Goal: Task Accomplishment & Management: Complete application form

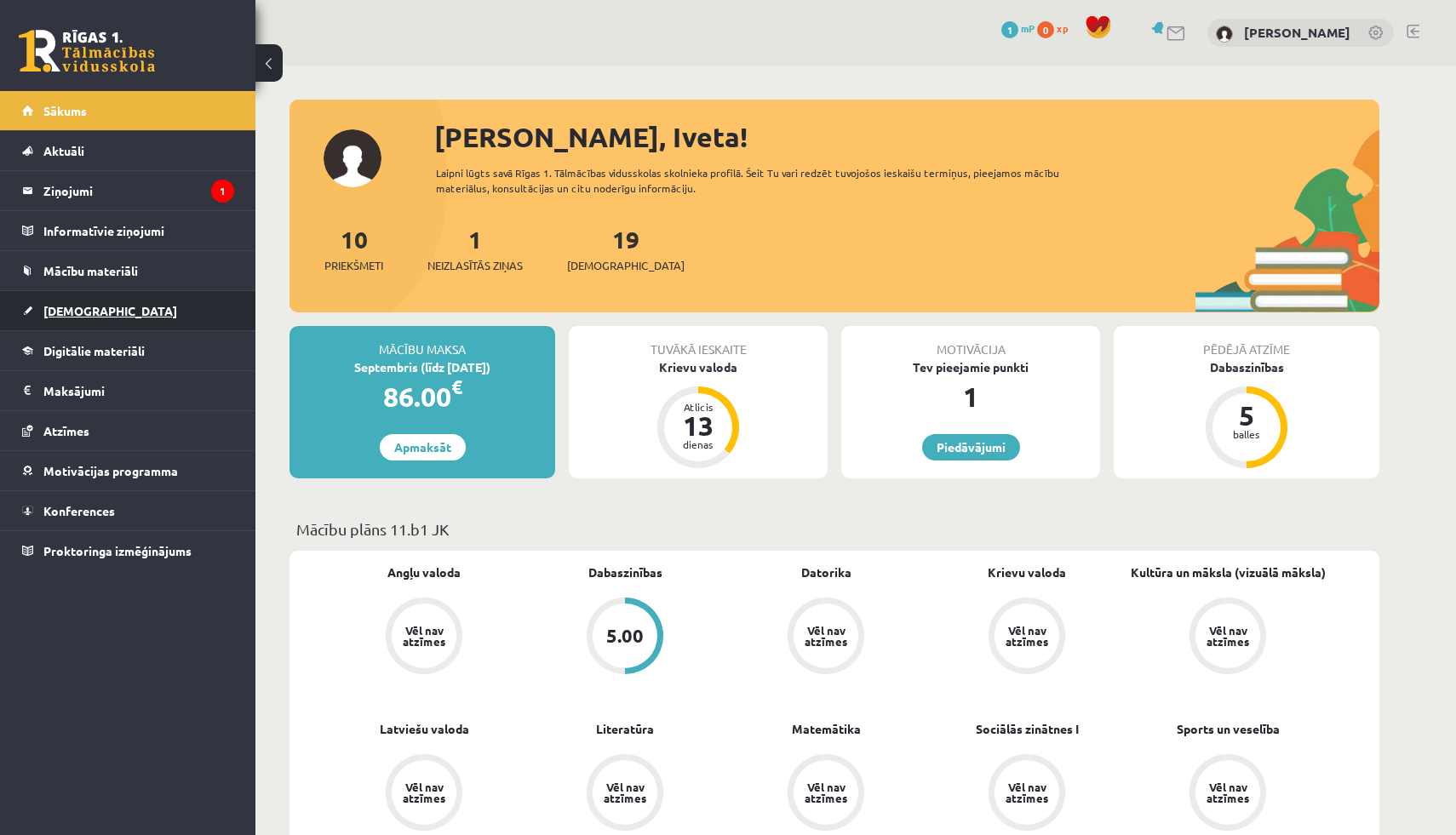
click at [46, 296] on link "[DEMOGRAPHIC_DATA]" at bounding box center [128, 310] width 212 height 39
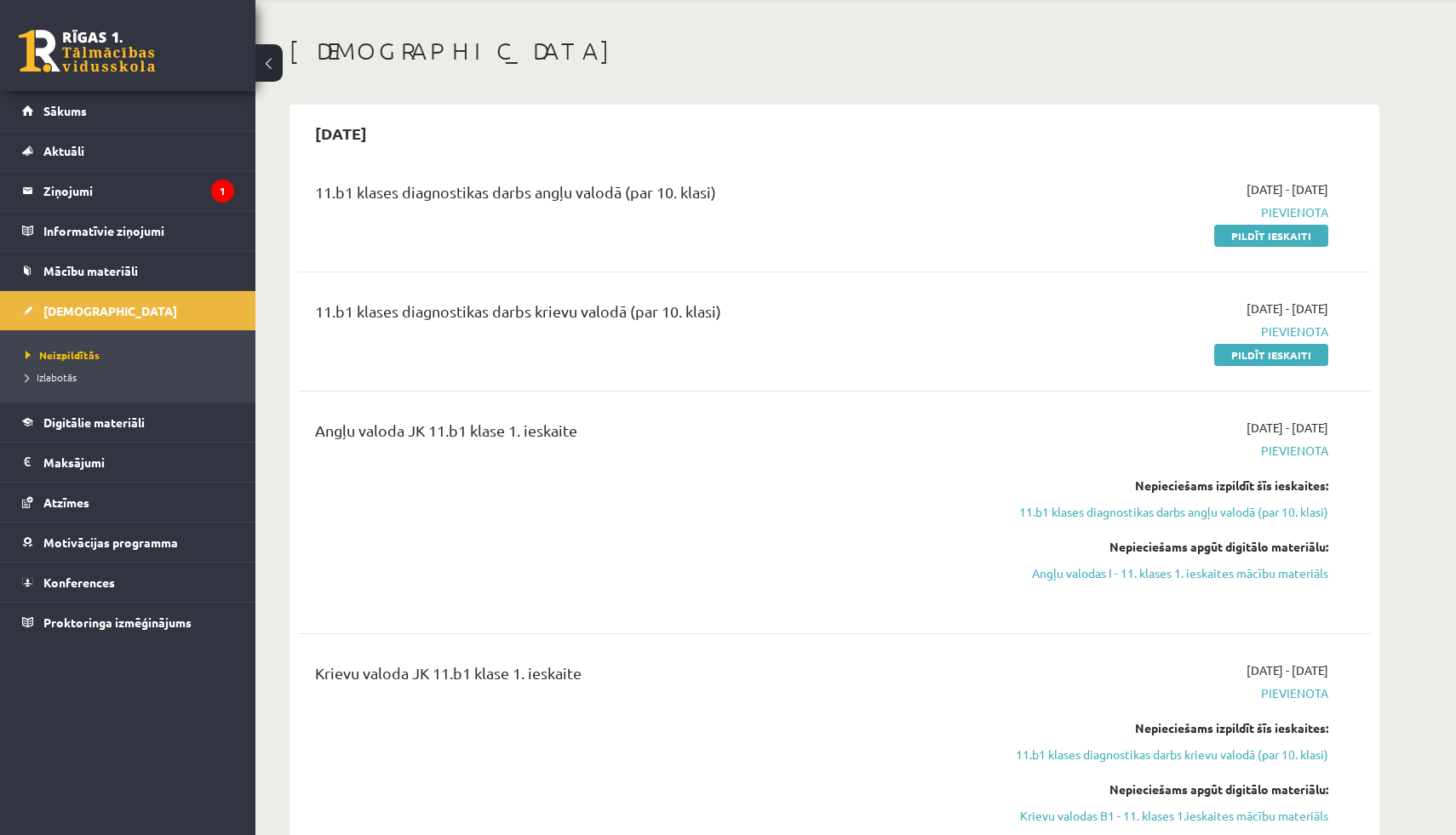
scroll to position [78, 0]
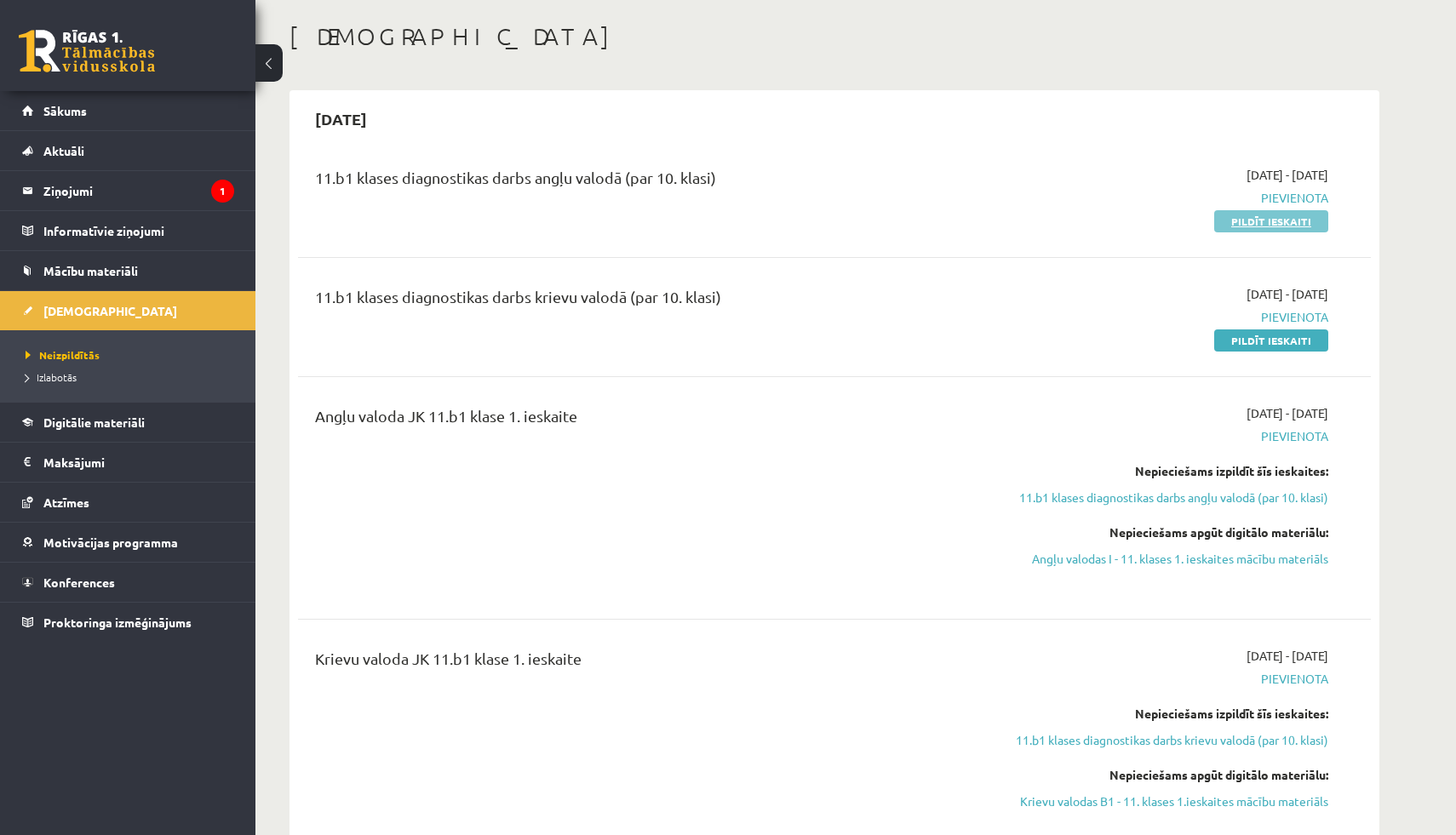
click at [1265, 230] on link "Pildīt ieskaiti" at bounding box center [1271, 221] width 114 height 22
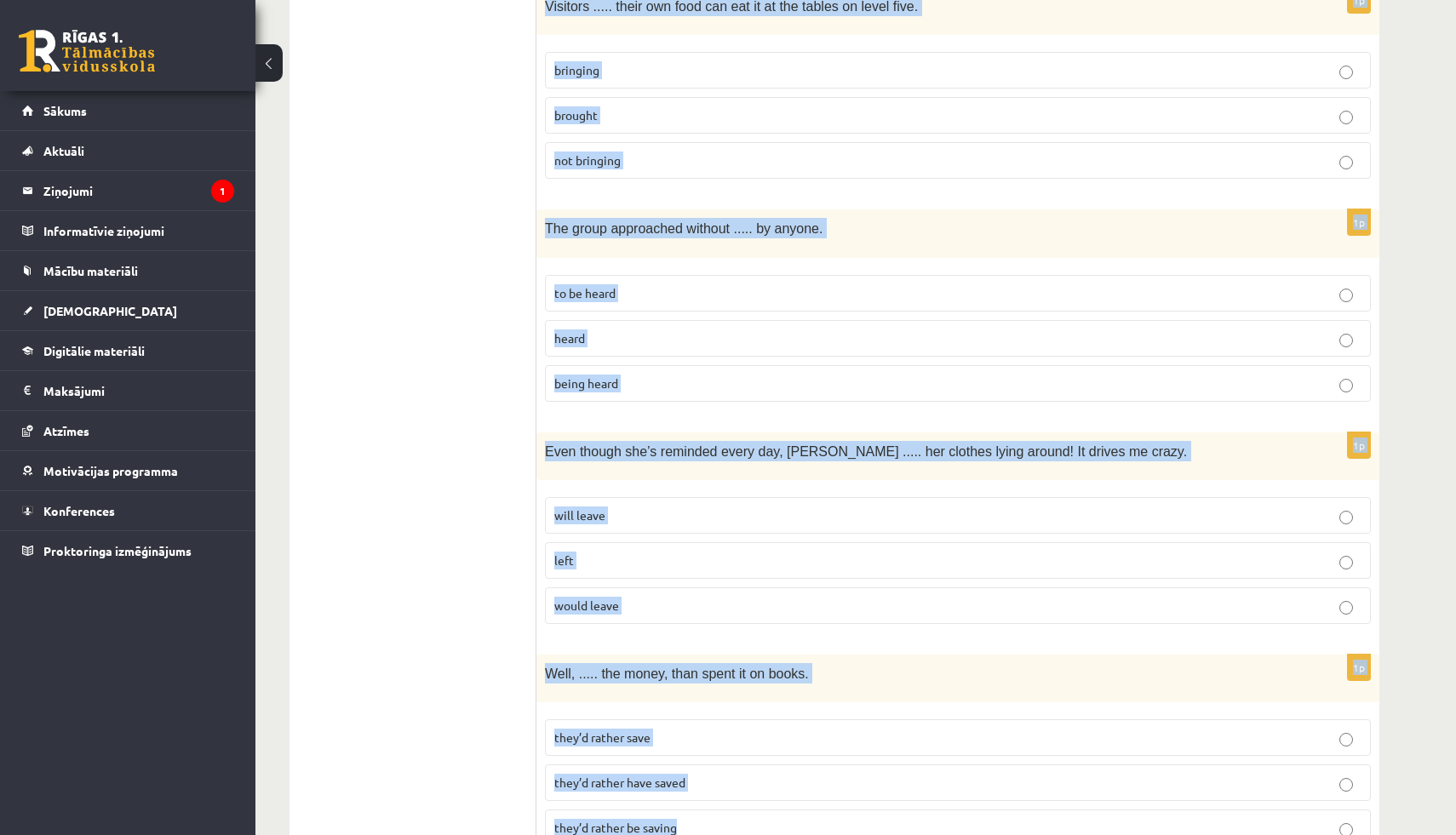
scroll to position [4057, 0]
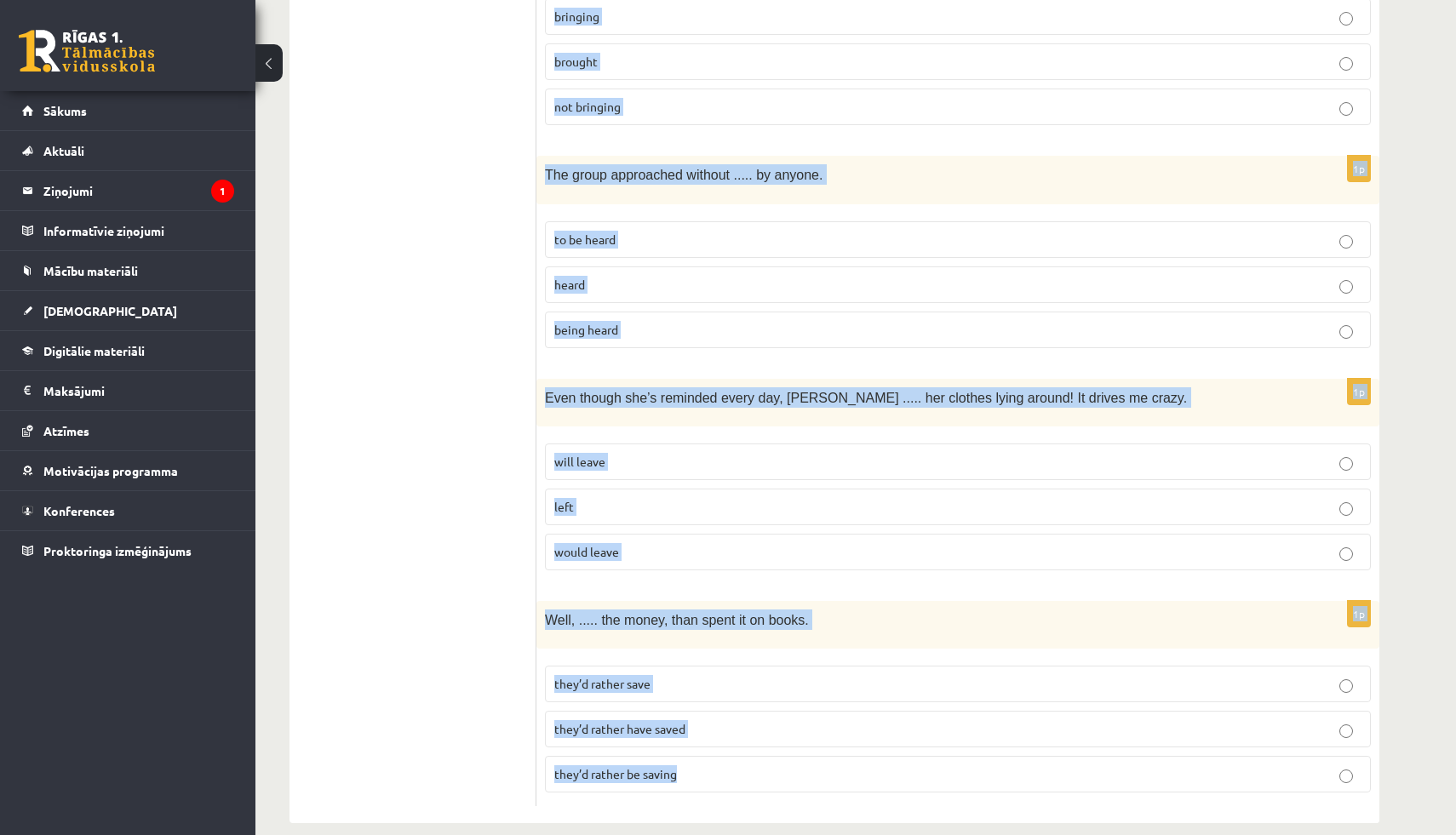
drag, startPoint x: 553, startPoint y: 222, endPoint x: 788, endPoint y: 754, distance: 581.6
copy form "Read the sentence and choose the correct answer. 1p If Tom hadn’t known Mariam,…"
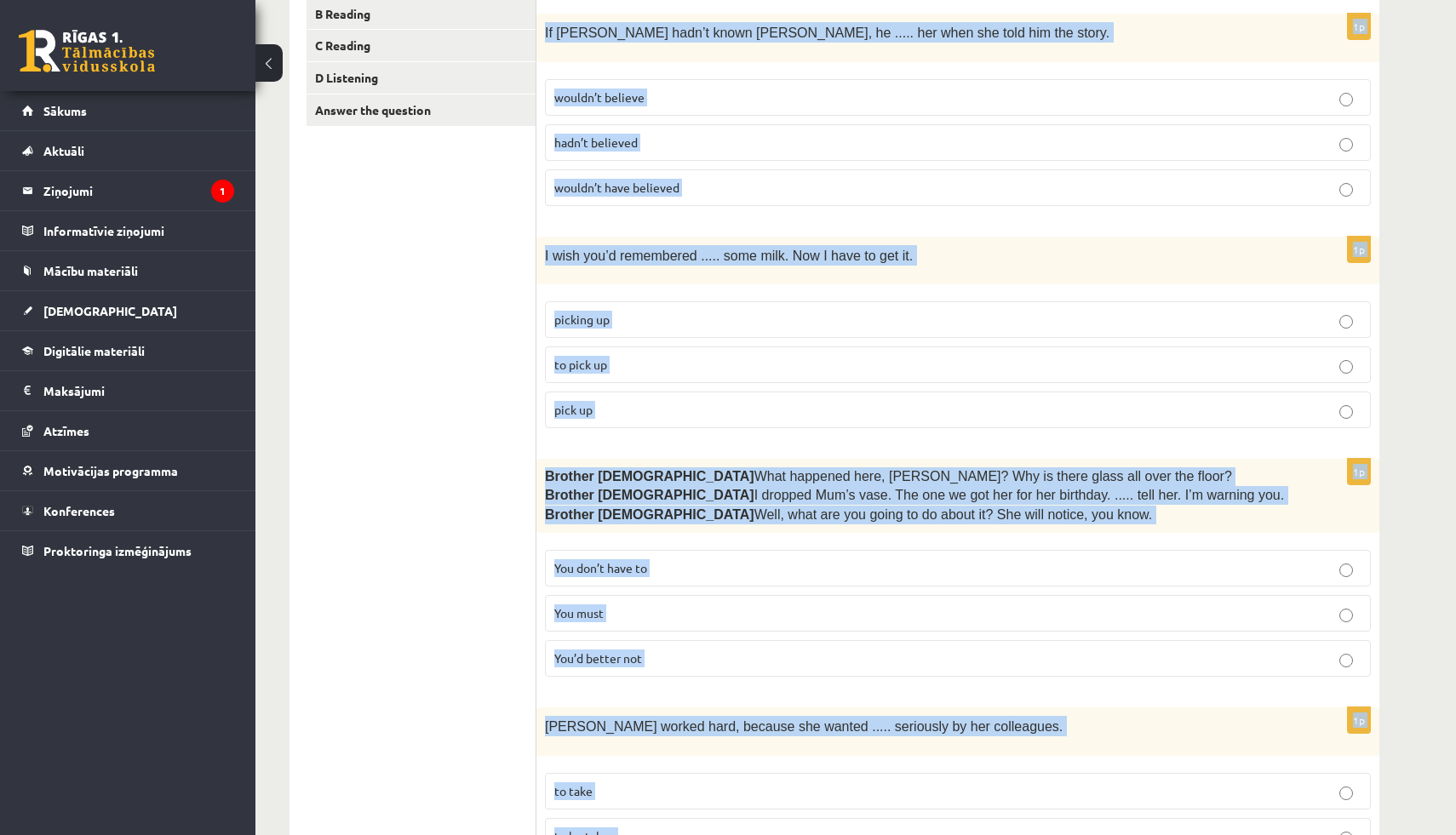
scroll to position [0, 0]
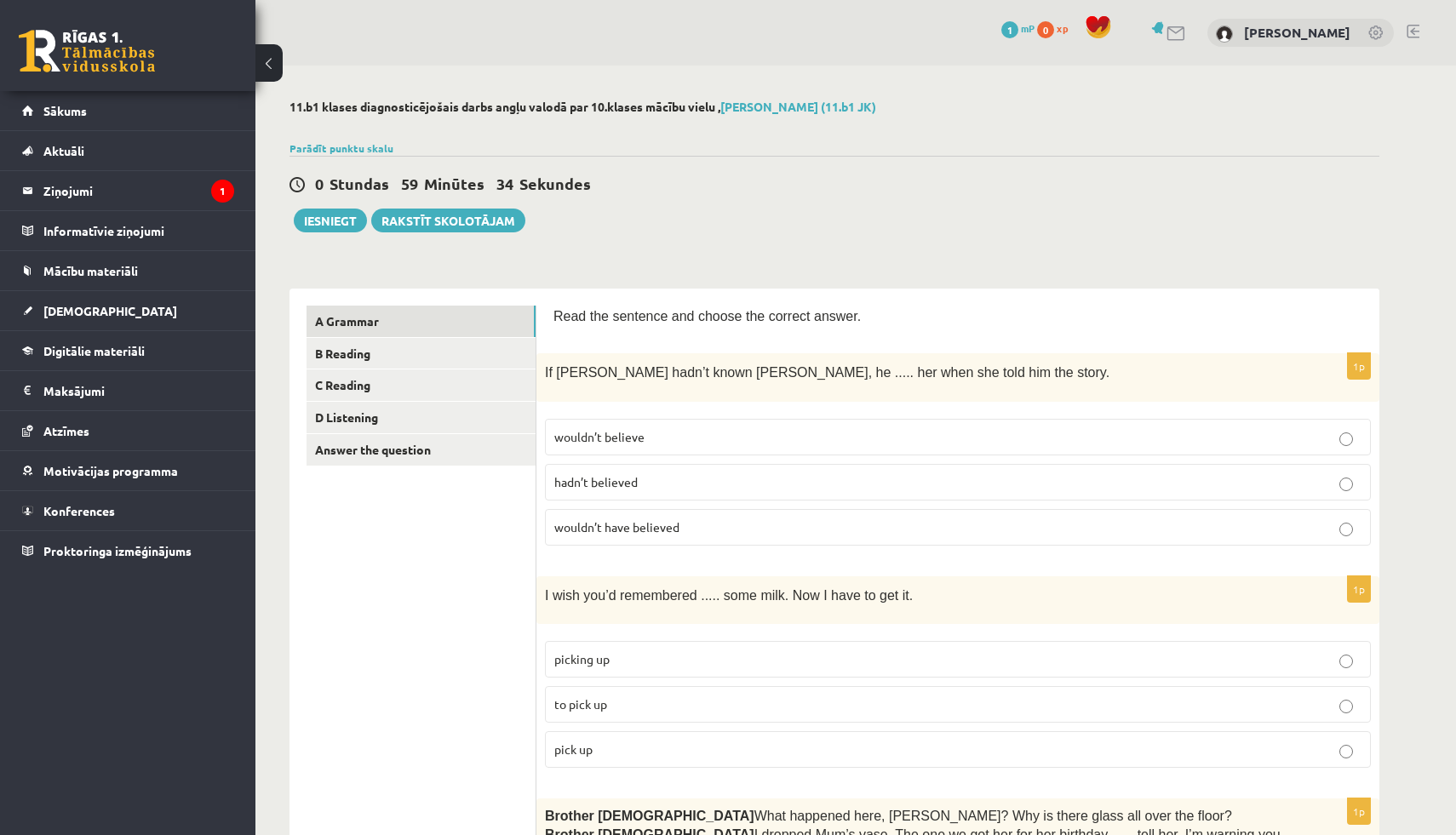
click at [599, 546] on fieldset "wouldn’t believe hadn’t believed wouldn’t have believed" at bounding box center [958, 480] width 825 height 140
click at [605, 535] on label "wouldn’t have believed" at bounding box center [958, 527] width 825 height 37
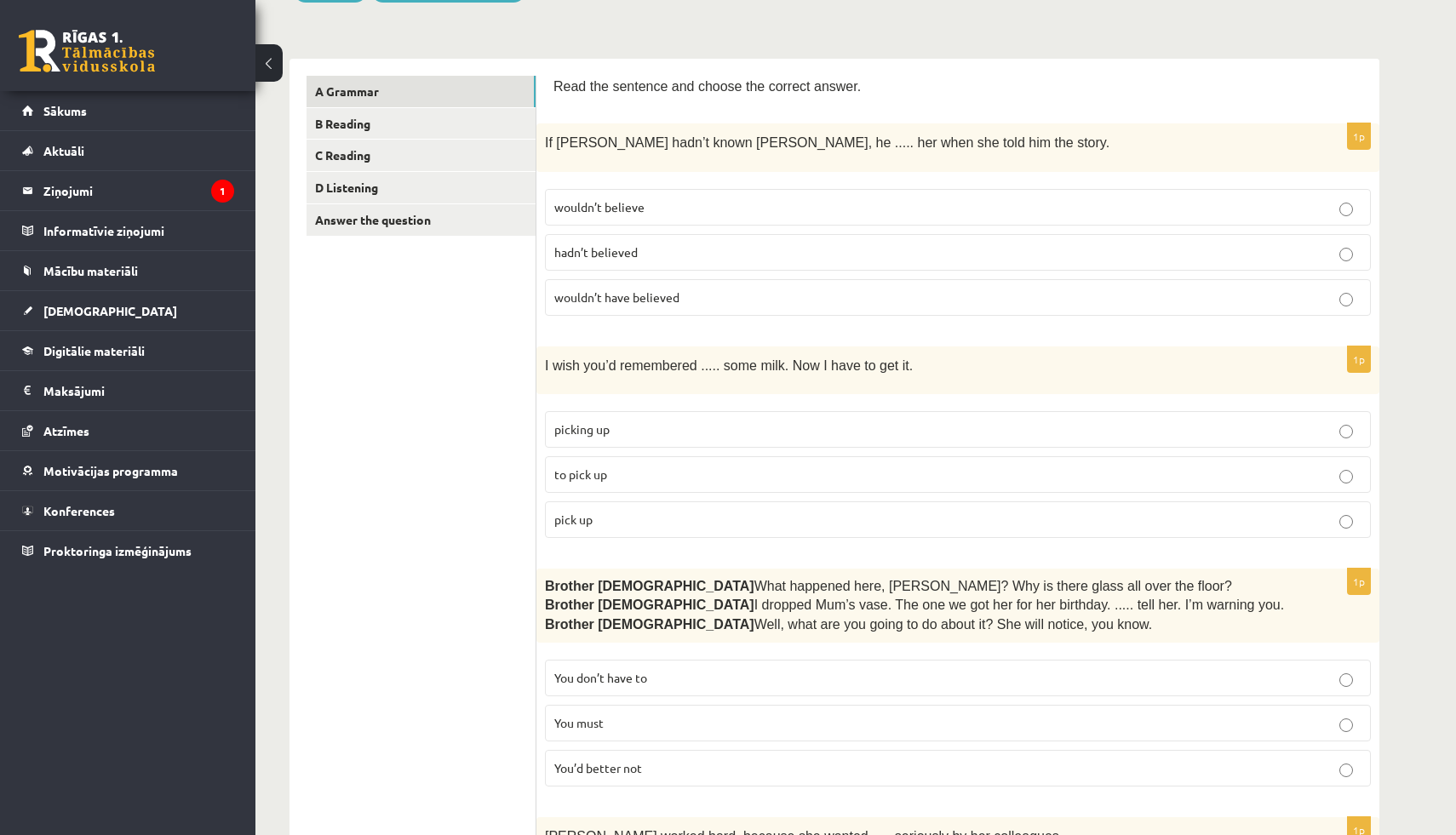
scroll to position [268, 0]
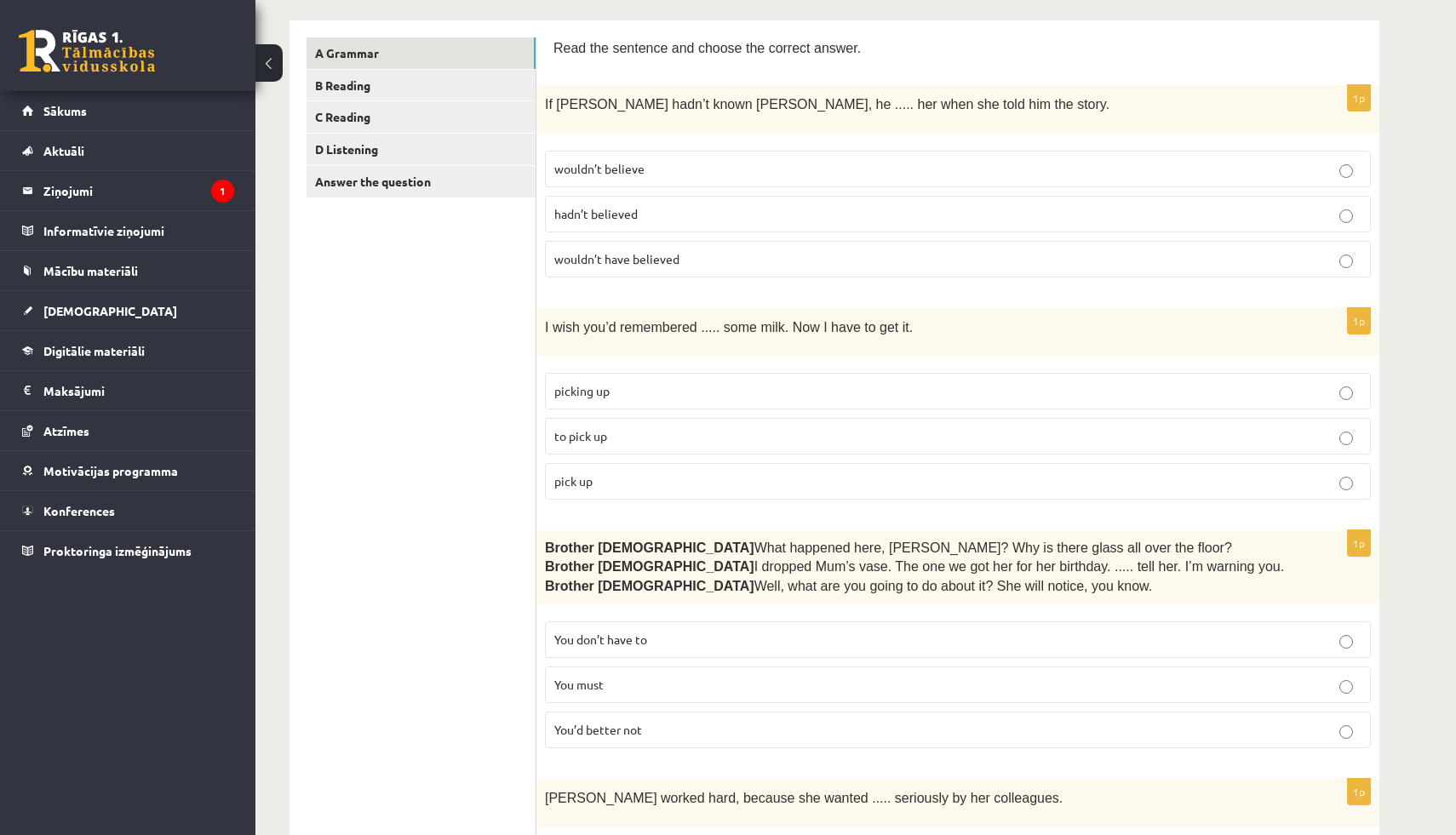
click at [592, 436] on span "to pick up" at bounding box center [580, 435] width 53 height 15
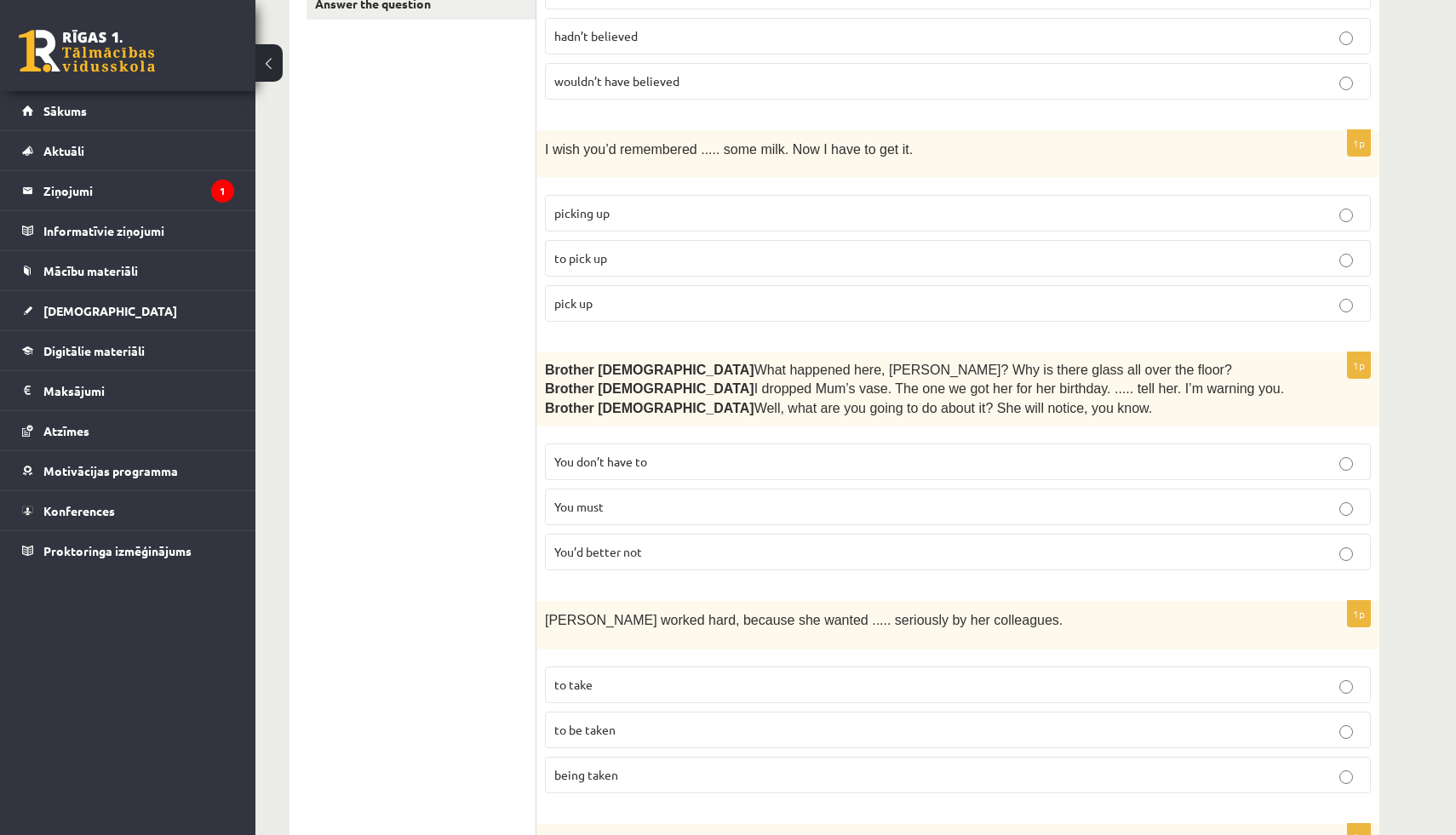
scroll to position [446, 0]
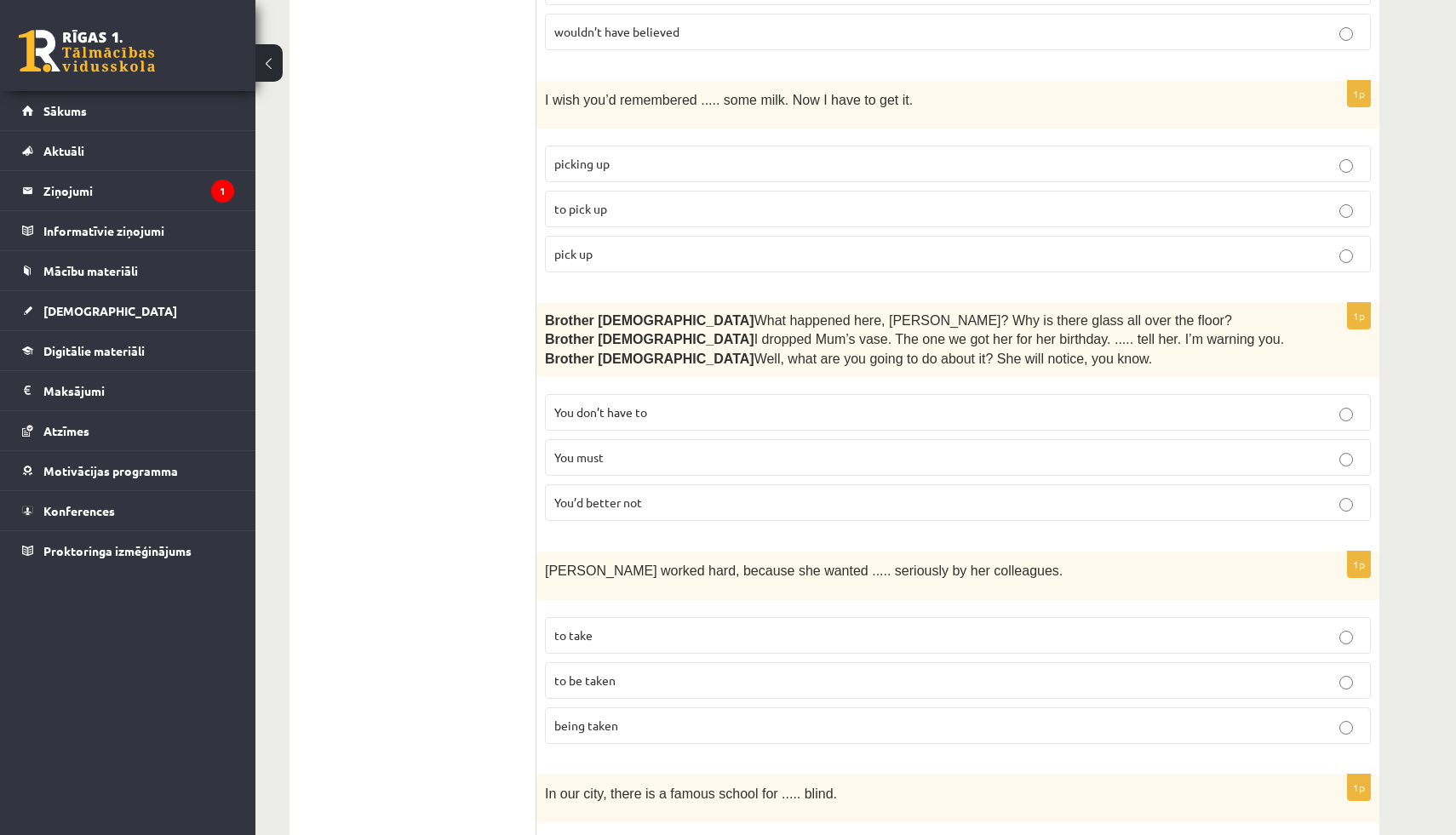
click at [634, 500] on span "You’d better not" at bounding box center [598, 501] width 88 height 15
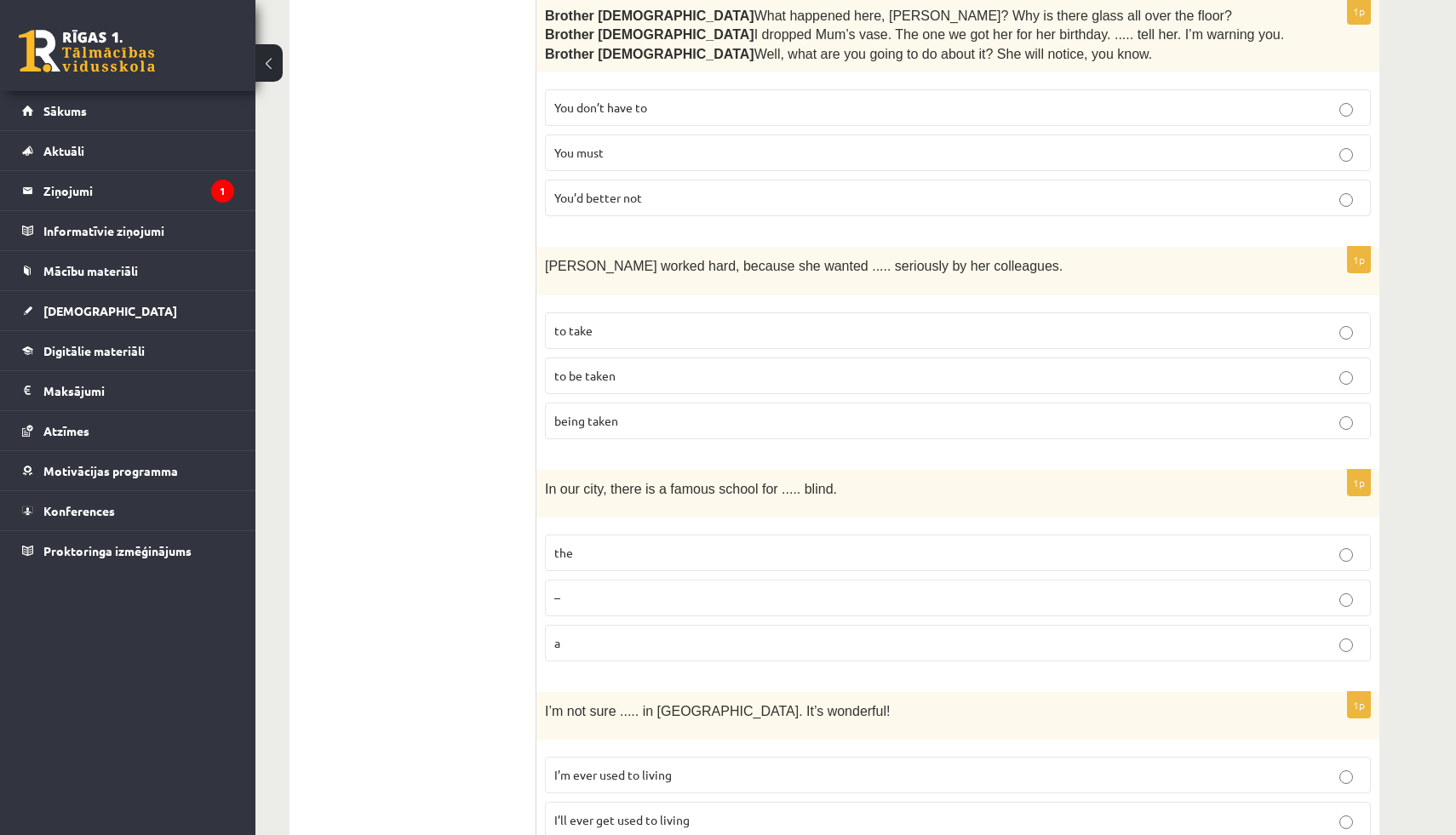
scroll to position [812, 0]
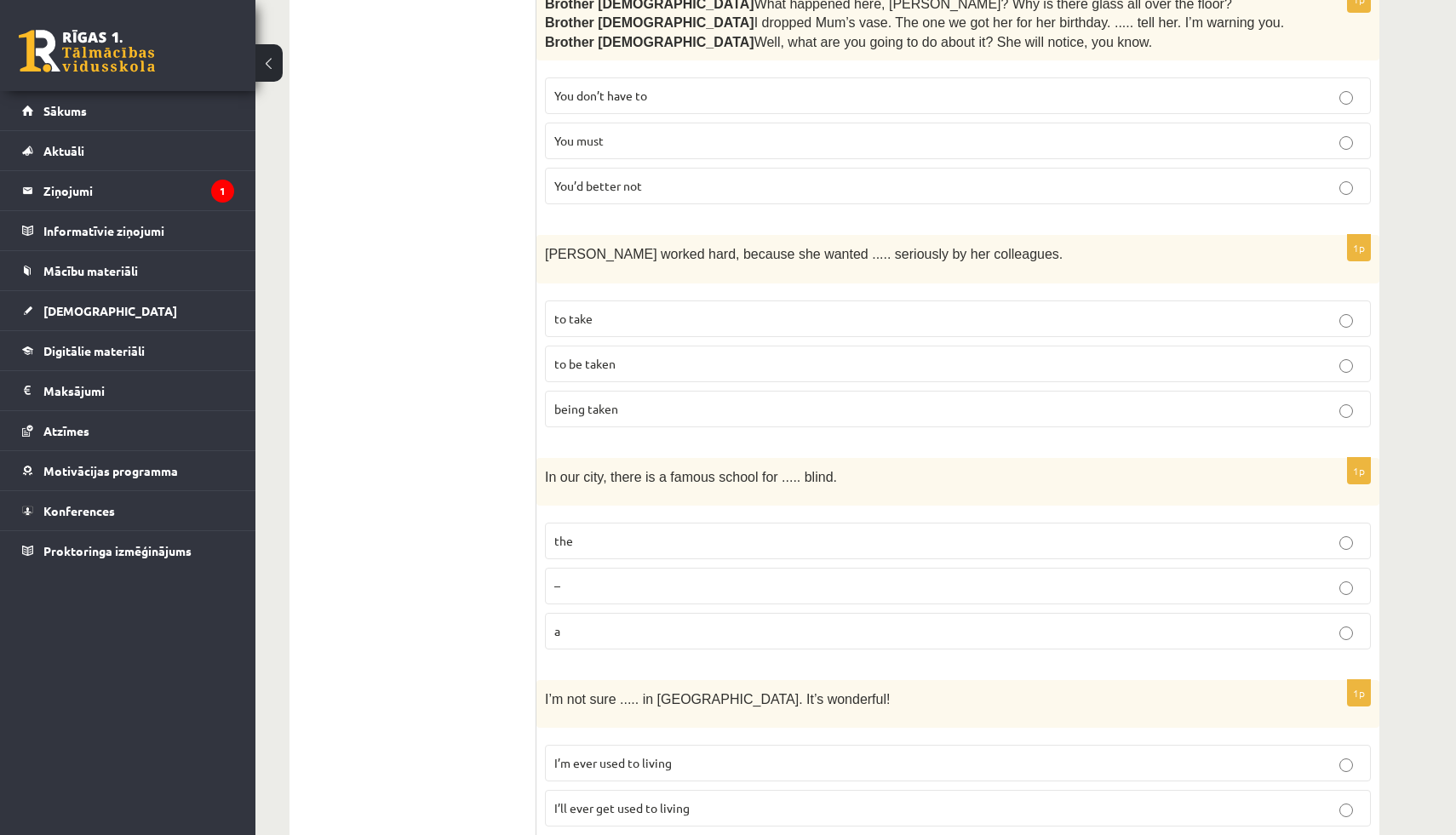
click at [604, 359] on span "to be taken" at bounding box center [584, 363] width 61 height 15
click at [567, 551] on label "the" at bounding box center [958, 540] width 825 height 37
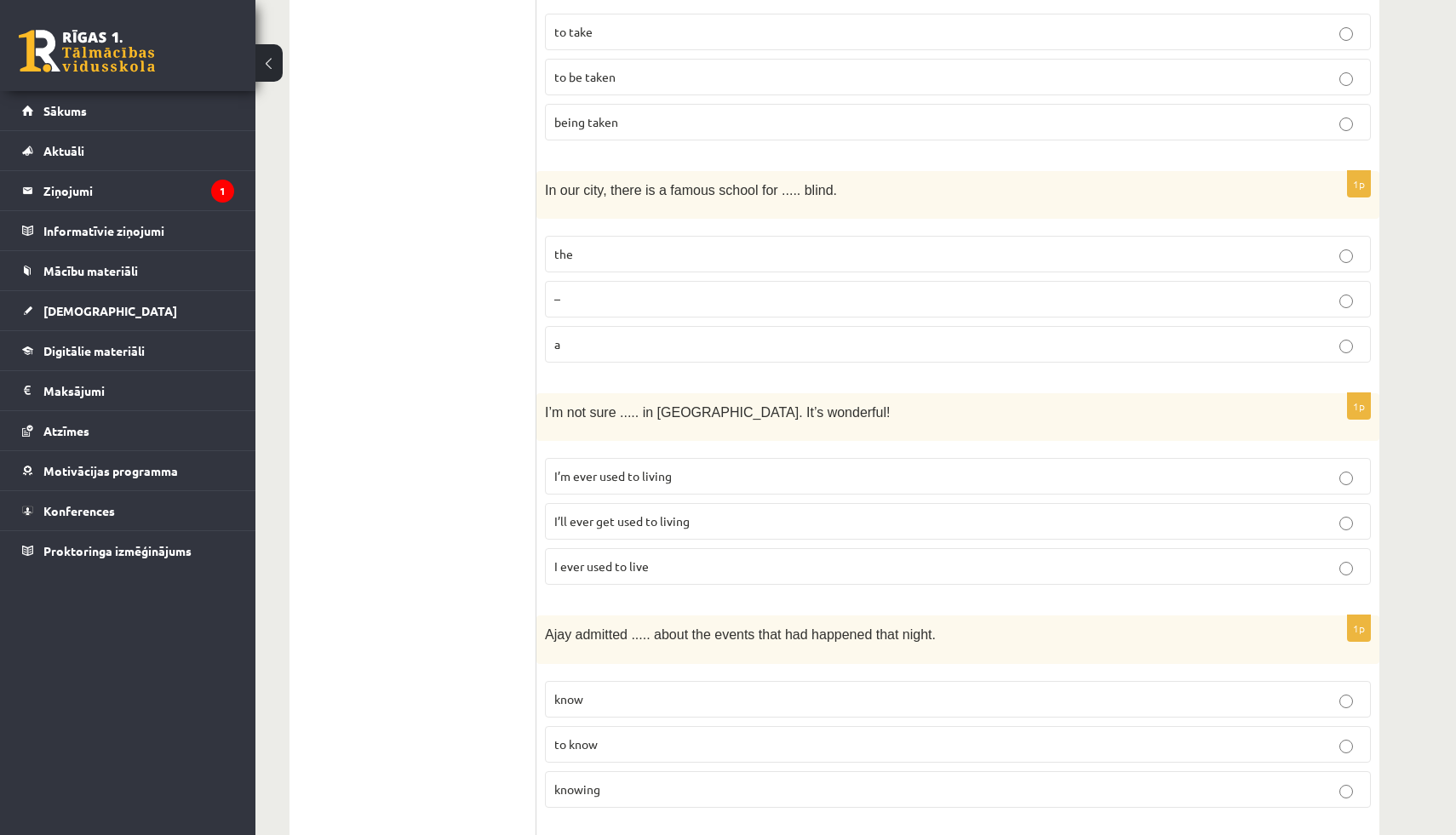
scroll to position [1105, 0]
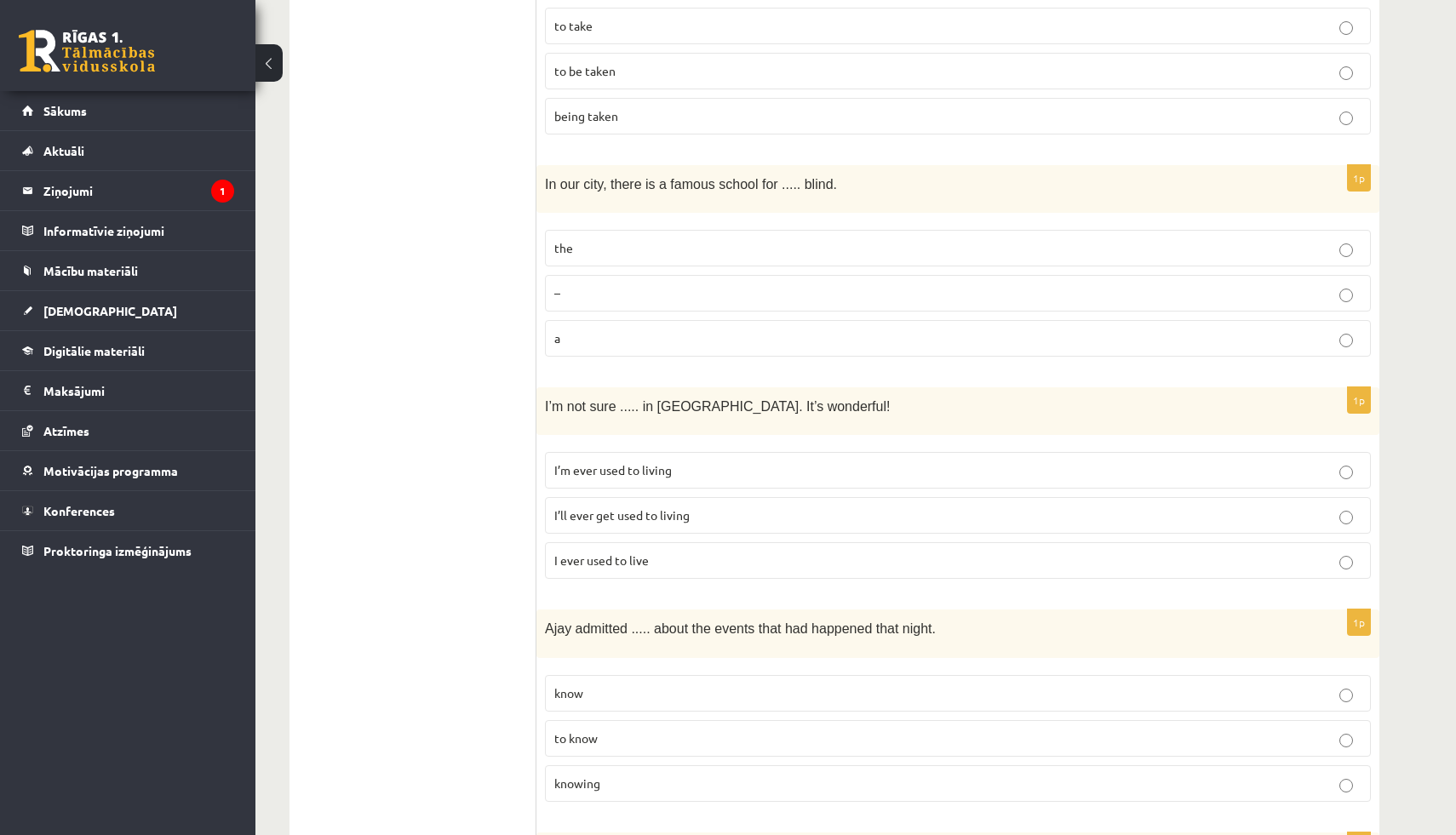
click at [618, 507] on span "I’ll ever get used to living" at bounding box center [622, 514] width 136 height 15
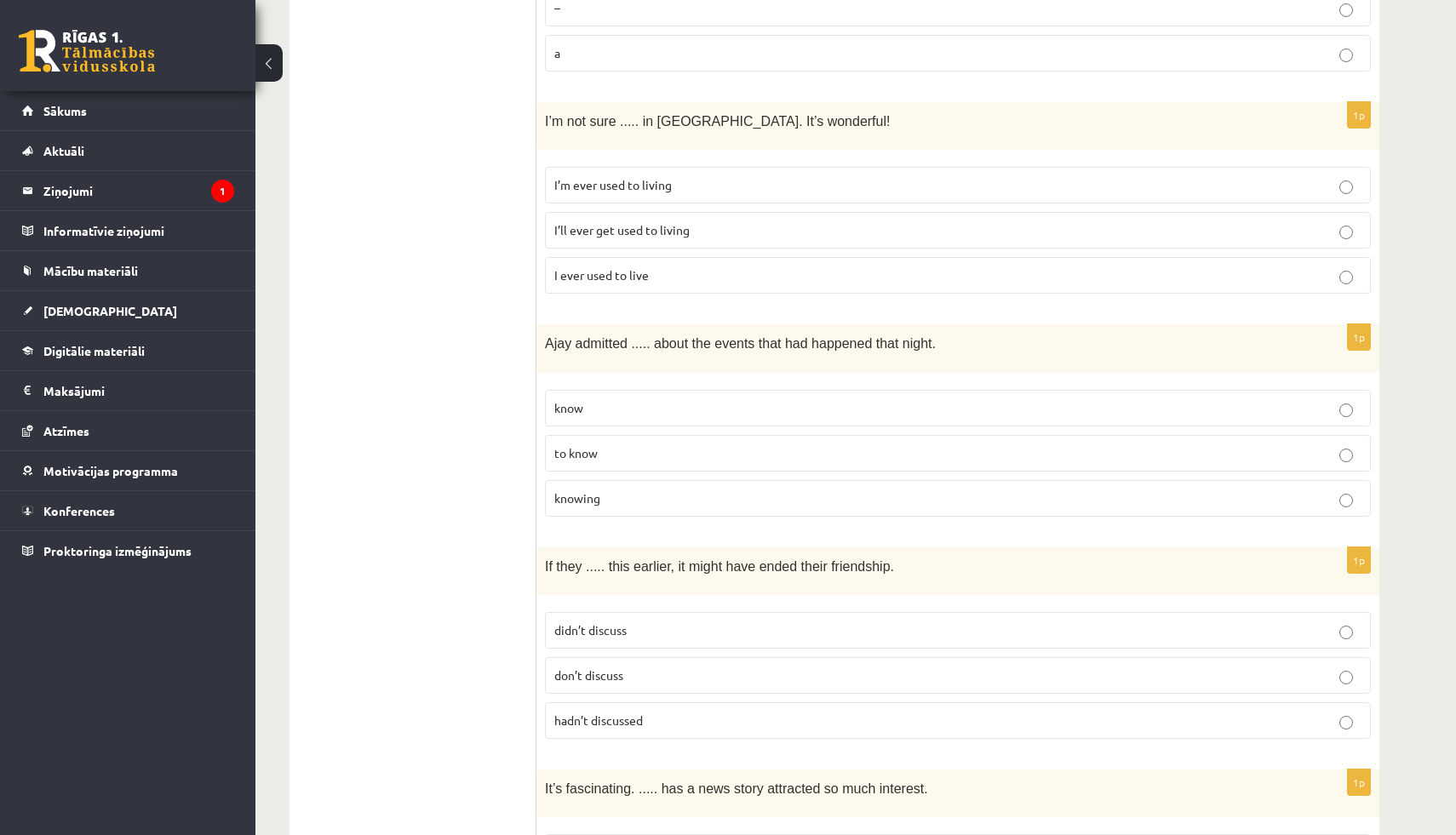
scroll to position [1409, 0]
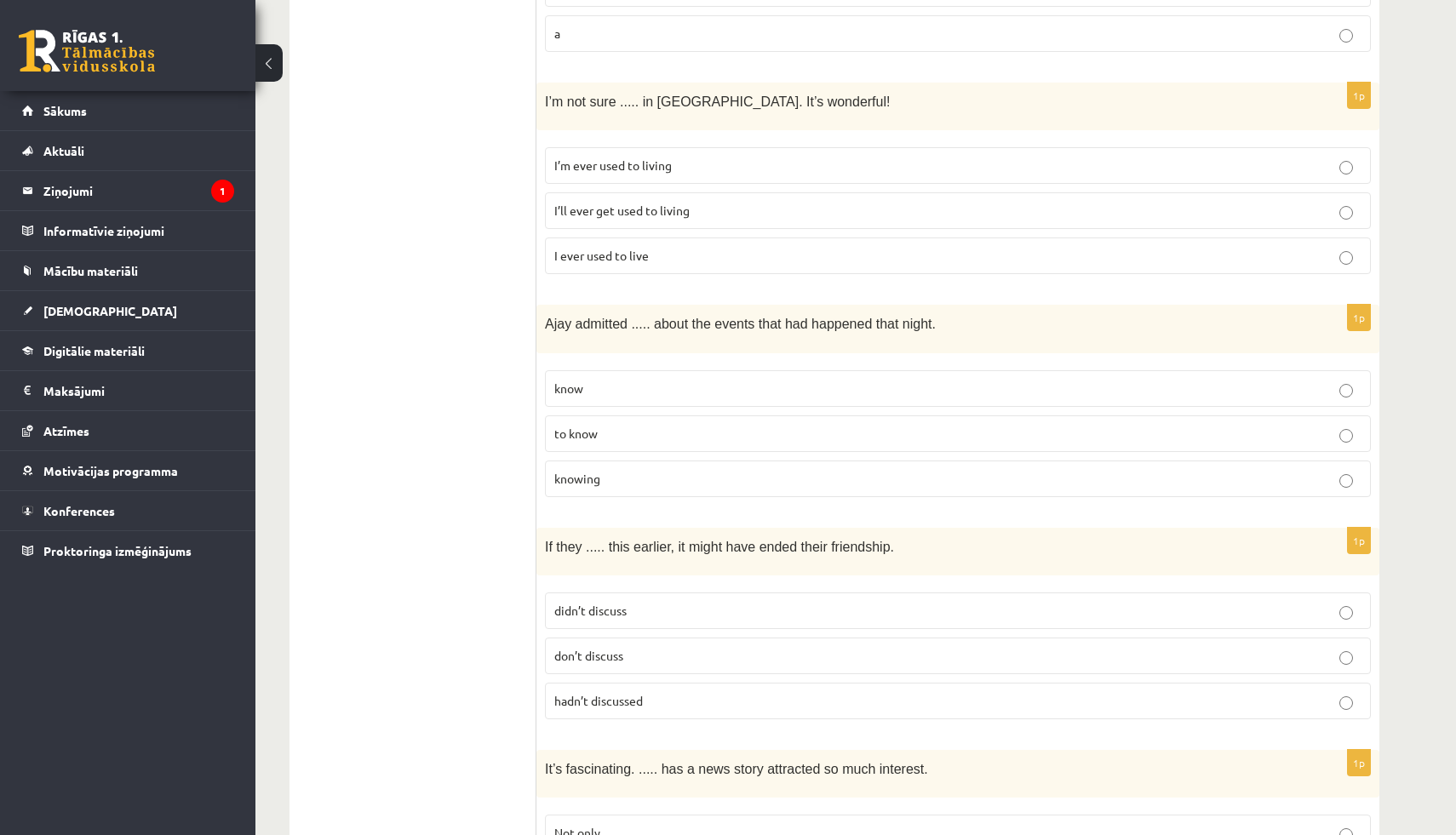
click at [604, 469] on p "knowing" at bounding box center [958, 478] width 807 height 18
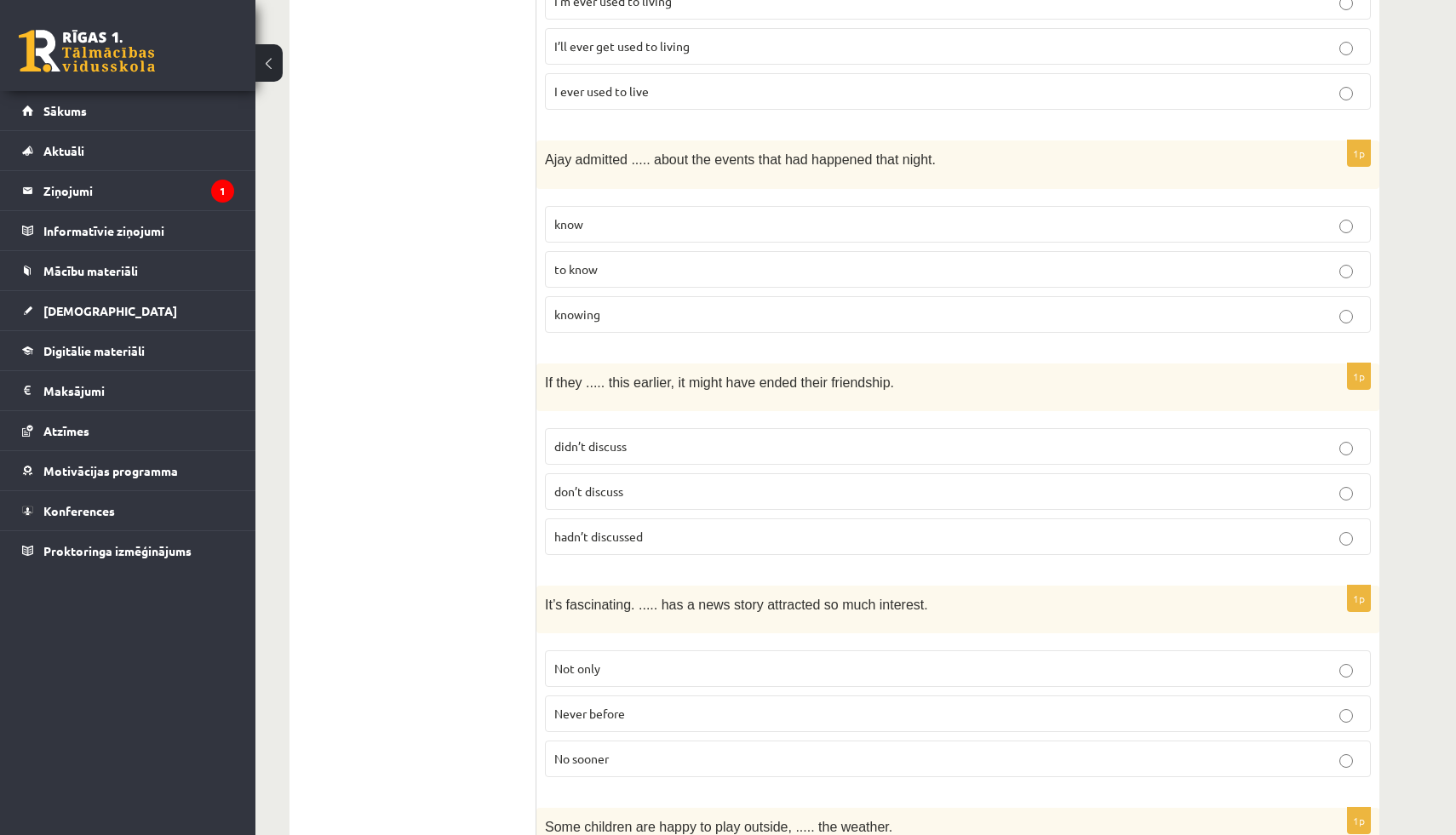
click at [596, 529] on span "hadn’t discussed" at bounding box center [598, 535] width 89 height 15
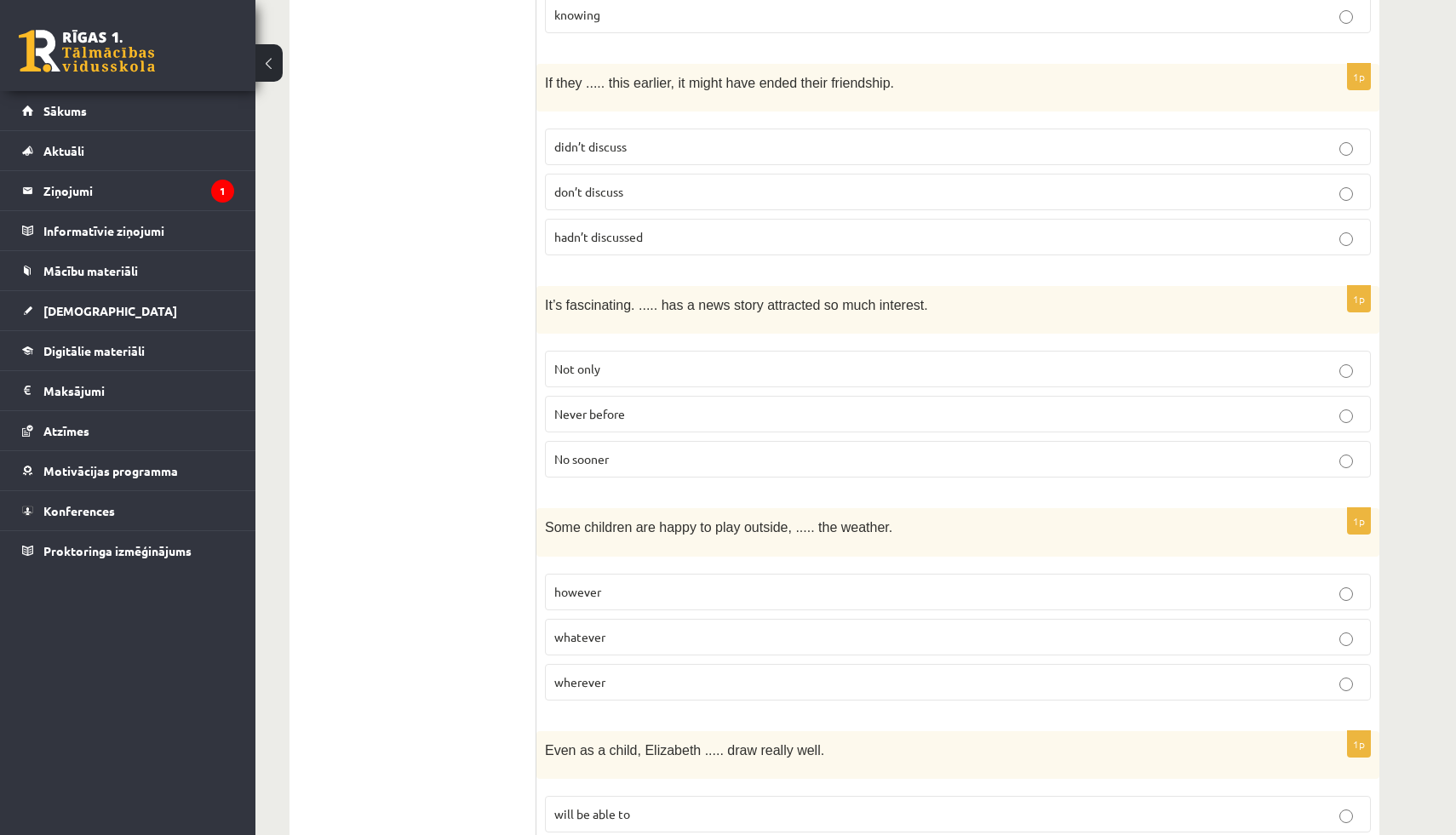
scroll to position [1885, 0]
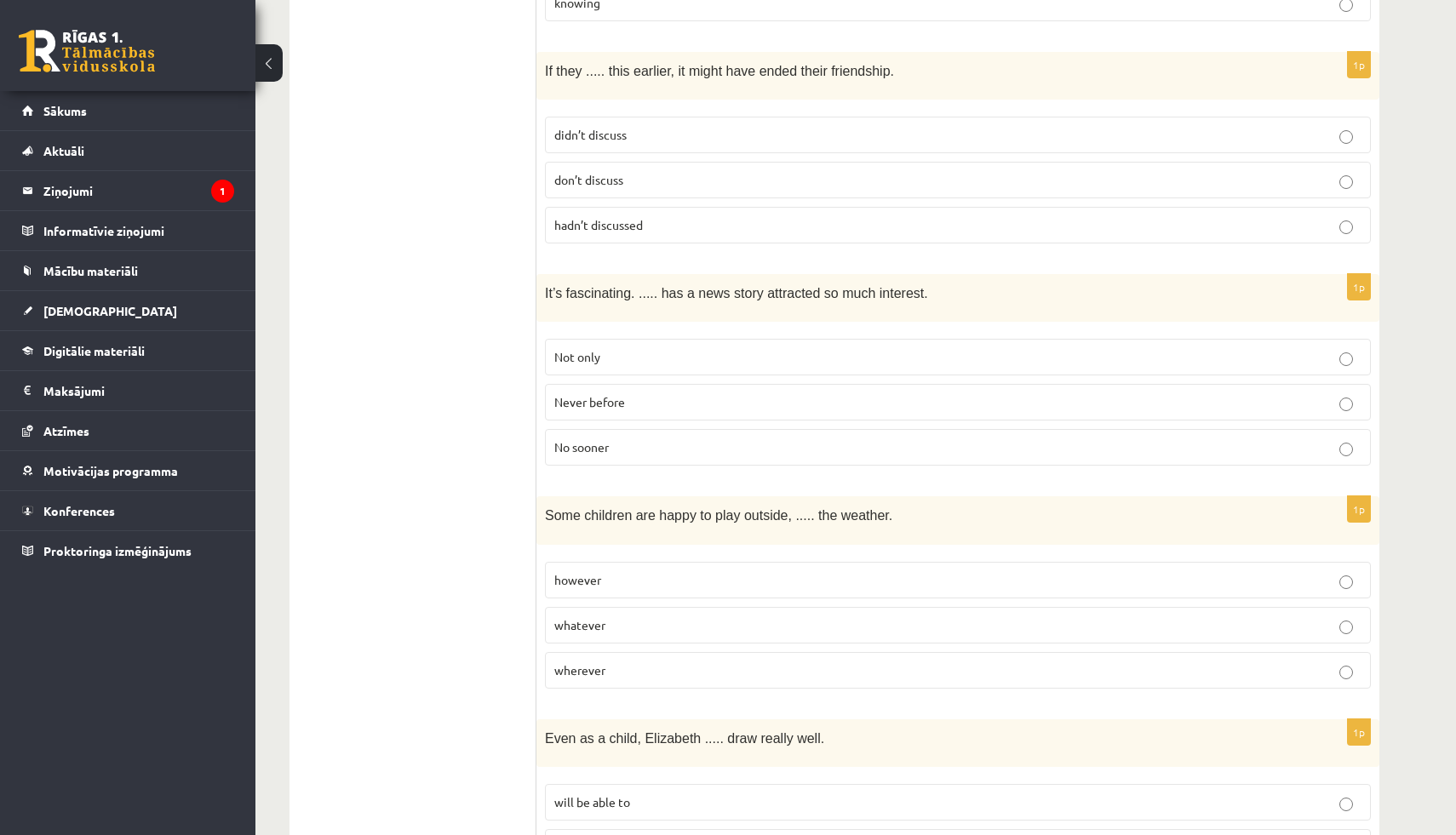
click at [592, 394] on span "Never before" at bounding box center [589, 401] width 71 height 15
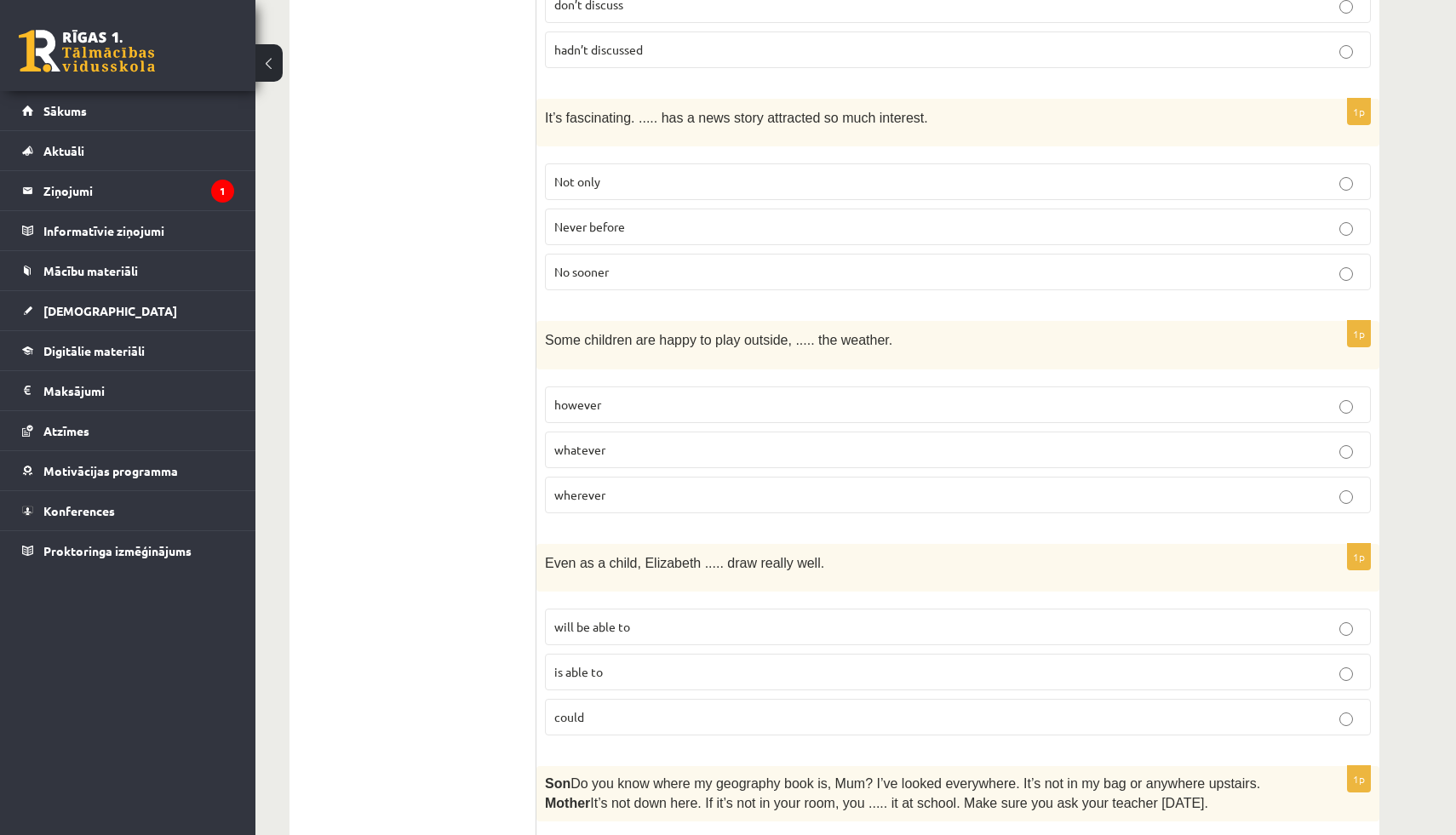
scroll to position [2062, 0]
click at [589, 440] on span "whatever" at bounding box center [579, 447] width 51 height 15
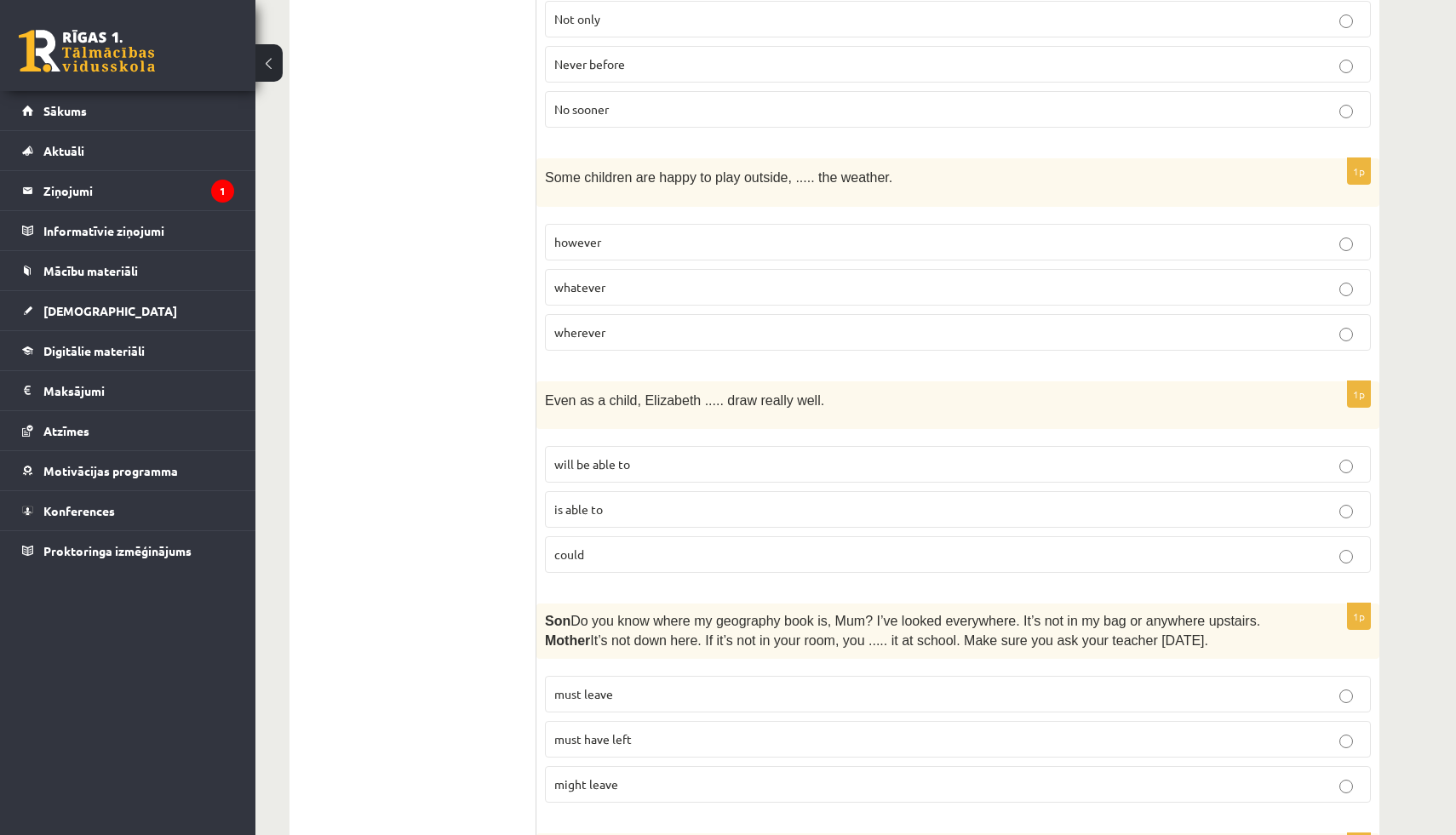
click at [592, 545] on p "could" at bounding box center [958, 554] width 807 height 18
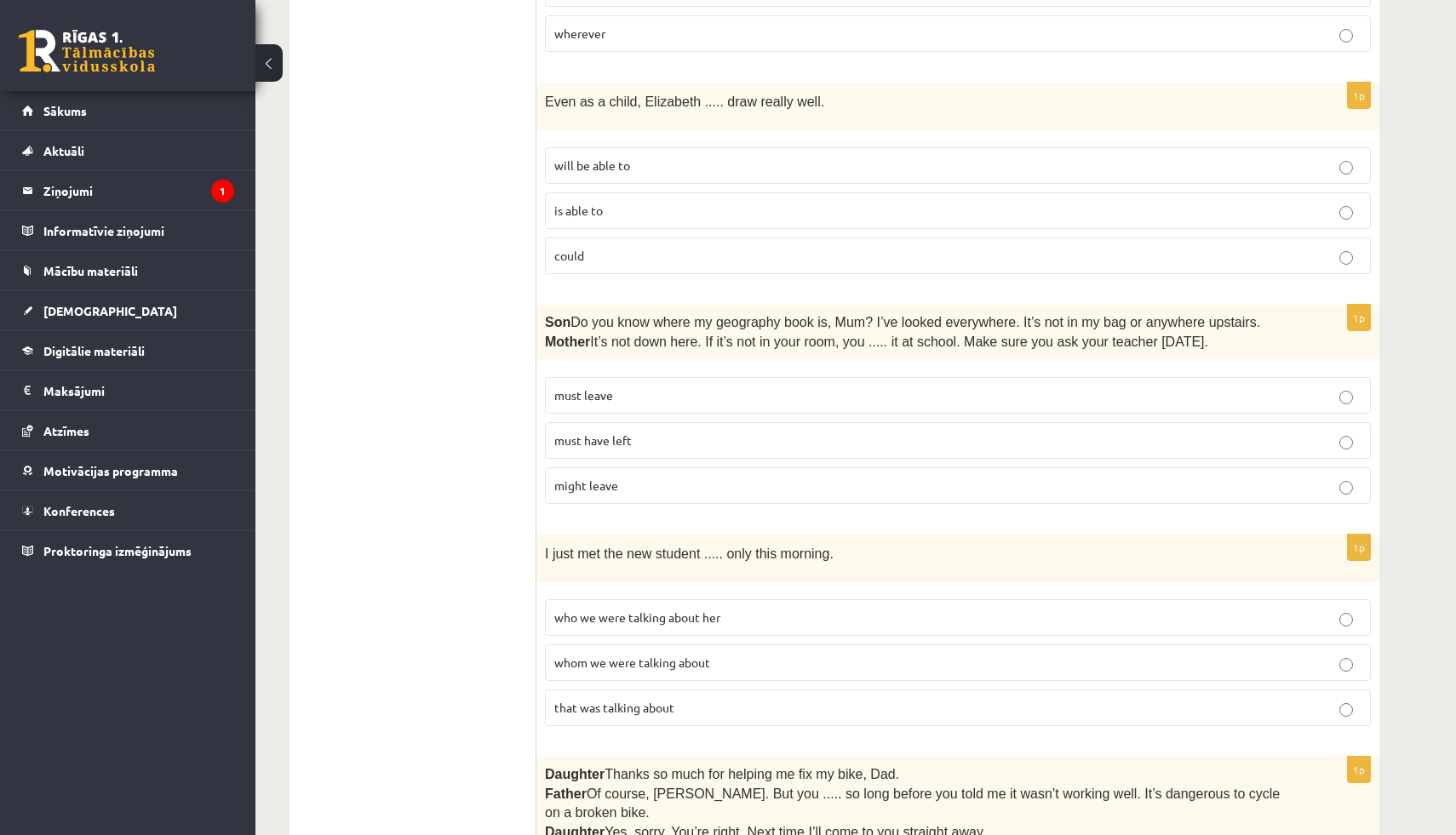
scroll to position [2523, 0]
click at [592, 430] on span "must have left" at bounding box center [593, 437] width 78 height 15
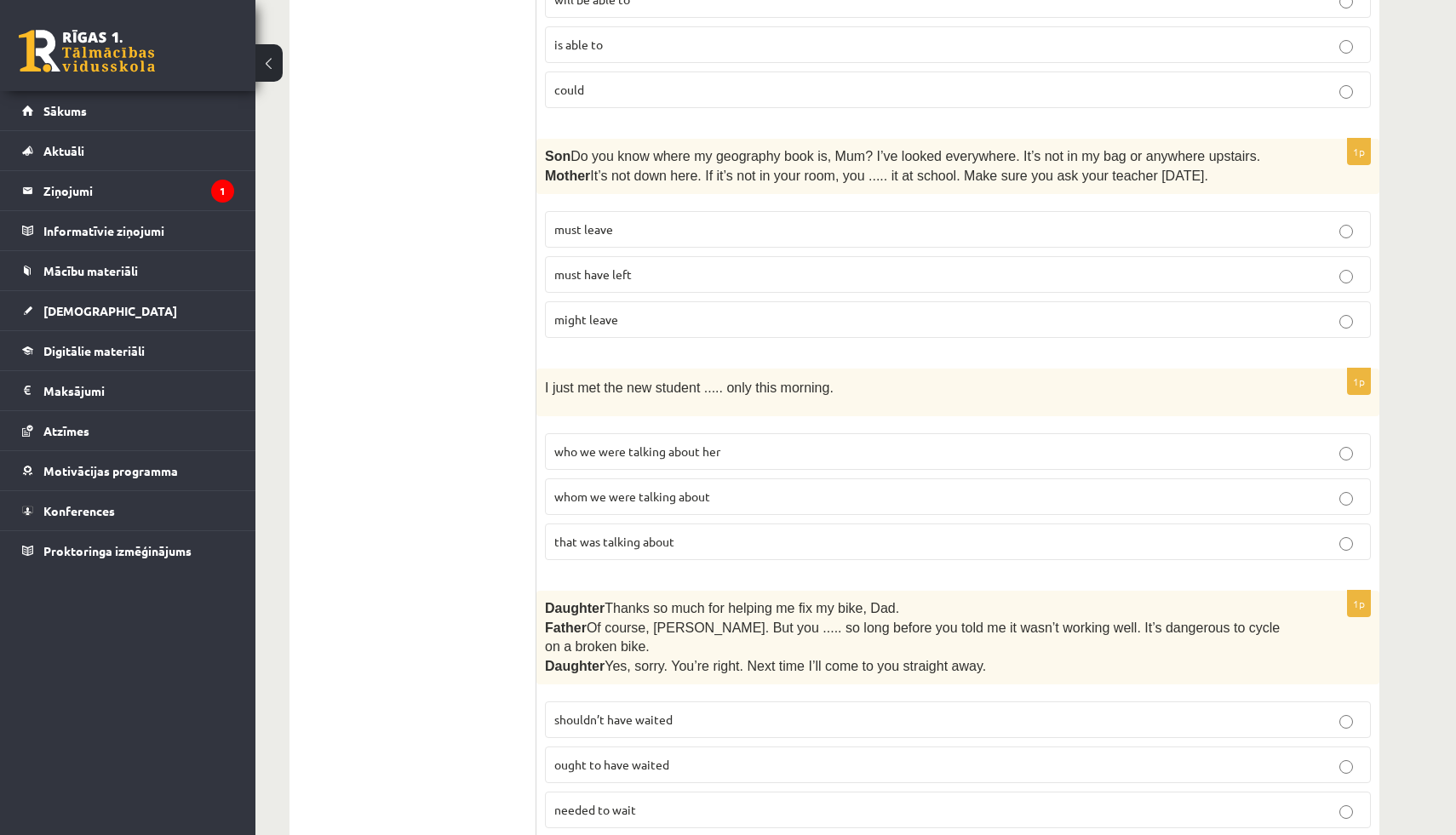
scroll to position [2689, 0]
click at [613, 486] on p "whom we were talking about" at bounding box center [958, 495] width 807 height 18
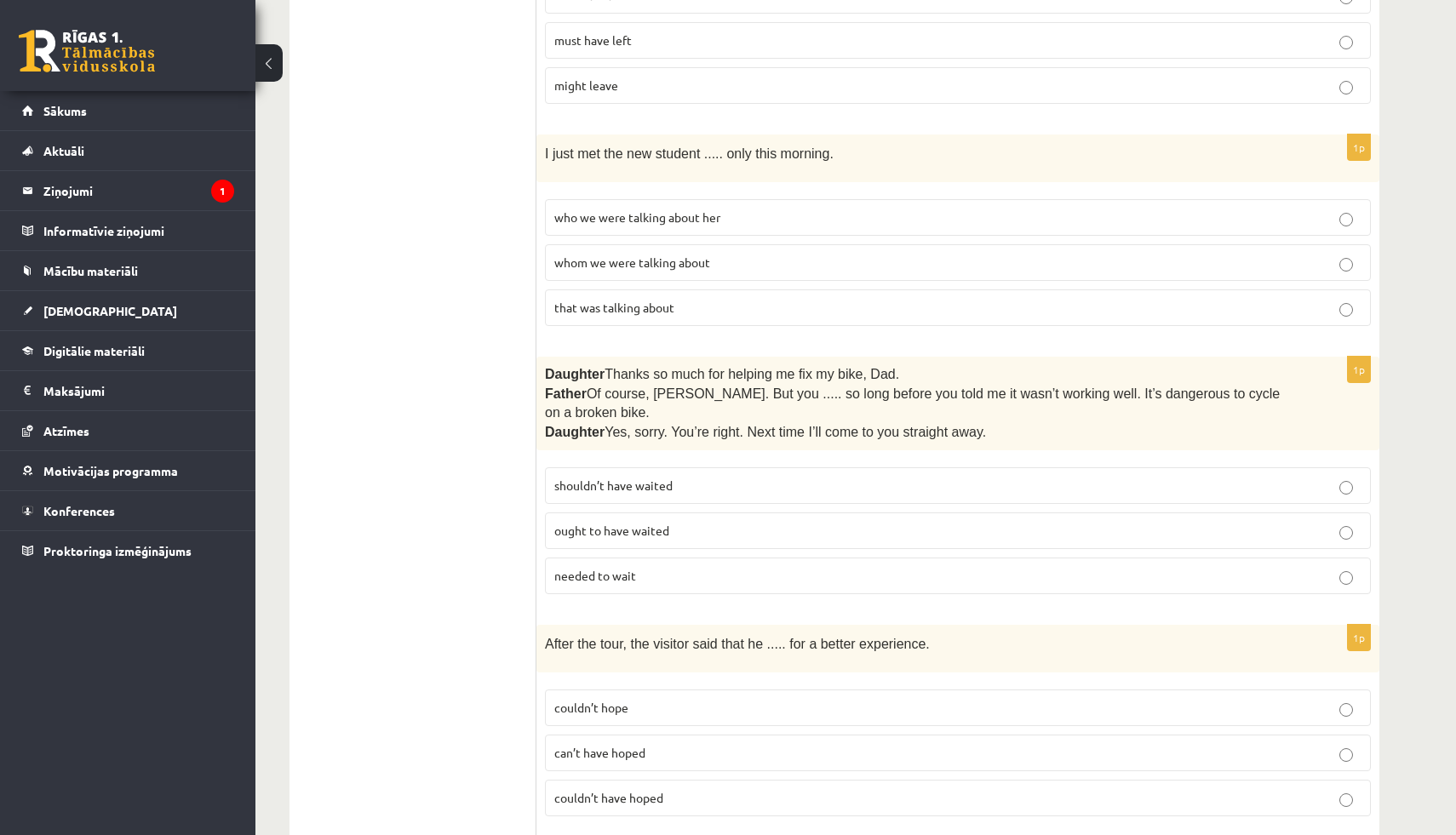
scroll to position [2923, 0]
click at [618, 465] on label "shouldn’t have waited" at bounding box center [958, 483] width 825 height 37
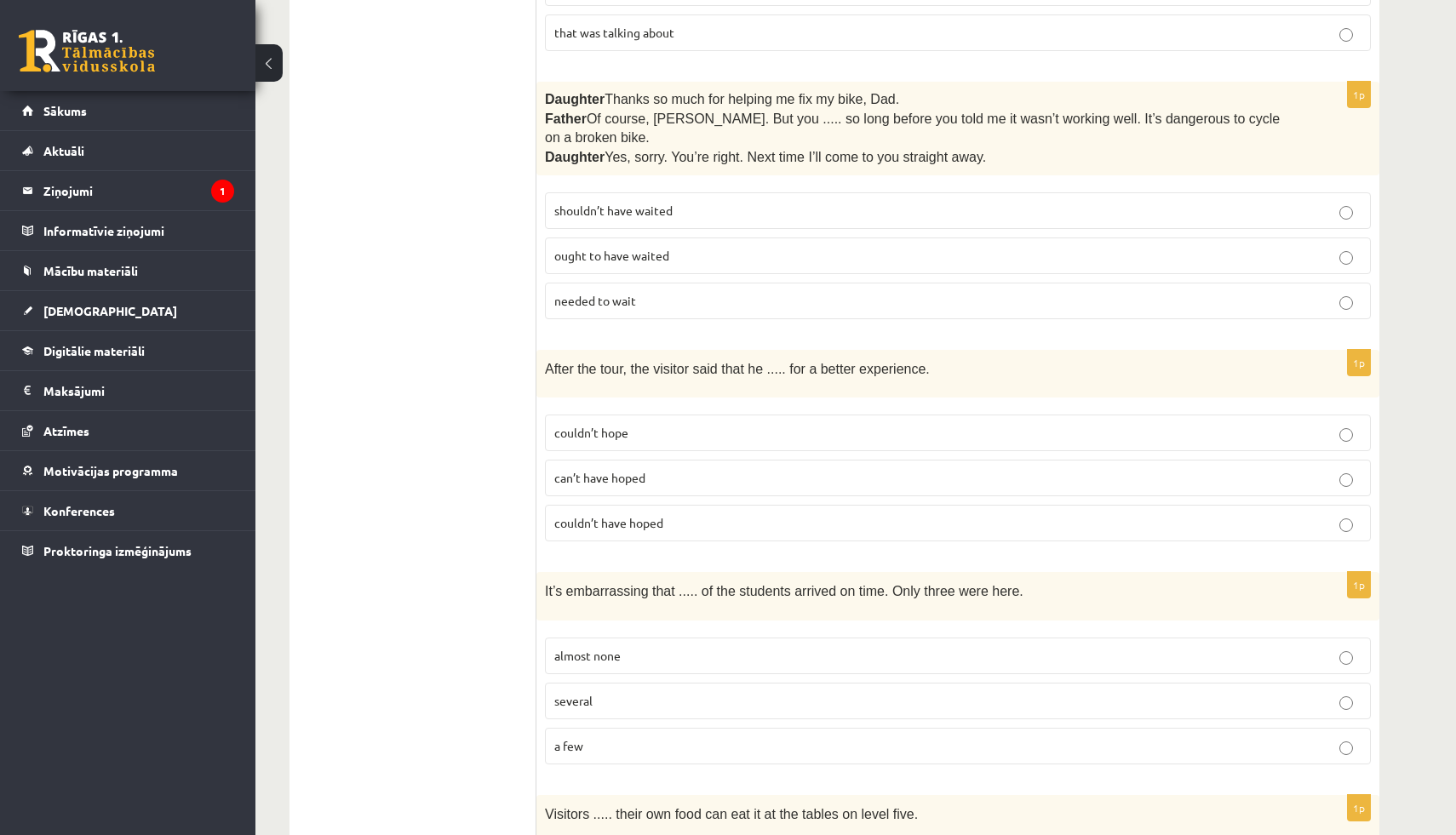
scroll to position [3204, 0]
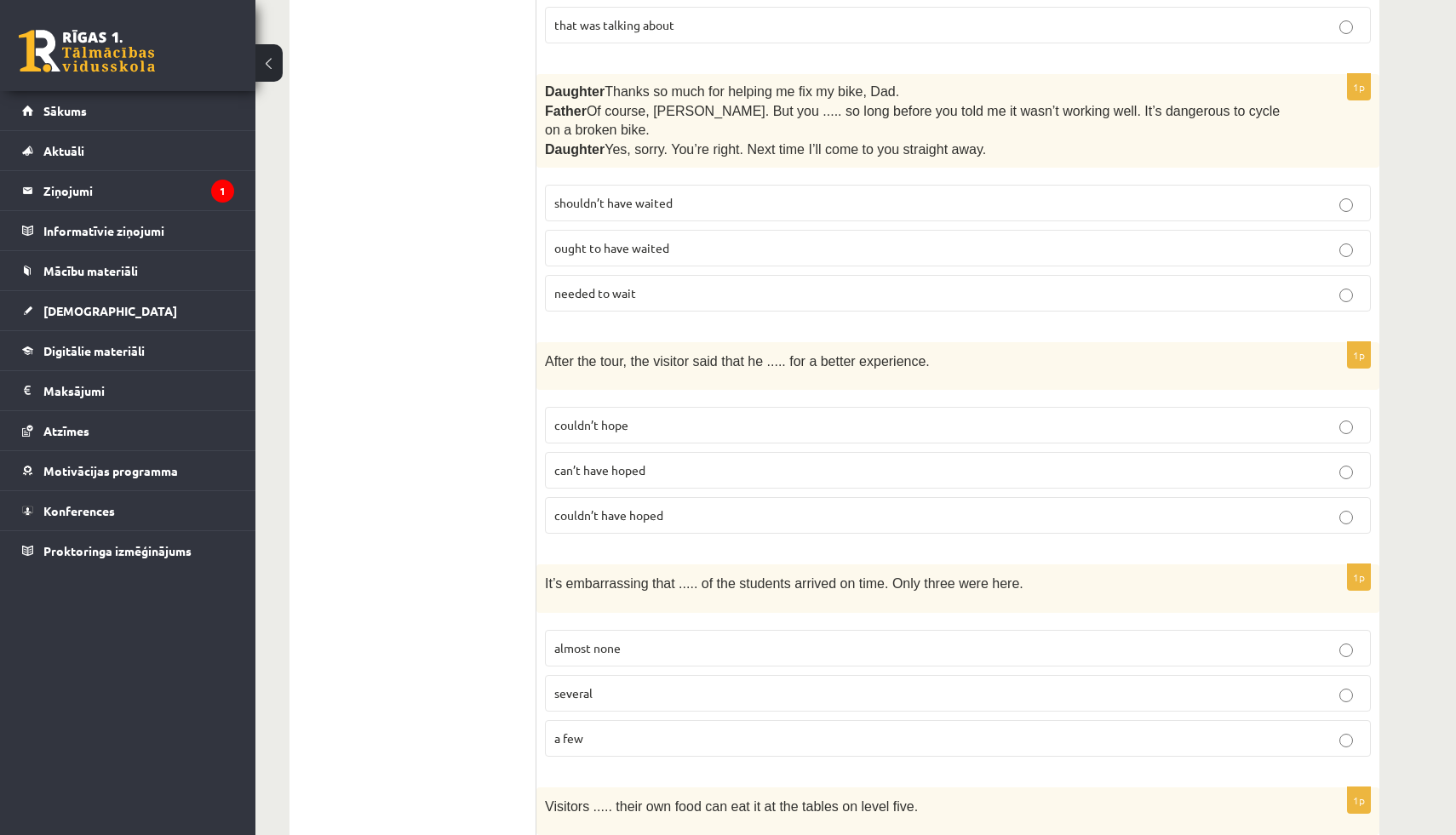
click at [562, 506] on p "couldn’t have hoped" at bounding box center [958, 515] width 807 height 18
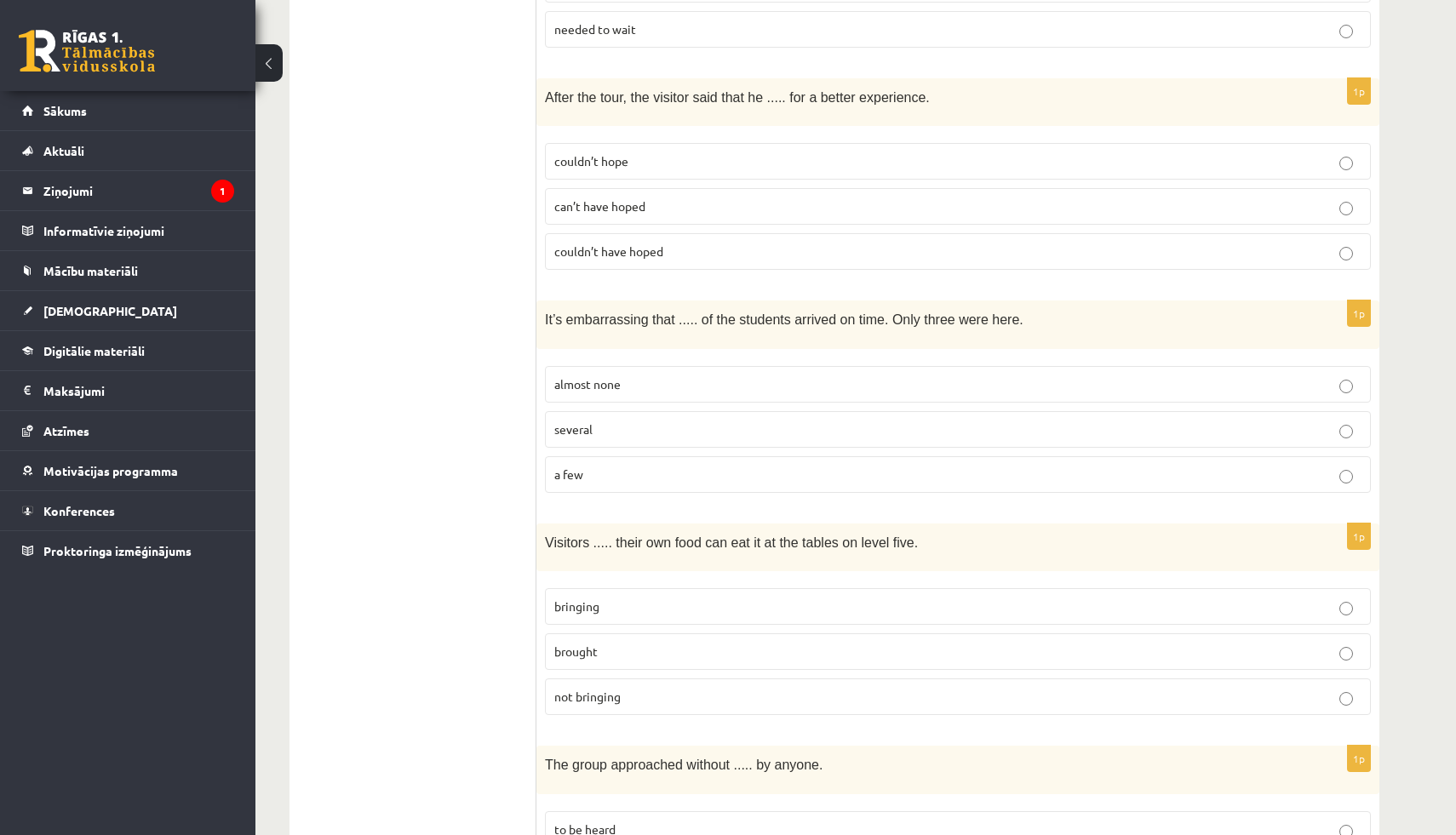
scroll to position [3469, 0]
click at [591, 376] on span "almost none" at bounding box center [587, 383] width 67 height 15
click at [603, 597] on p "bringing" at bounding box center [958, 606] width 807 height 18
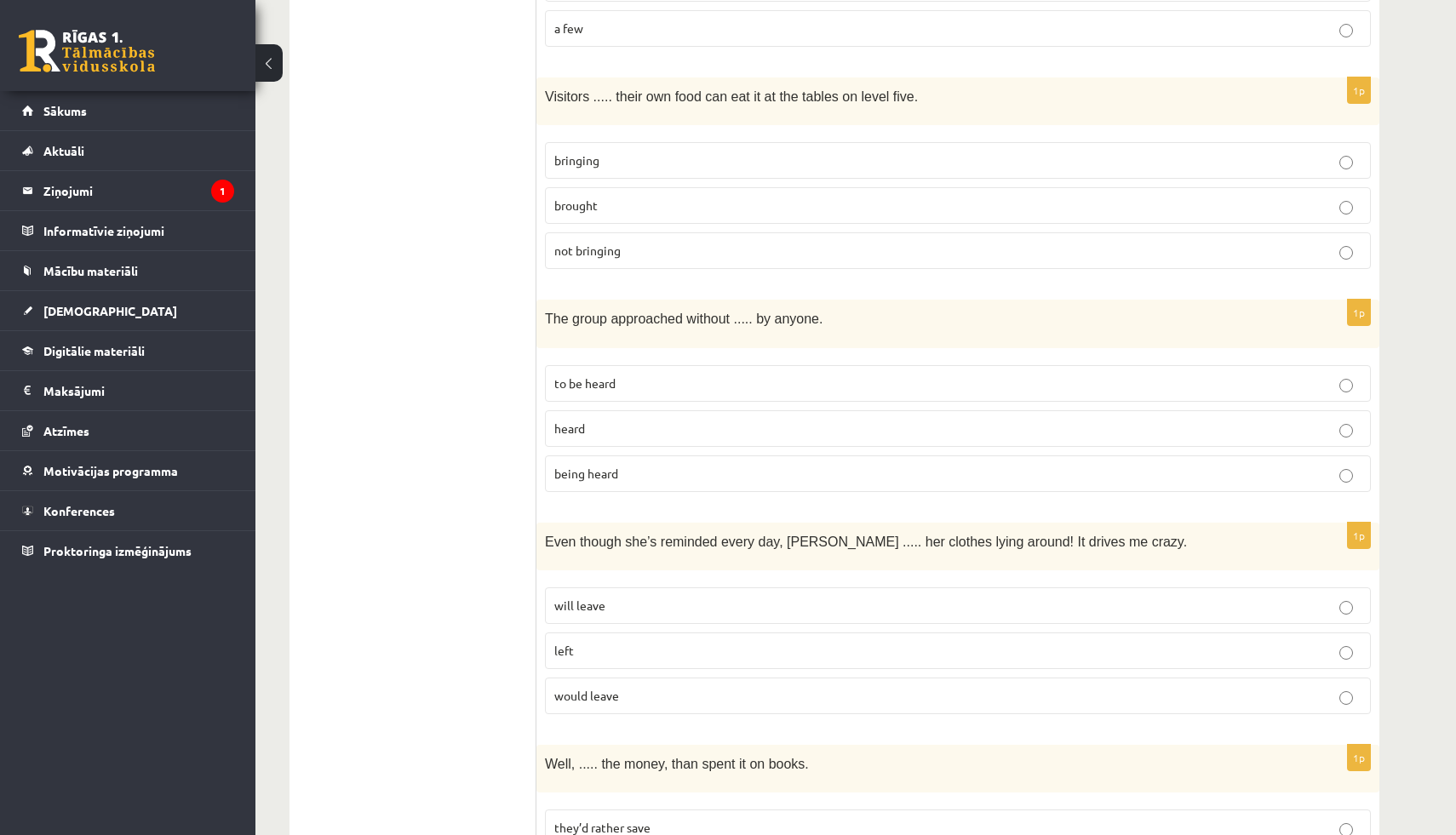
scroll to position [3917, 0]
click at [599, 463] on span "being heard" at bounding box center [586, 470] width 64 height 15
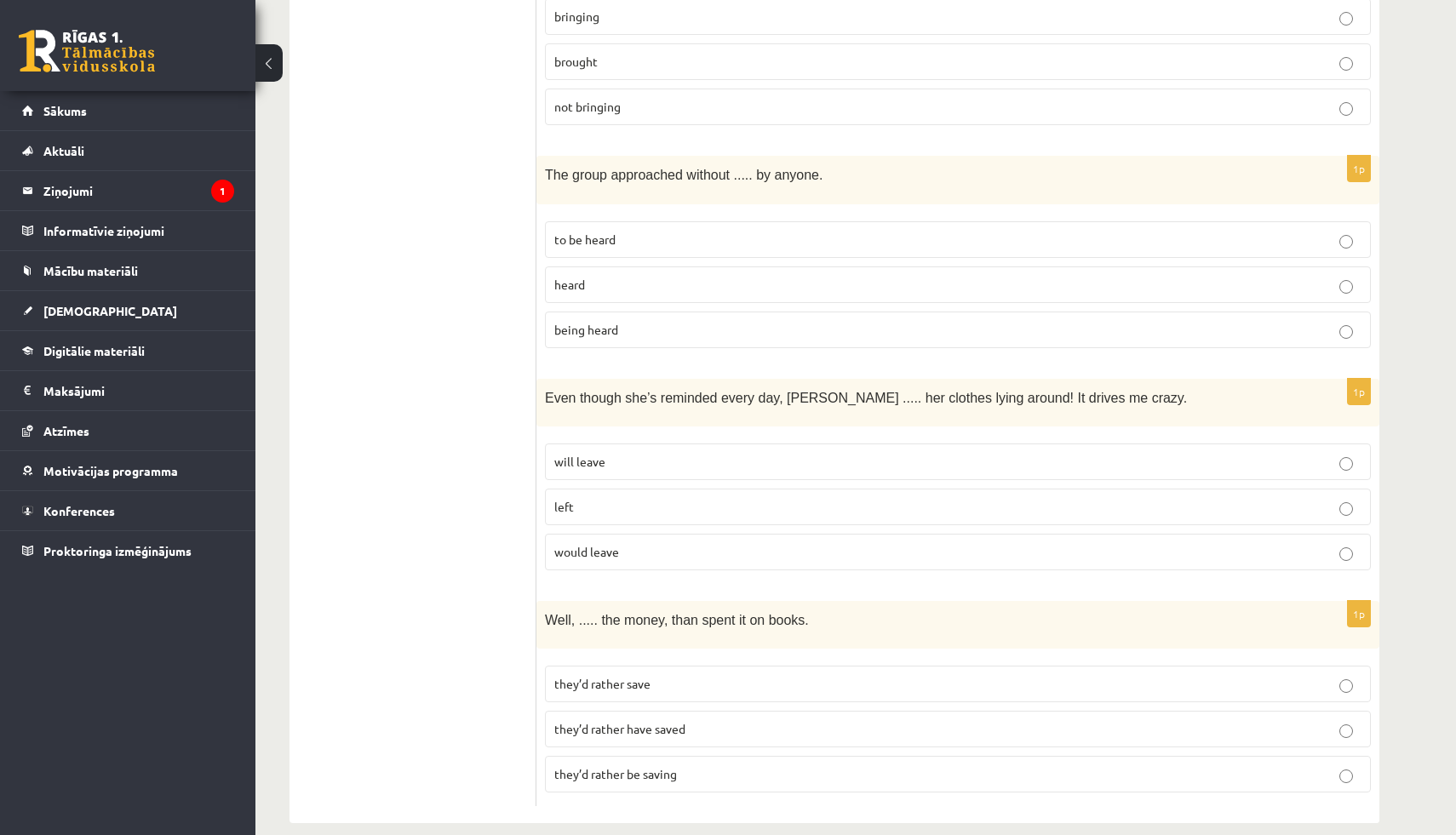
click at [592, 452] on p "will leave" at bounding box center [958, 461] width 807 height 18
click at [637, 720] on span "they’d rather have saved" at bounding box center [620, 727] width 132 height 15
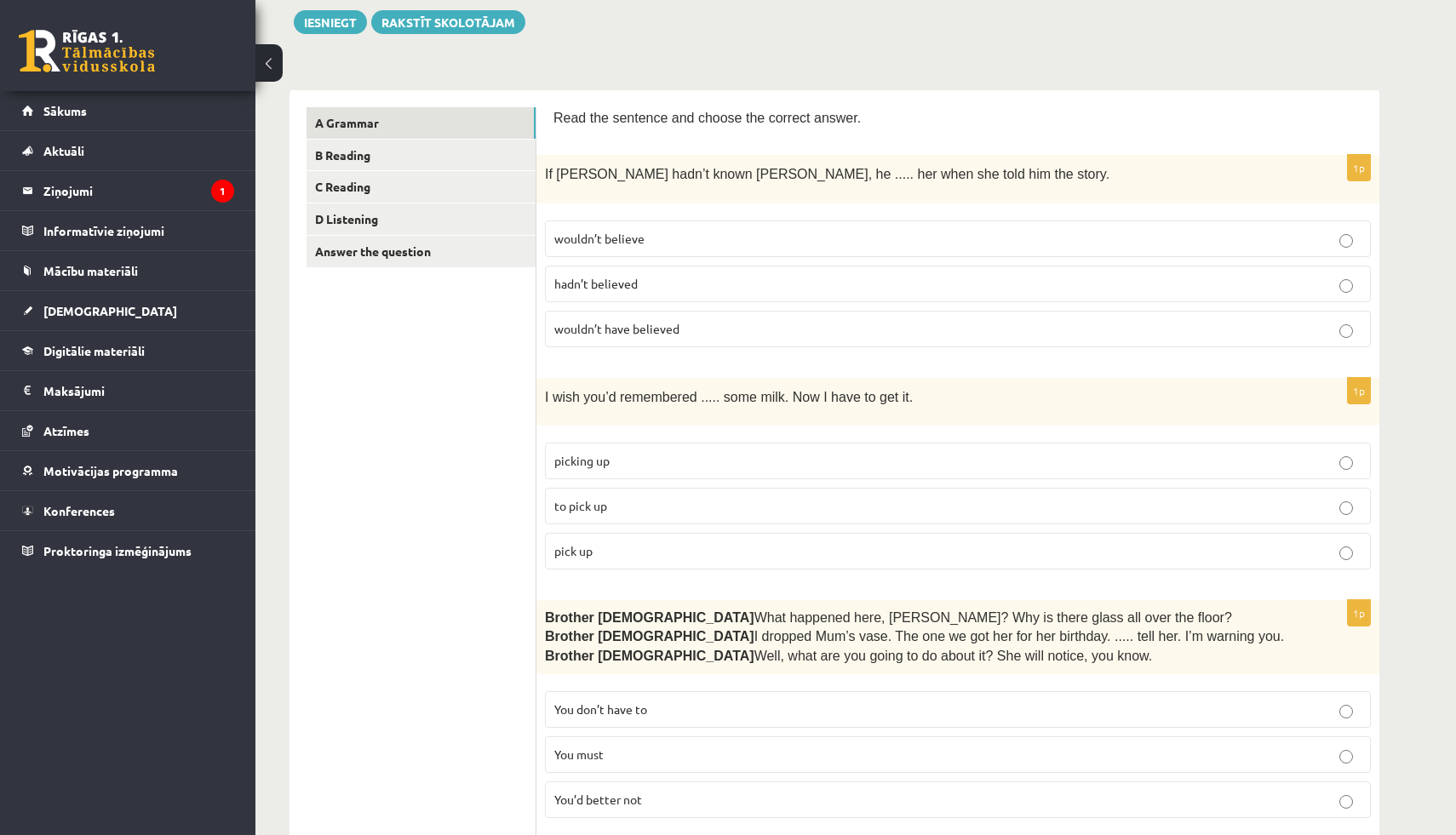
scroll to position [0, 0]
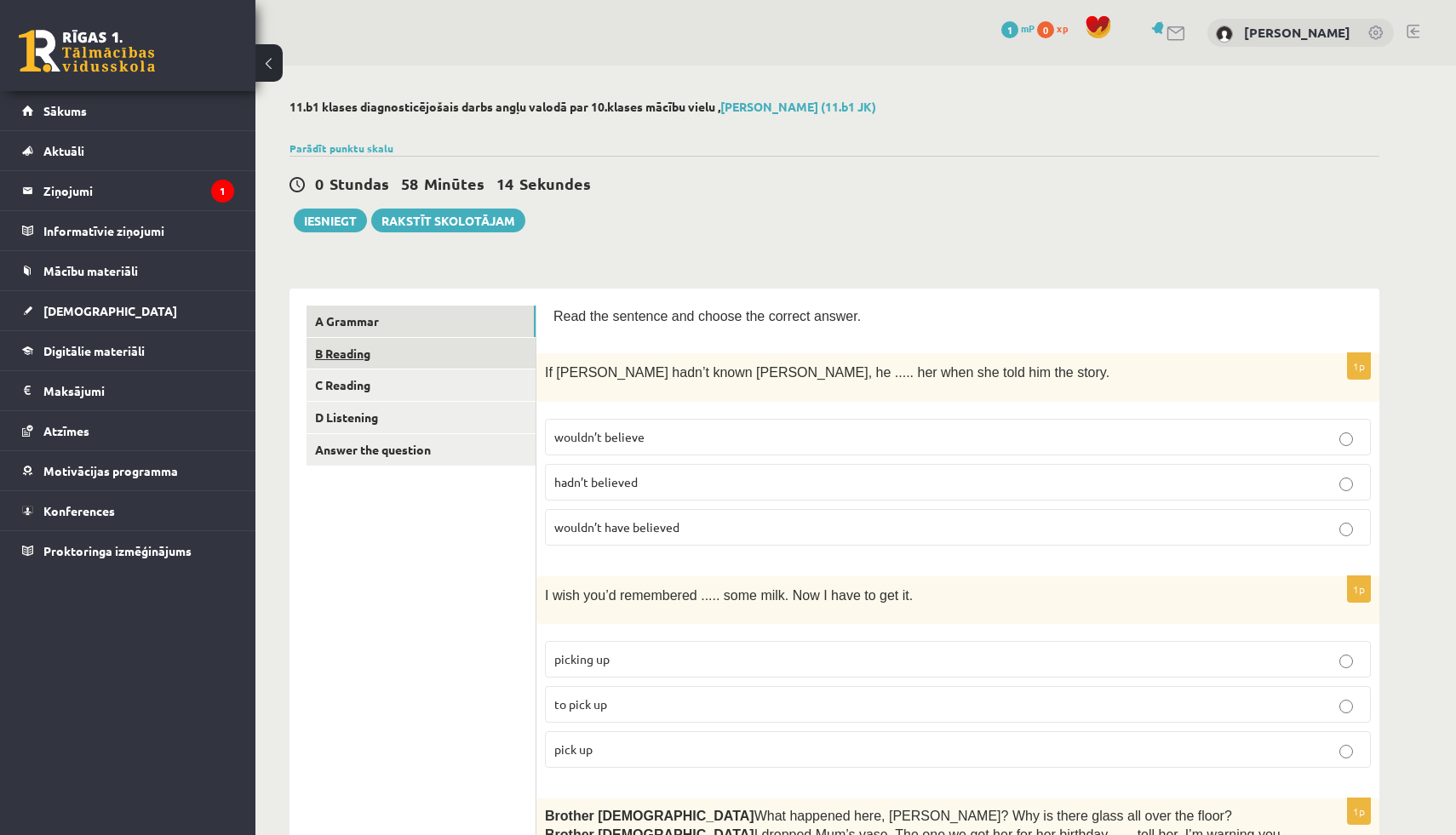
click at [387, 345] on link "B Reading" at bounding box center [421, 354] width 229 height 32
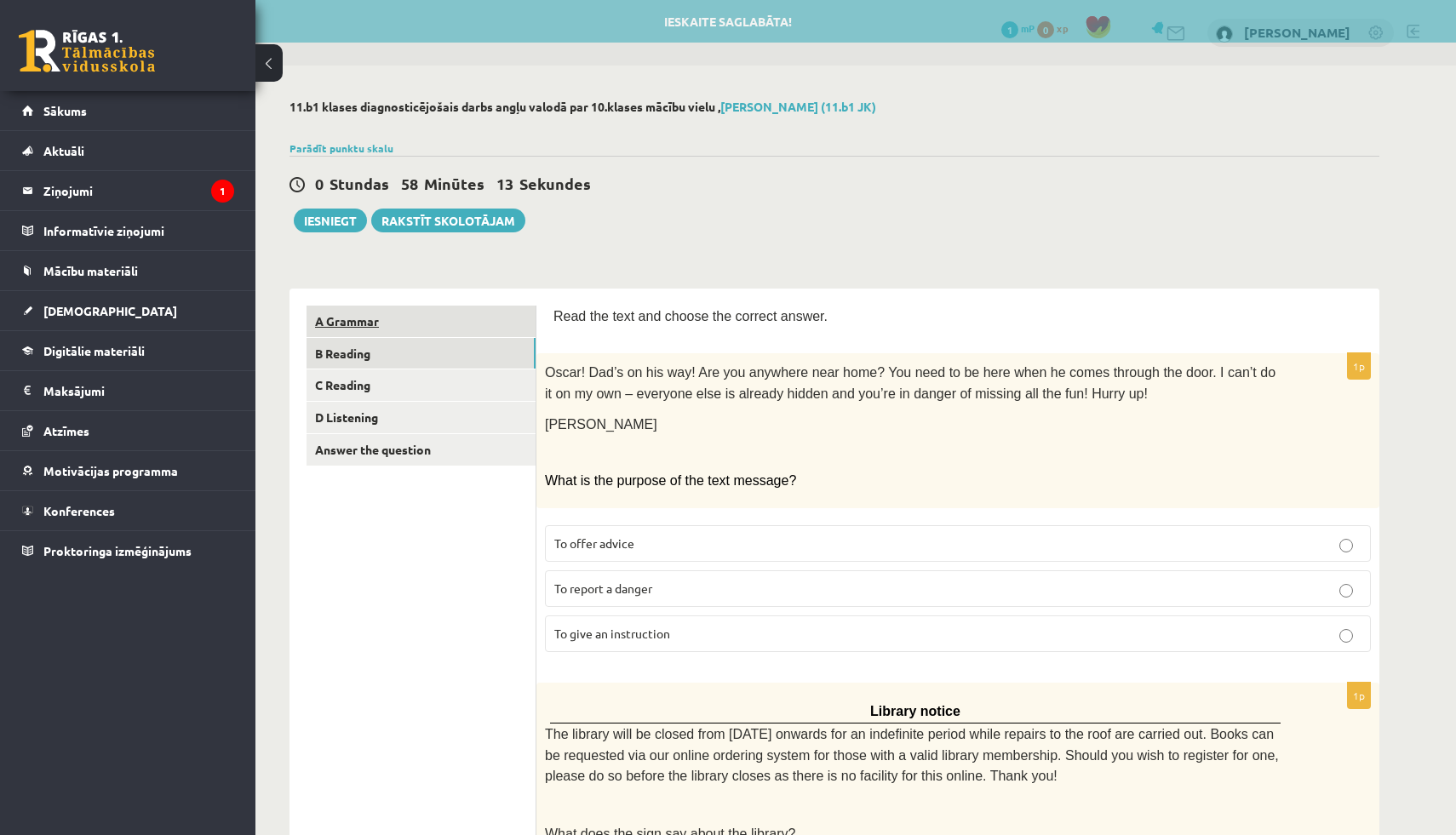
click at [394, 318] on link "A Grammar" at bounding box center [421, 322] width 229 height 32
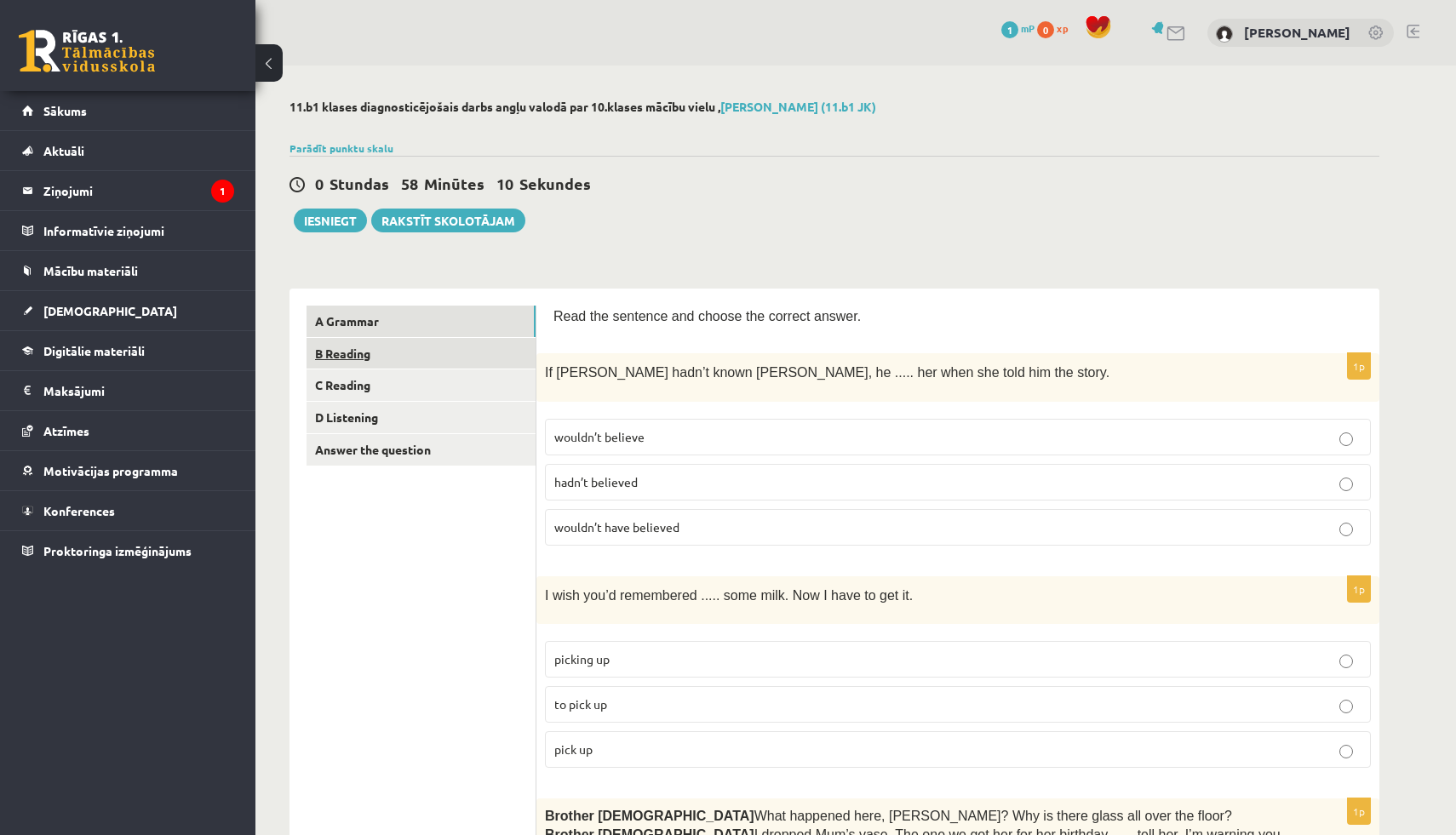
click at [446, 347] on link "B Reading" at bounding box center [421, 354] width 229 height 32
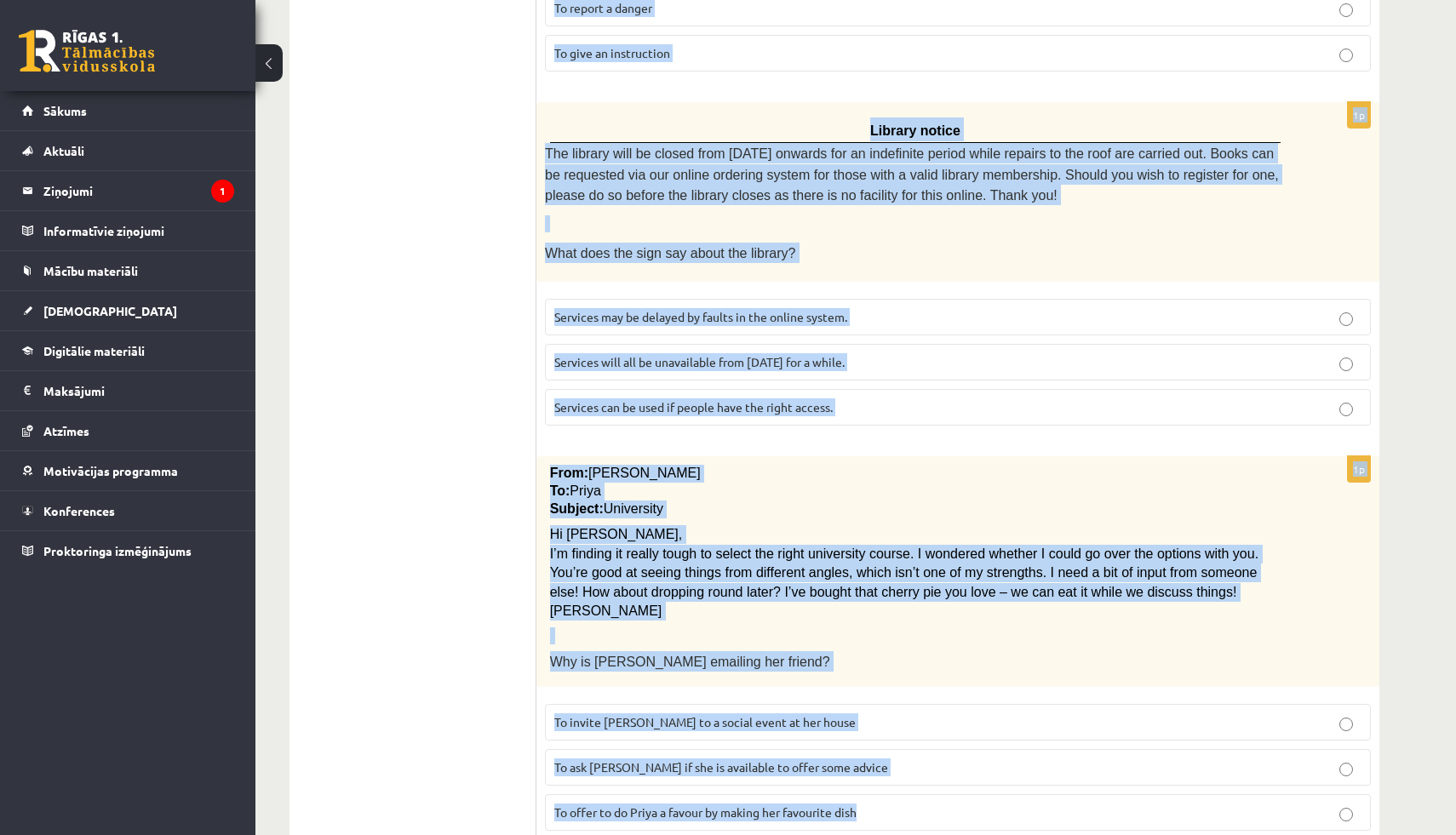
drag, startPoint x: 555, startPoint y: 313, endPoint x: 1133, endPoint y: 834, distance: 778.2
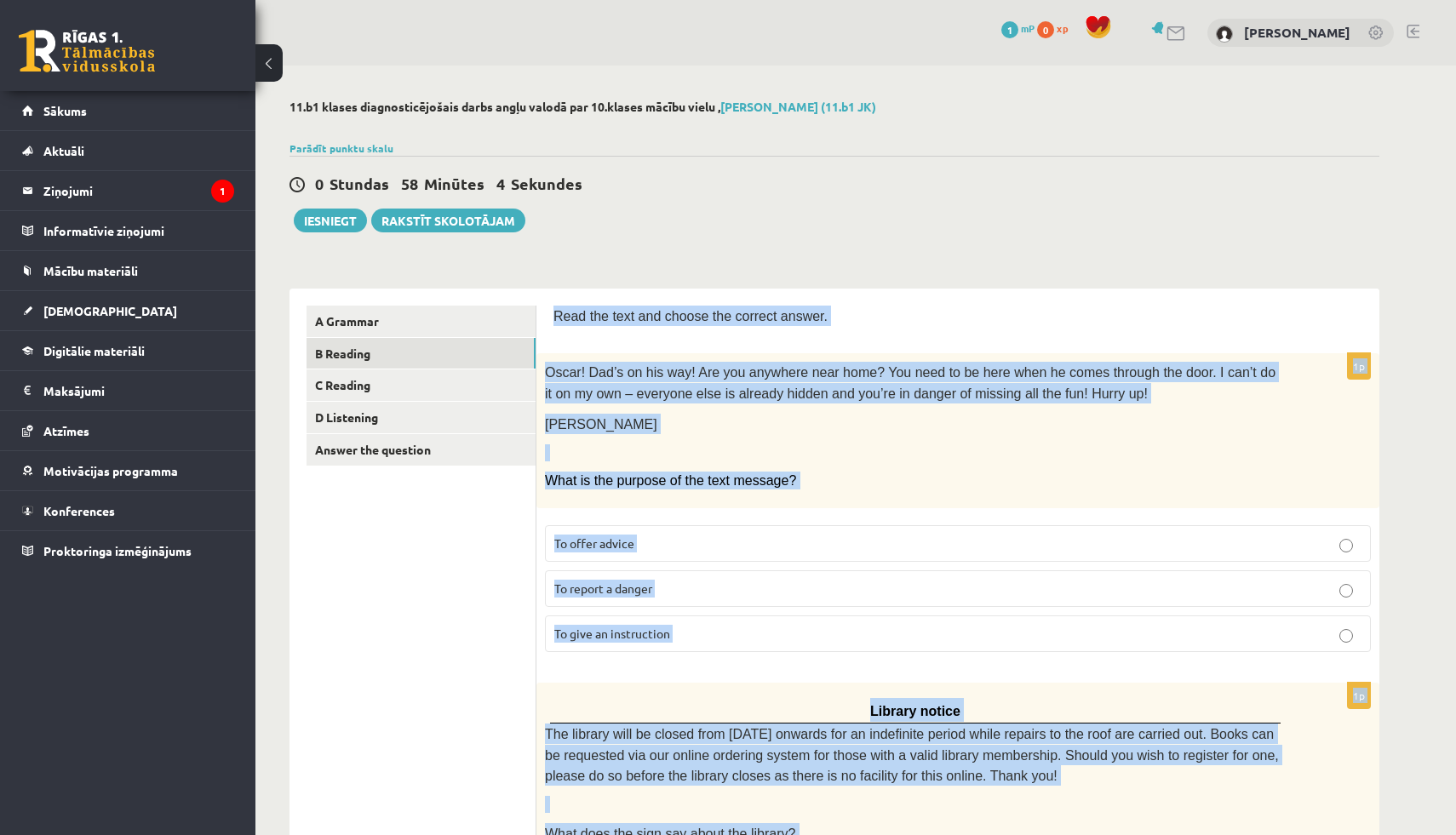
drag, startPoint x: 752, startPoint y: 759, endPoint x: 551, endPoint y: 309, distance: 492.8
copy form "Read the text and choose the correct answer. 1p Oscar! Dad’s on his way! Are yo…"
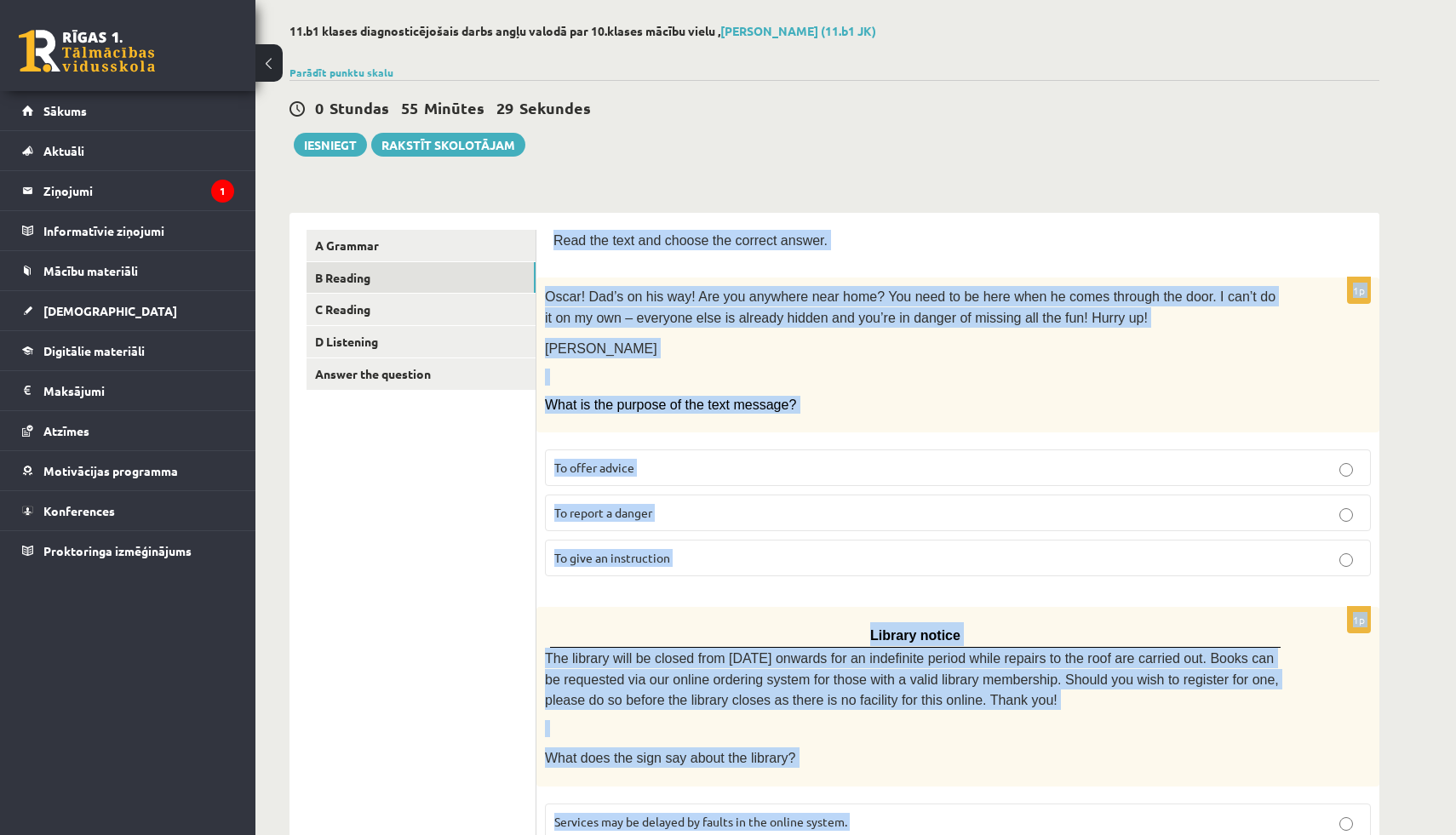
click at [623, 539] on label "To give an instruction" at bounding box center [958, 557] width 825 height 37
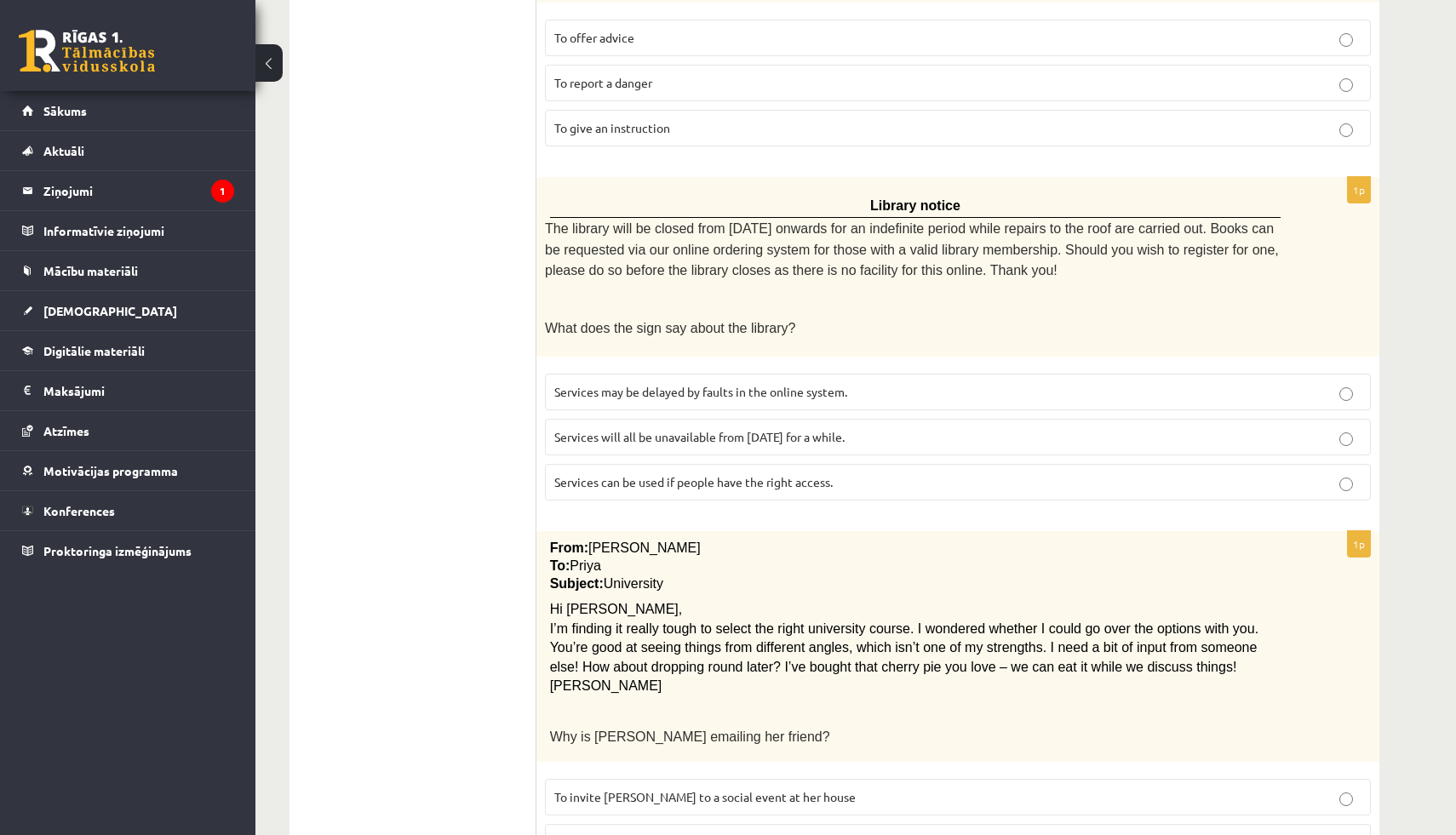
scroll to position [506, 0]
click at [605, 473] on span "Services can be used if people have the right access." at bounding box center [693, 480] width 278 height 15
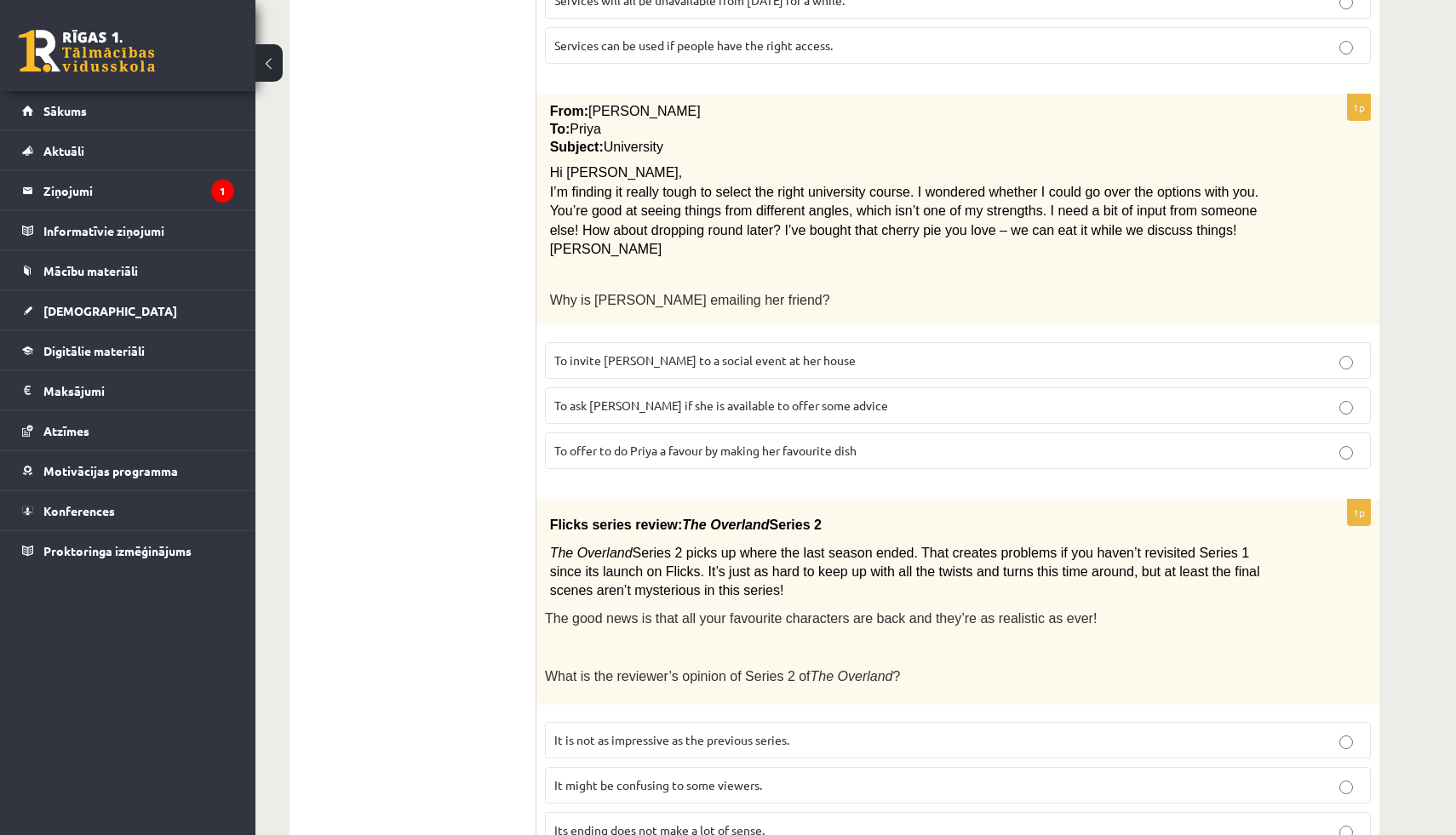
scroll to position [947, 0]
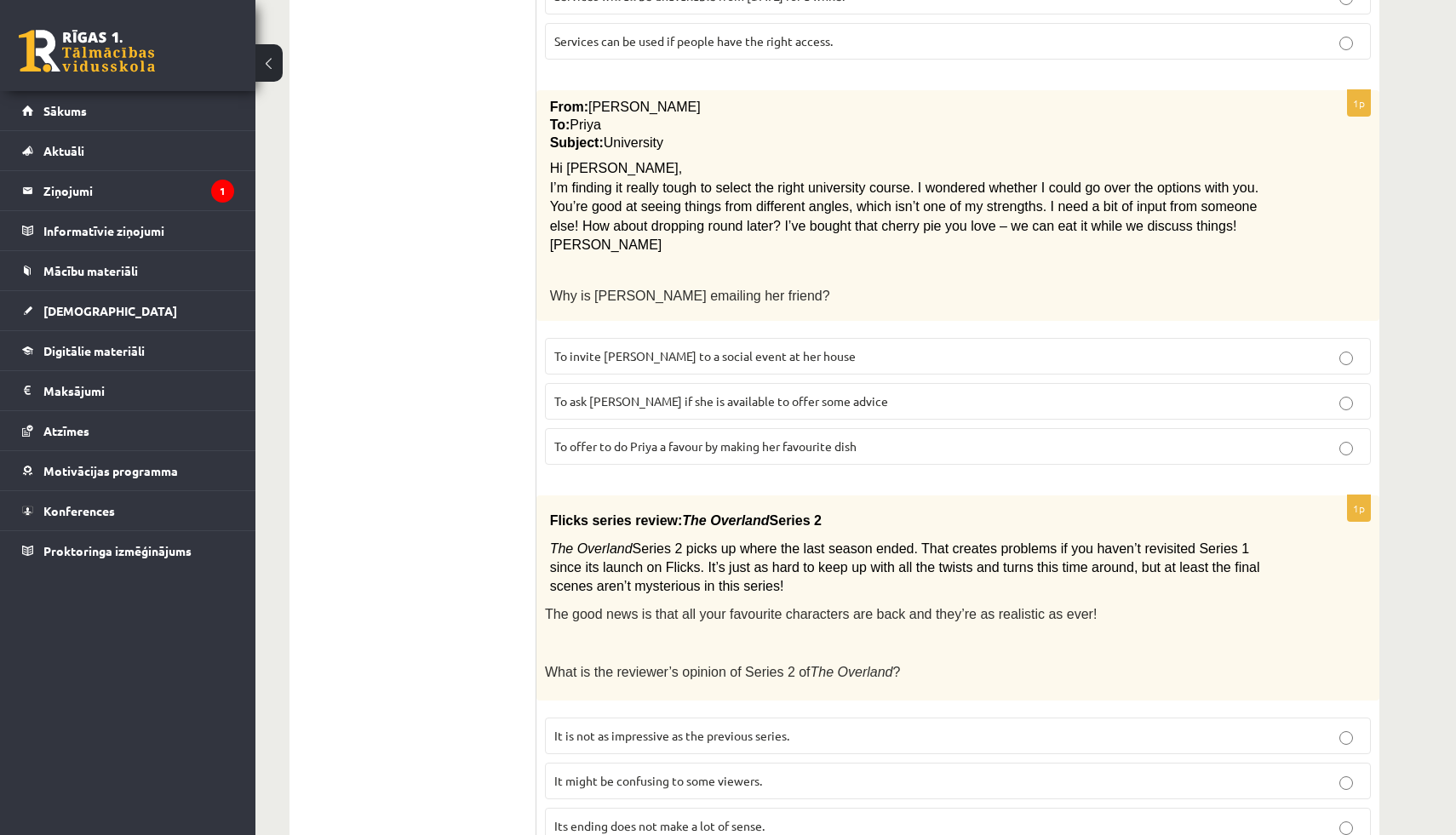
click at [636, 394] on span "To ask Priya if she is available to offer some advice" at bounding box center [721, 401] width 334 height 15
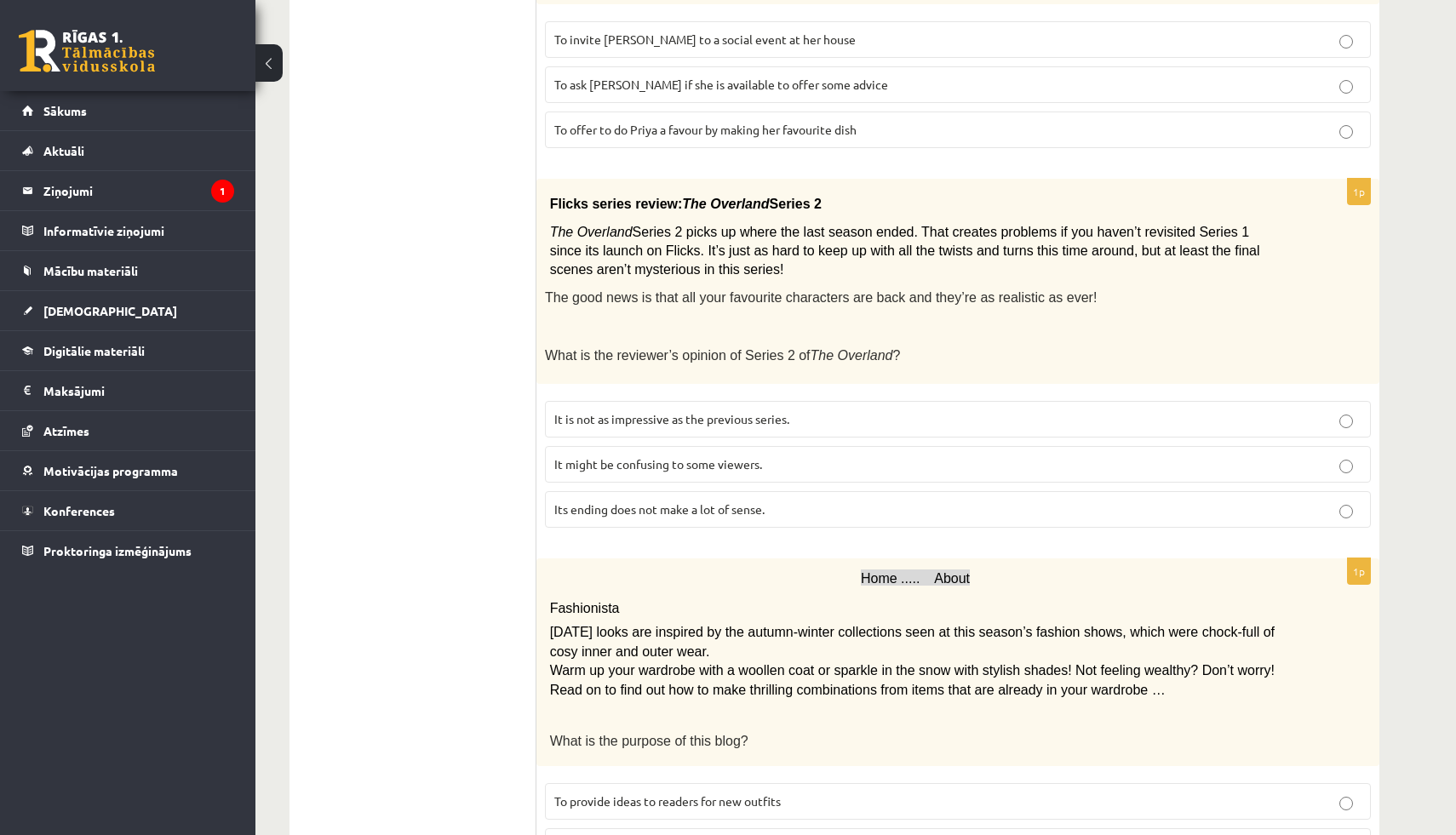
scroll to position [1263, 0]
click at [621, 455] on span "It might be confusing to some viewers." at bounding box center [658, 462] width 207 height 15
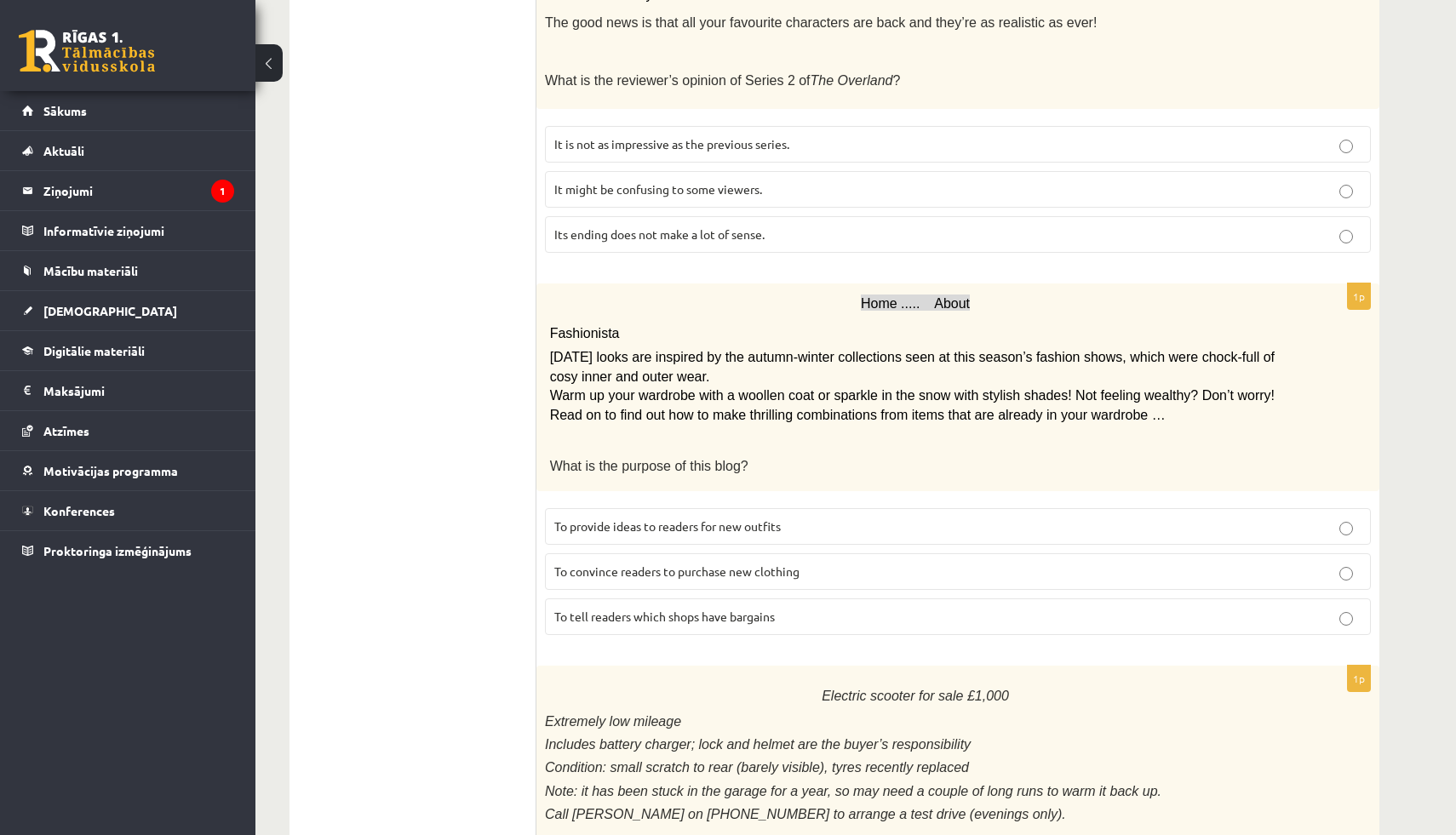
scroll to position [1618, 0]
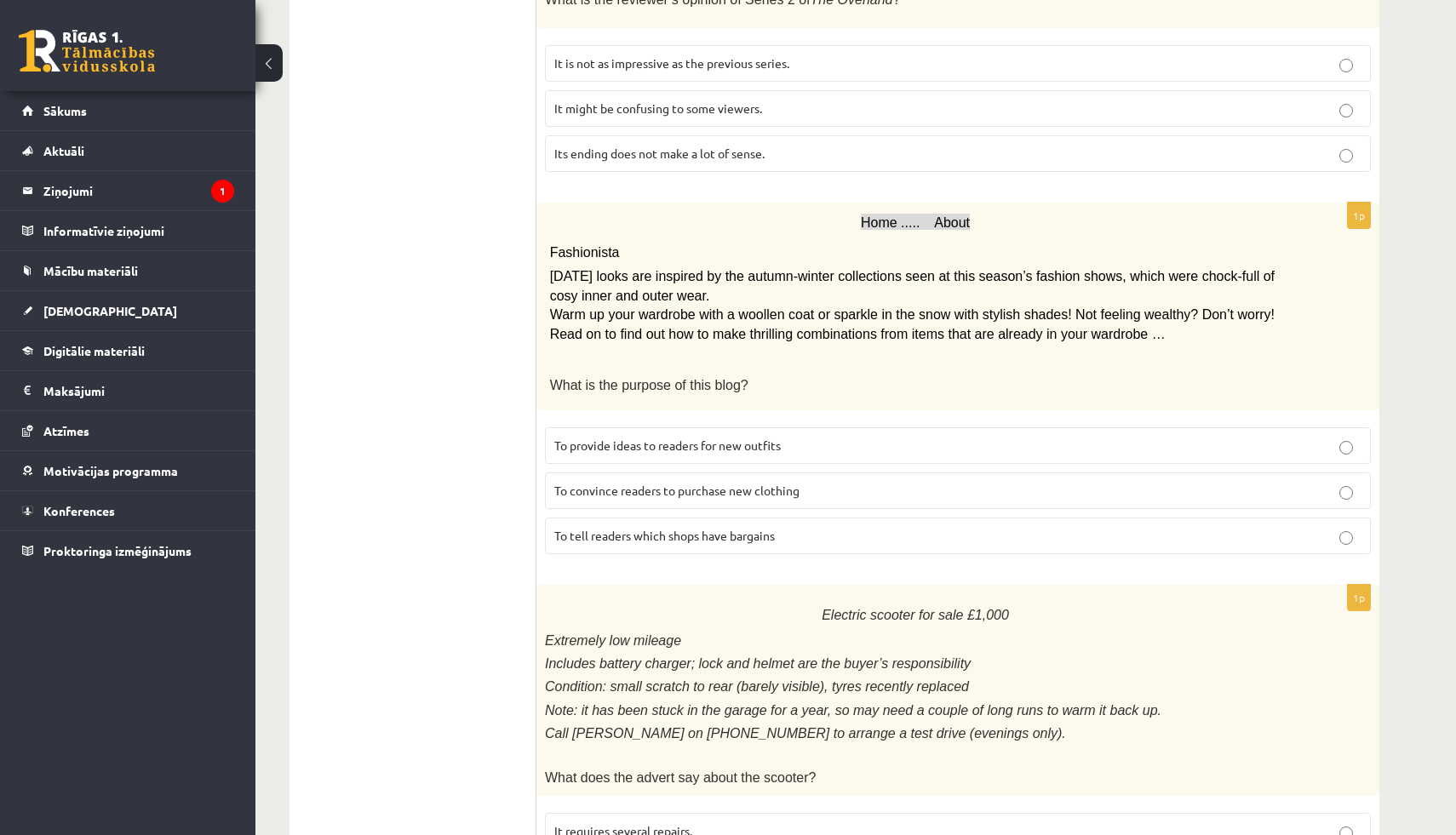
click at [602, 437] on span "To provide ideas to readers for new outfits" at bounding box center [667, 444] width 226 height 15
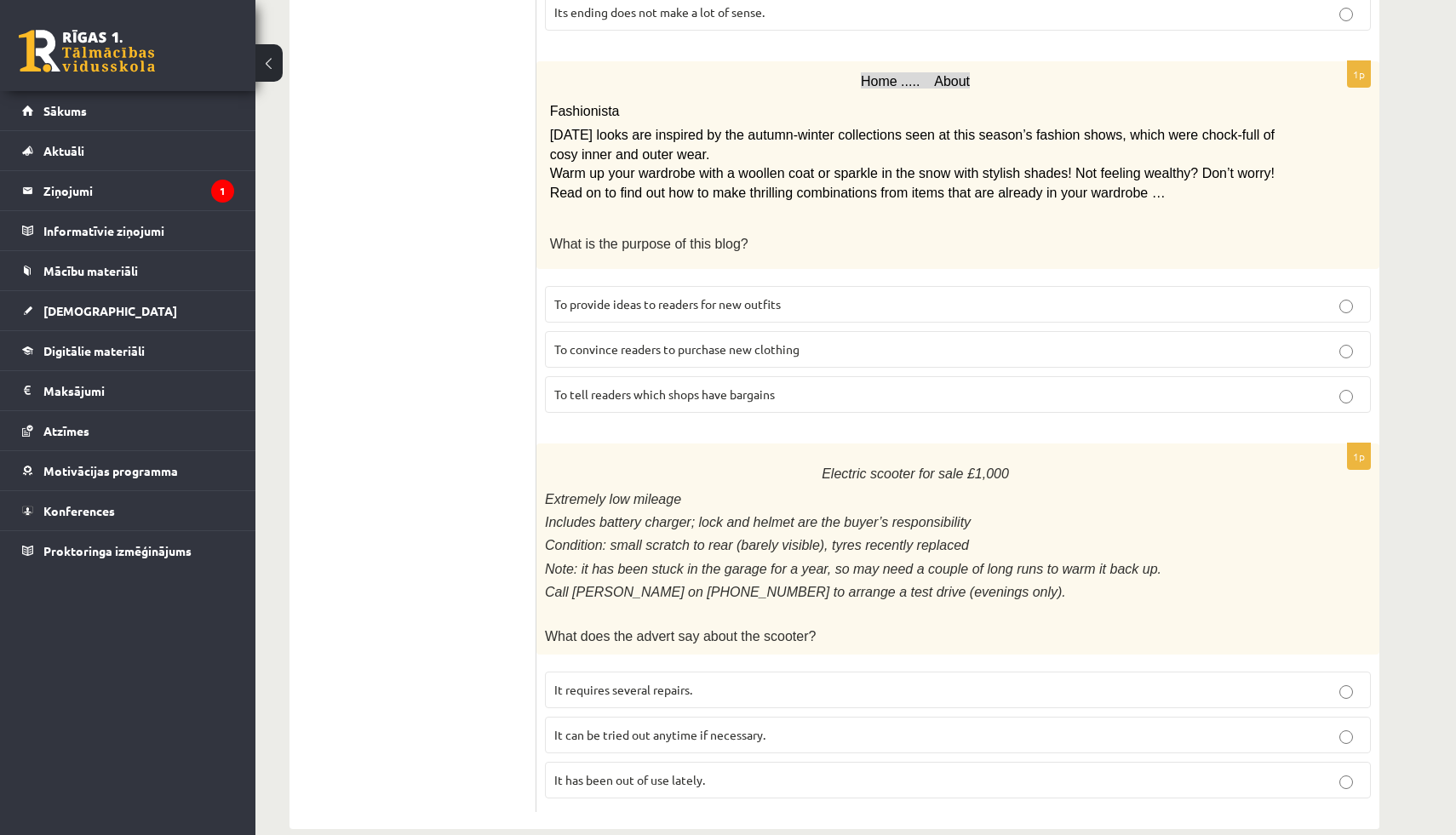
click at [610, 772] on span "It has been out of use lately." at bounding box center [629, 779] width 150 height 15
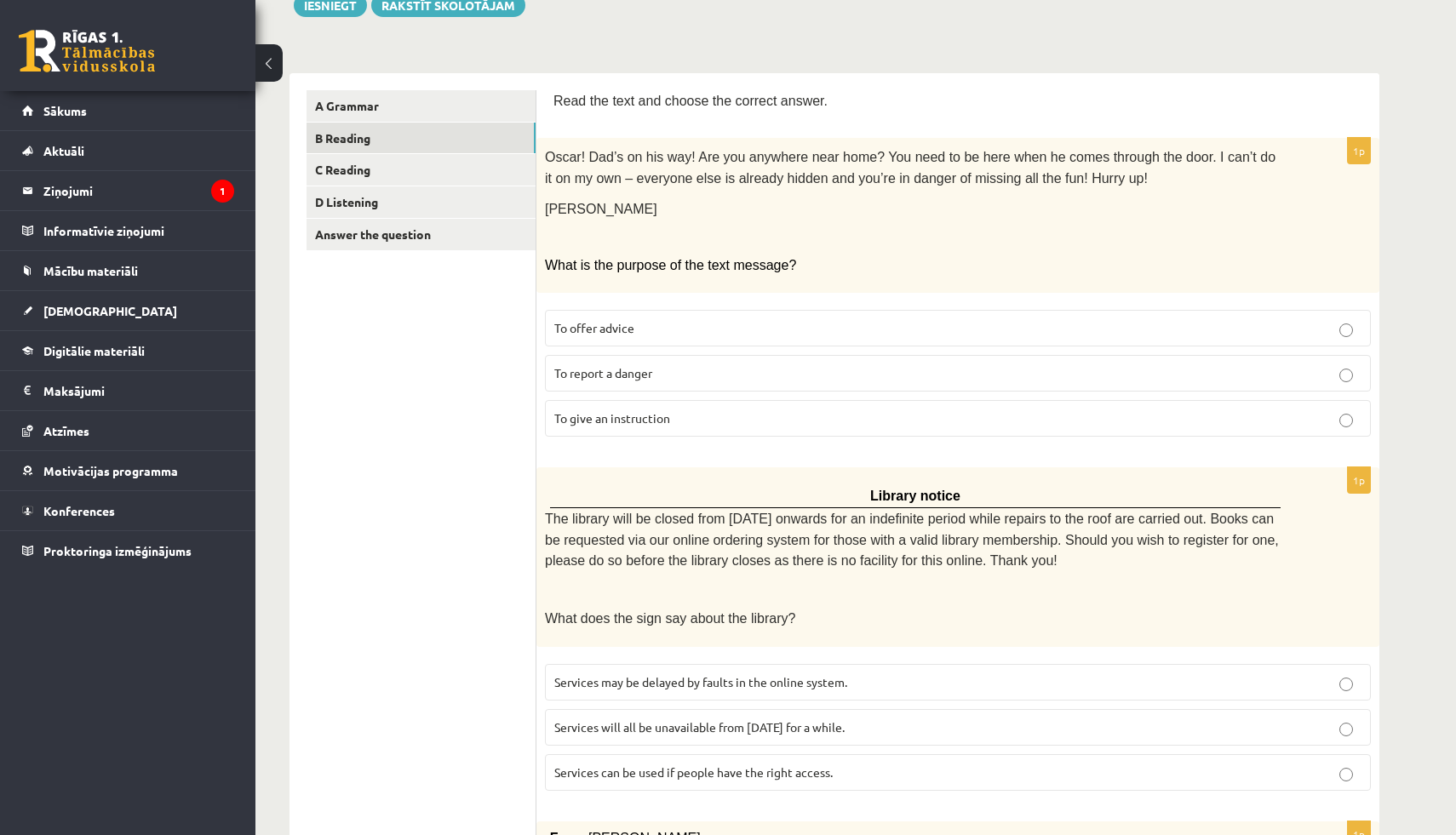
scroll to position [0, 0]
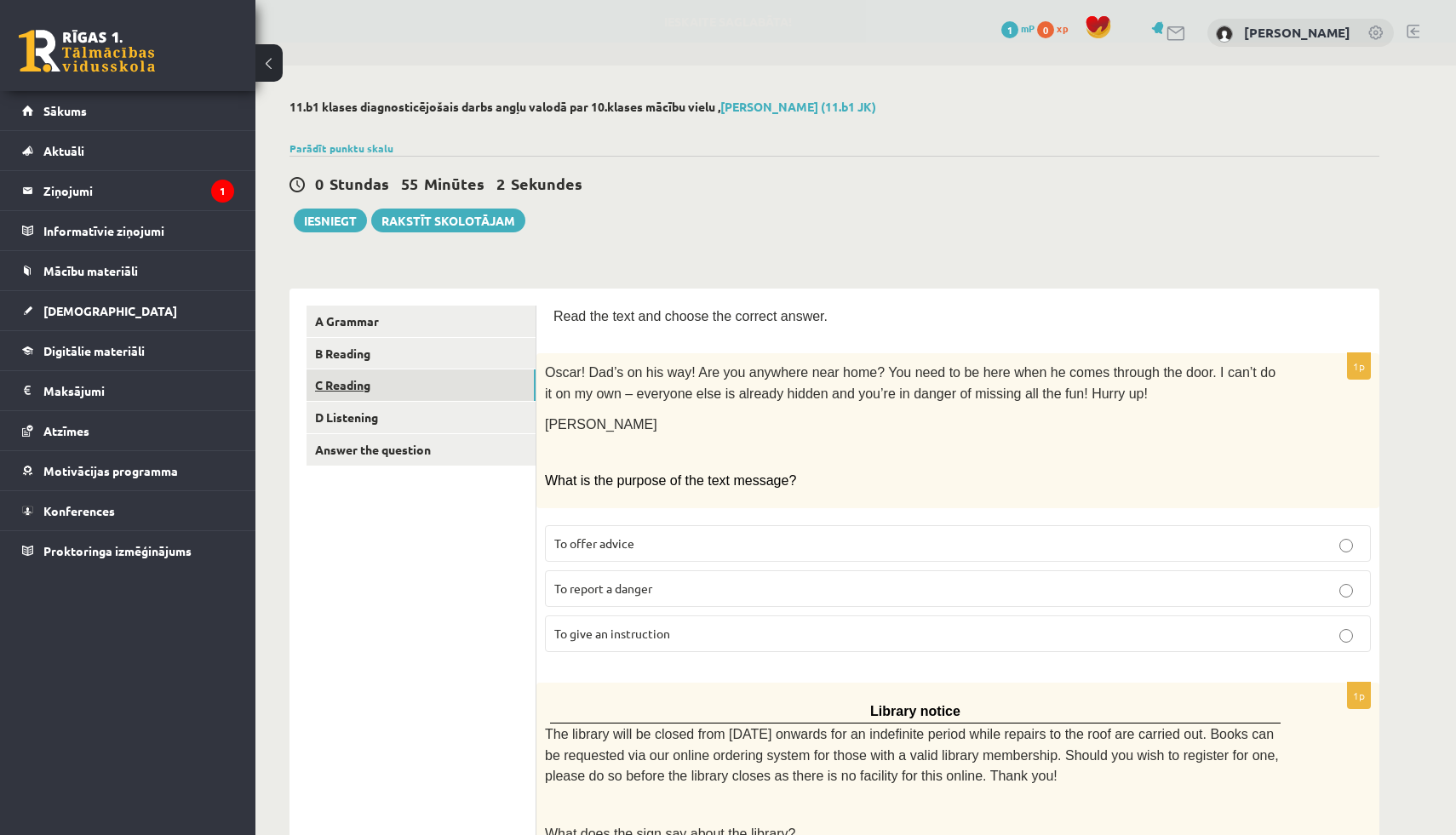
click at [421, 400] on link "C Reading" at bounding box center [421, 386] width 229 height 32
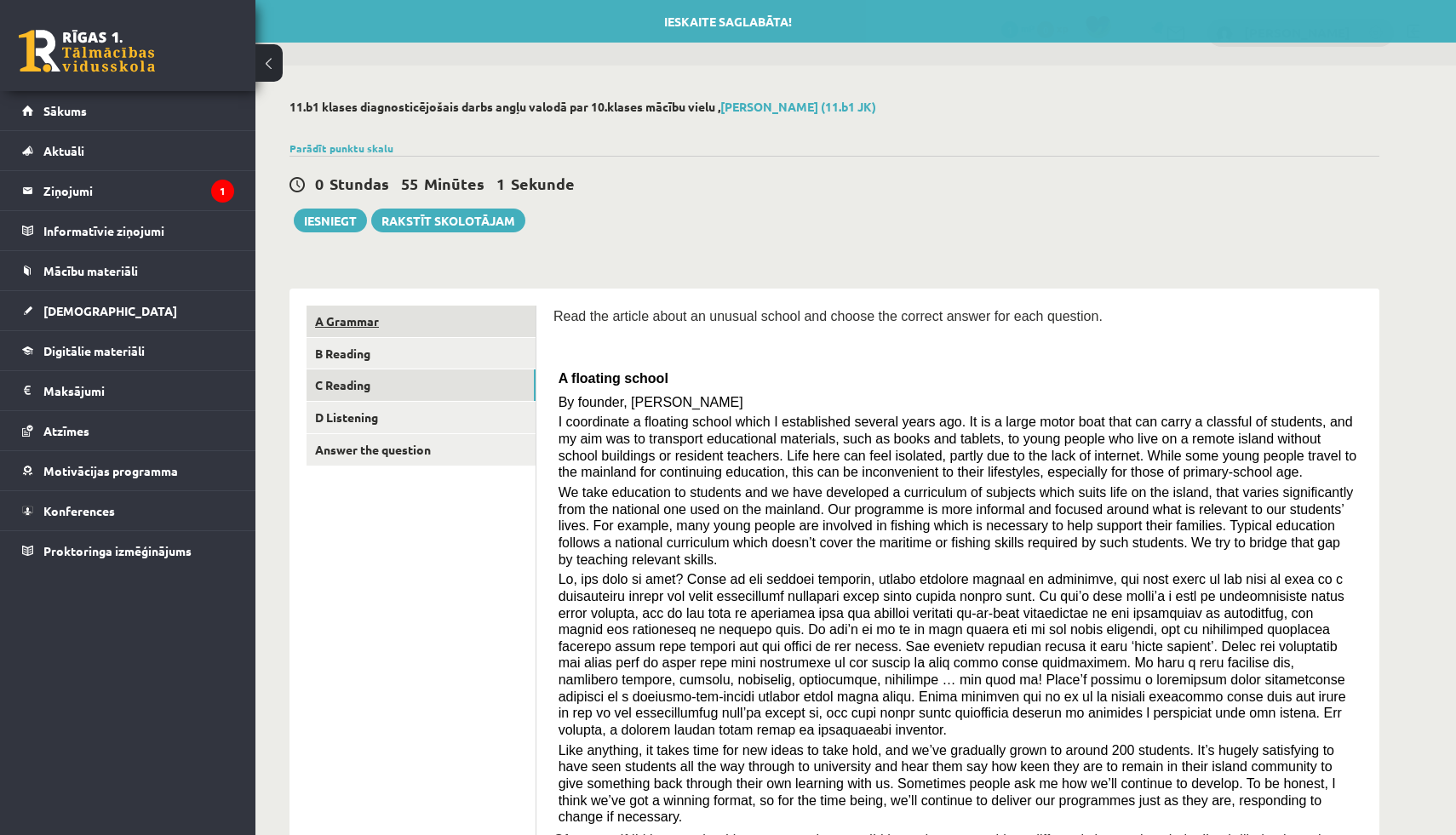
click at [402, 322] on link "A Grammar" at bounding box center [421, 322] width 229 height 32
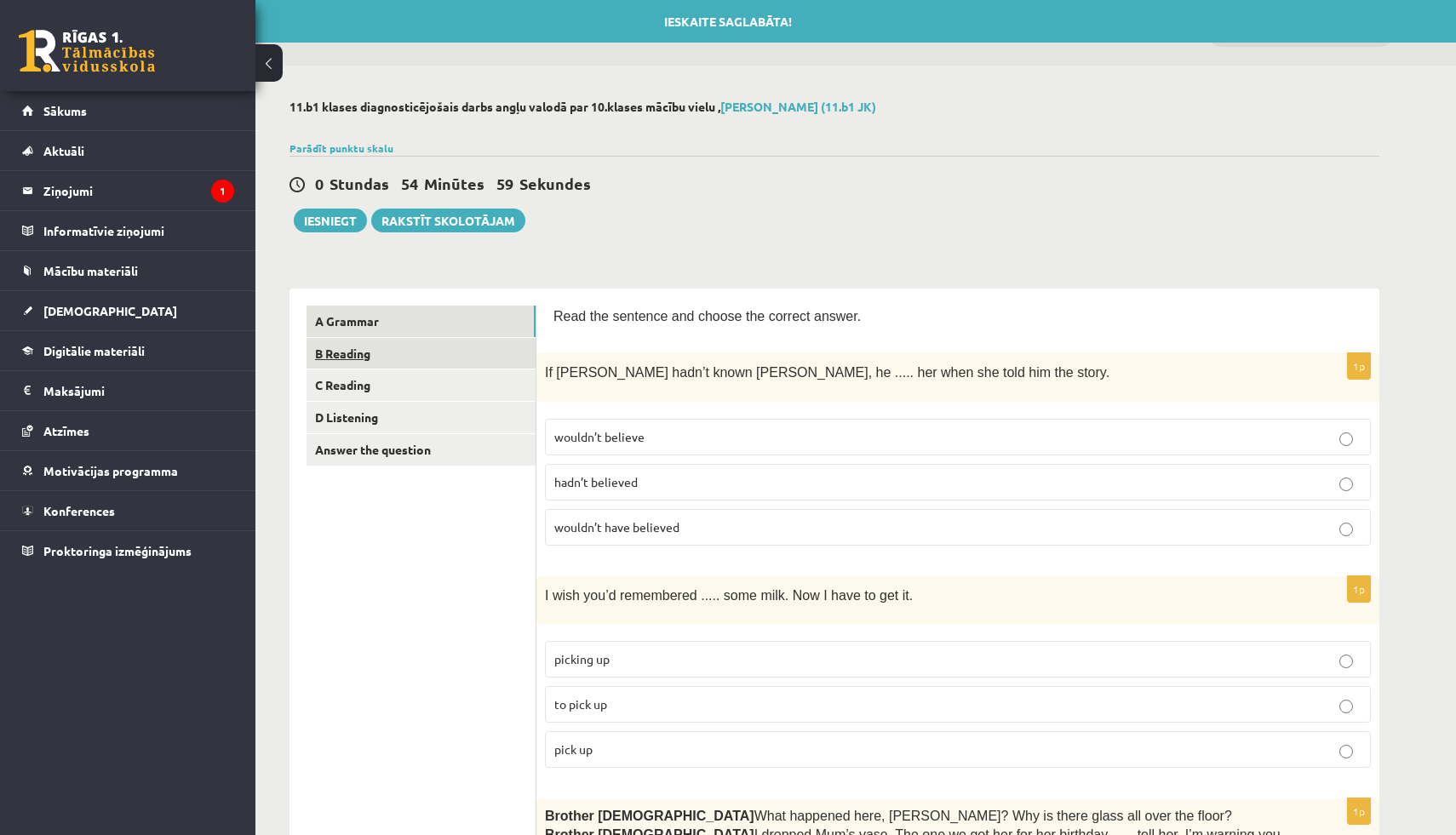
click at [382, 359] on link "B Reading" at bounding box center [421, 354] width 229 height 32
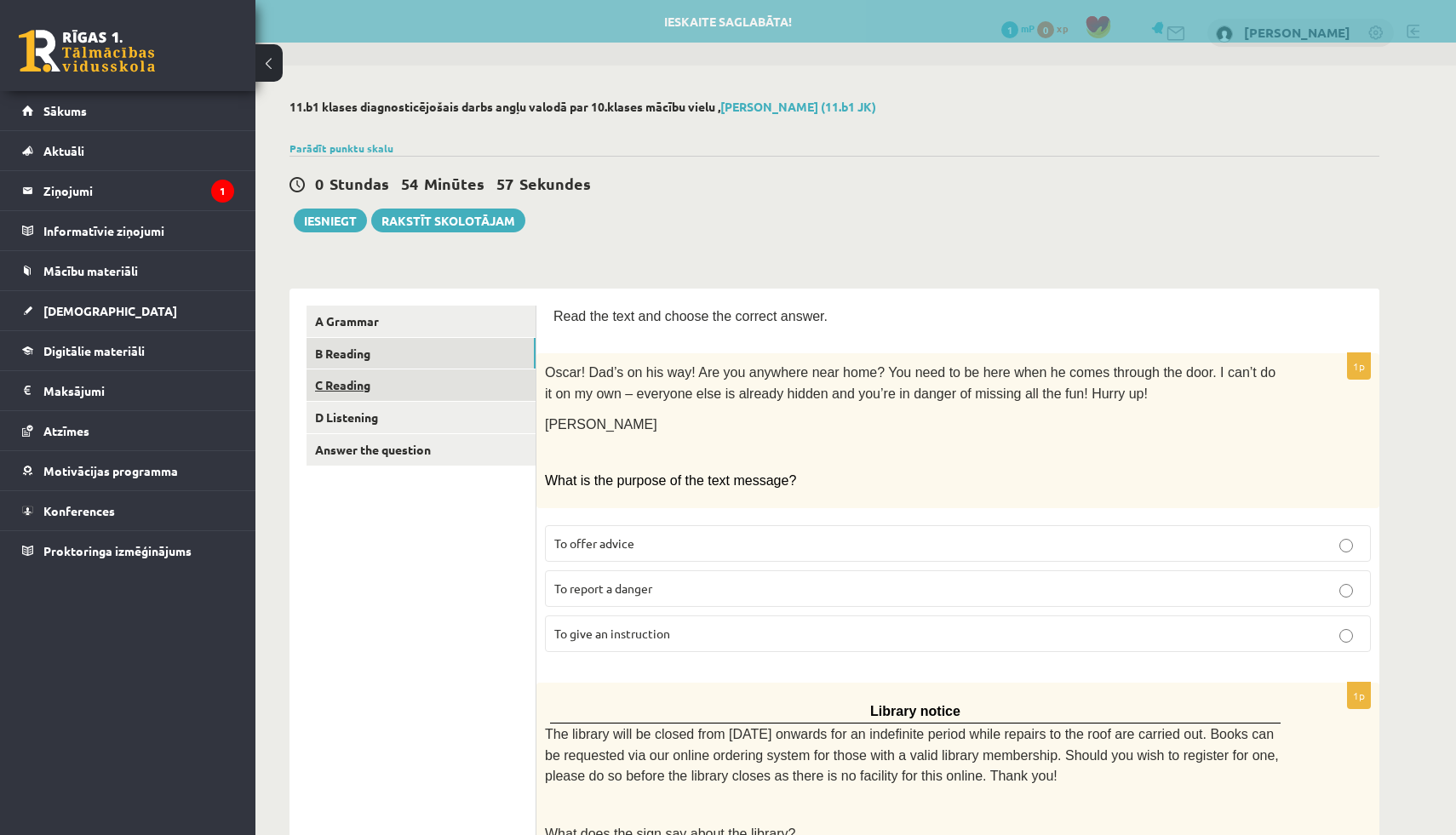
click at [392, 391] on link "C Reading" at bounding box center [421, 386] width 229 height 32
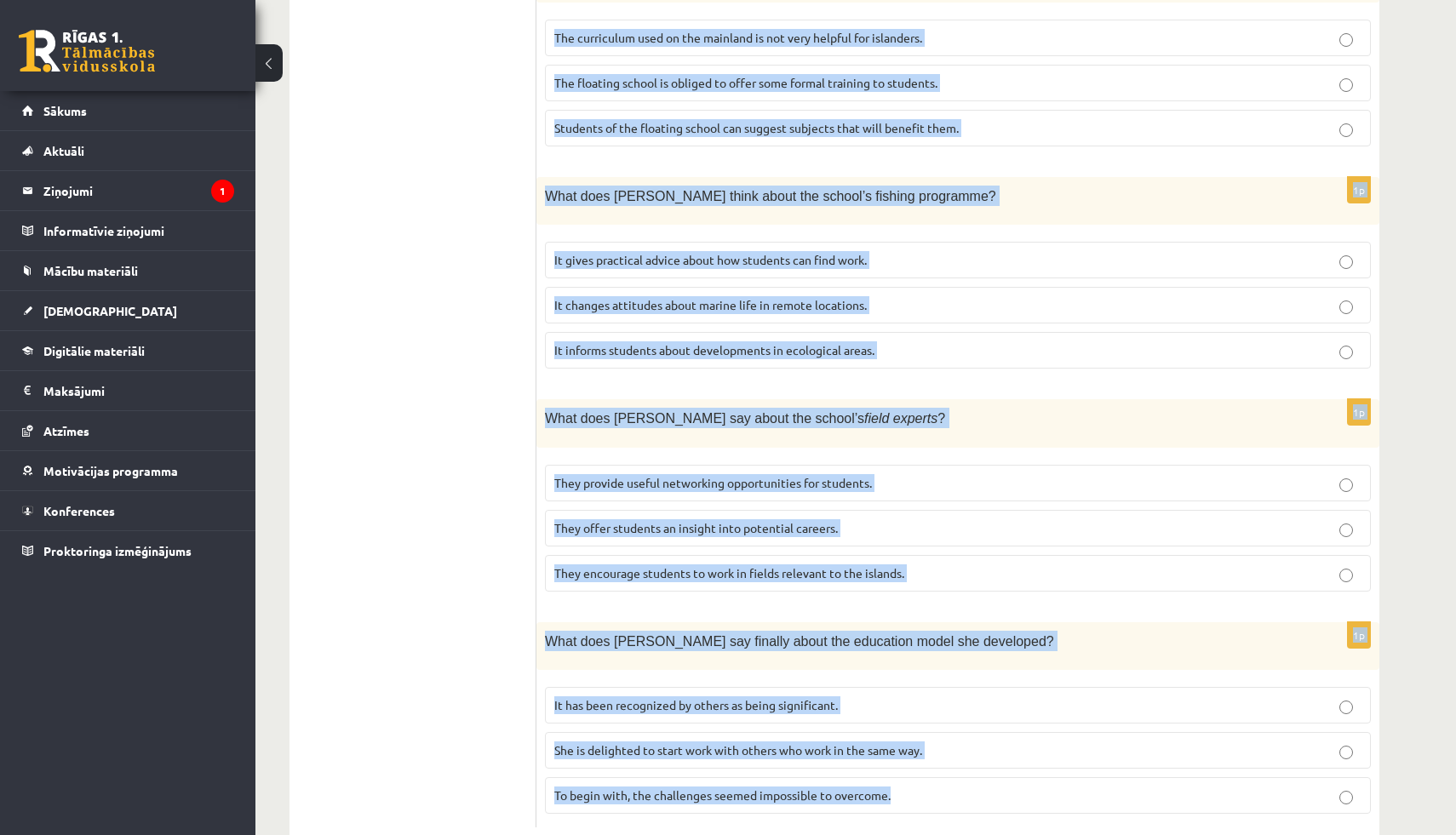
scroll to position [1439, 0]
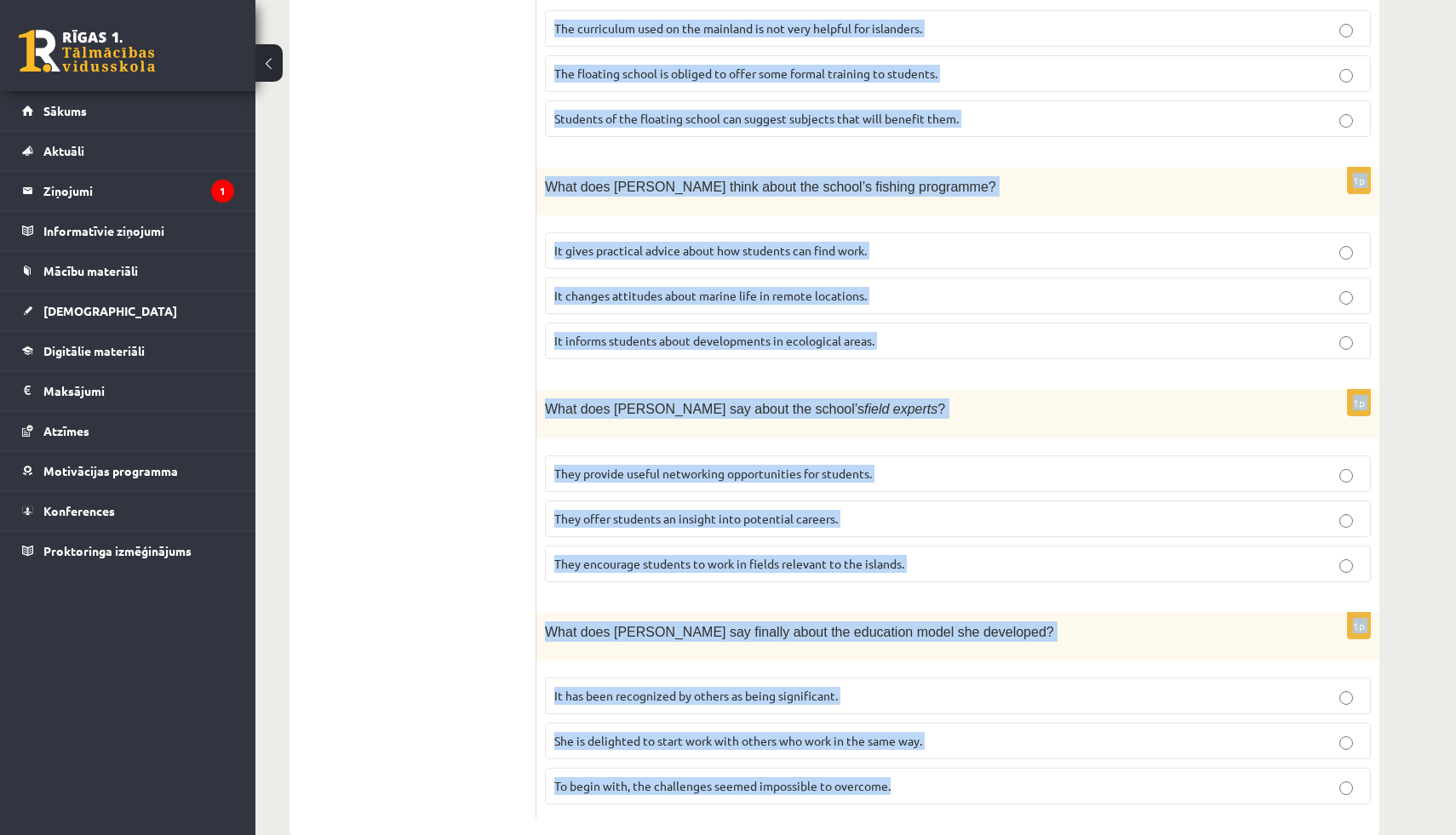
drag, startPoint x: 554, startPoint y: 316, endPoint x: 946, endPoint y: 750, distance: 584.8
copy form "Read the article about an unusual school and choose the correct answer for each…"
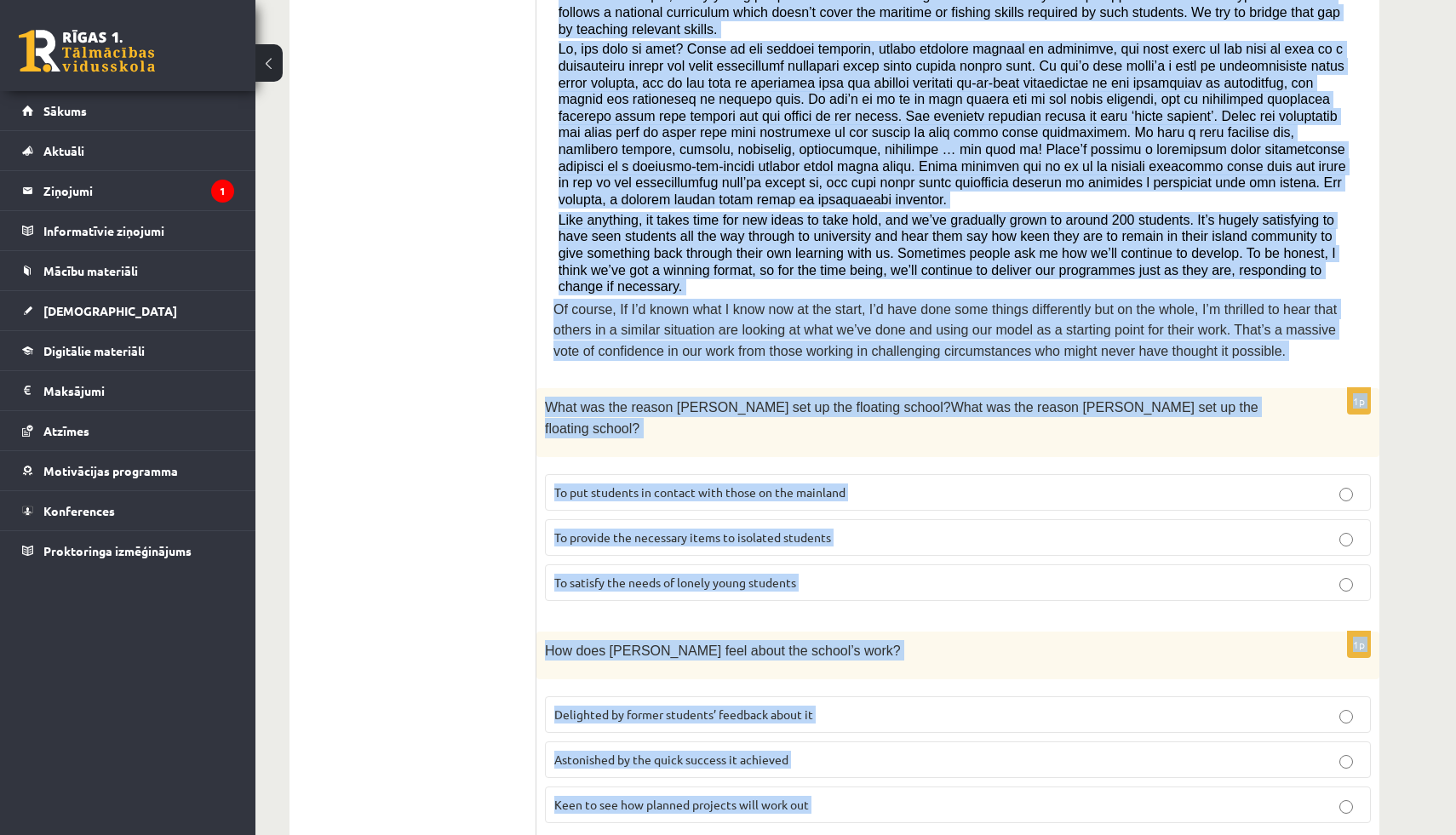
scroll to position [536, 0]
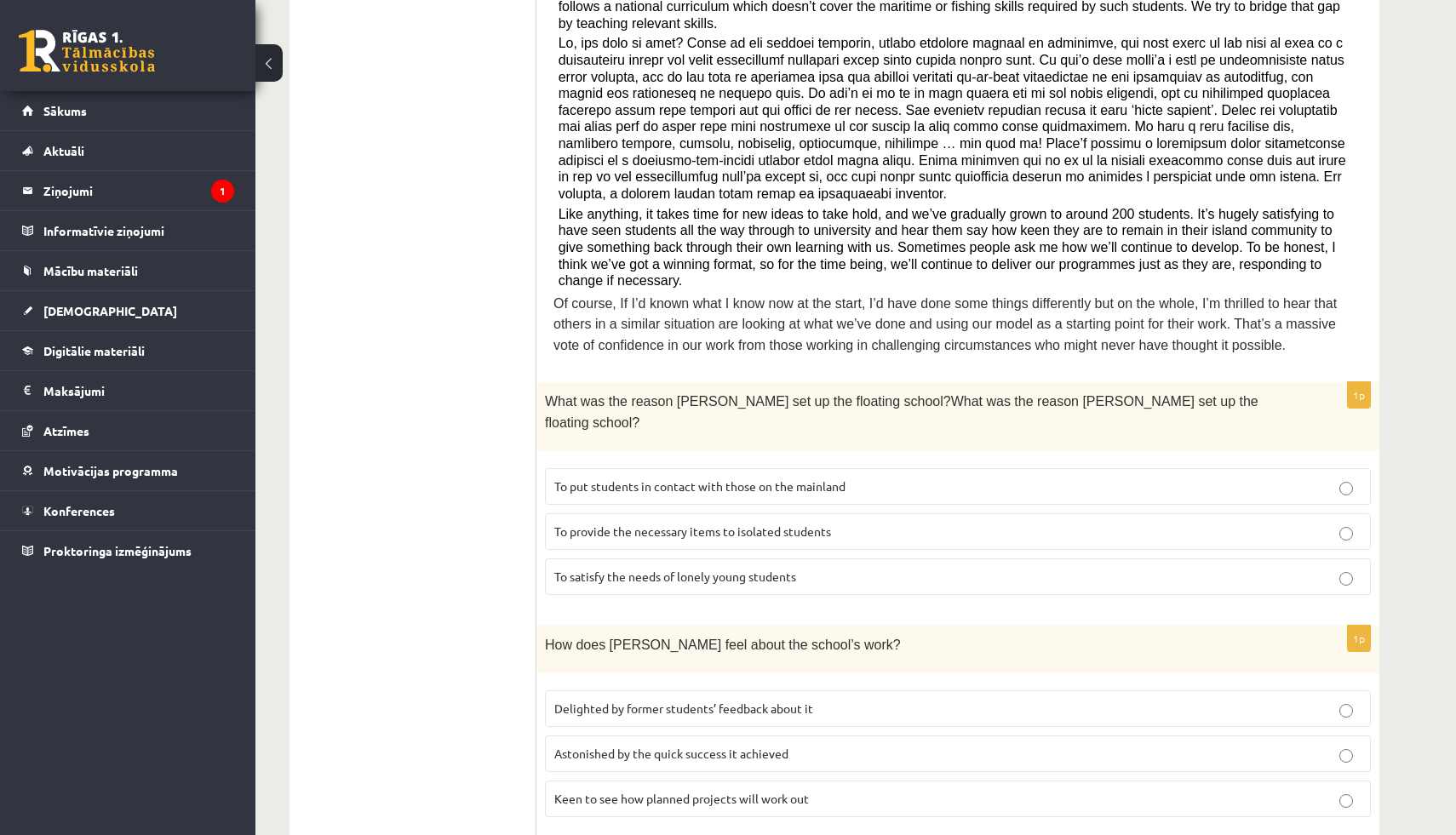
click at [419, 404] on ul "A Grammar B Reading C Reading D Listening Answer the question" at bounding box center [421, 745] width 230 height 1951
click at [587, 523] on span "To provide the necessary items to isolated students" at bounding box center [693, 530] width 277 height 15
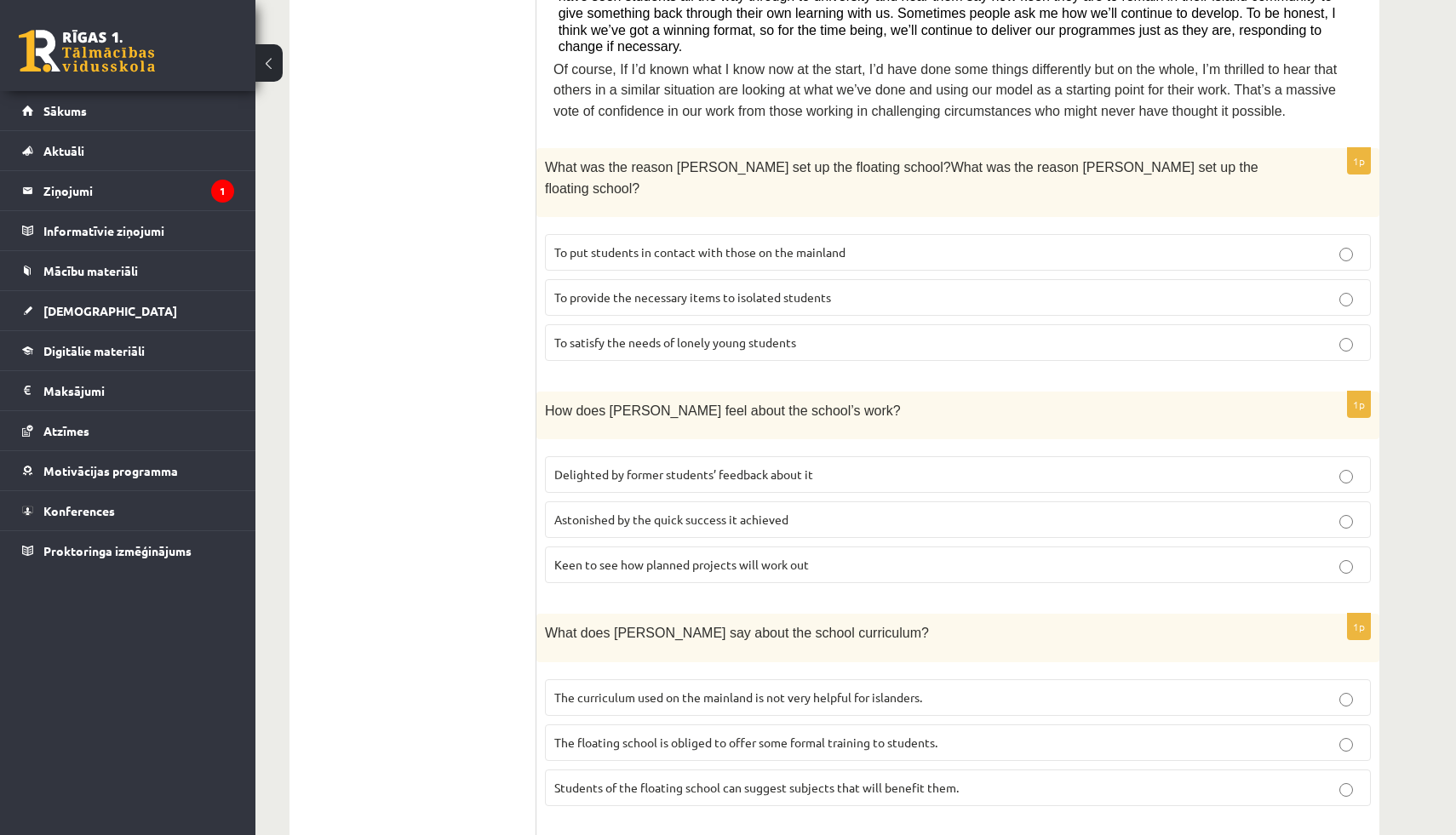
scroll to position [796, 0]
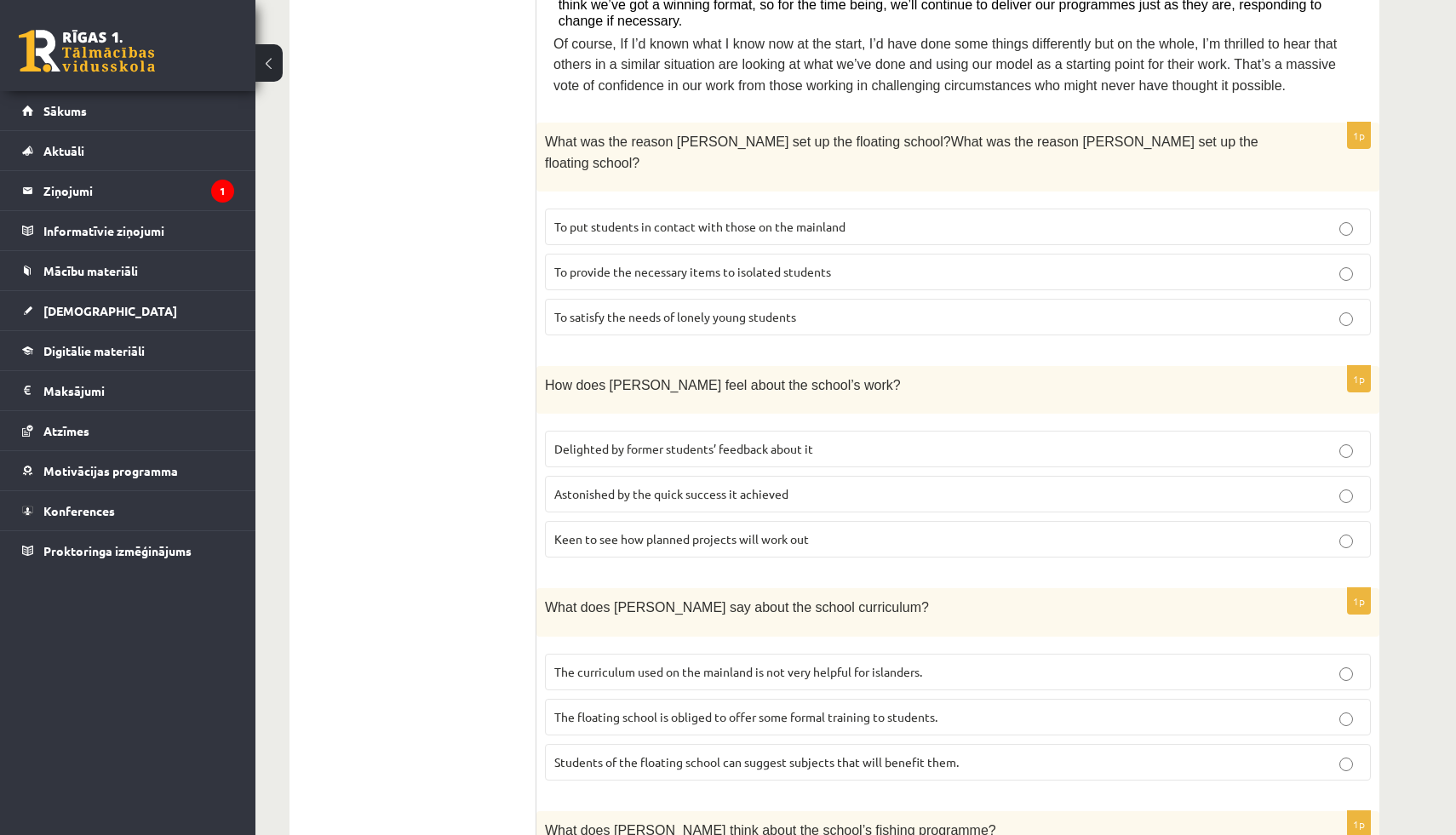
click at [618, 430] on label "Delighted by former students’ feedback about it" at bounding box center [958, 448] width 825 height 37
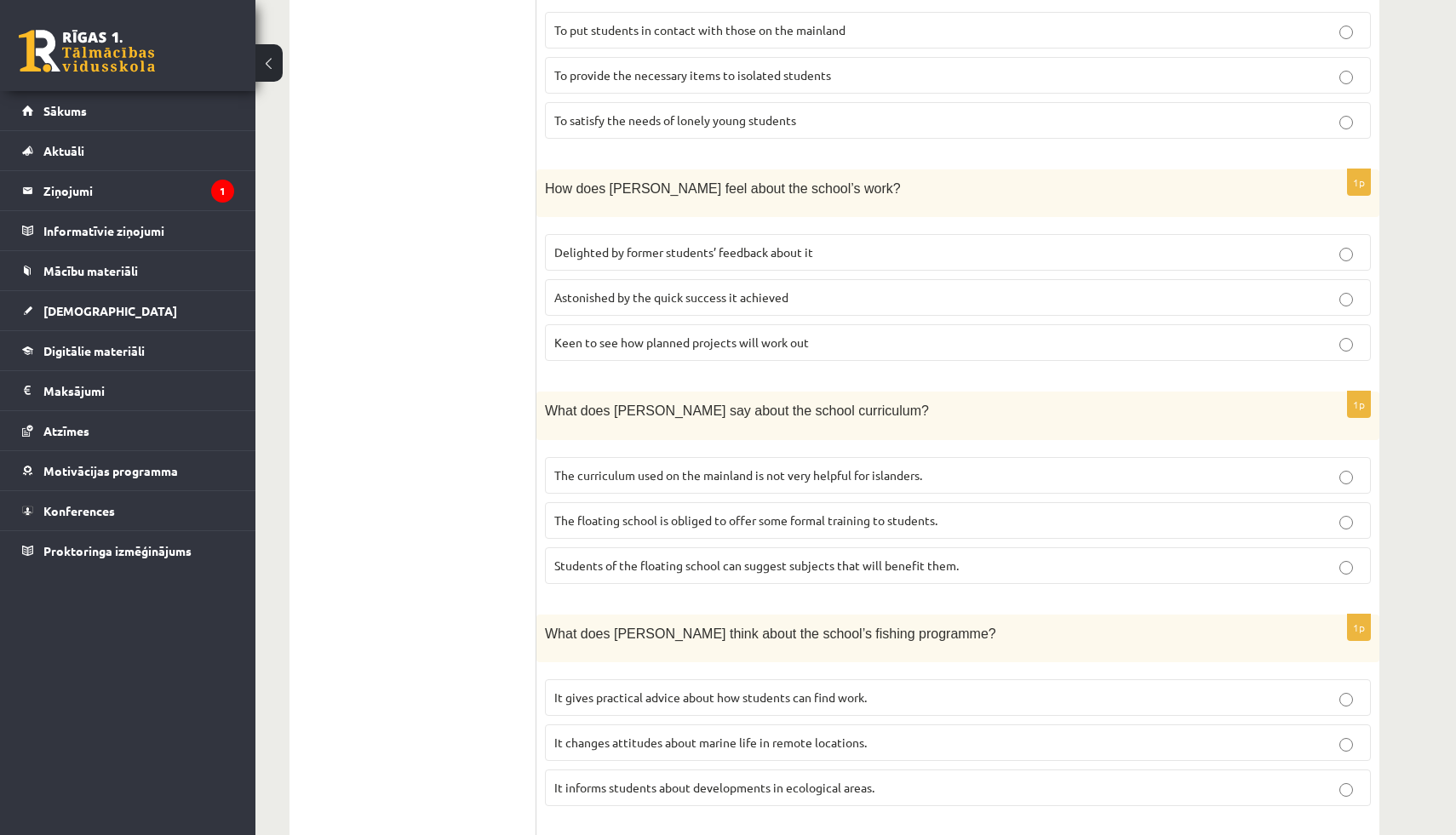
scroll to position [998, 0]
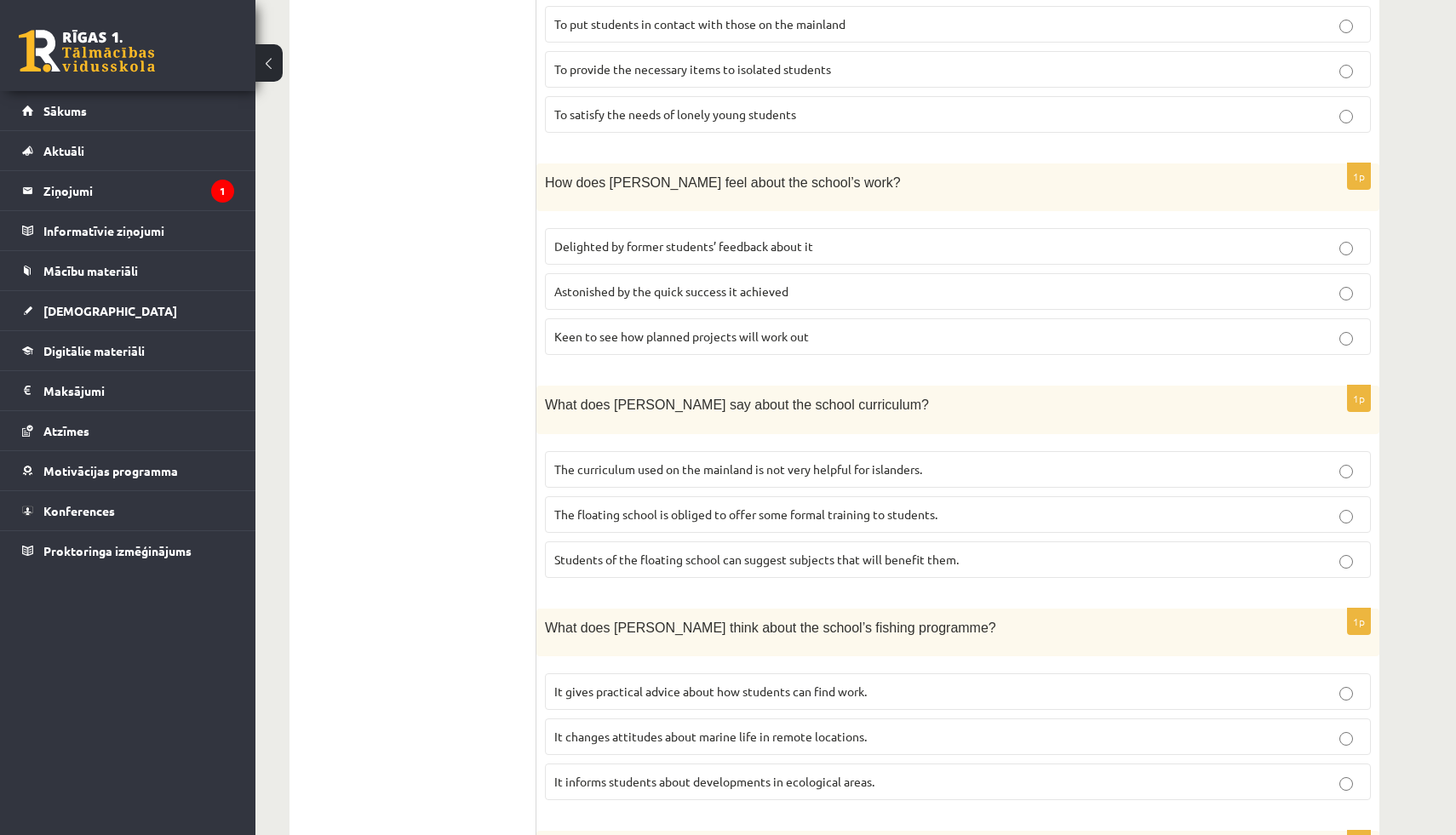
click at [623, 452] on label "The curriculum used on the mainland is not very helpful for islanders." at bounding box center [958, 469] width 825 height 37
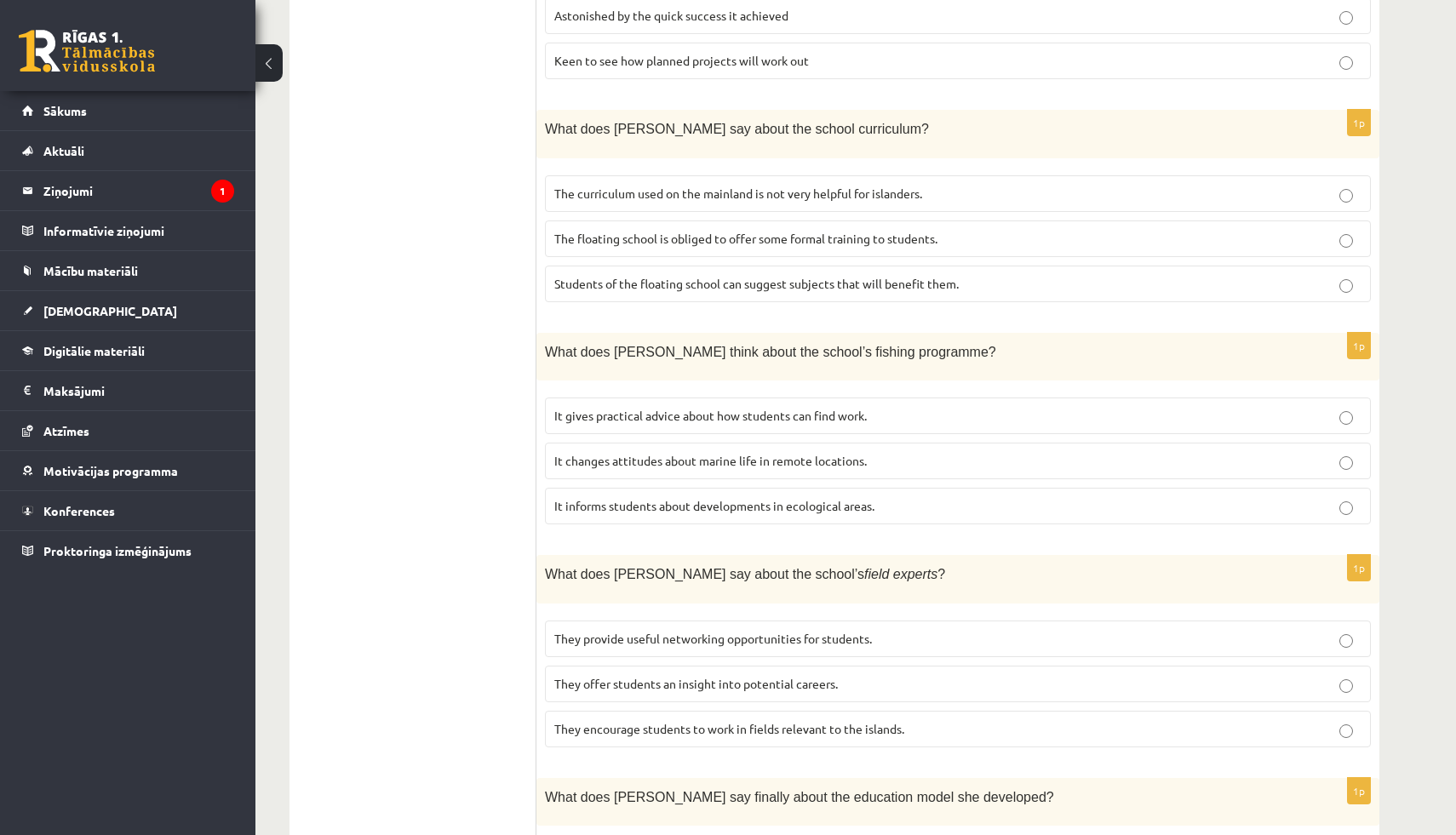
scroll to position [1274, 0]
click at [612, 497] on span "It informs students about developments in ecological areas." at bounding box center [714, 504] width 320 height 15
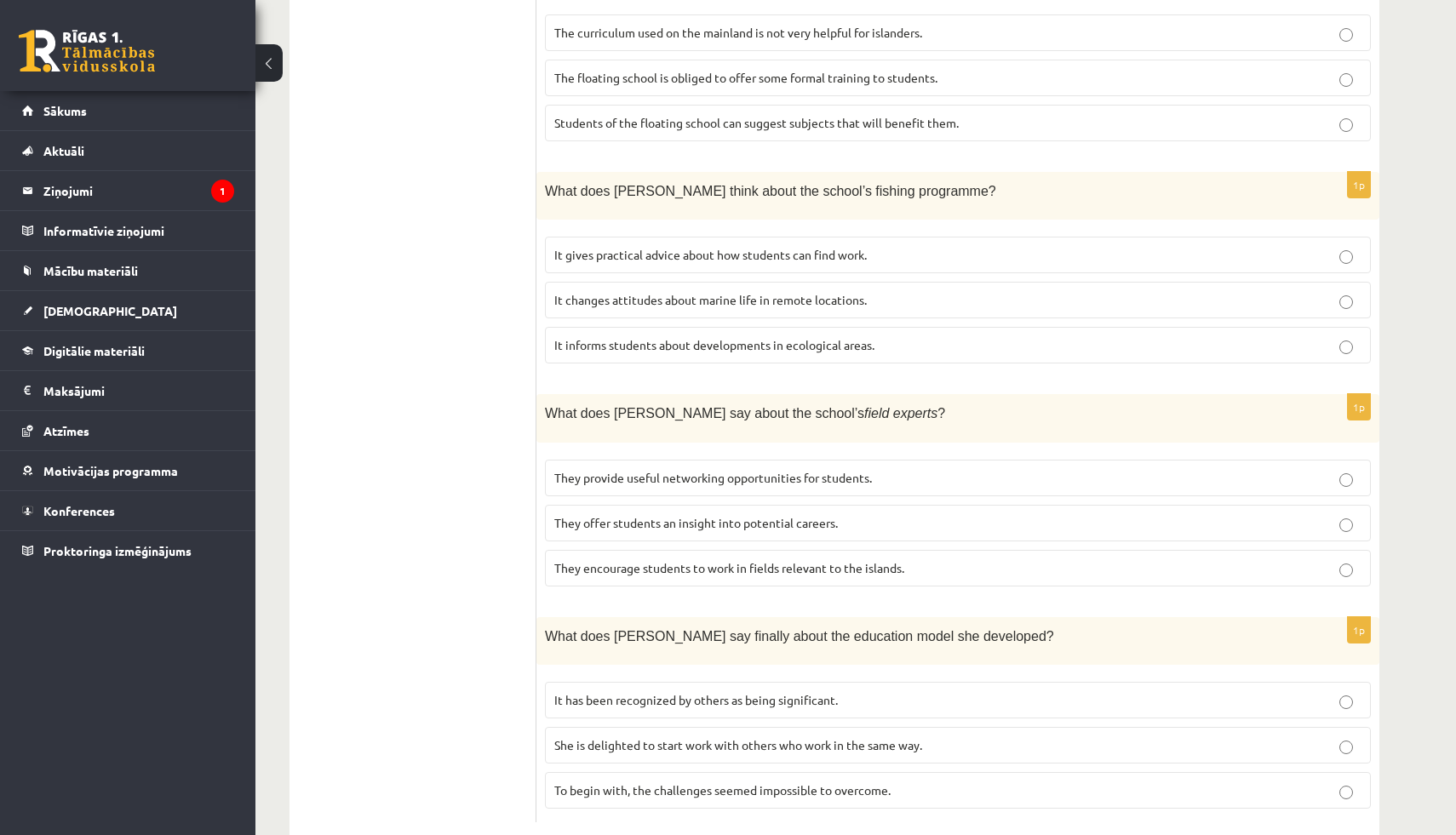
click at [610, 515] on span "They offer students an insight into potential careers." at bounding box center [696, 522] width 283 height 15
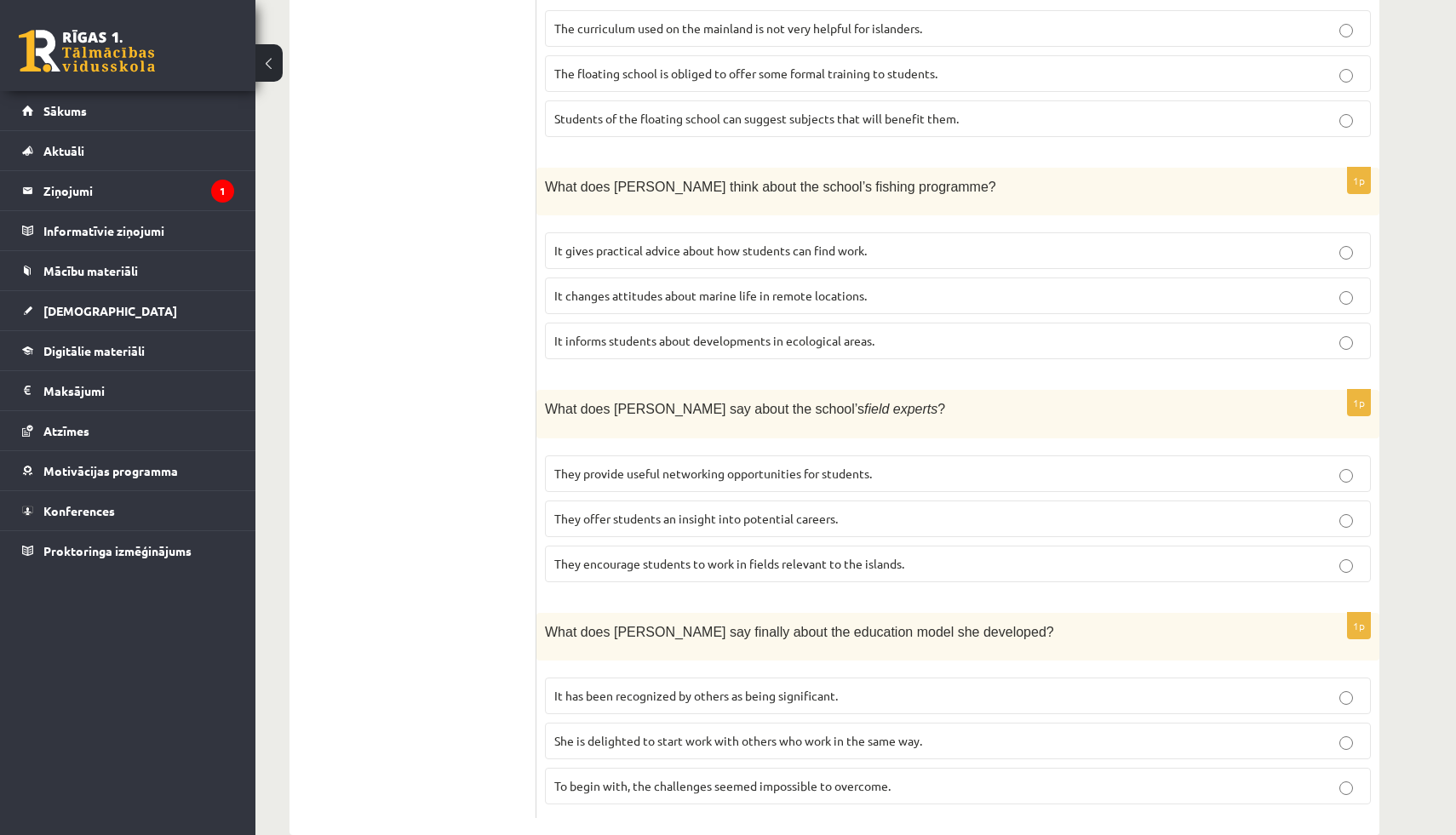
click at [606, 678] on label "It has been recognized by others as being significant." at bounding box center [958, 696] width 825 height 37
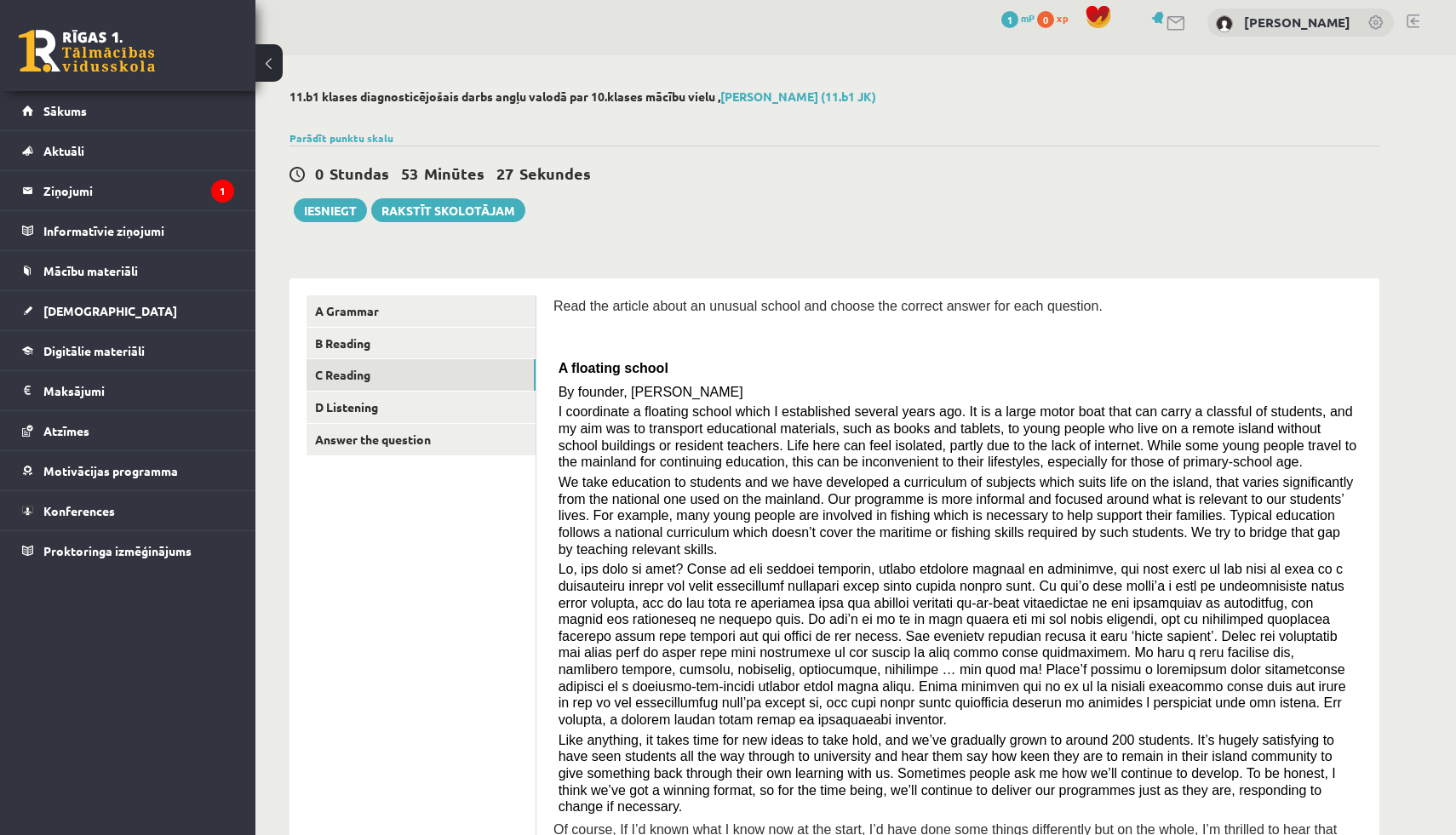
scroll to position [0, 0]
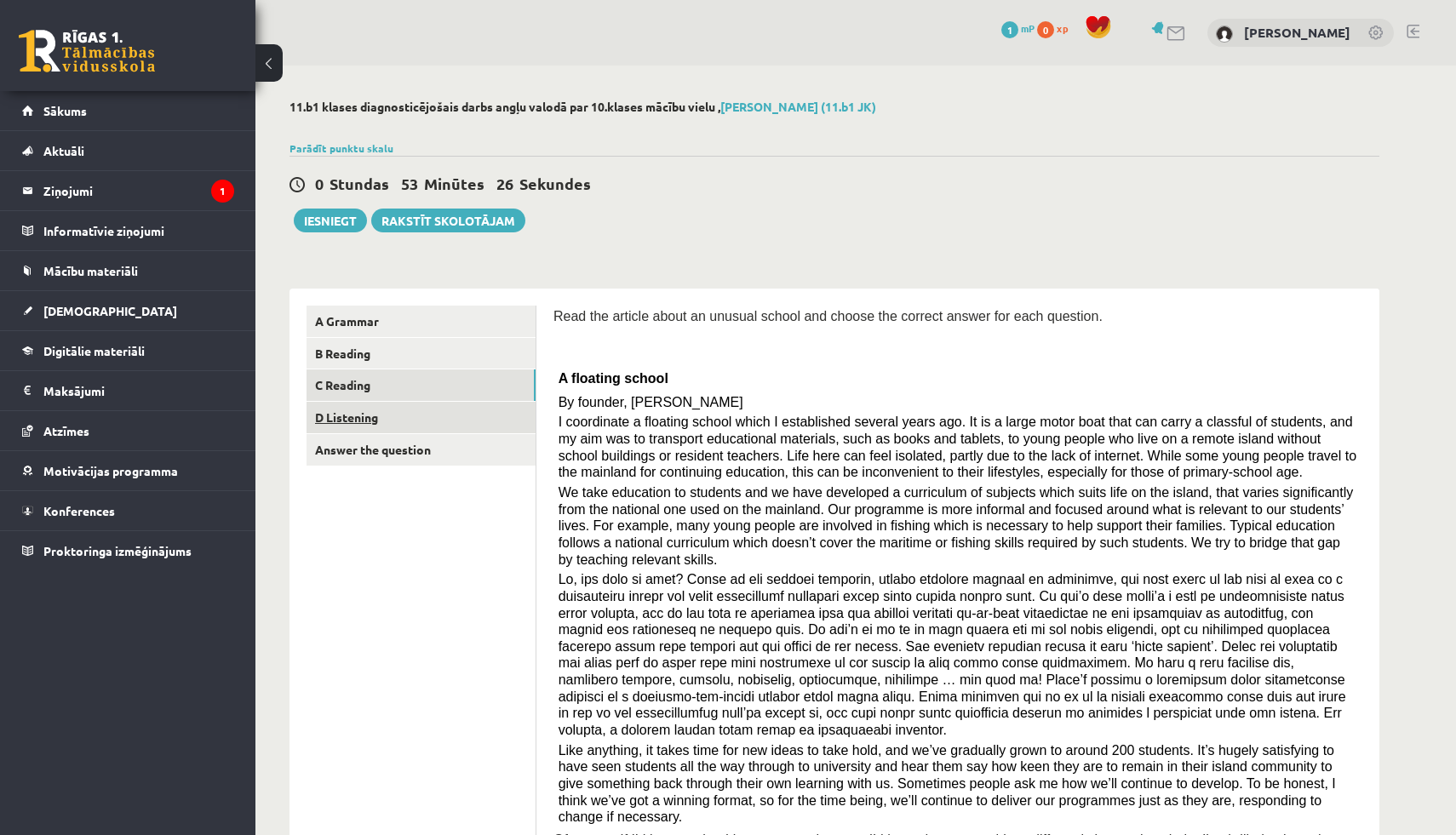
click at [414, 415] on link "D Listening" at bounding box center [421, 418] width 229 height 32
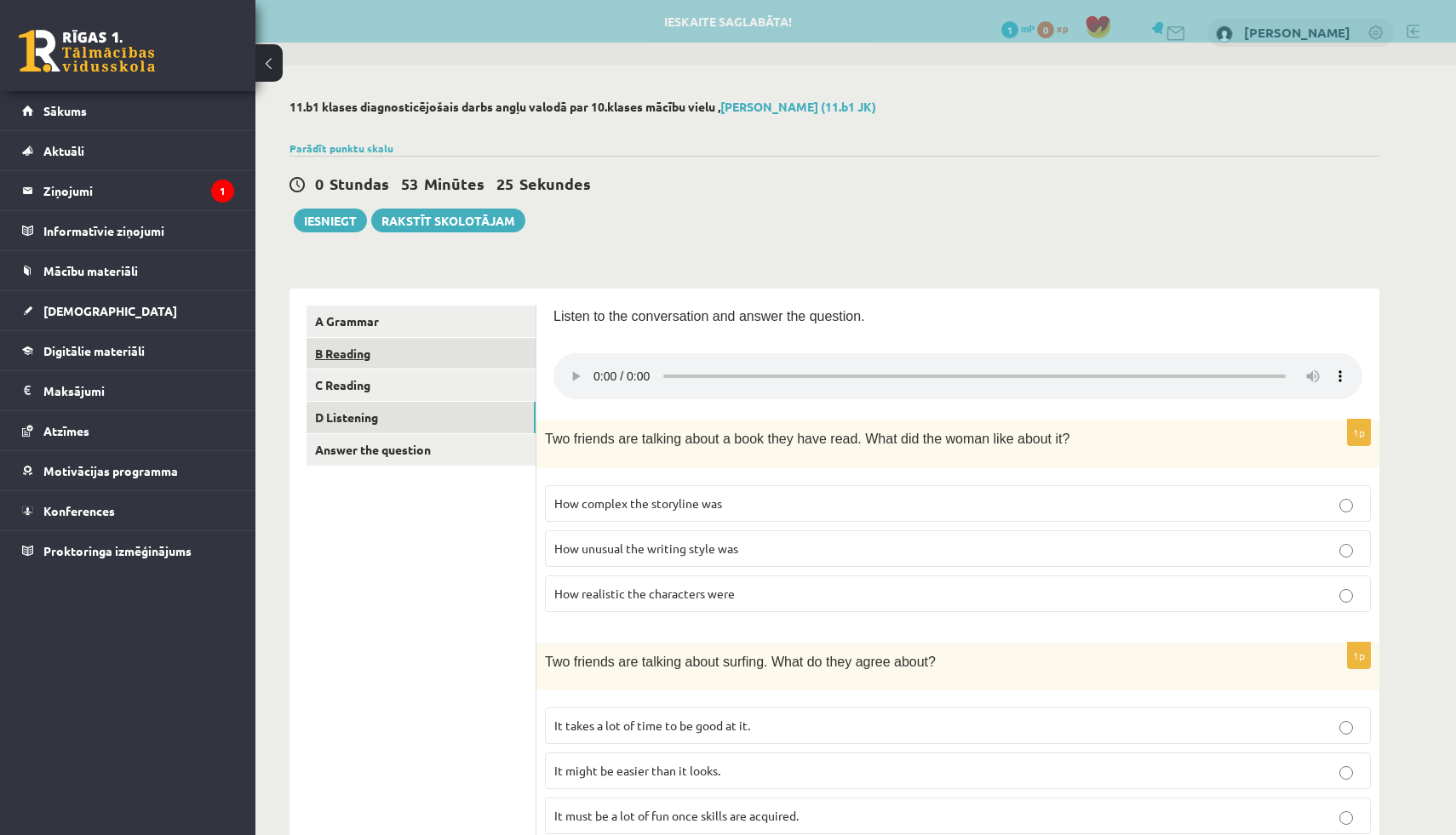
click at [409, 369] on link "B Reading" at bounding box center [421, 354] width 229 height 32
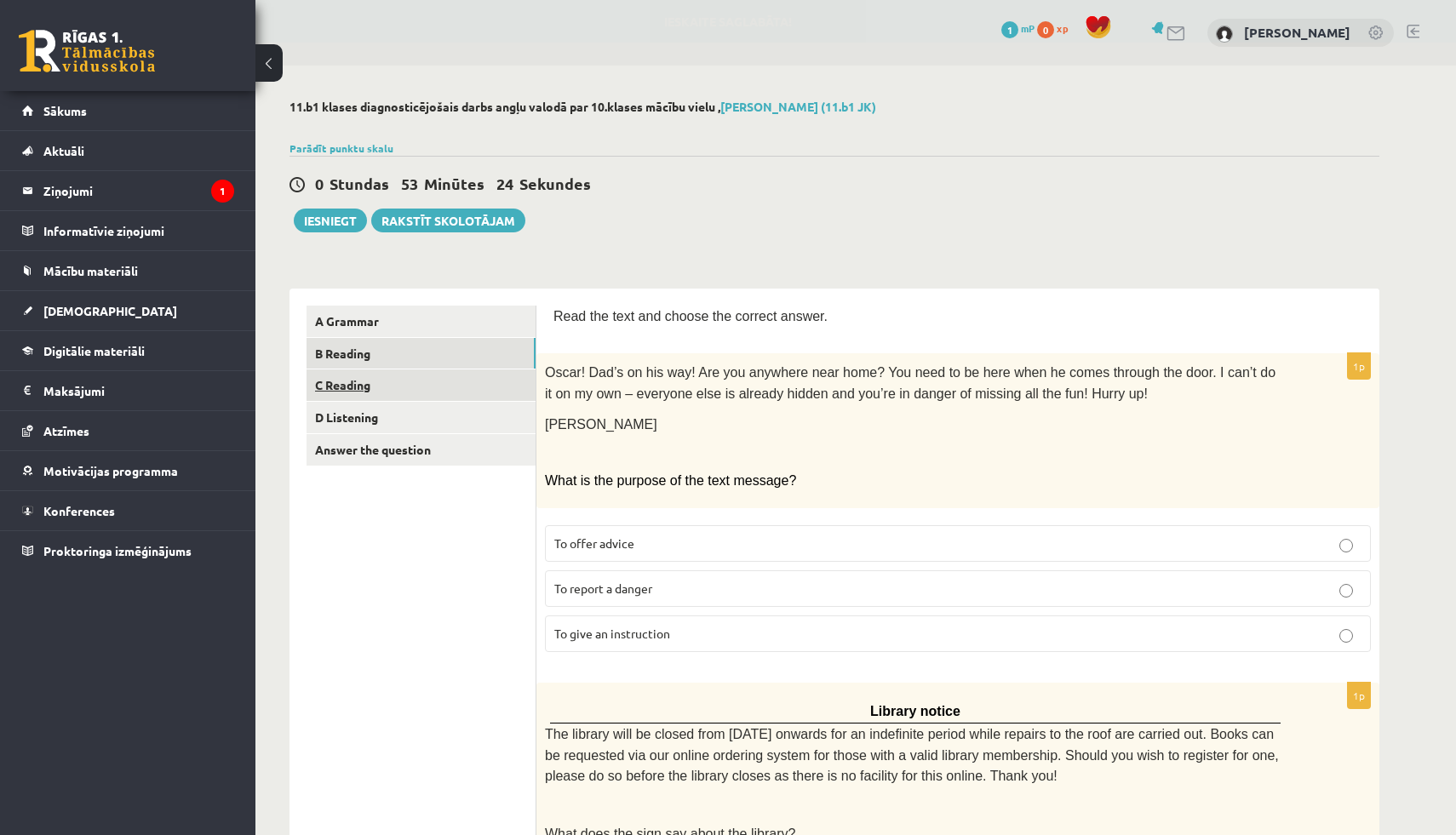
click at [409, 388] on link "C Reading" at bounding box center [421, 386] width 229 height 32
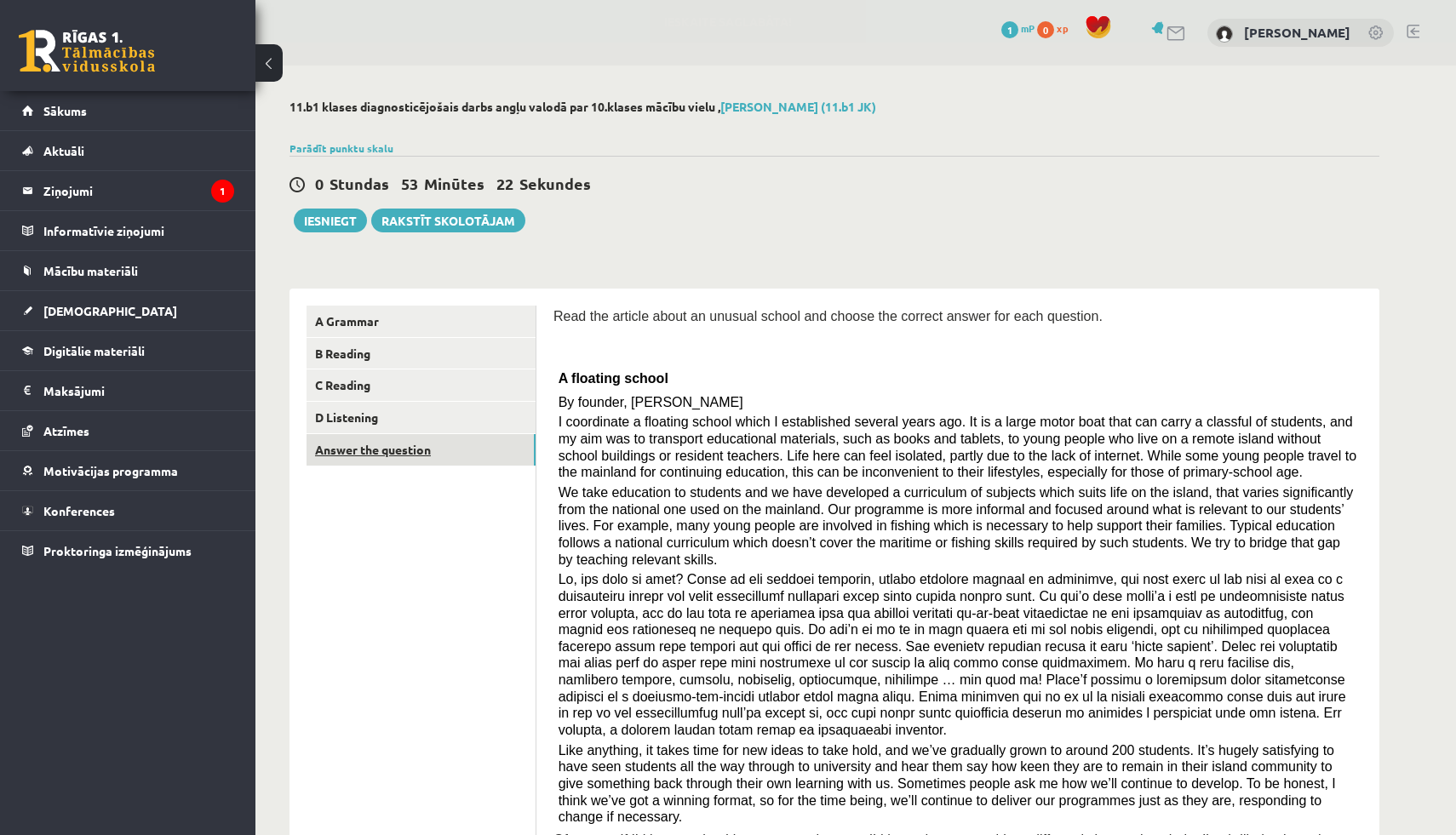
click at [408, 444] on link "Answer the question" at bounding box center [421, 450] width 229 height 32
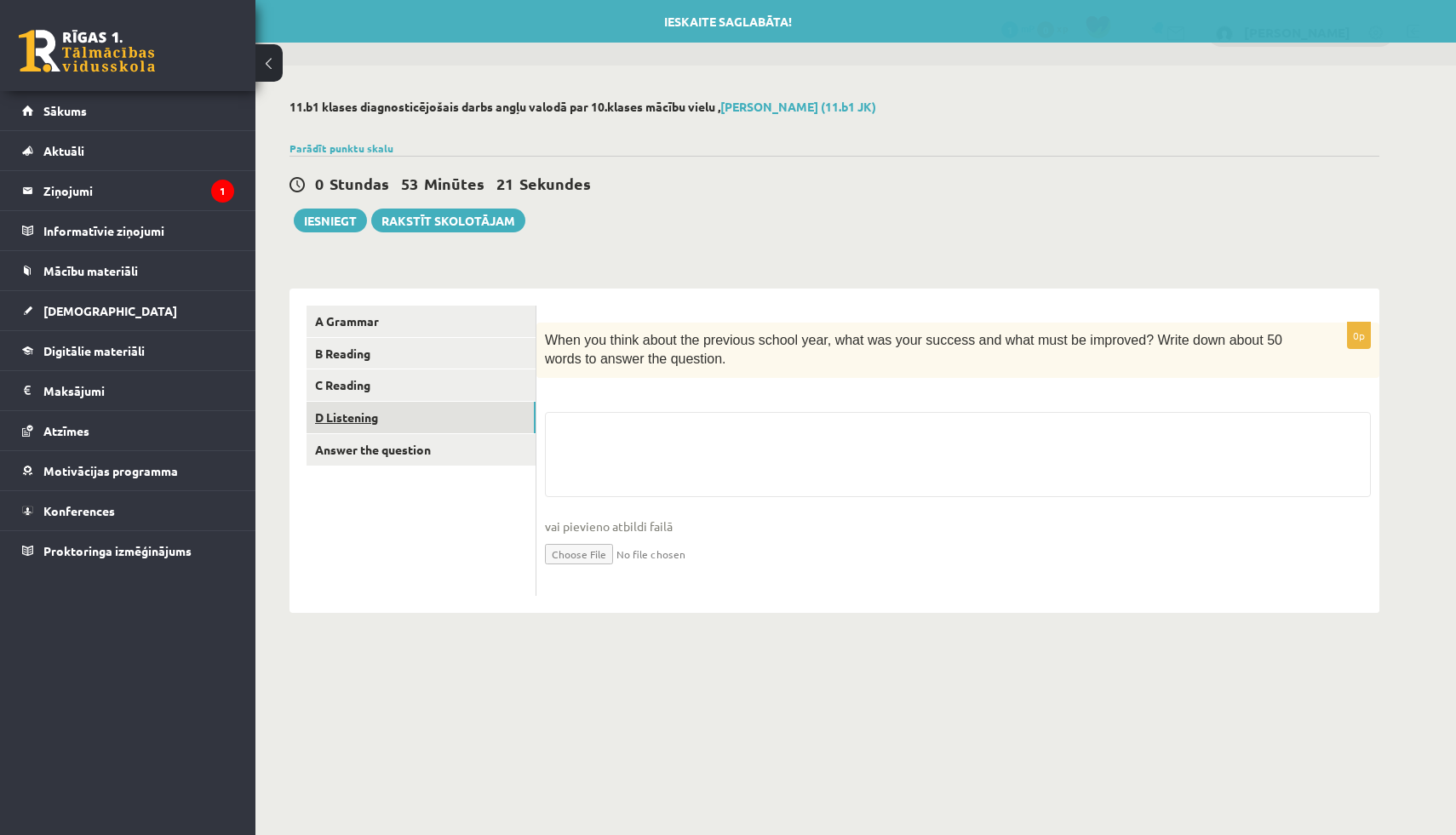
click at [409, 418] on link "D Listening" at bounding box center [421, 418] width 229 height 32
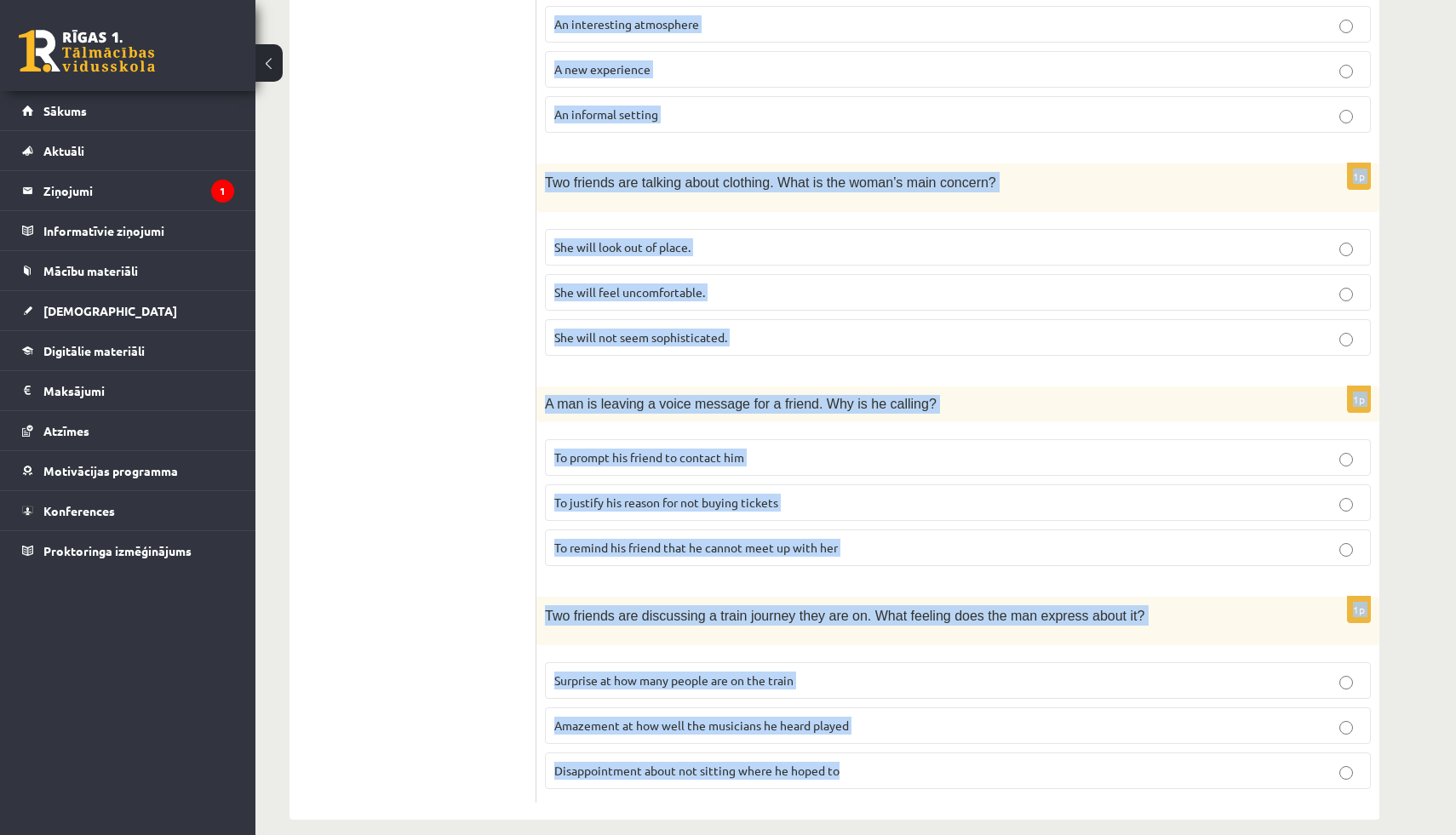
scroll to position [925, 0]
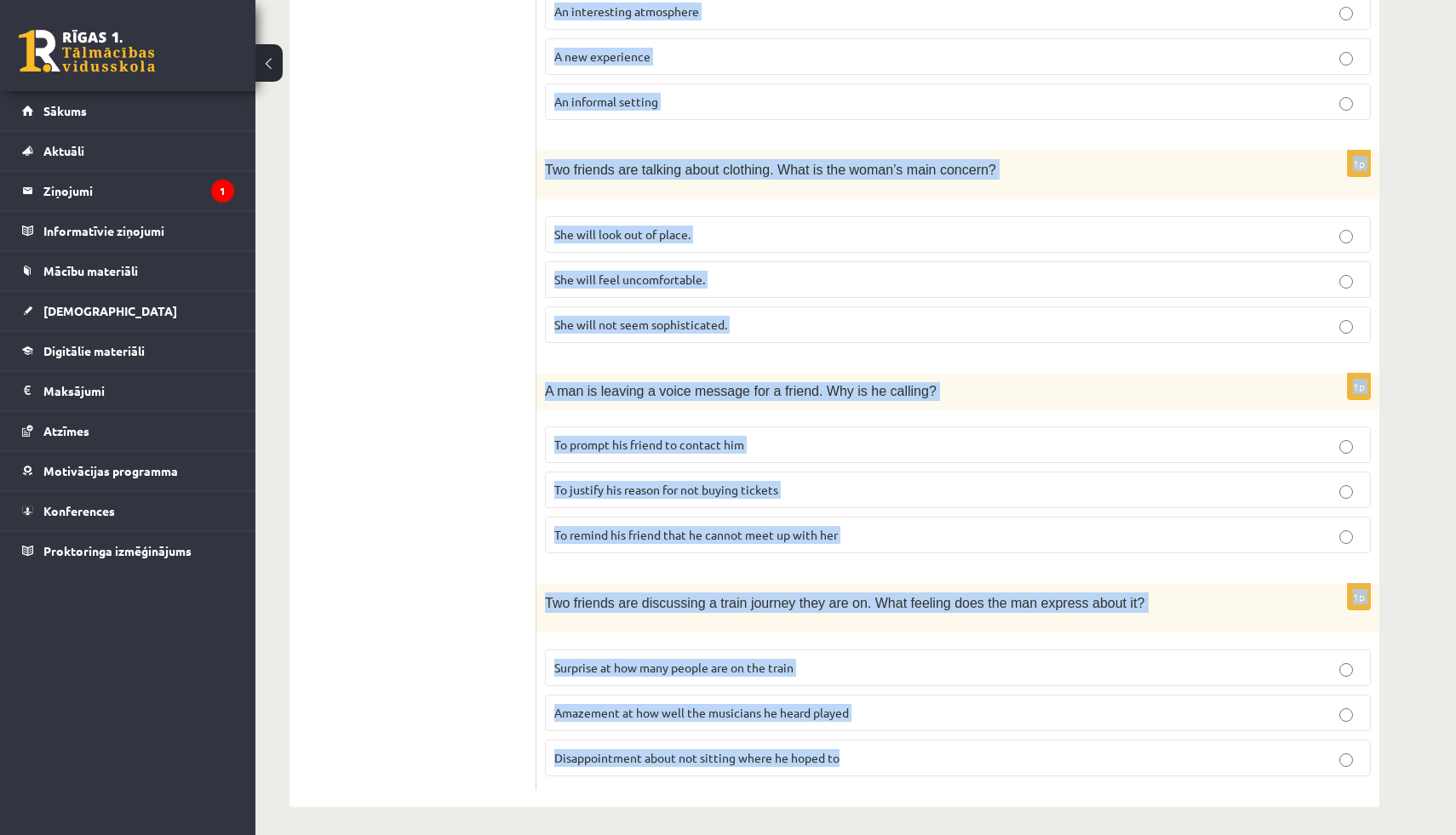
drag, startPoint x: 551, startPoint y: 311, endPoint x: 898, endPoint y: 760, distance: 567.5
click at [898, 760] on div "Listen to the conversation and answer the question. 1p Two friends are talking …" at bounding box center [958, 86] width 843 height 1443
copy form "Listen to the conversation and answer the question. 1p Two friends are talking …"
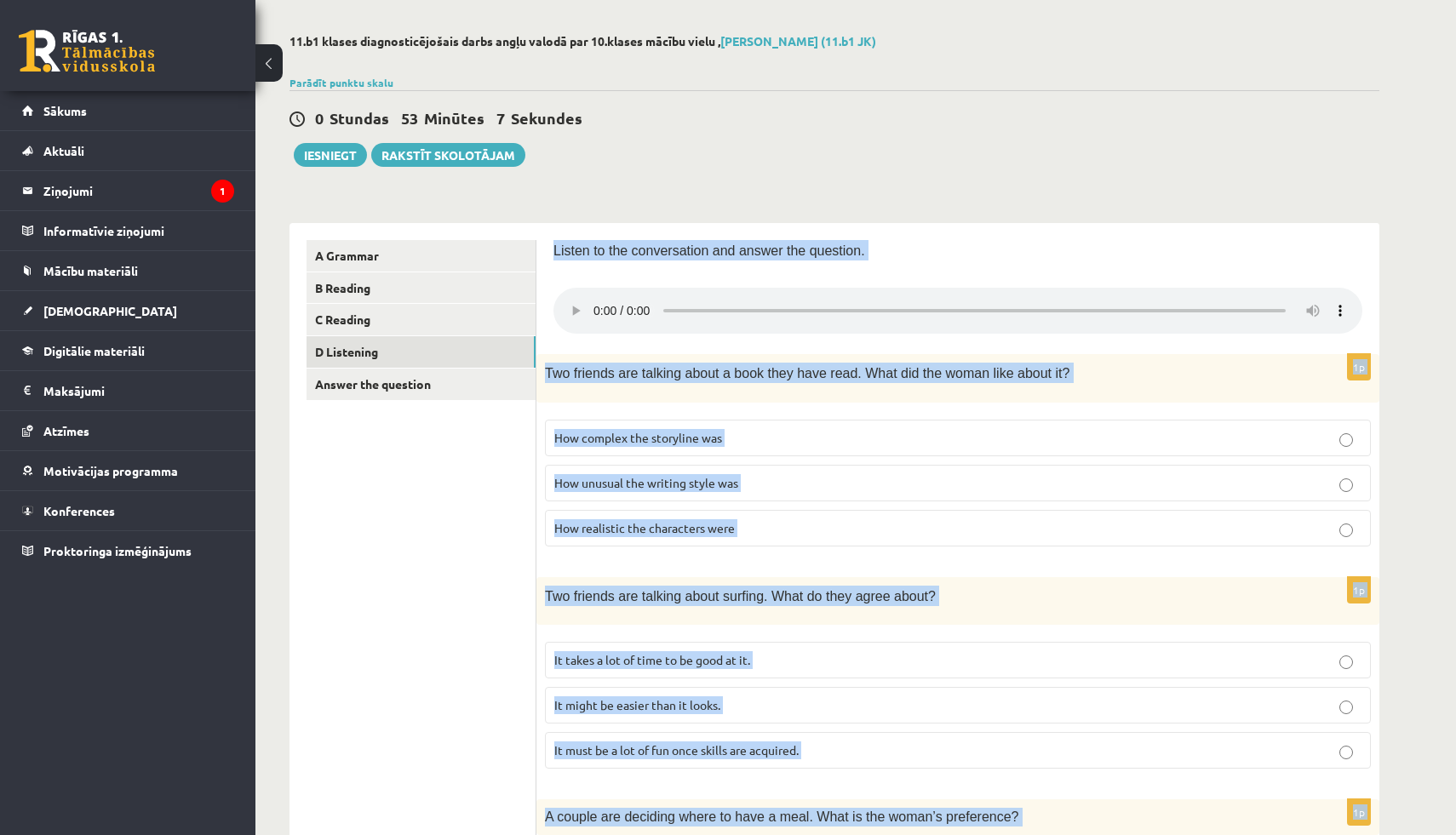
scroll to position [67, 0]
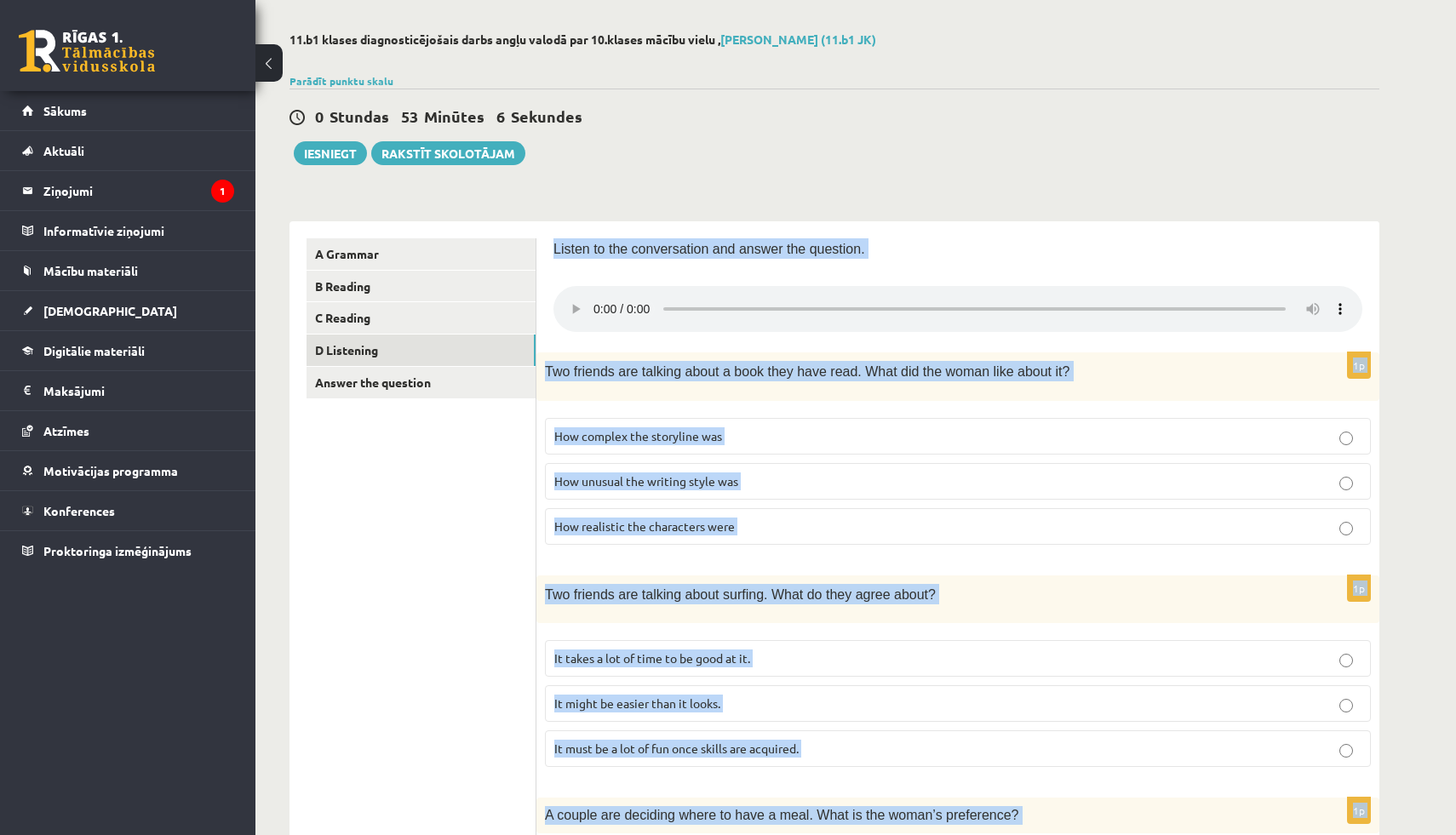
click at [627, 533] on p "How realistic the characters were" at bounding box center [958, 526] width 807 height 18
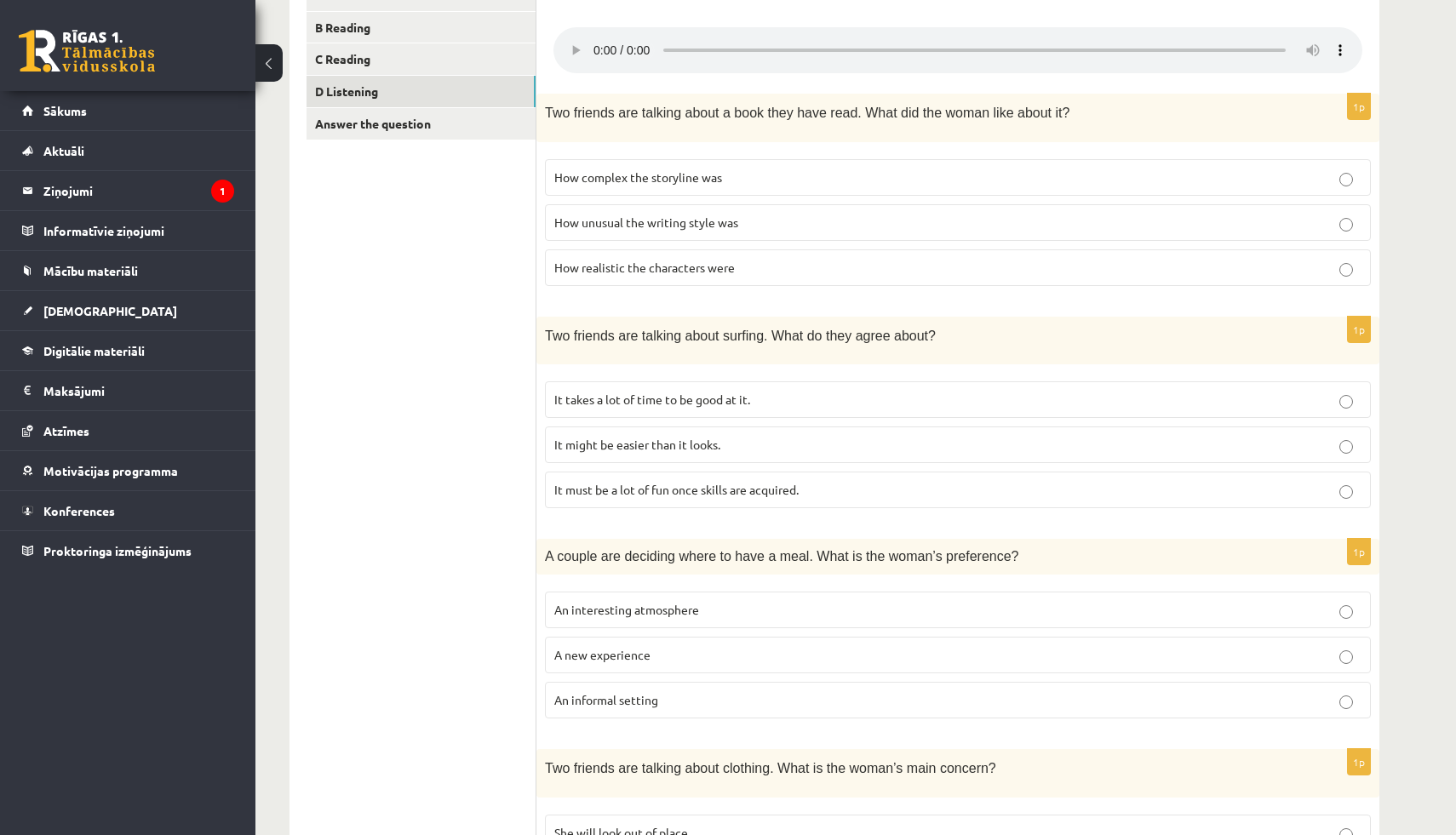
scroll to position [328, 0]
click at [623, 499] on label "It must be a lot of fun once skills are acquired." at bounding box center [958, 487] width 825 height 37
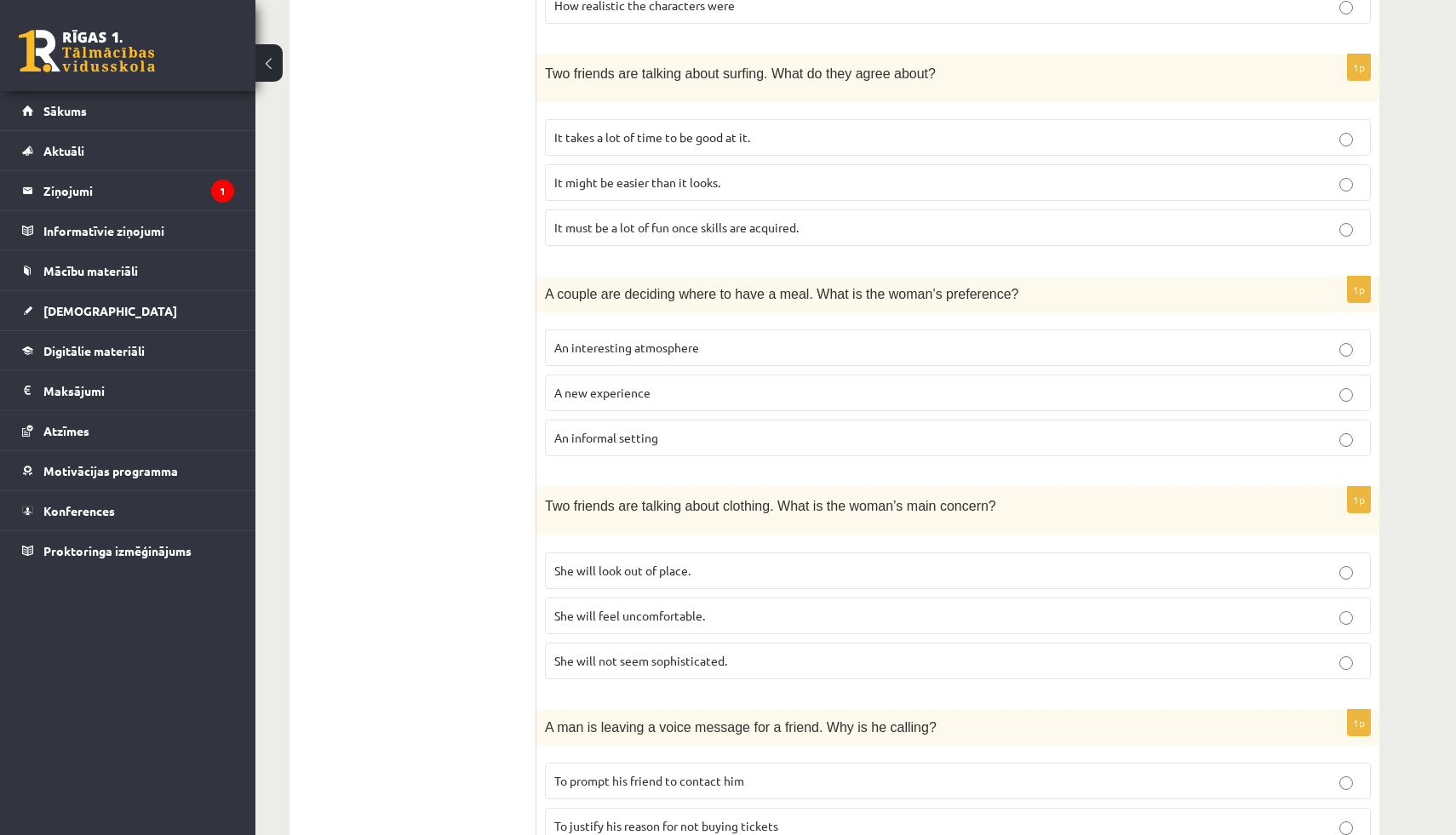
scroll to position [589, 0]
click at [639, 414] on fieldset "An interesting atmosphere A new experience An informal setting" at bounding box center [958, 390] width 825 height 140
click at [643, 394] on span "A new experience" at bounding box center [602, 391] width 97 height 15
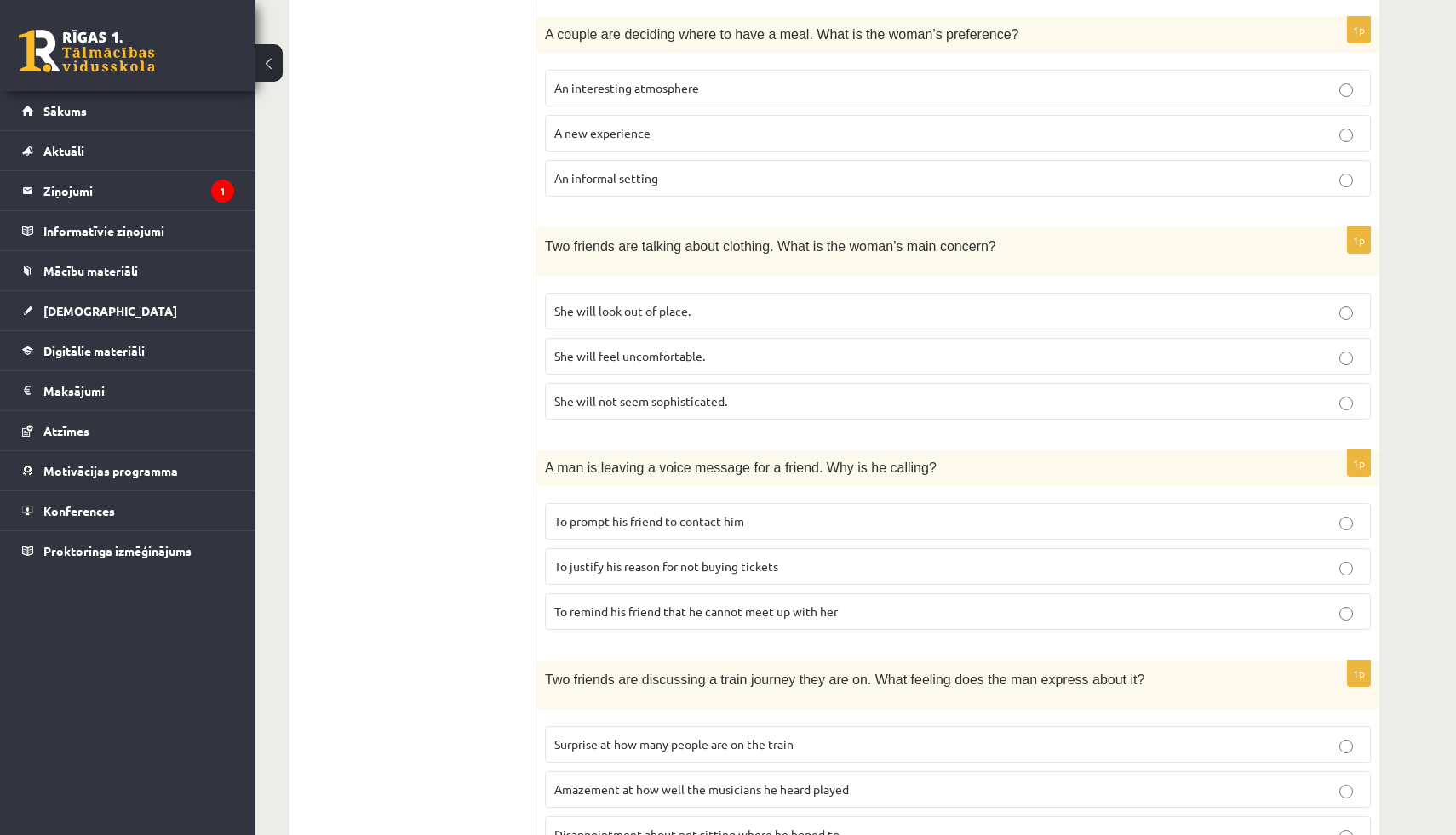
scroll to position [881, 0]
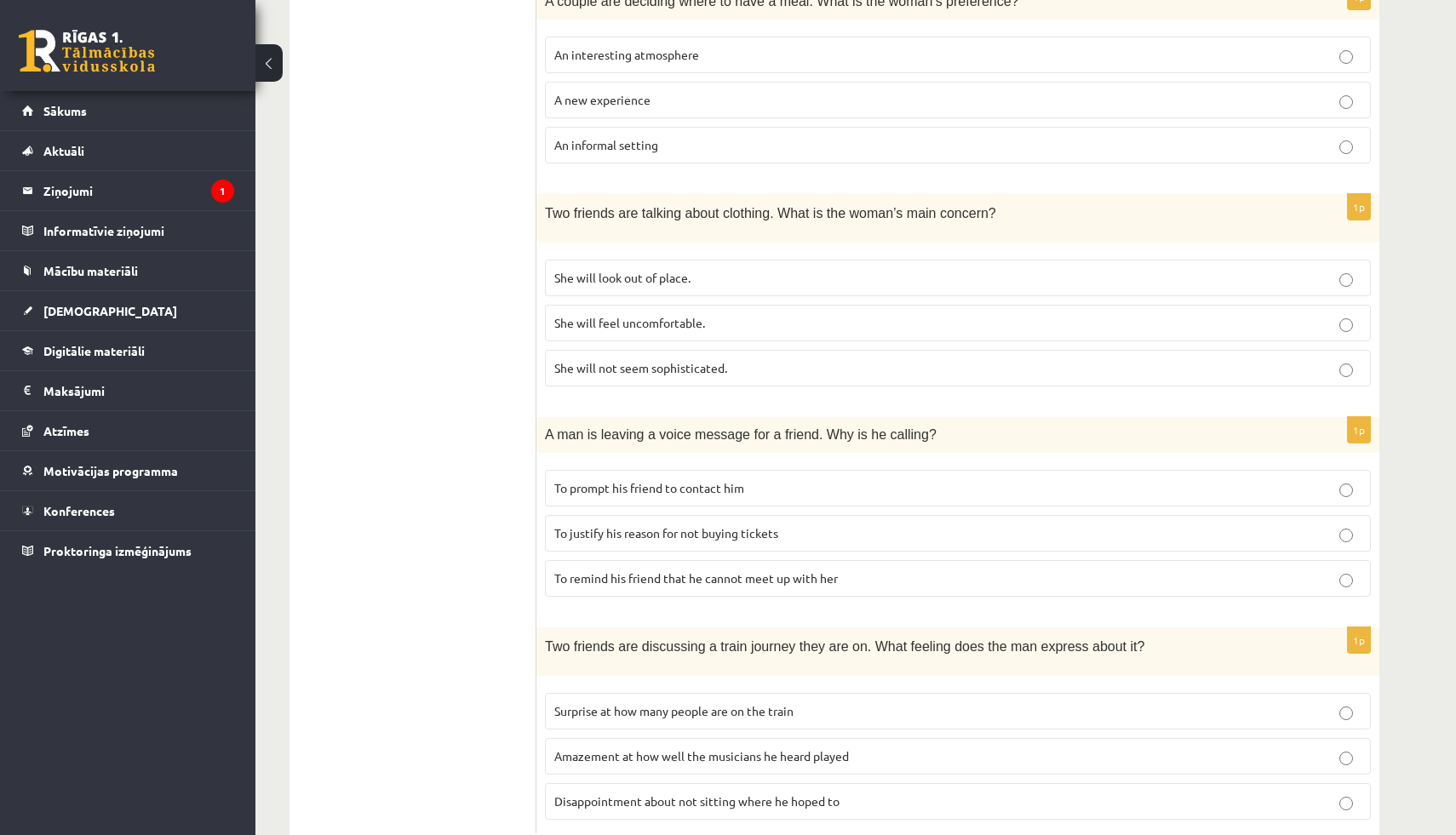
click at [598, 323] on span "She will feel uncomfortable." at bounding box center [629, 322] width 150 height 15
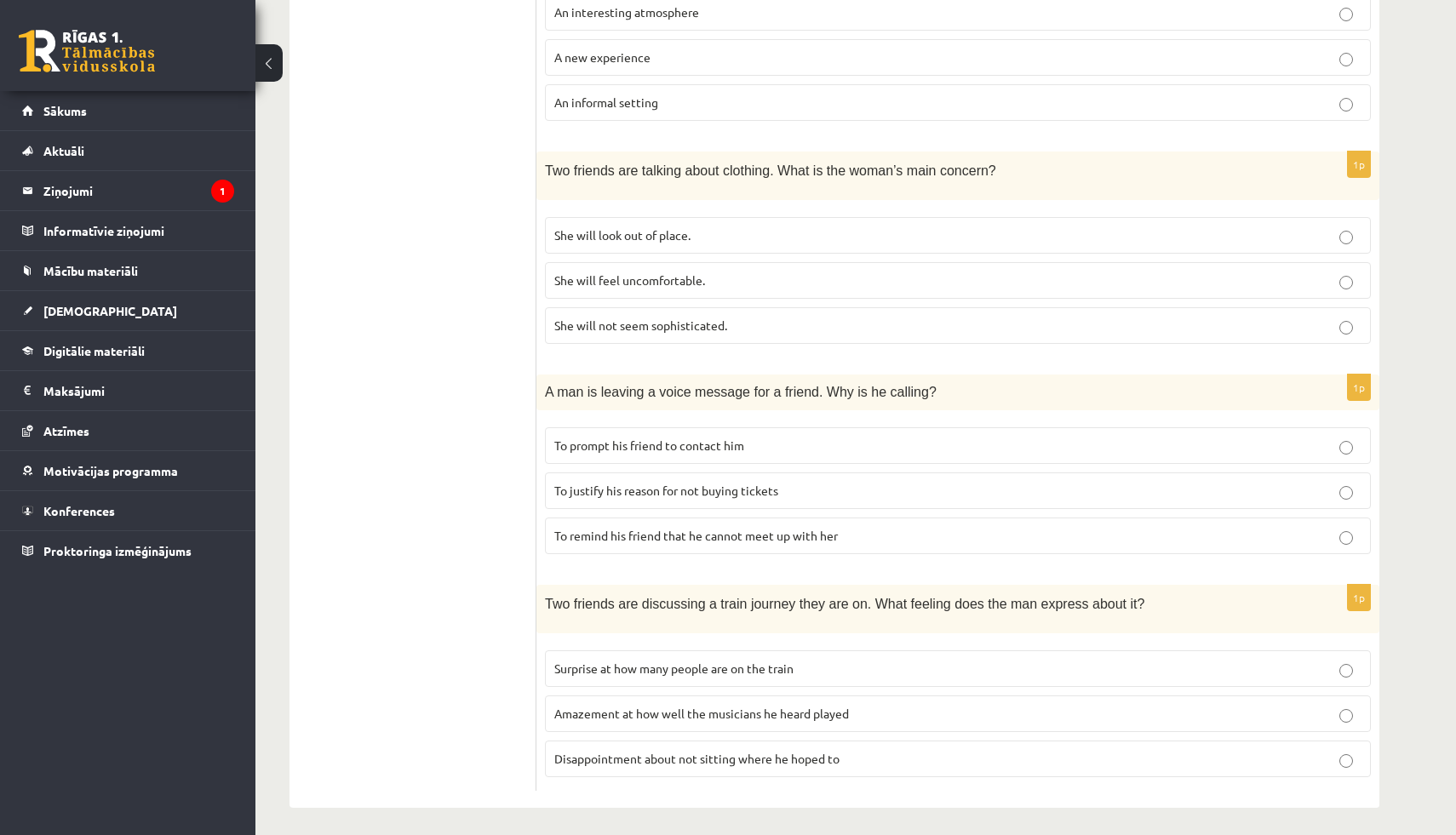
scroll to position [925, 0]
click at [618, 436] on span "To prompt his friend to contact him" at bounding box center [649, 443] width 189 height 15
click at [621, 749] on span "Disappointment about not sitting where he hoped to" at bounding box center [697, 756] width 285 height 15
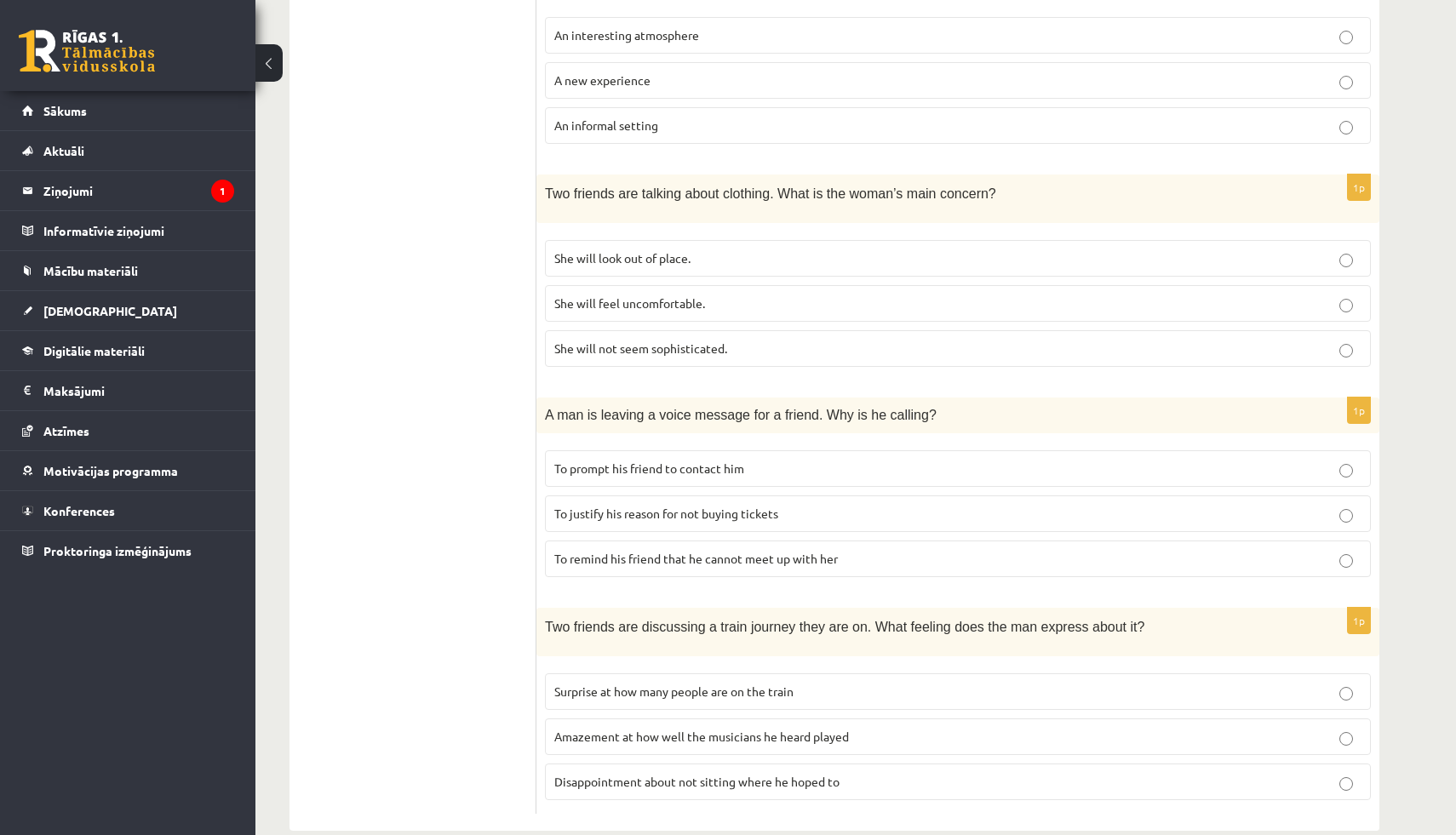
scroll to position [0, 0]
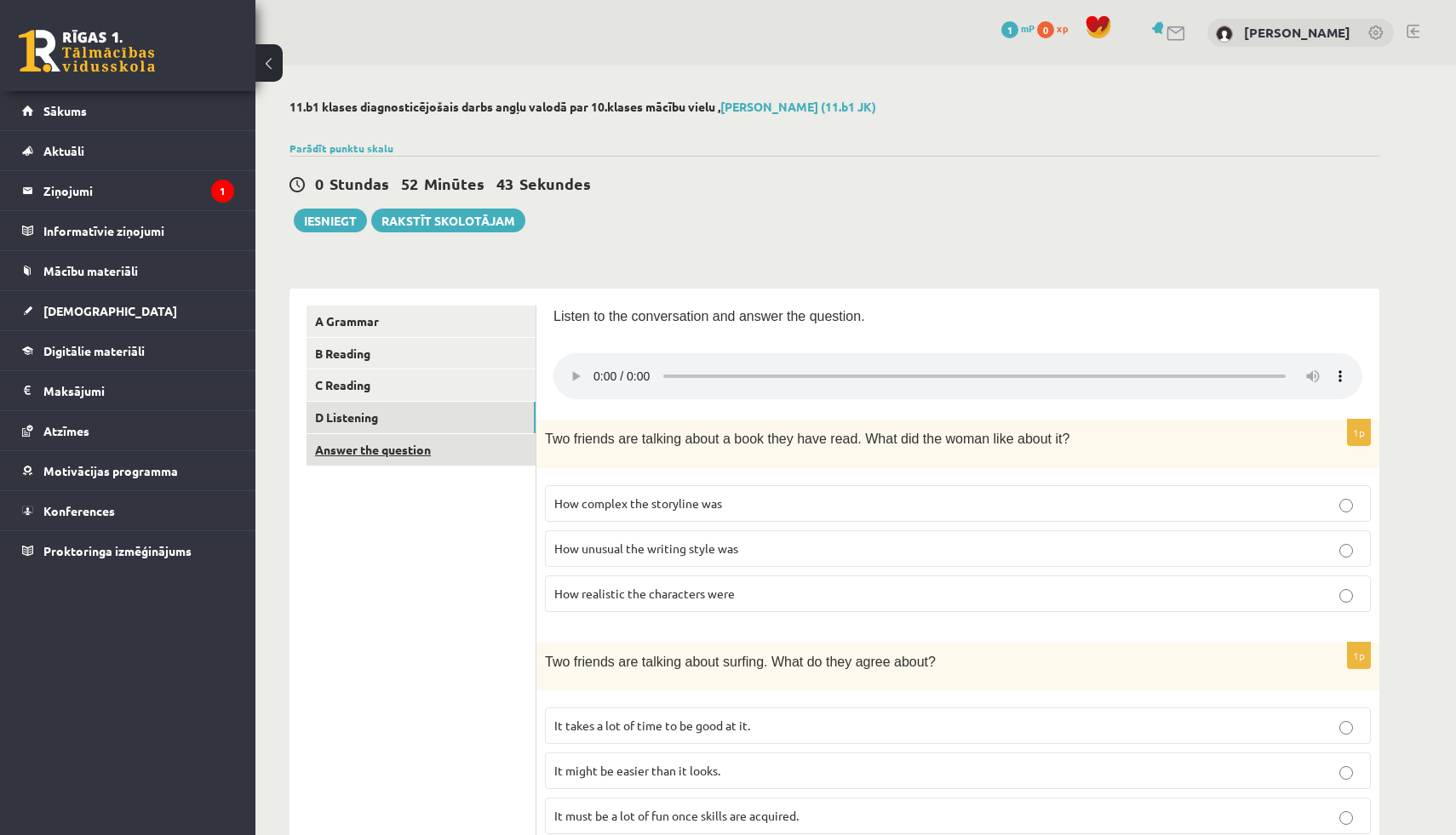
click at [389, 451] on link "Answer the question" at bounding box center [421, 450] width 229 height 32
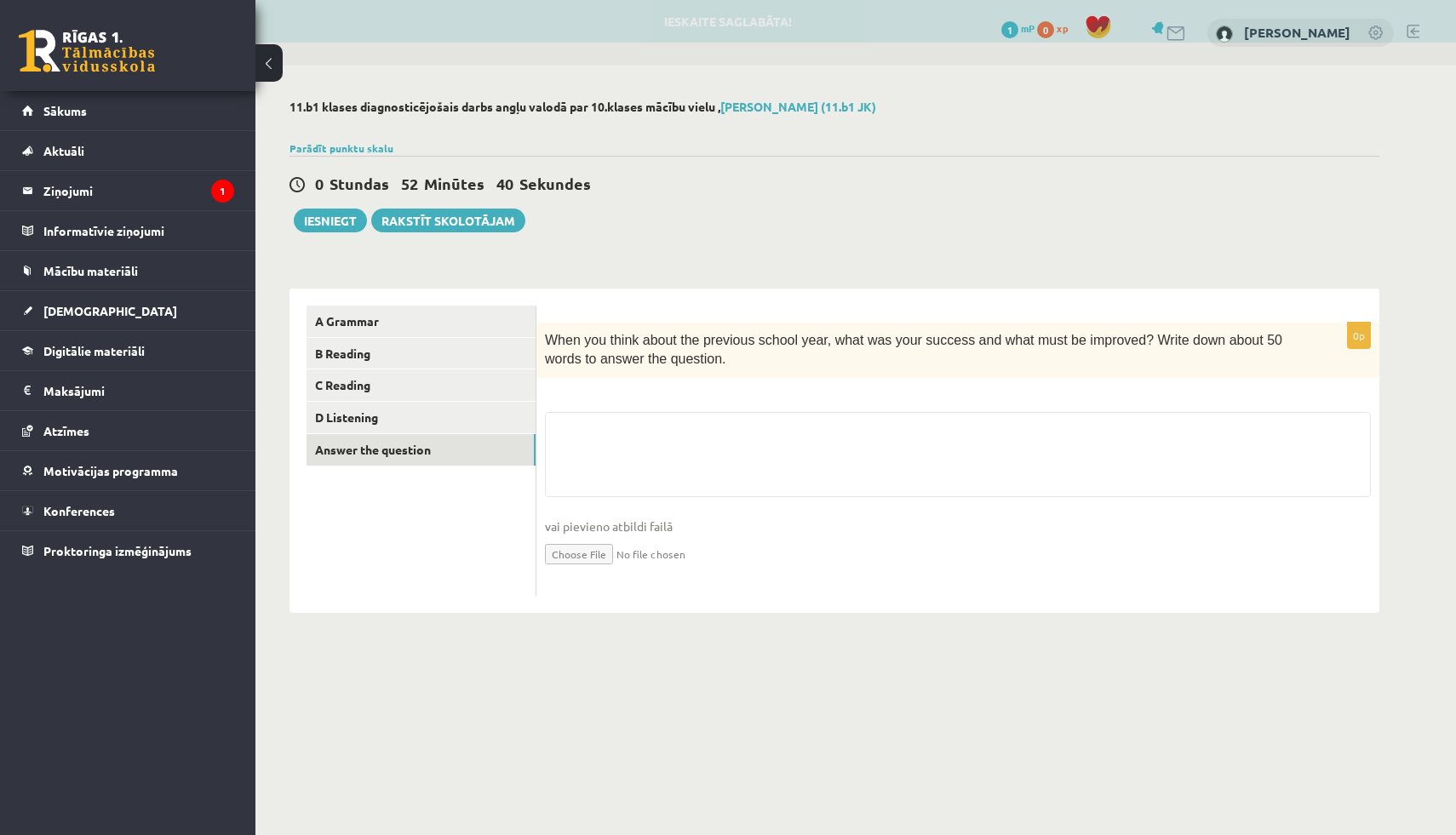
click at [612, 464] on fieldset "vai pievieno atbildi failā Iesniegtā atbilde" at bounding box center [958, 499] width 825 height 175
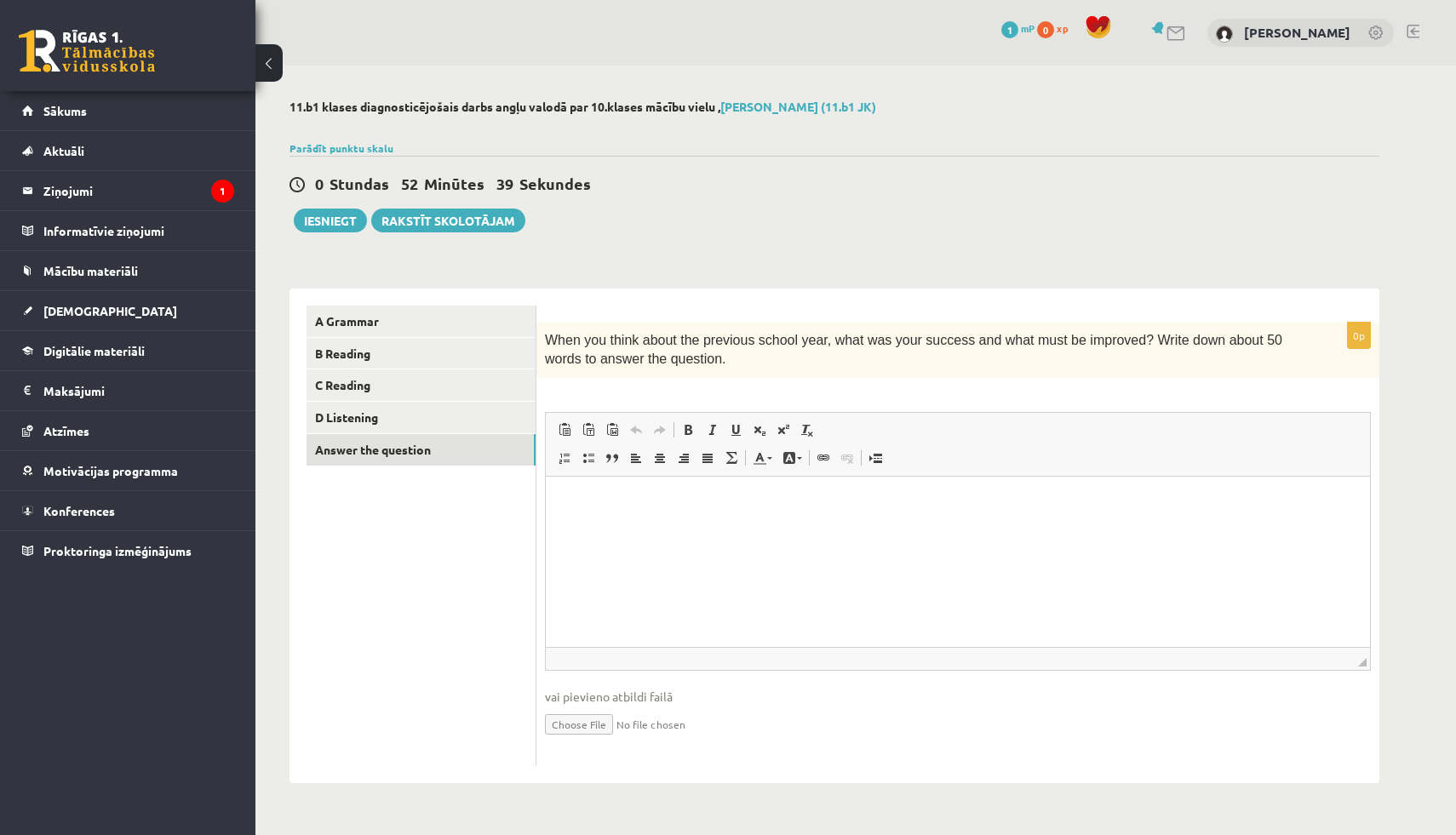
click at [662, 523] on html at bounding box center [957, 501] width 824 height 52
click at [386, 414] on link "D Listening" at bounding box center [421, 418] width 229 height 32
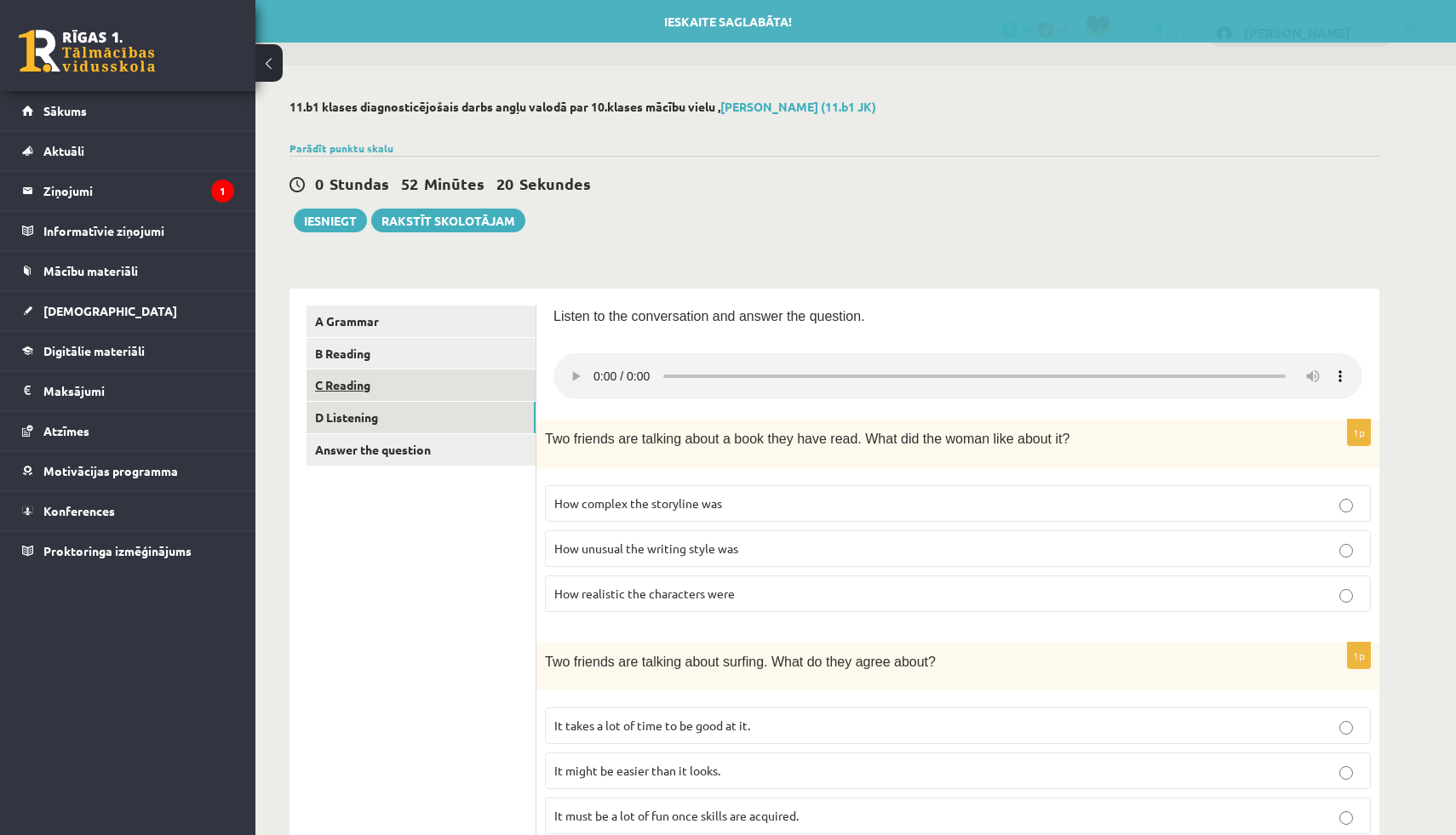
click at [423, 391] on link "C Reading" at bounding box center [421, 386] width 229 height 32
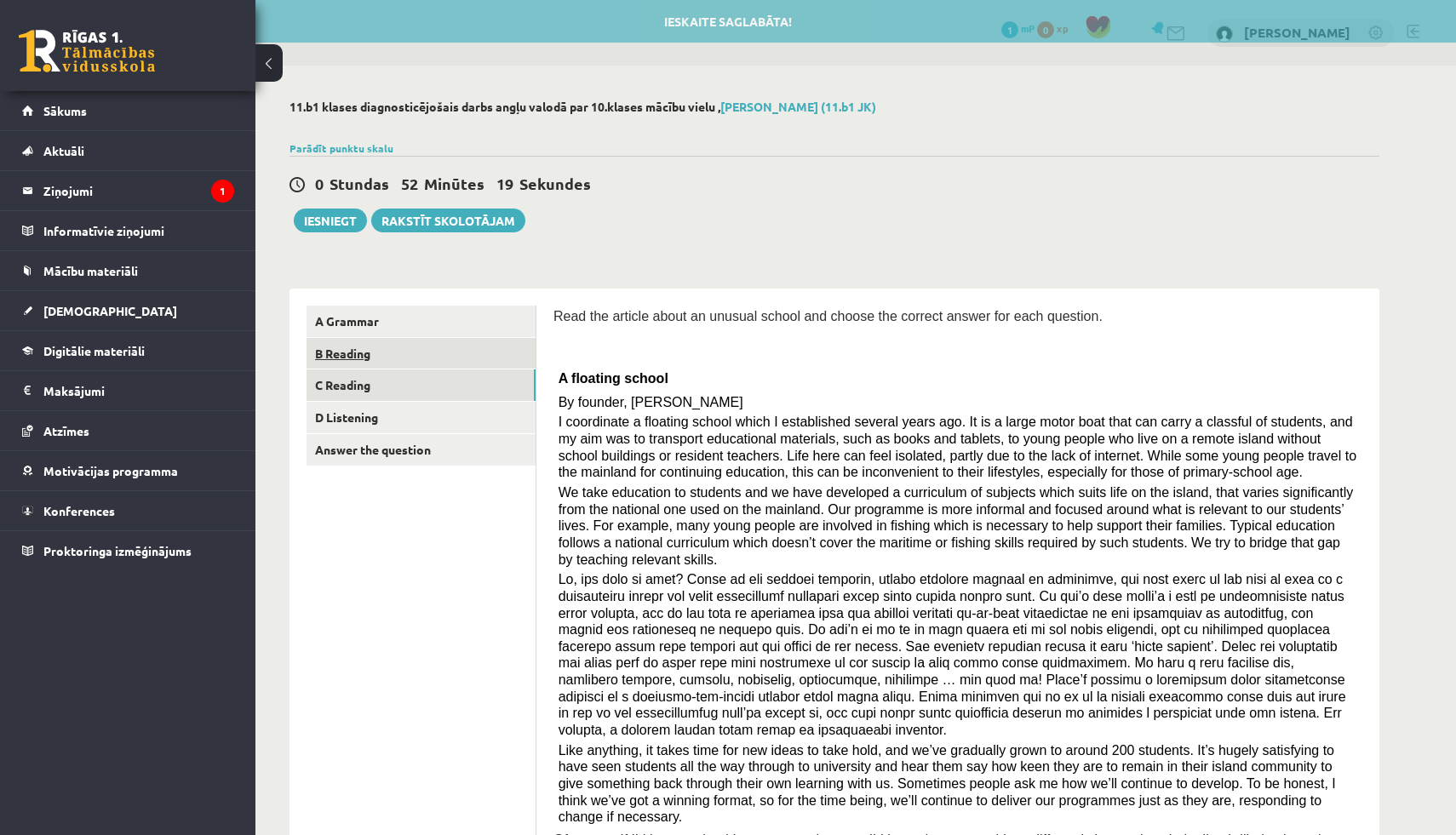
click at [429, 347] on link "B Reading" at bounding box center [421, 354] width 229 height 32
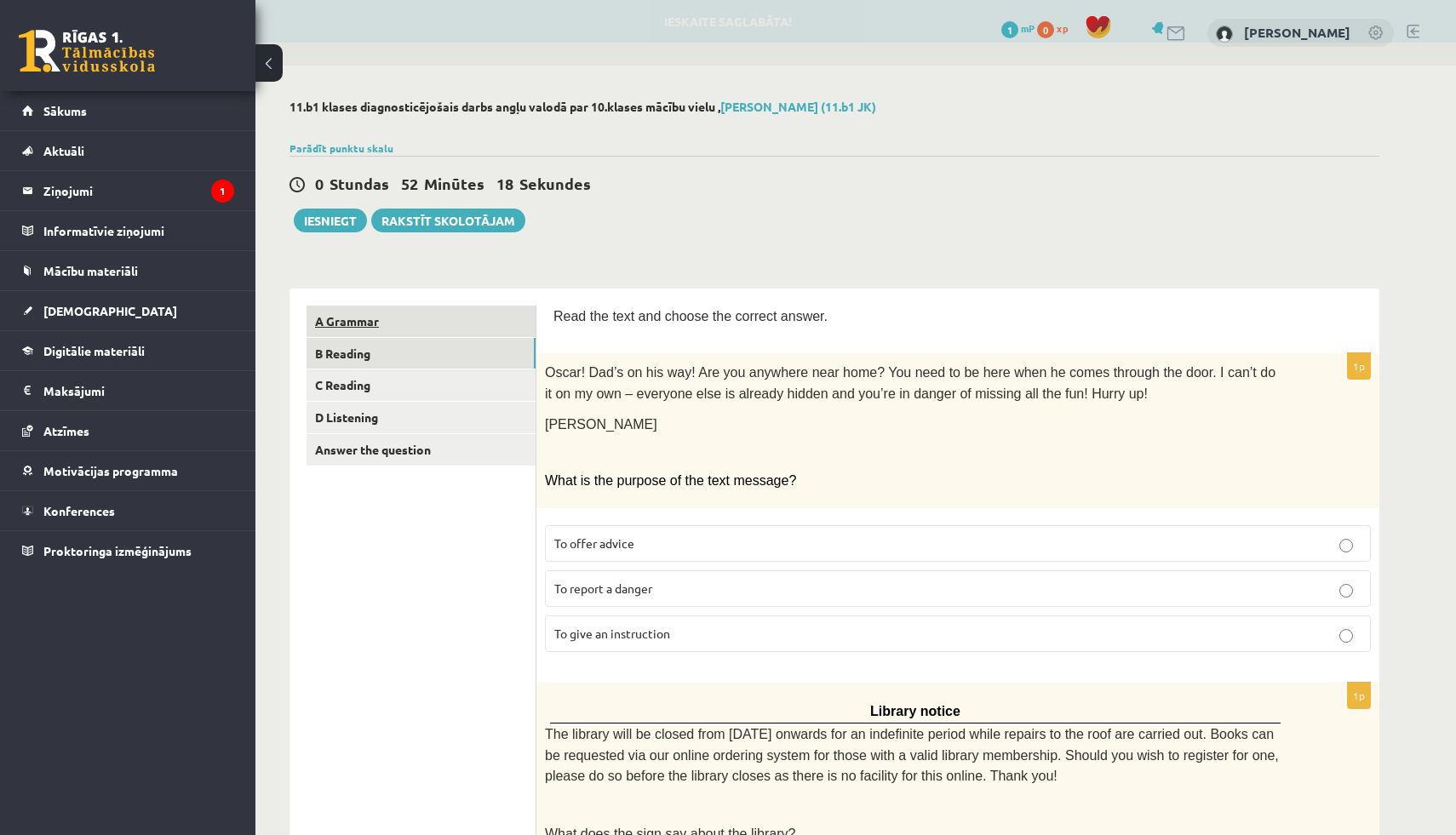
click at [429, 312] on link "A Grammar" at bounding box center [421, 322] width 229 height 32
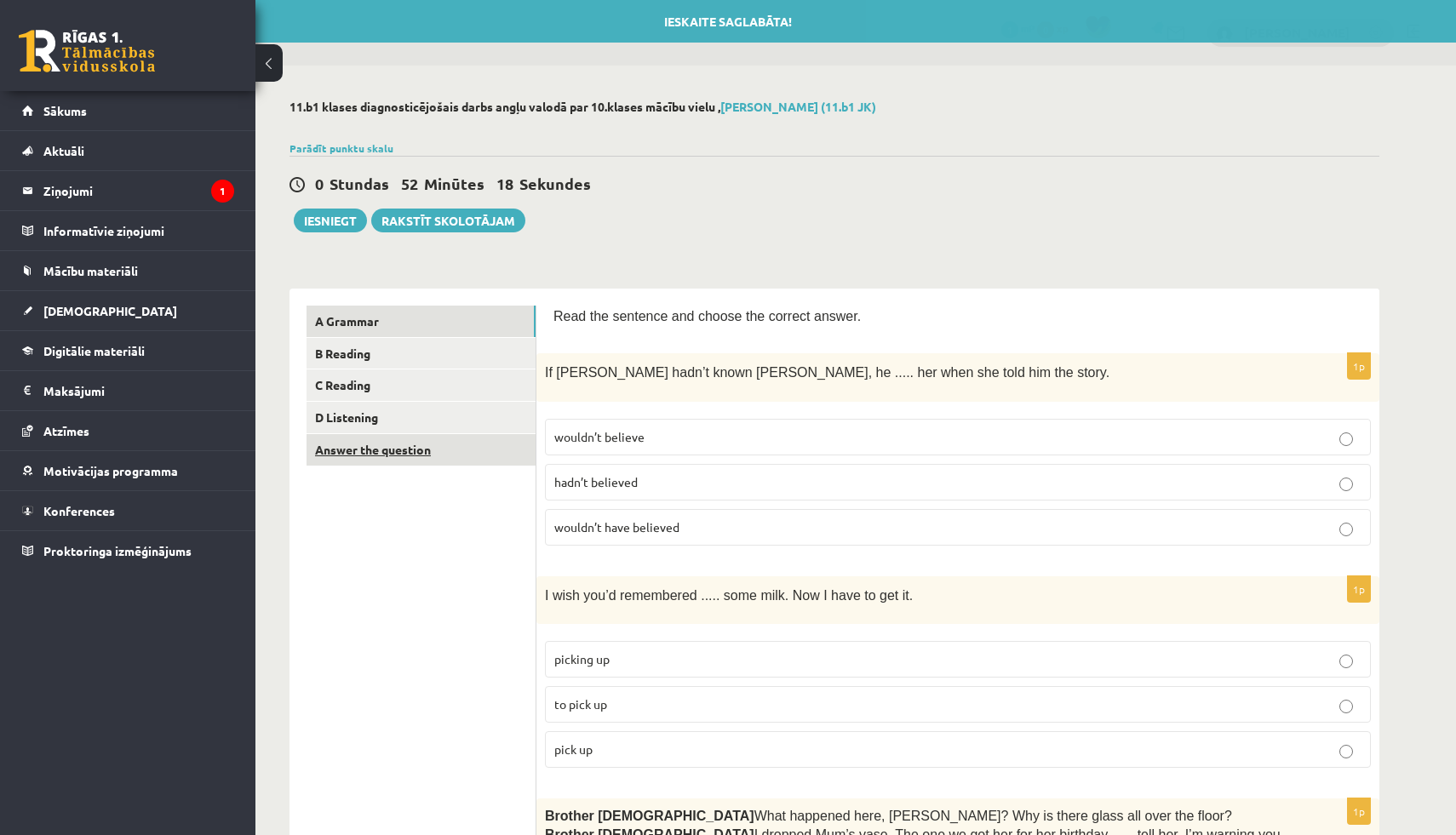
click at [415, 446] on link "Answer the question" at bounding box center [421, 450] width 229 height 32
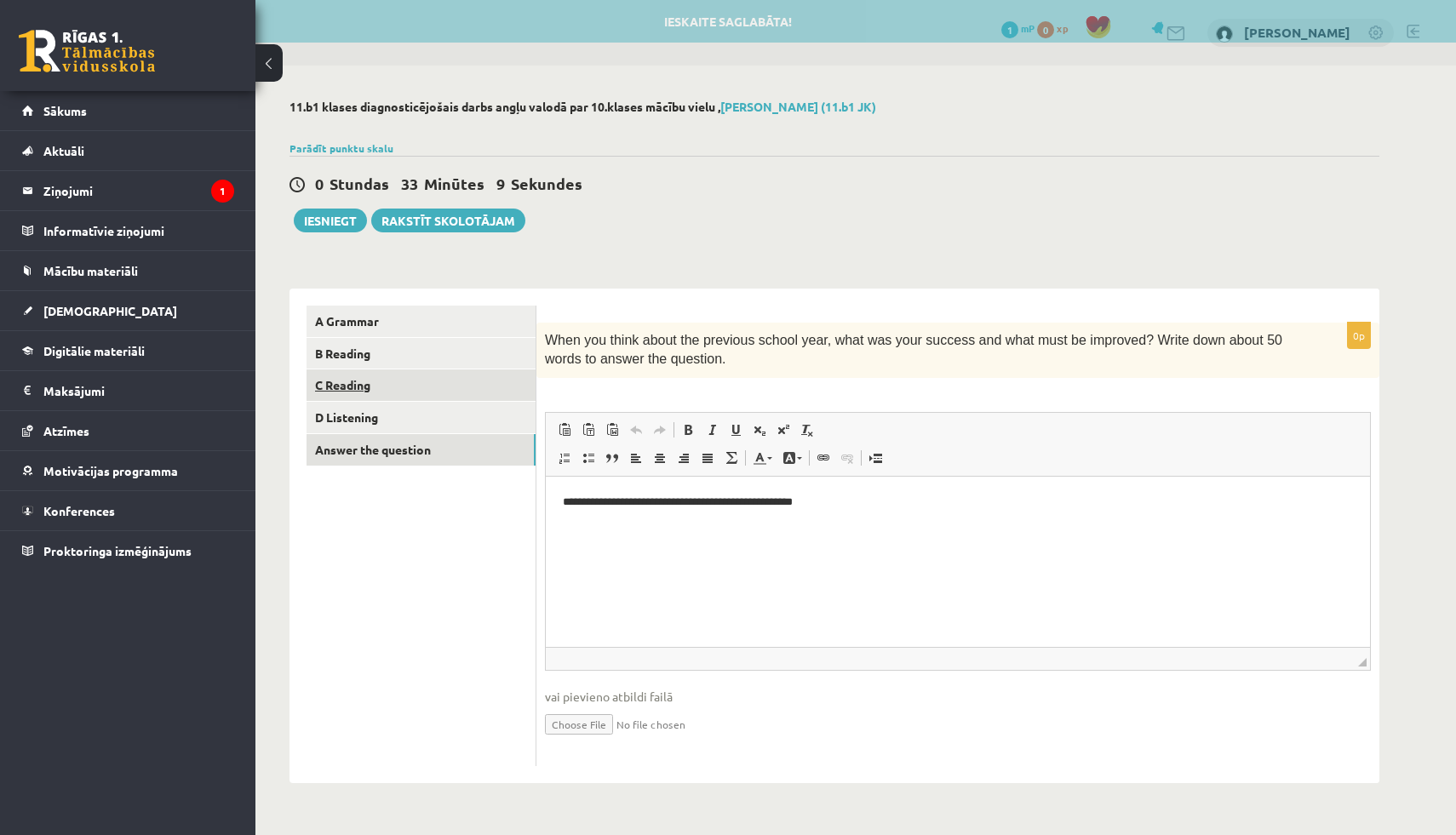
click at [401, 388] on link "C Reading" at bounding box center [421, 386] width 229 height 32
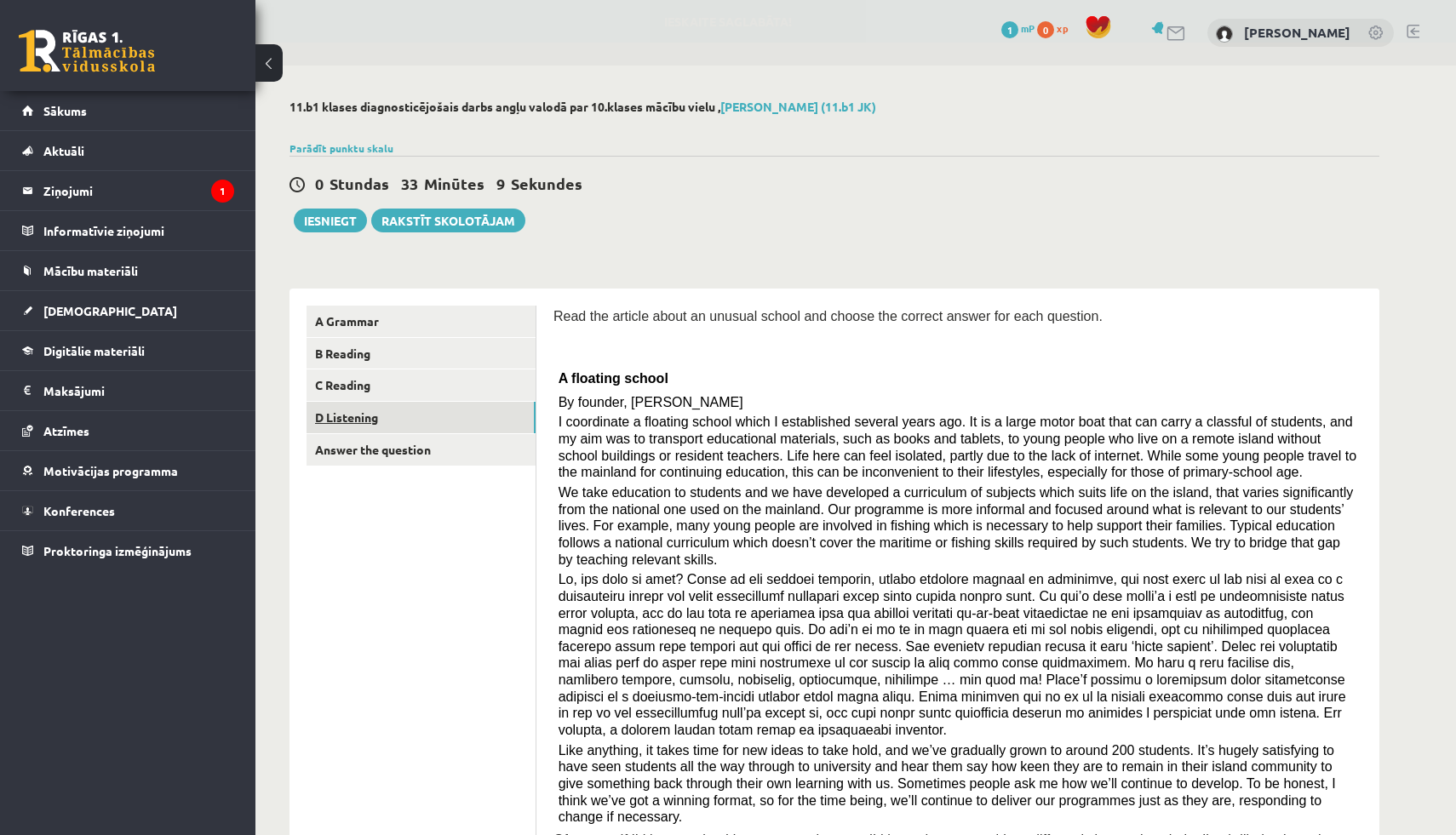
click at [401, 419] on link "D Listening" at bounding box center [421, 418] width 229 height 32
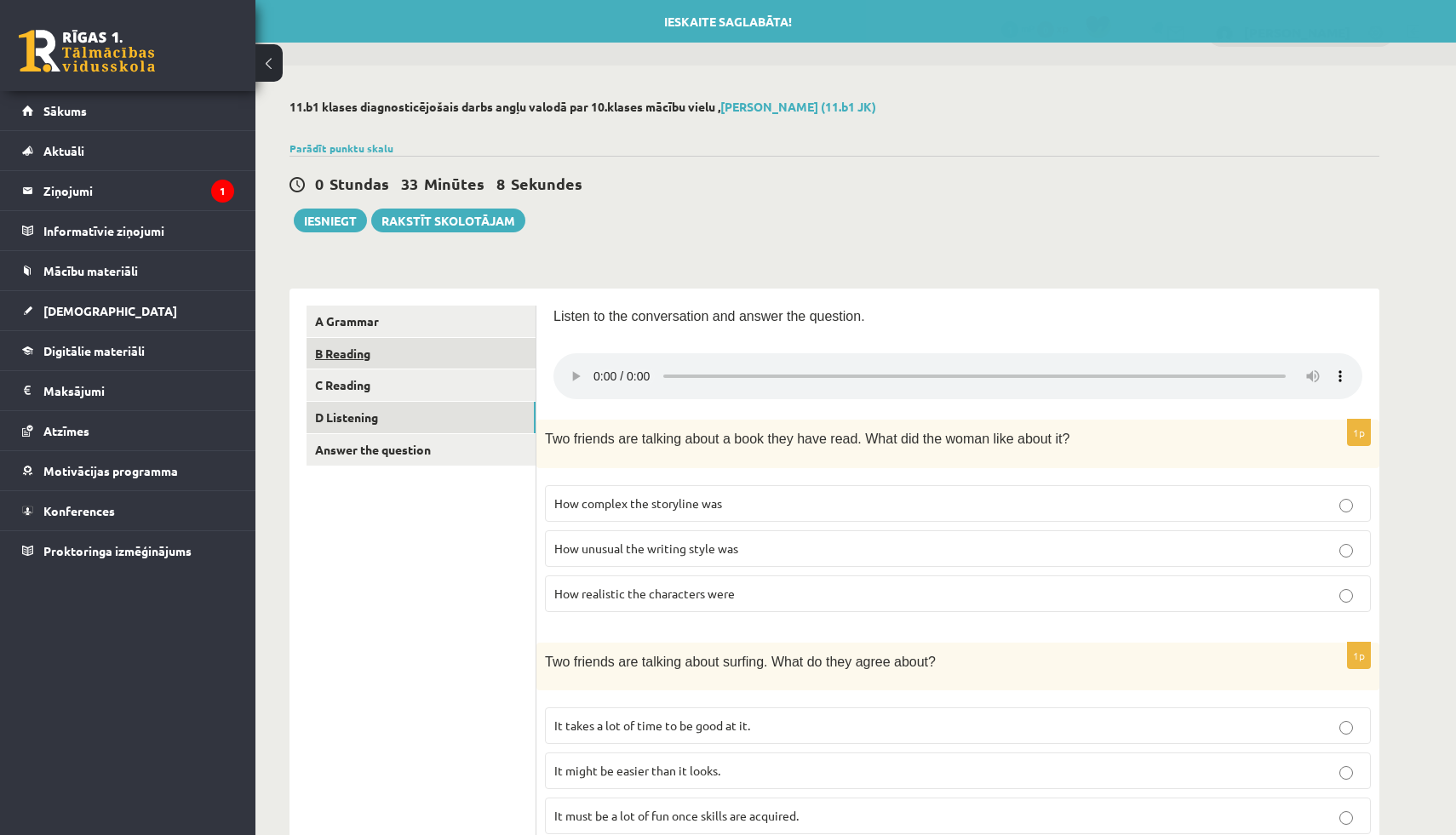
click at [408, 340] on link "B Reading" at bounding box center [421, 354] width 229 height 32
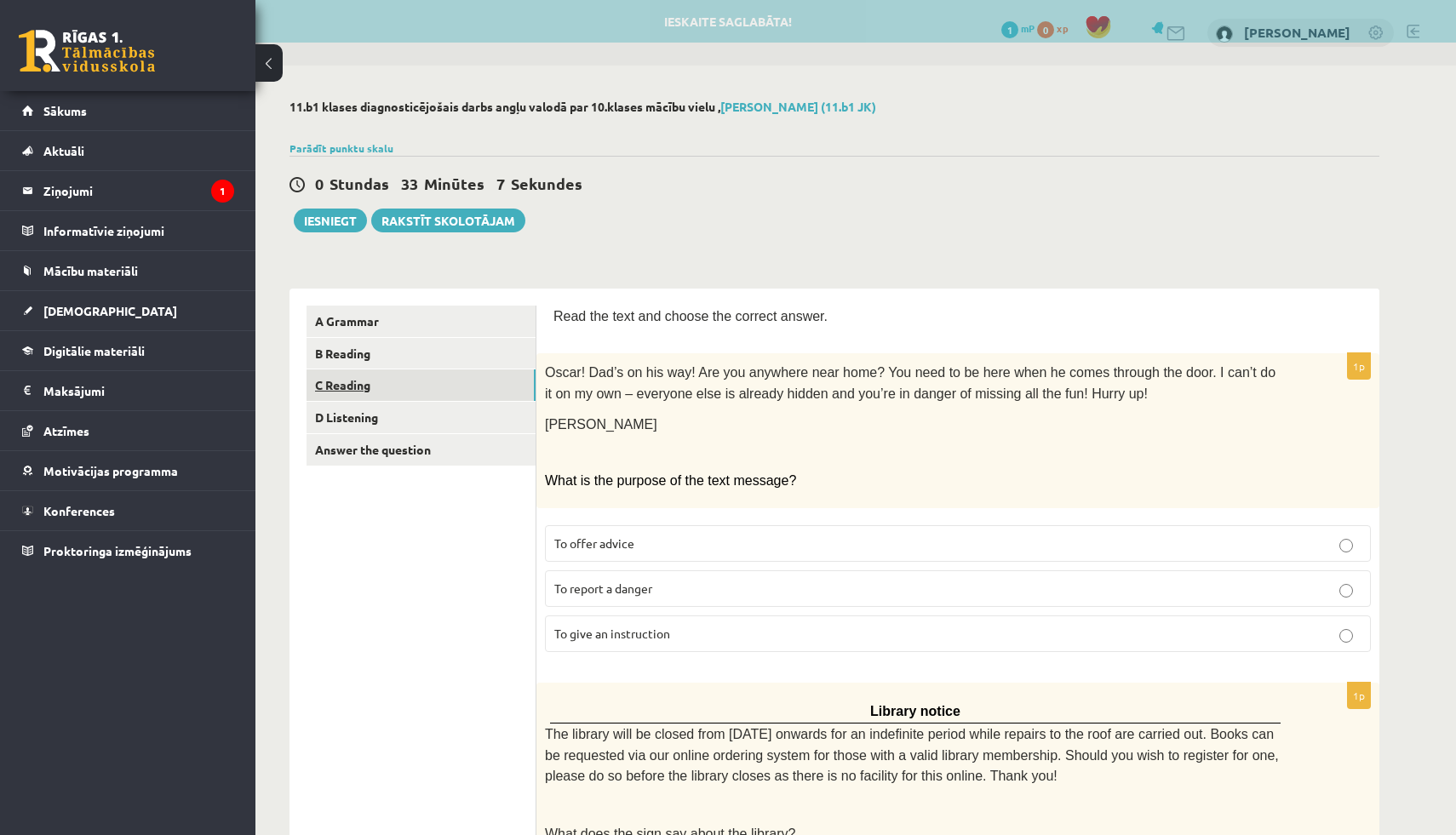
click at [406, 382] on link "C Reading" at bounding box center [421, 386] width 229 height 32
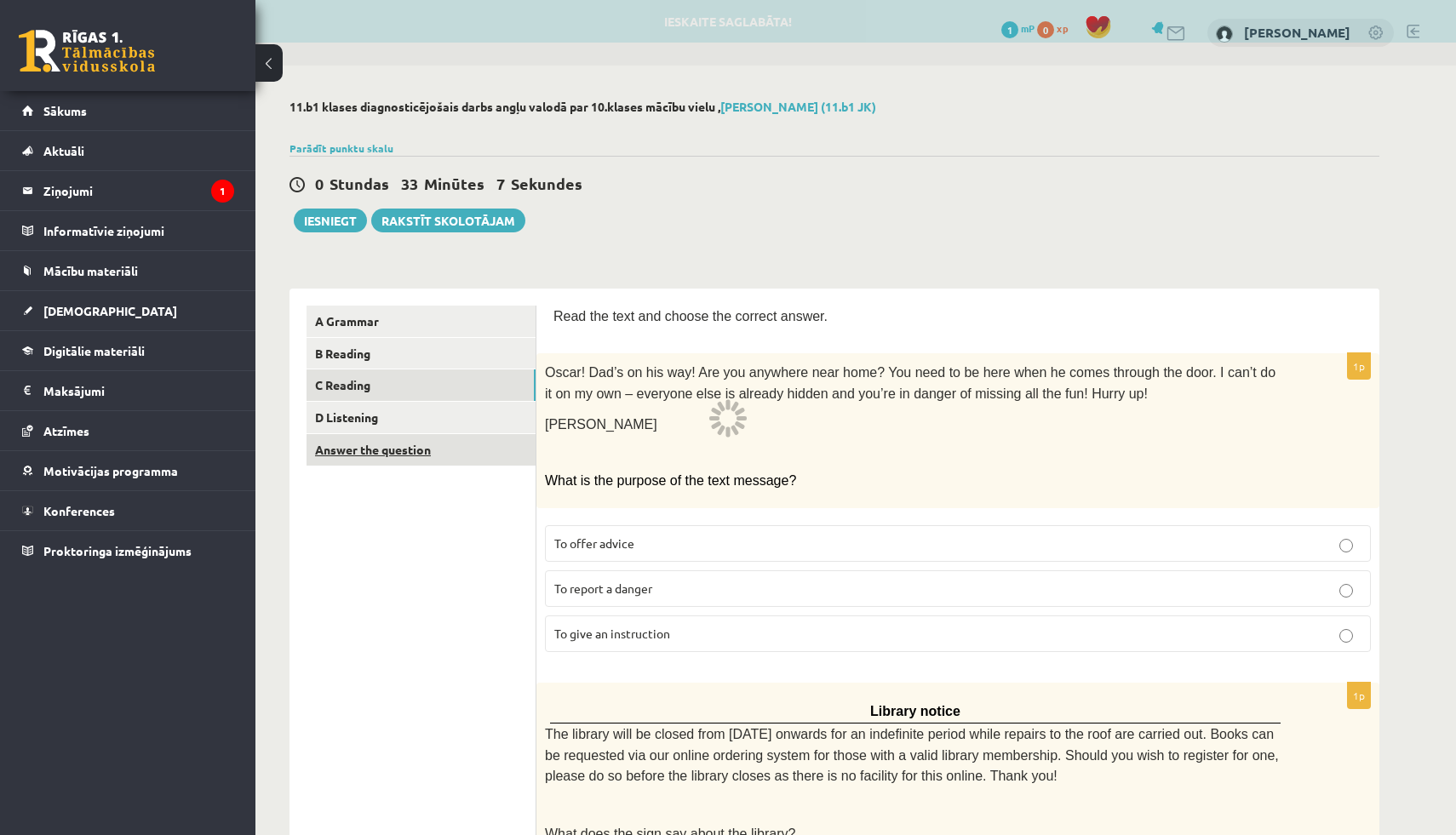
click at [406, 446] on link "Answer the question" at bounding box center [421, 450] width 229 height 32
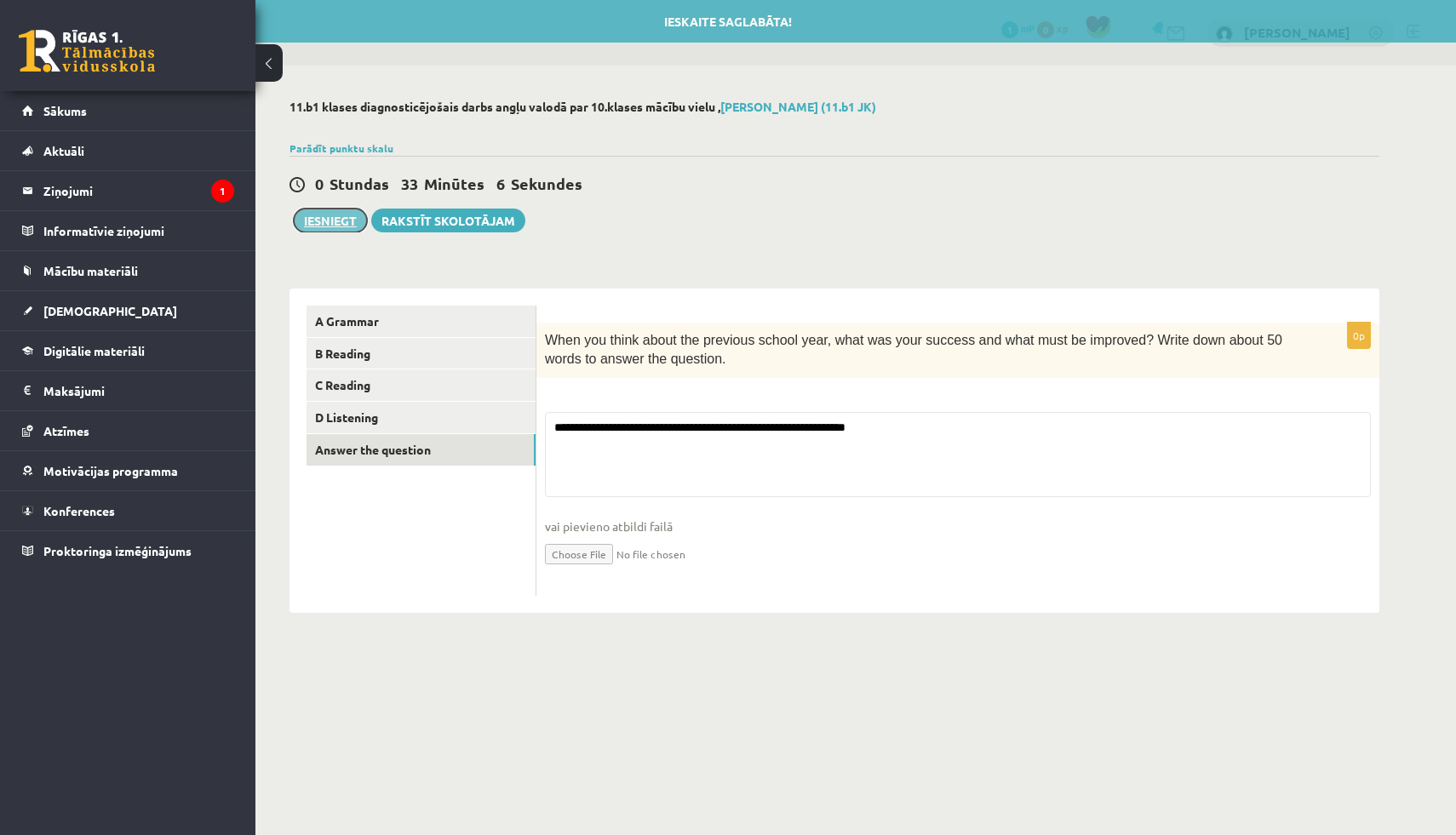
click at [328, 218] on button "Iesniegt" at bounding box center [330, 220] width 73 height 24
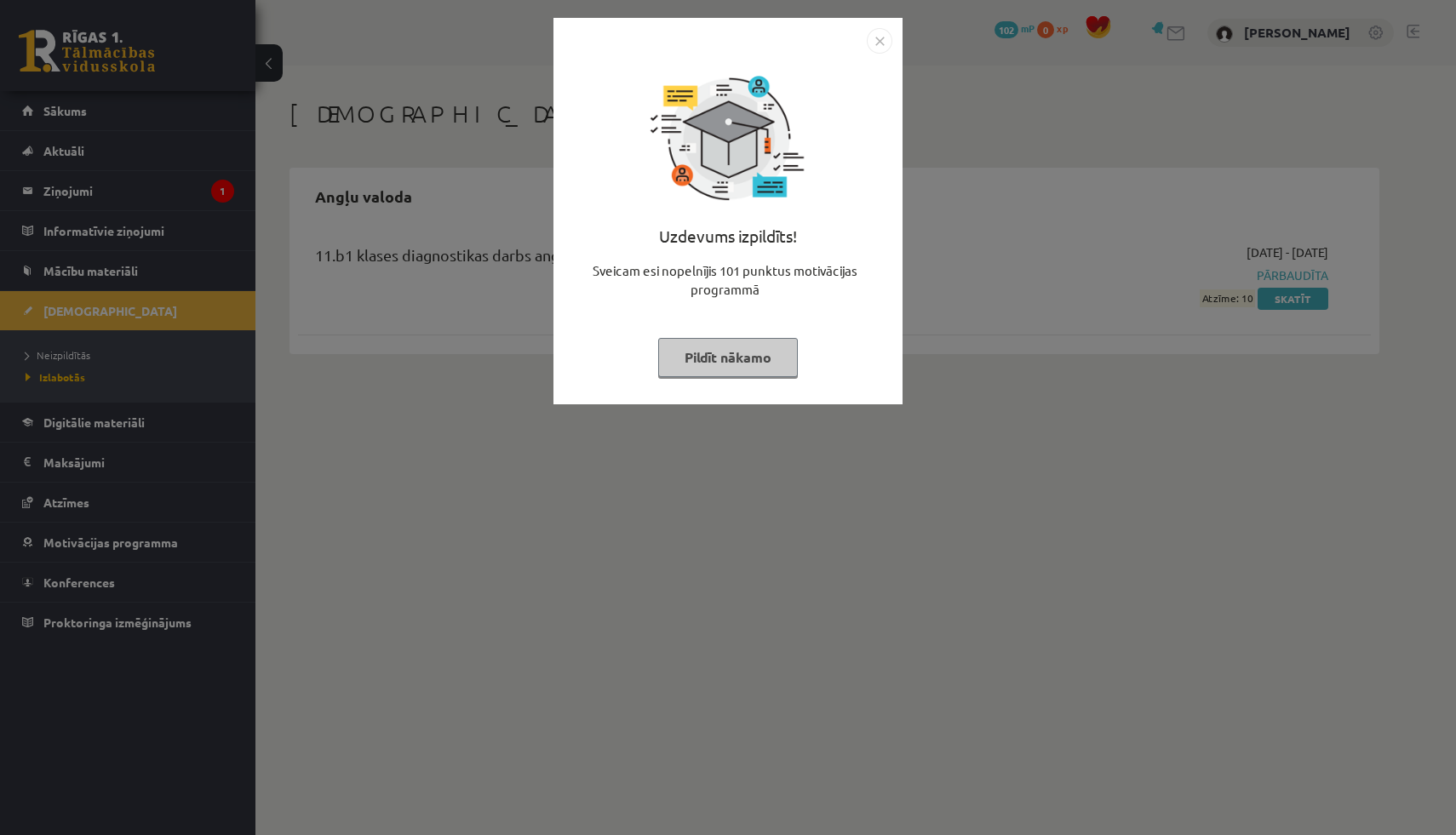
click at [885, 38] on img "Close" at bounding box center [879, 41] width 26 height 26
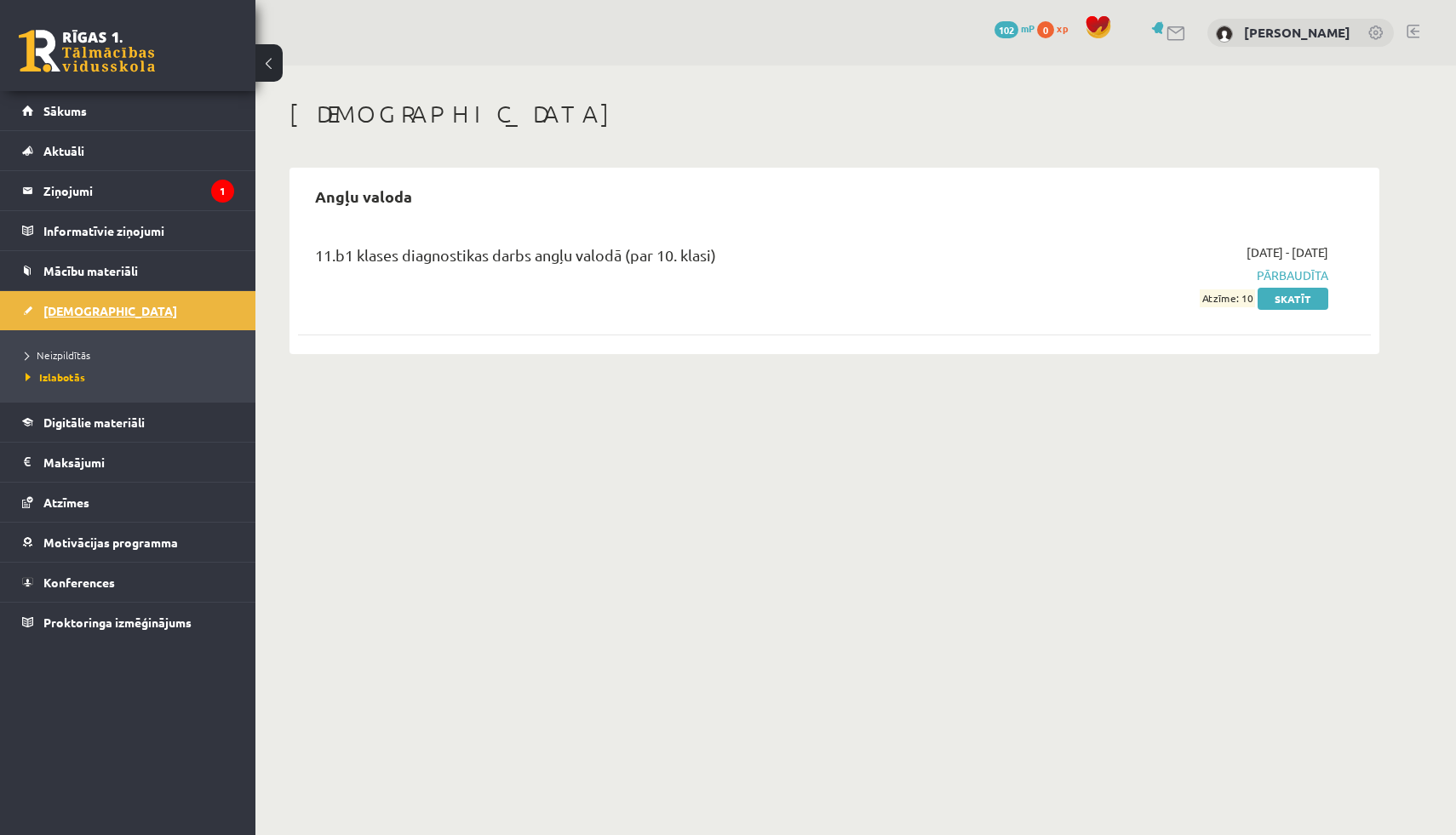
click at [65, 310] on span "[DEMOGRAPHIC_DATA]" at bounding box center [111, 310] width 134 height 15
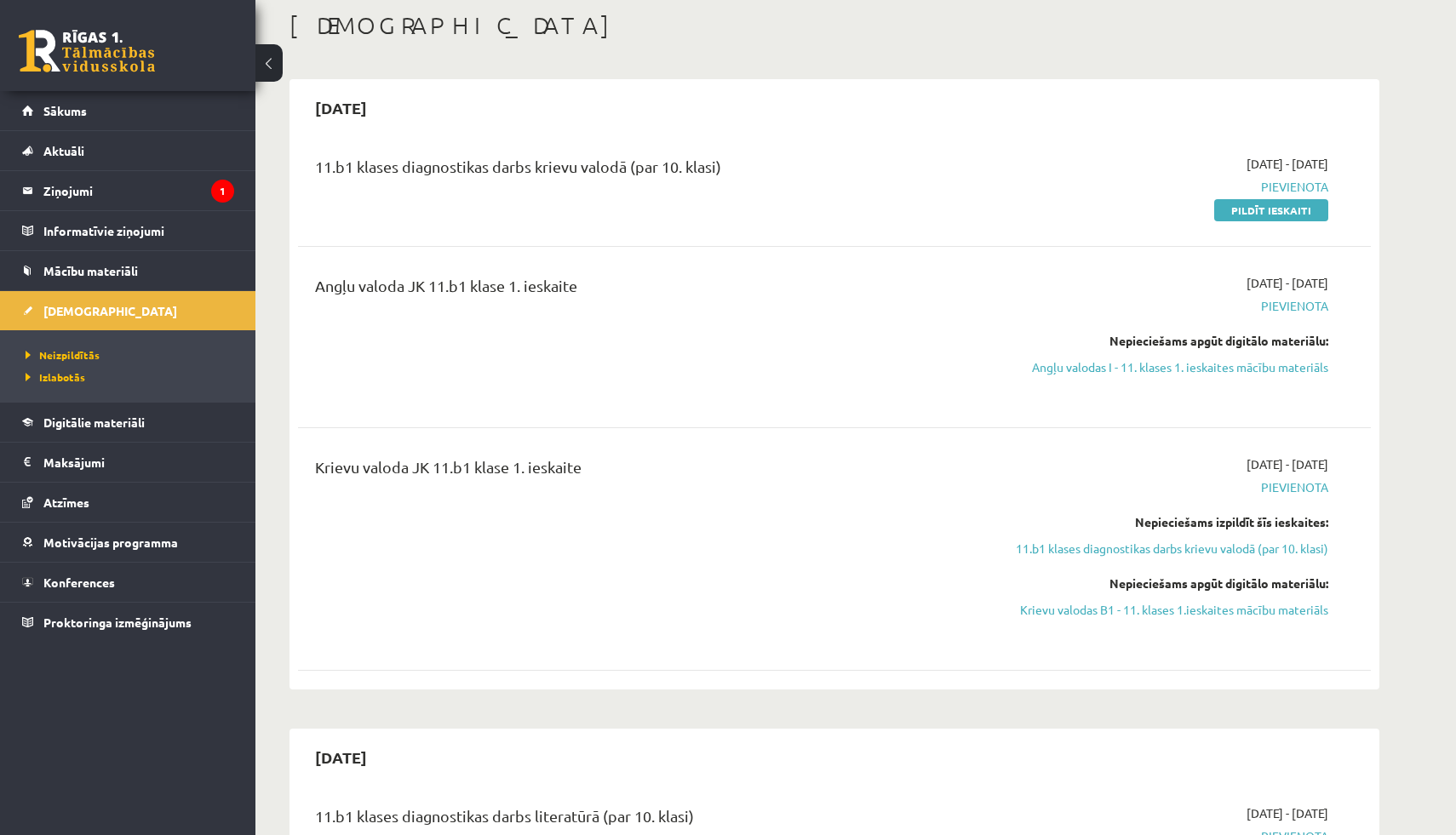
scroll to position [117, 0]
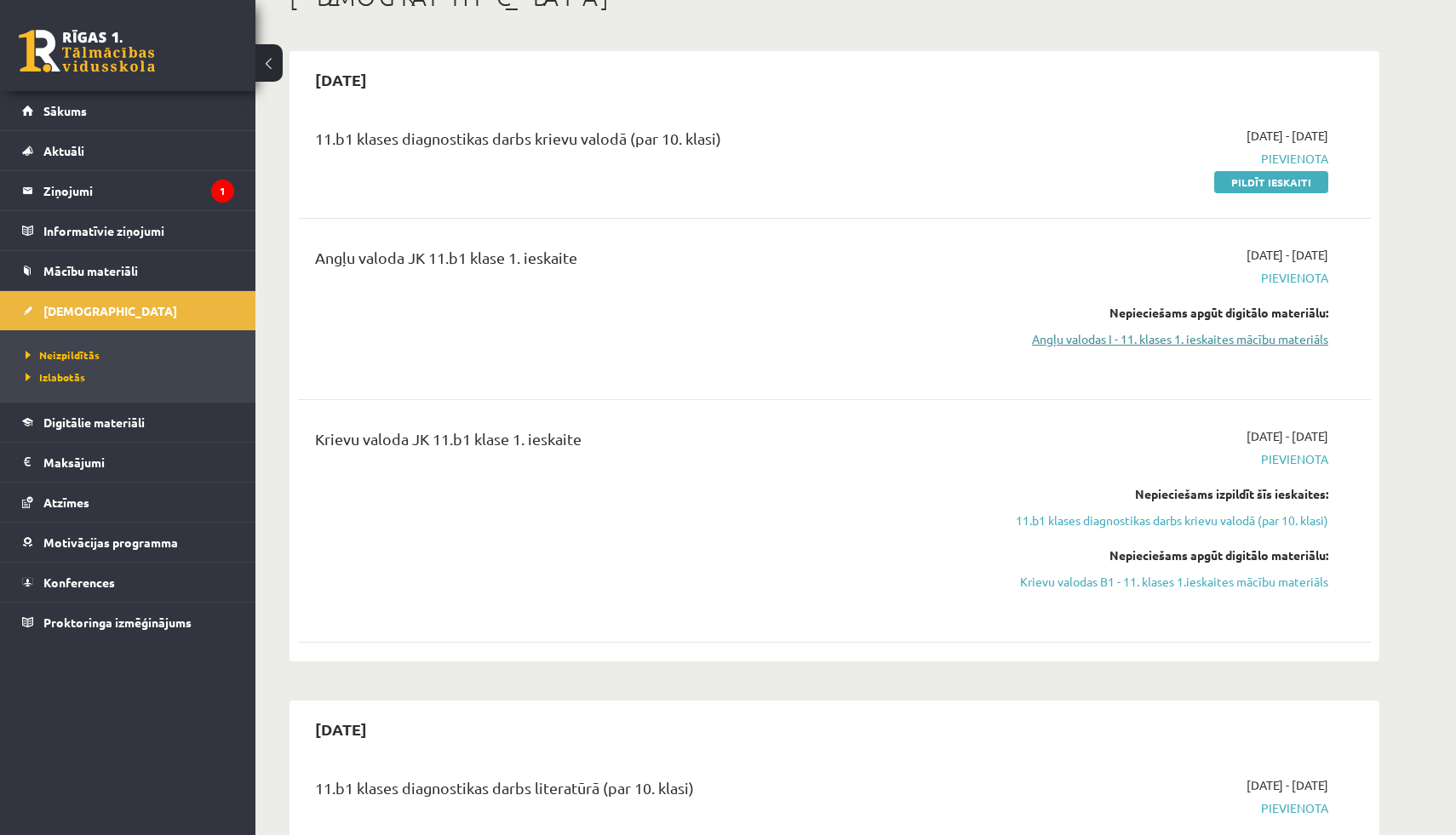
click at [1176, 338] on link "Angļu valodas I - 11. klases 1. ieskaites mācību materiāls" at bounding box center [1167, 339] width 321 height 18
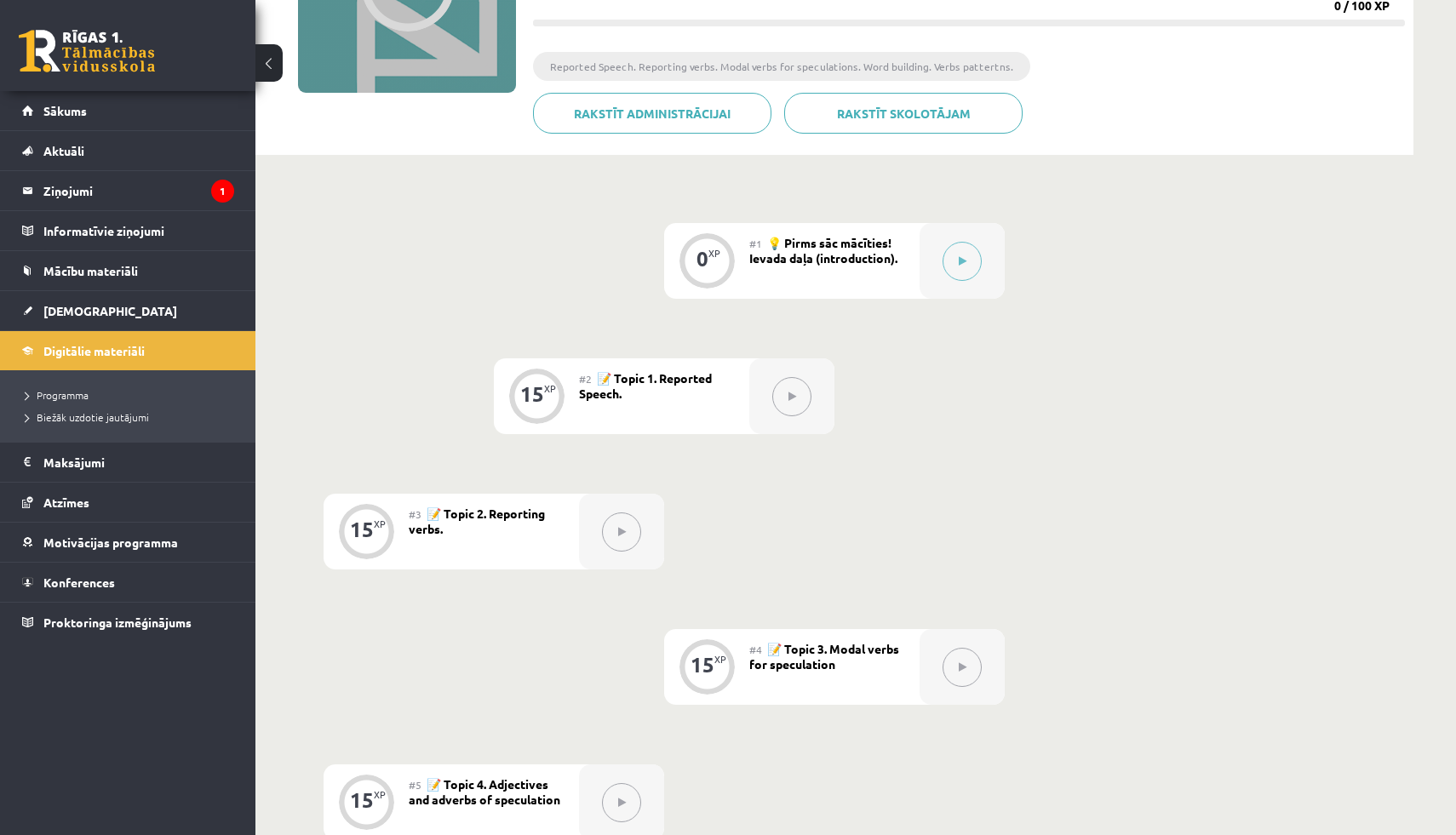
scroll to position [263, 0]
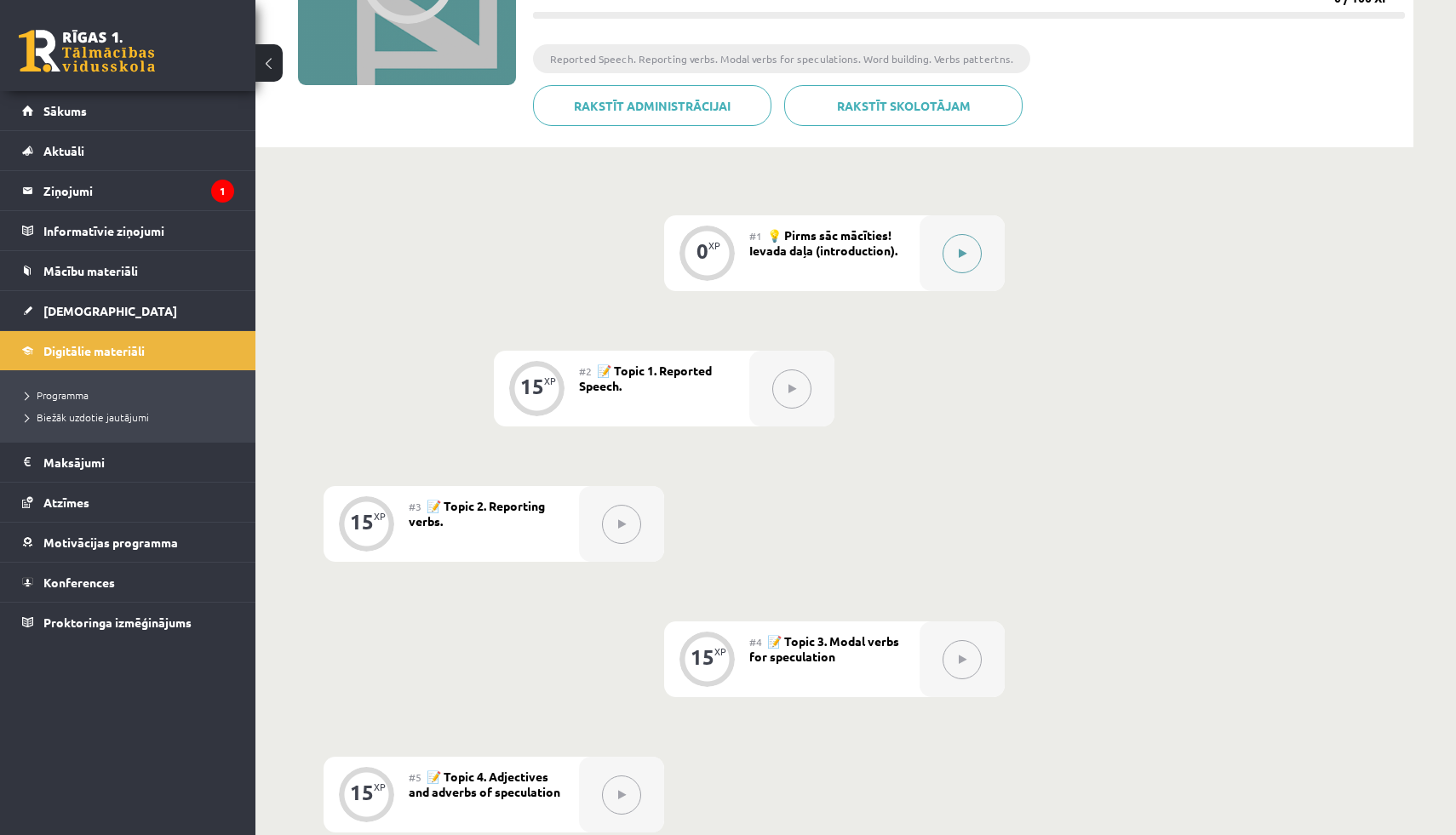
click at [973, 253] on button at bounding box center [961, 253] width 39 height 39
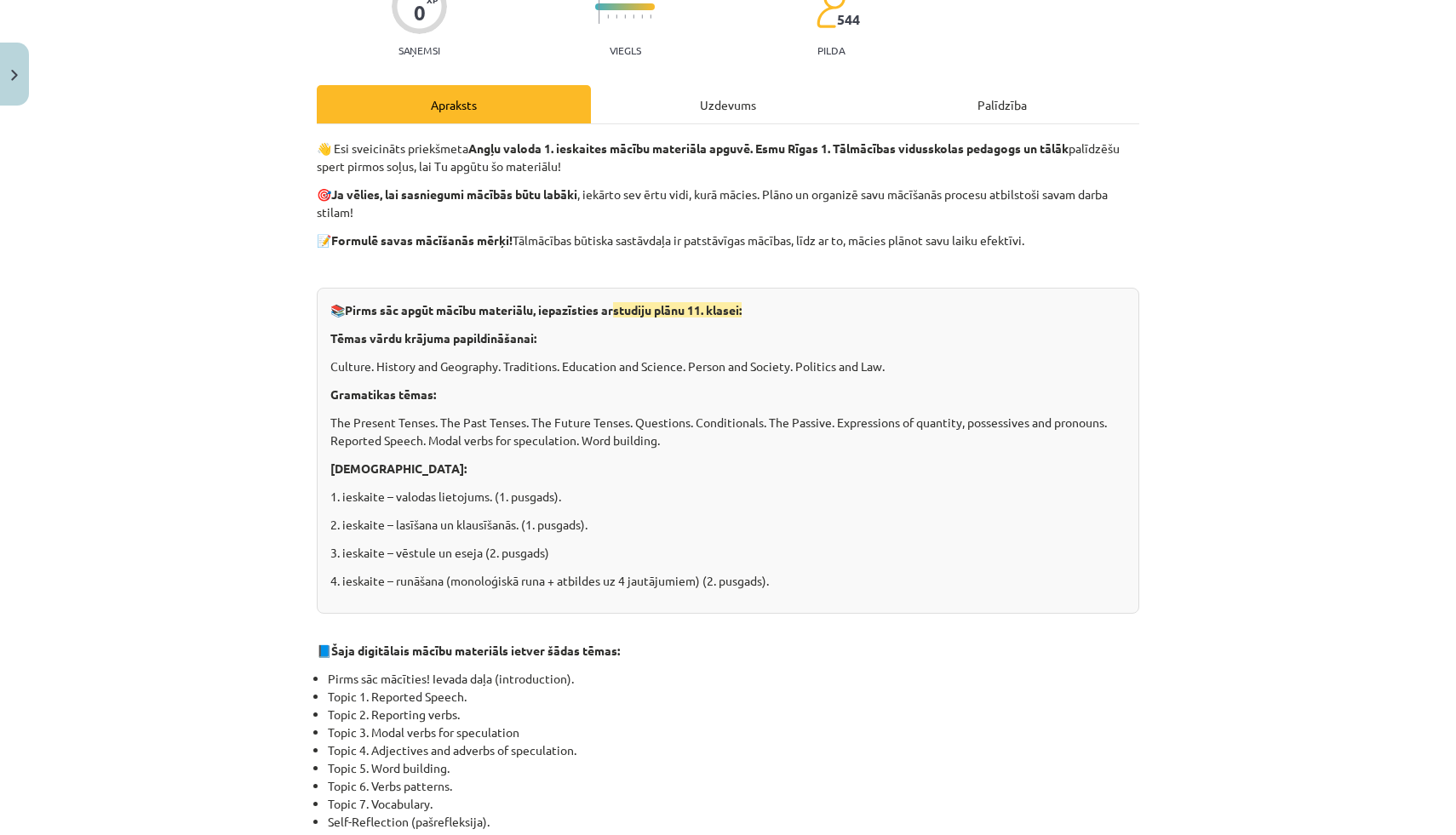
scroll to position [11, 0]
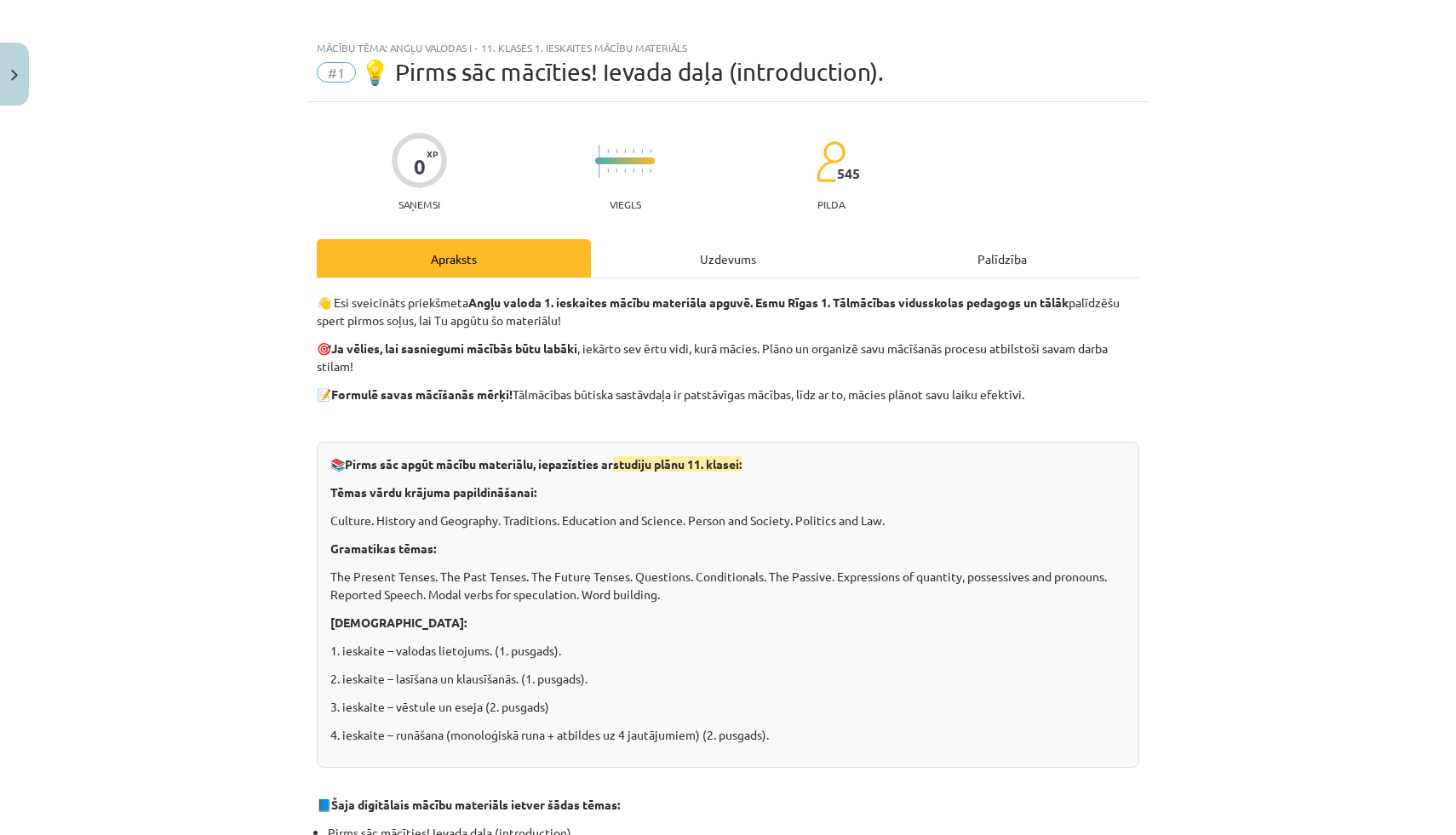
click at [706, 265] on div "Uzdevums" at bounding box center [728, 258] width 274 height 38
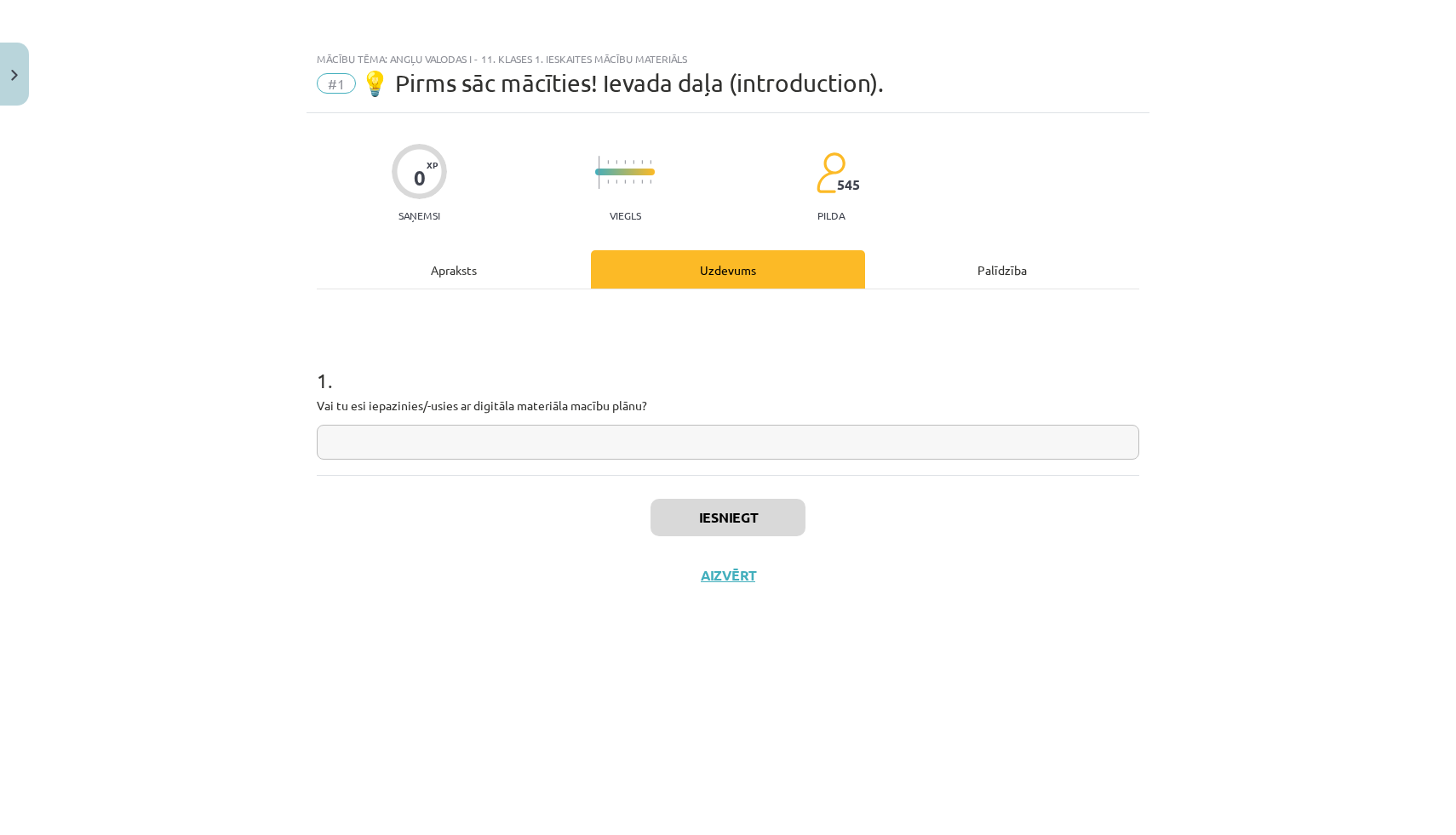
scroll to position [0, 0]
click at [535, 449] on input "text" at bounding box center [728, 441] width 822 height 35
type input "**"
click at [711, 522] on button "Iesniegt" at bounding box center [728, 518] width 154 height 38
click at [723, 593] on button "Nākamā nodarbība" at bounding box center [728, 586] width 166 height 39
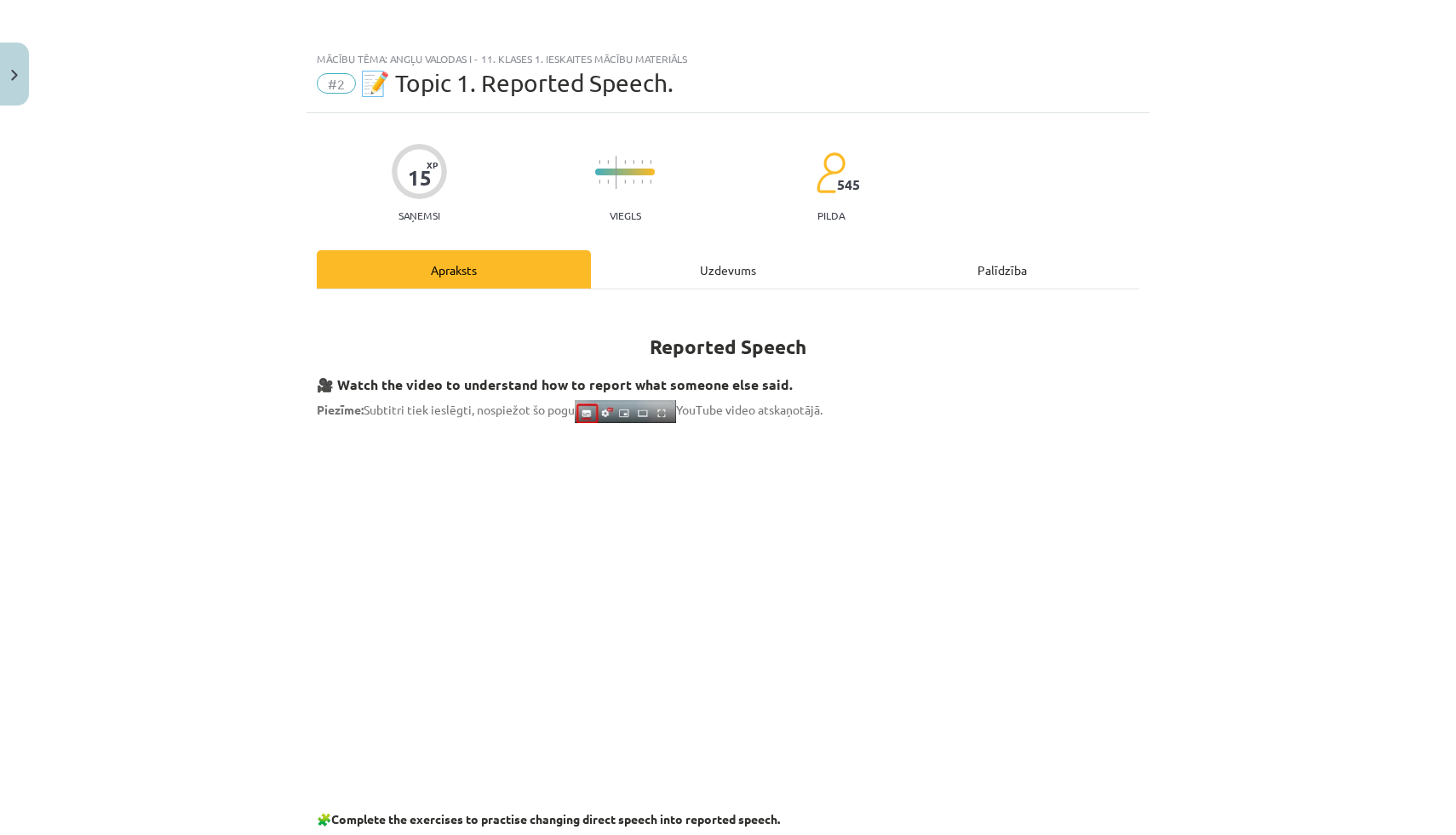
click at [723, 282] on div "Uzdevums" at bounding box center [728, 269] width 274 height 38
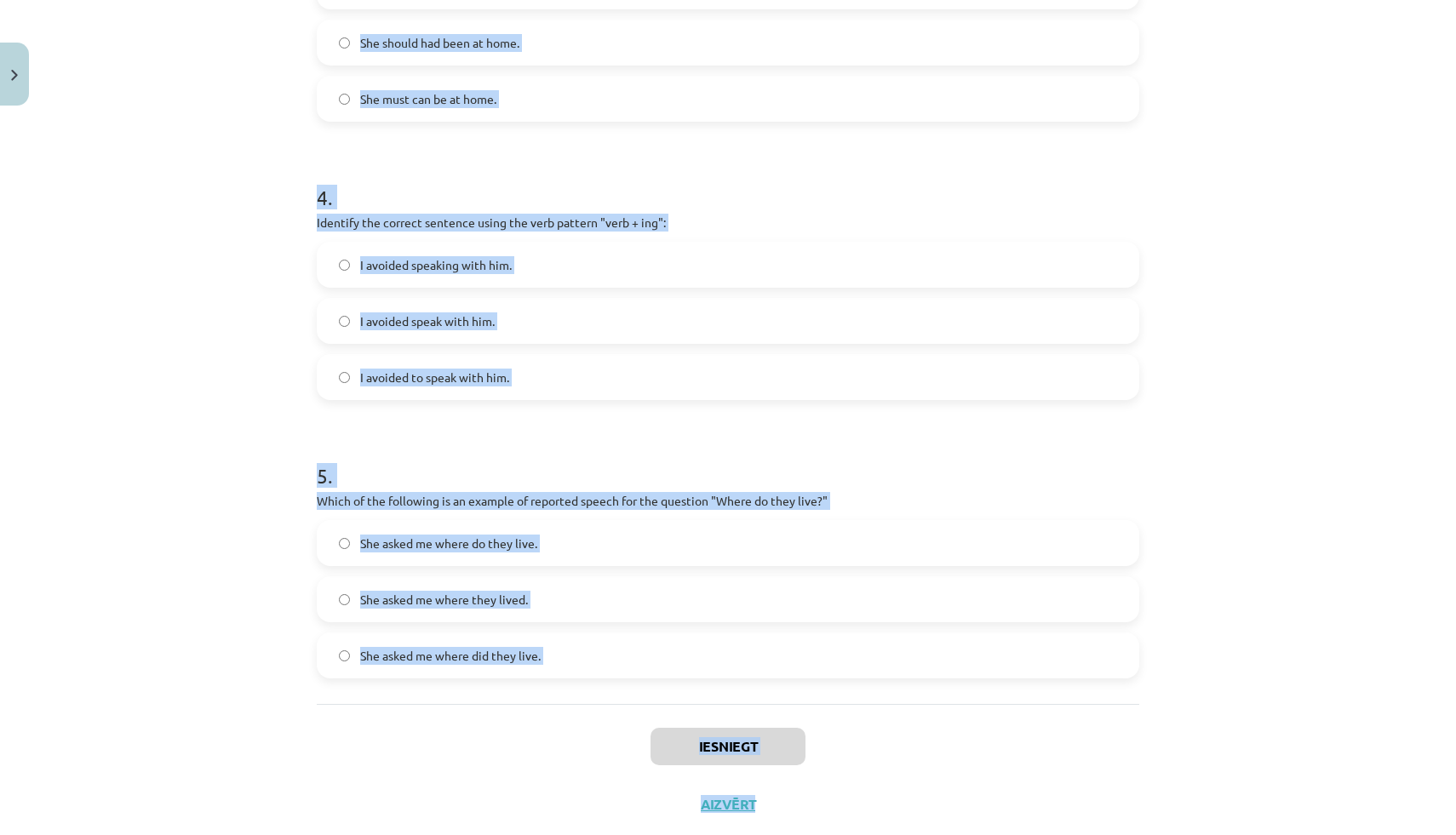
scroll to position [1058, 0]
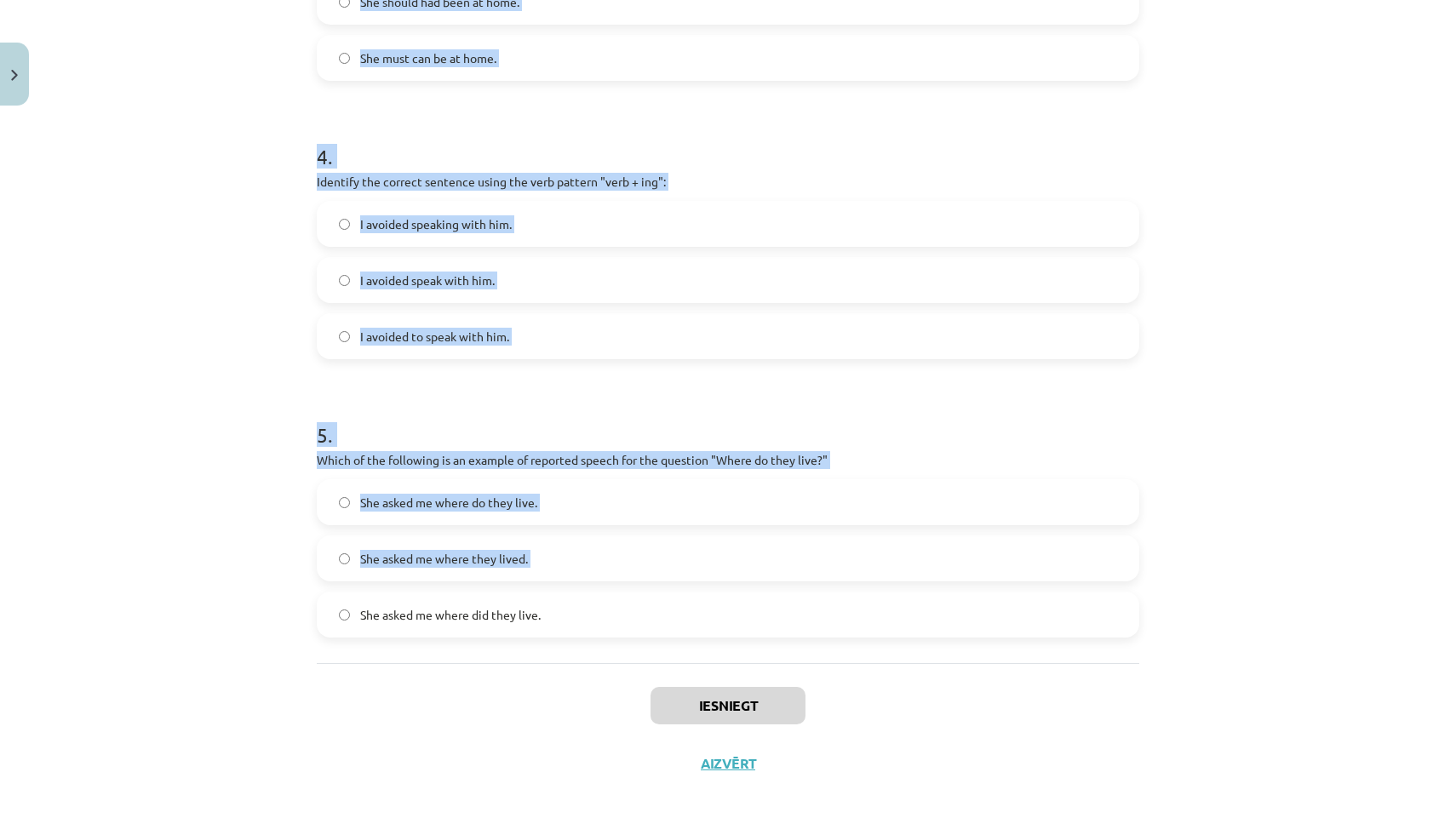
drag, startPoint x: 313, startPoint y: 335, endPoint x: 720, endPoint y: 594, distance: 482.4
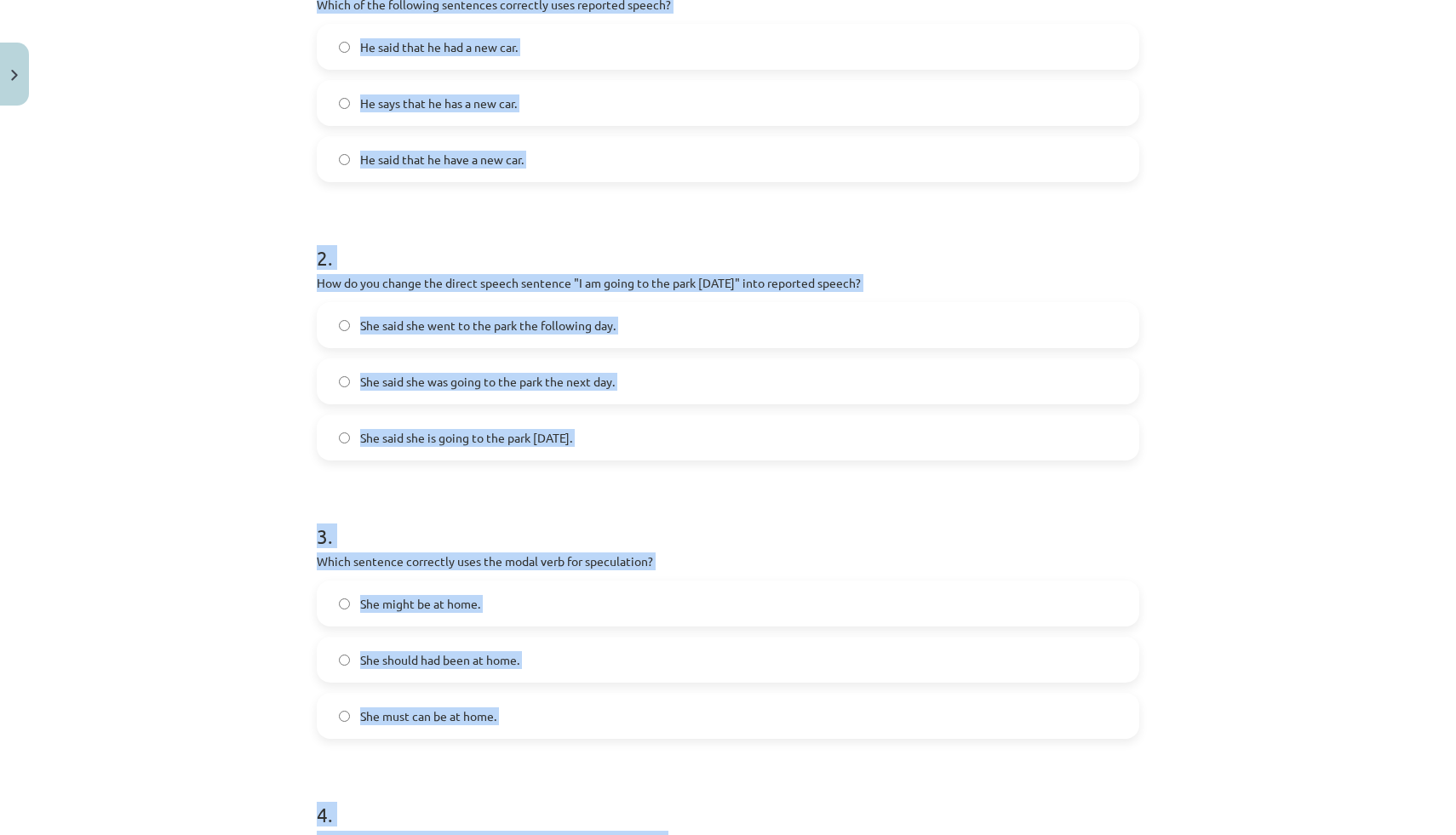
scroll to position [0, 0]
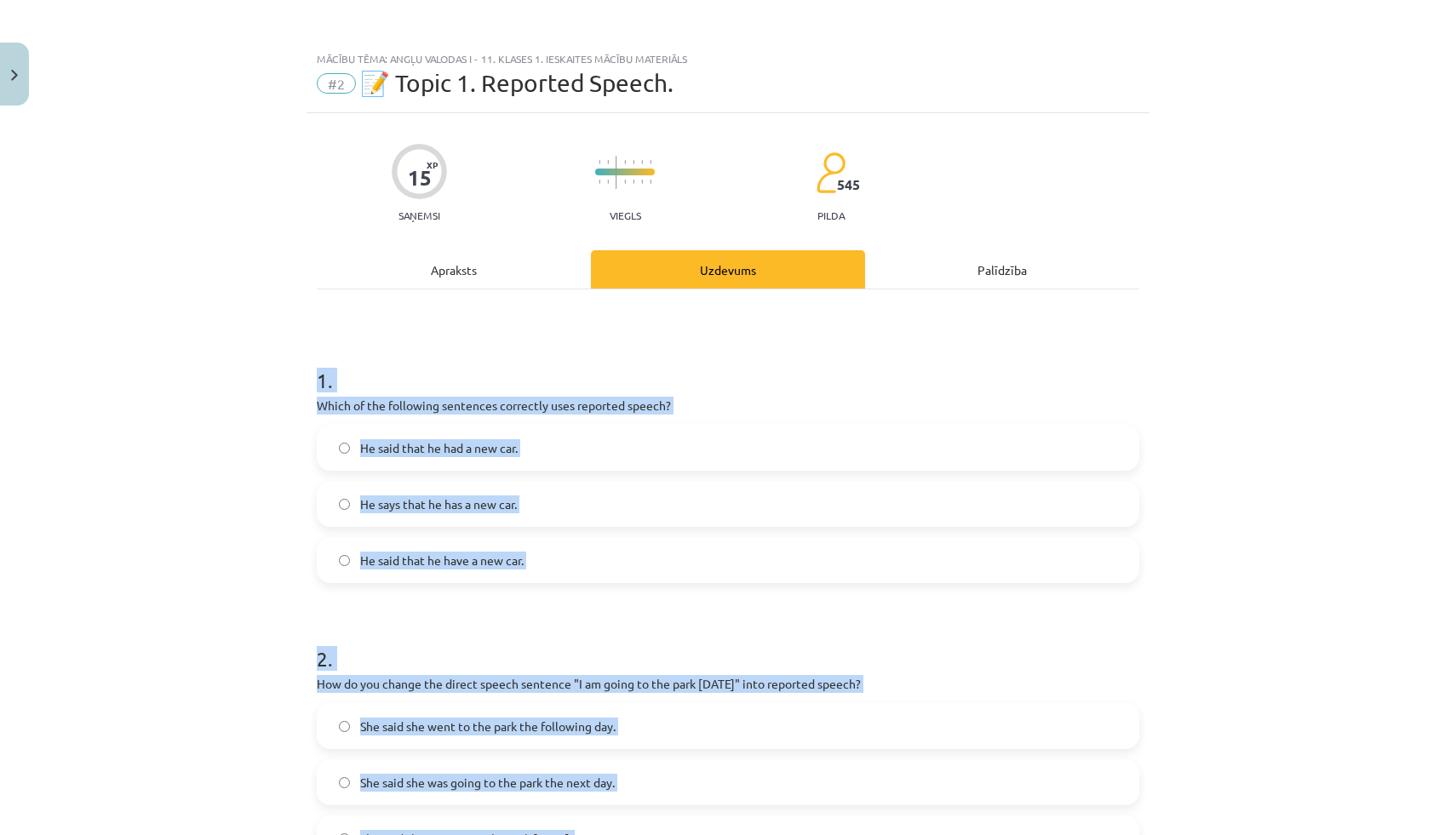
drag, startPoint x: 621, startPoint y: 618, endPoint x: 303, endPoint y: 382, distance: 396.0
click at [303, 382] on div "Mācību tēma: Angļu valodas i - 11. klases 1. ieskaites mācību materiāls #2 📝 To…" at bounding box center [728, 418] width 1456 height 835
copy form "1 . Which of the following sentences correctly uses reported speech? He said th…"
click at [435, 436] on label "He said that he had a new car." at bounding box center [728, 447] width 819 height 43
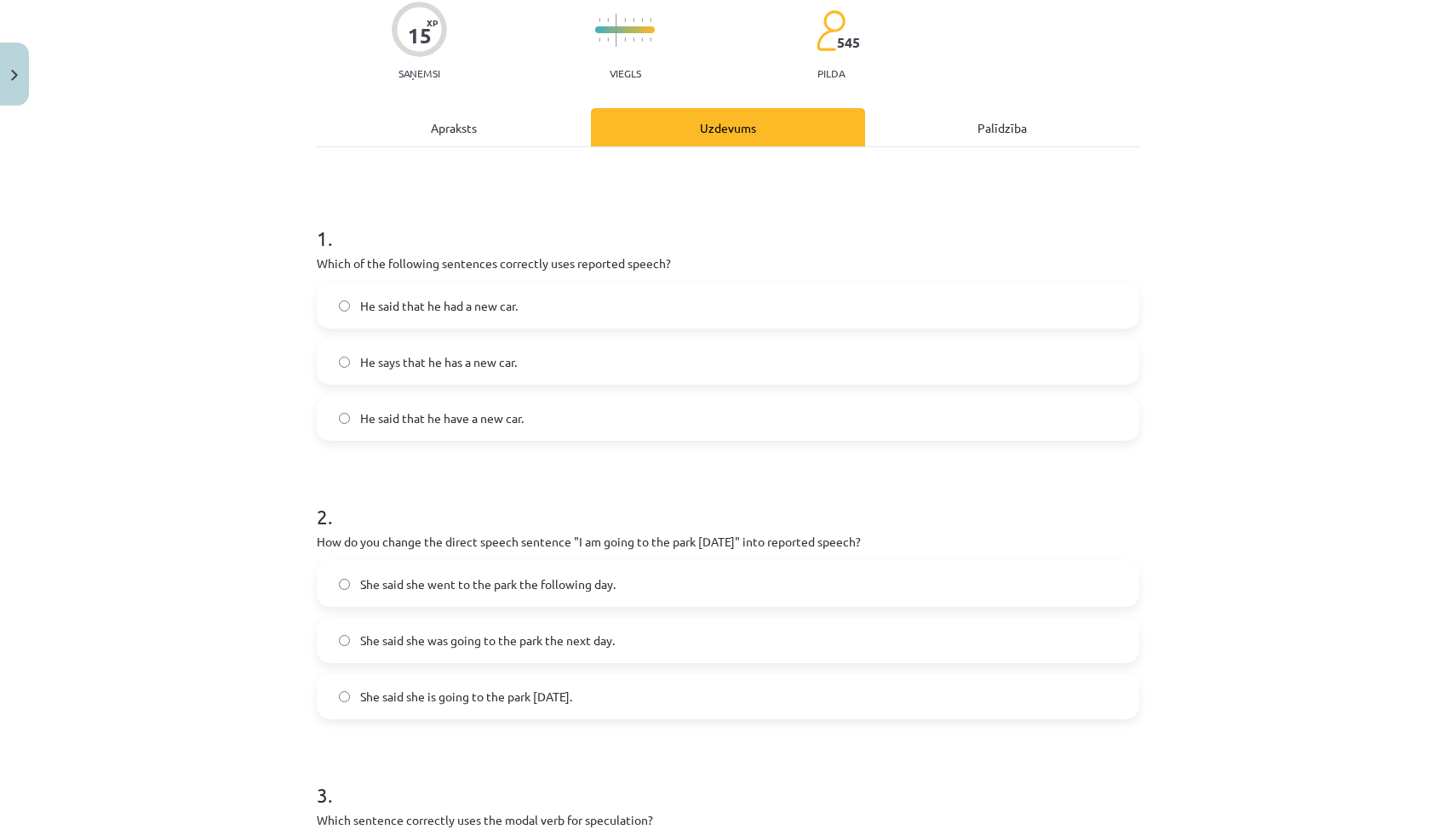
scroll to position [380, 0]
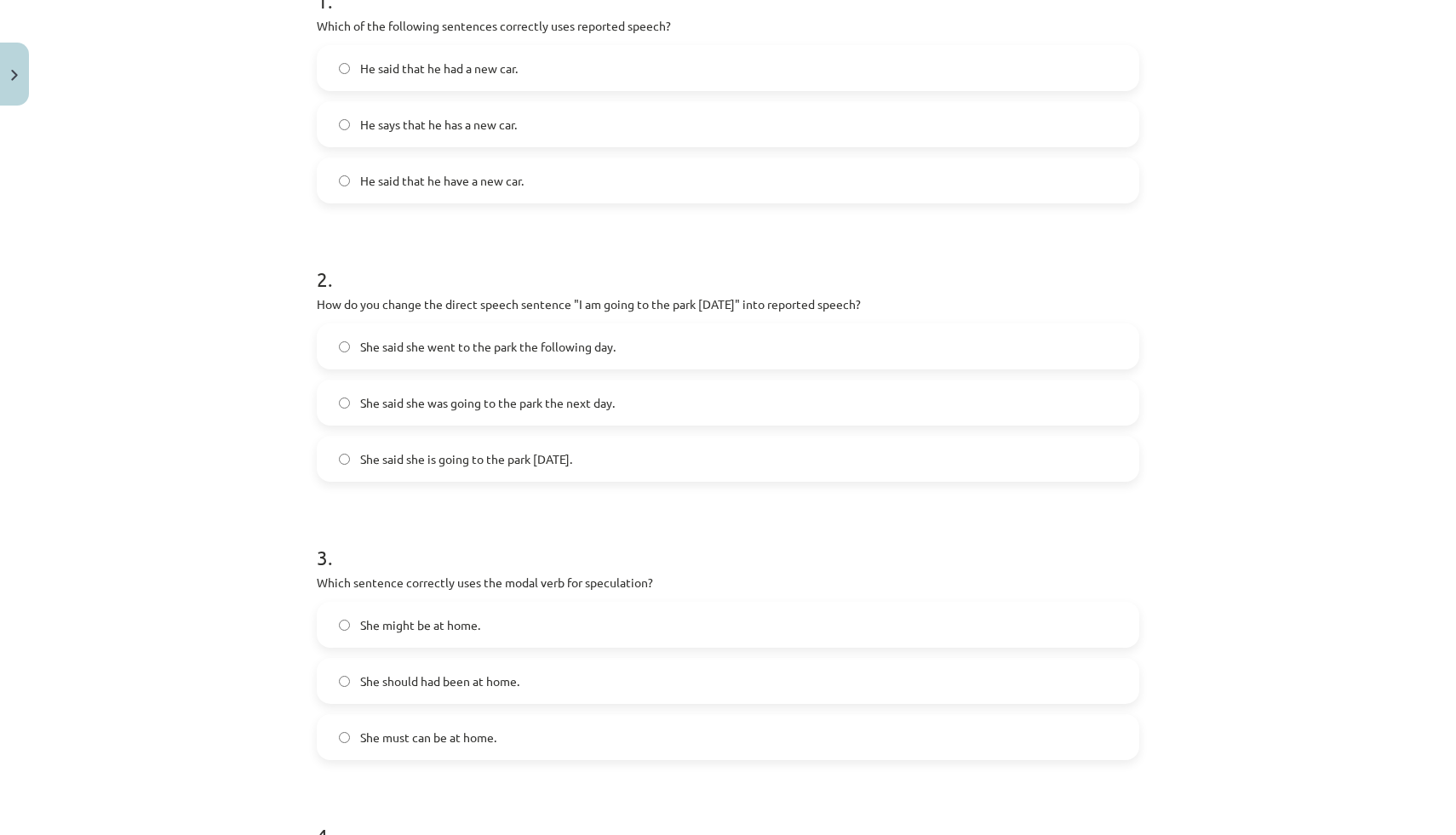
click at [442, 406] on span "She said she was going to the park the next day." at bounding box center [486, 403] width 254 height 18
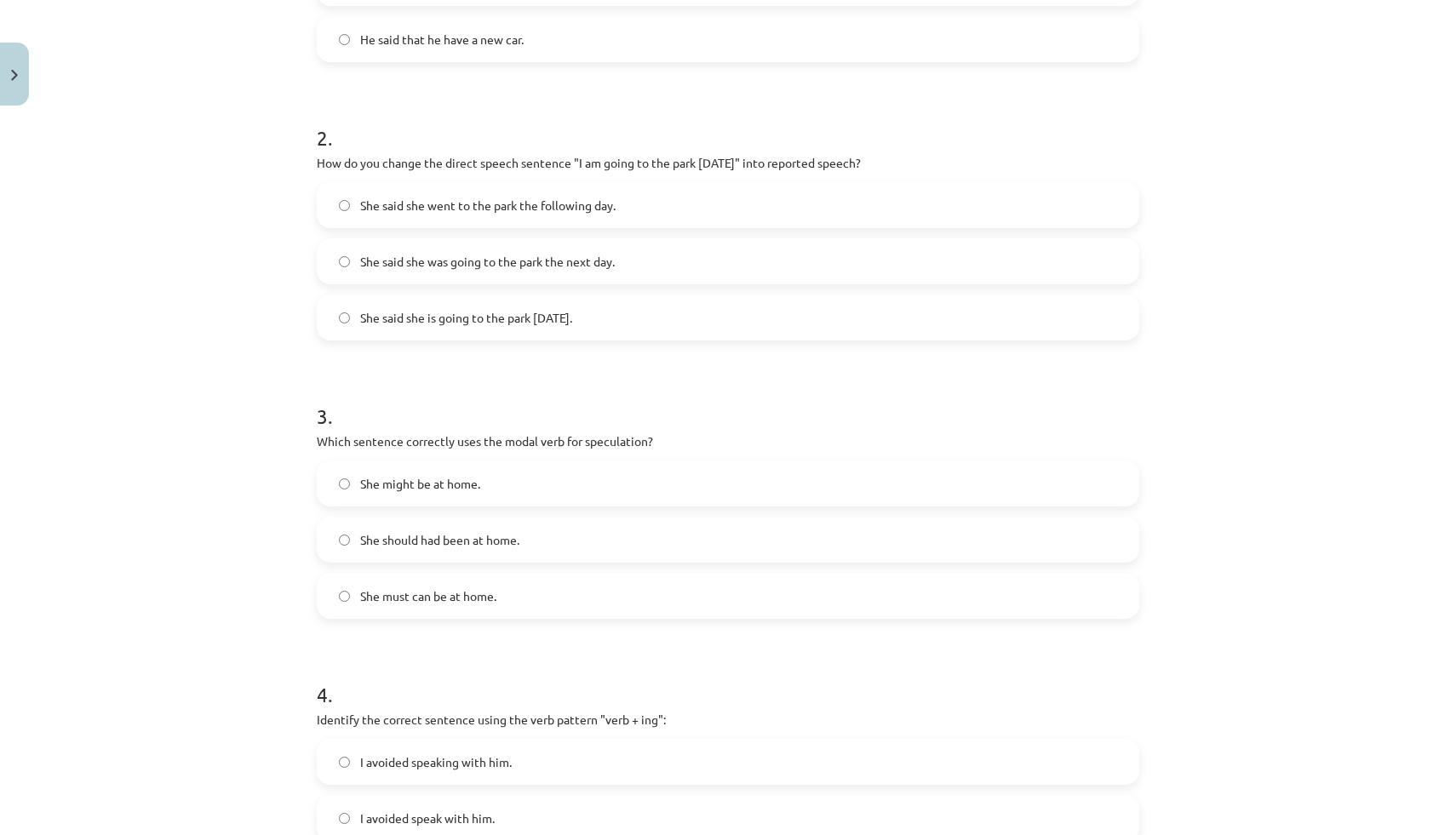
scroll to position [539, 0]
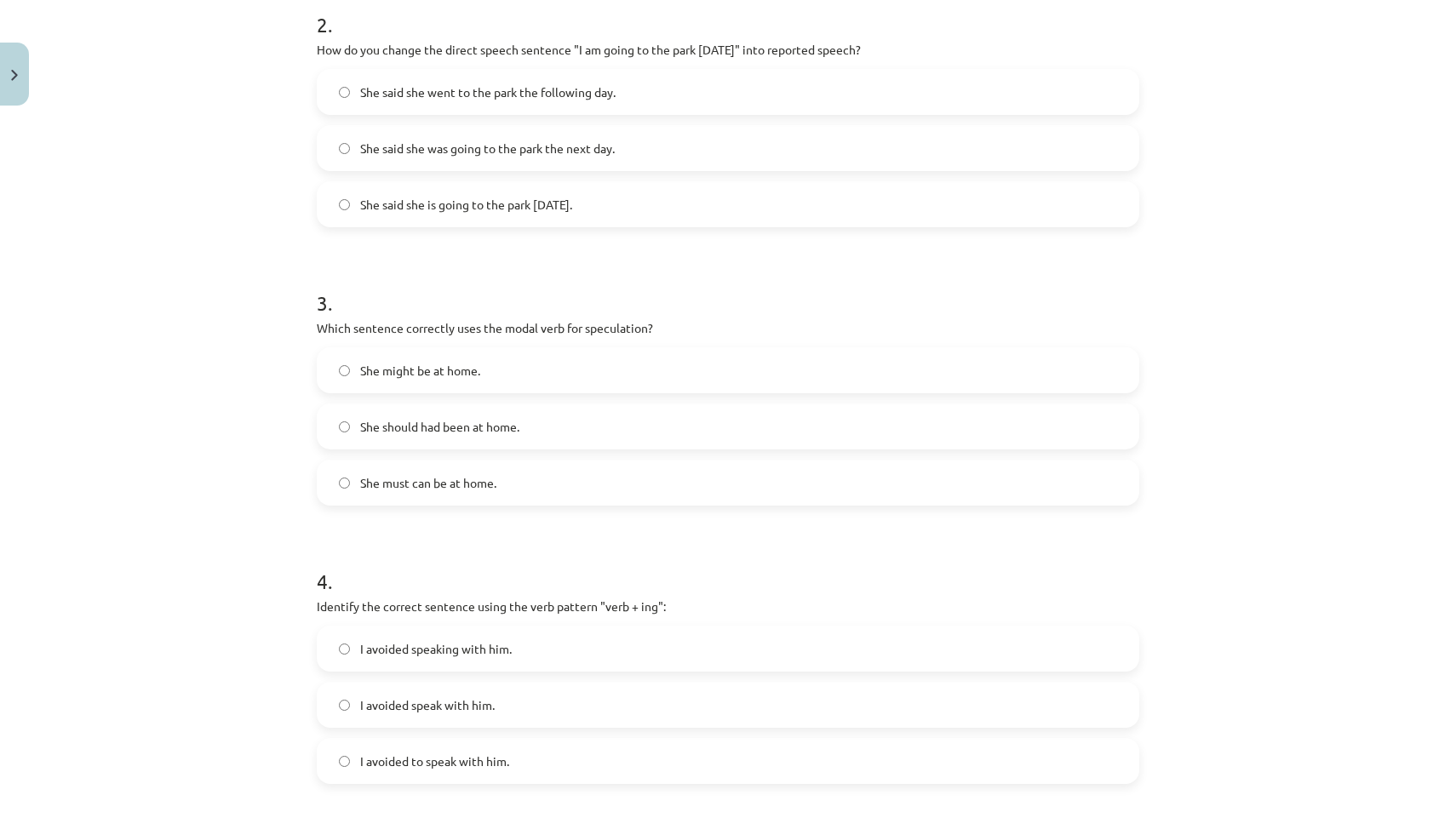
click at [446, 369] on span "She might be at home." at bounding box center [420, 371] width 120 height 18
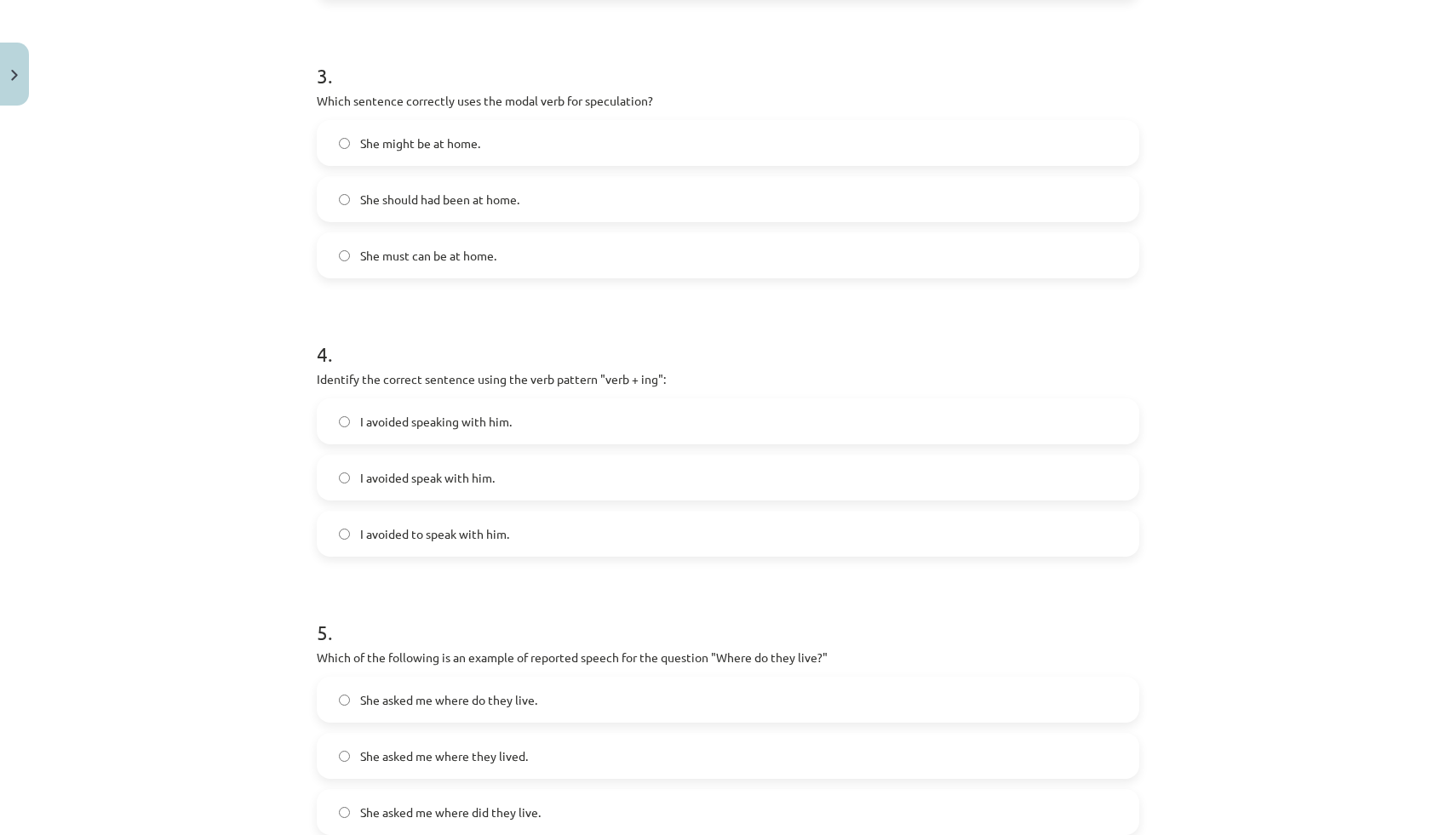
scroll to position [862, 0]
click at [429, 412] on span "I avoided speaking with him." at bounding box center [436, 420] width 151 height 18
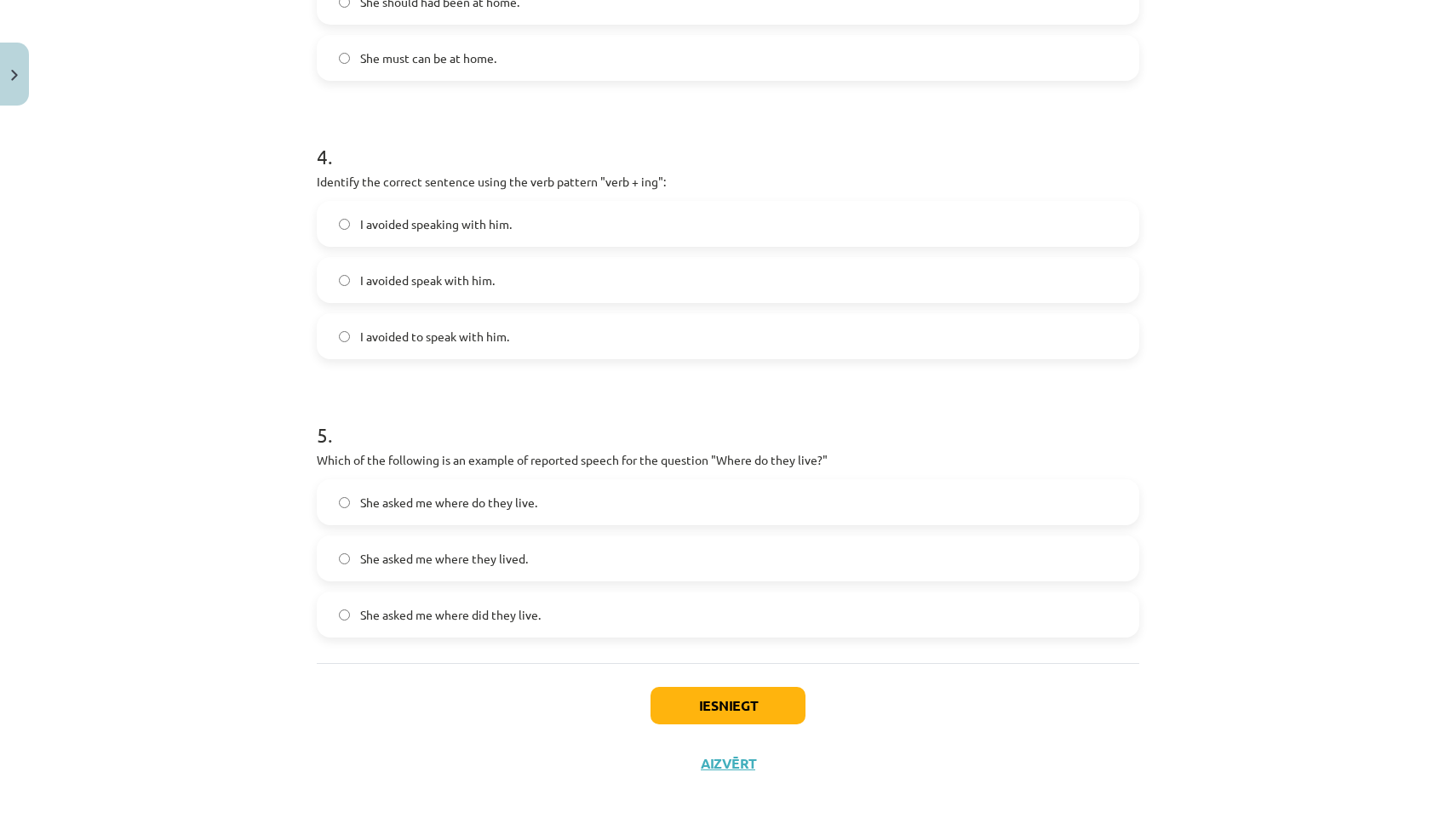
click at [429, 569] on label "She asked me where they lived." at bounding box center [728, 558] width 819 height 43
click at [749, 703] on button "Iesniegt" at bounding box center [728, 705] width 154 height 38
click at [729, 704] on button "Iesniegt" at bounding box center [728, 705] width 154 height 38
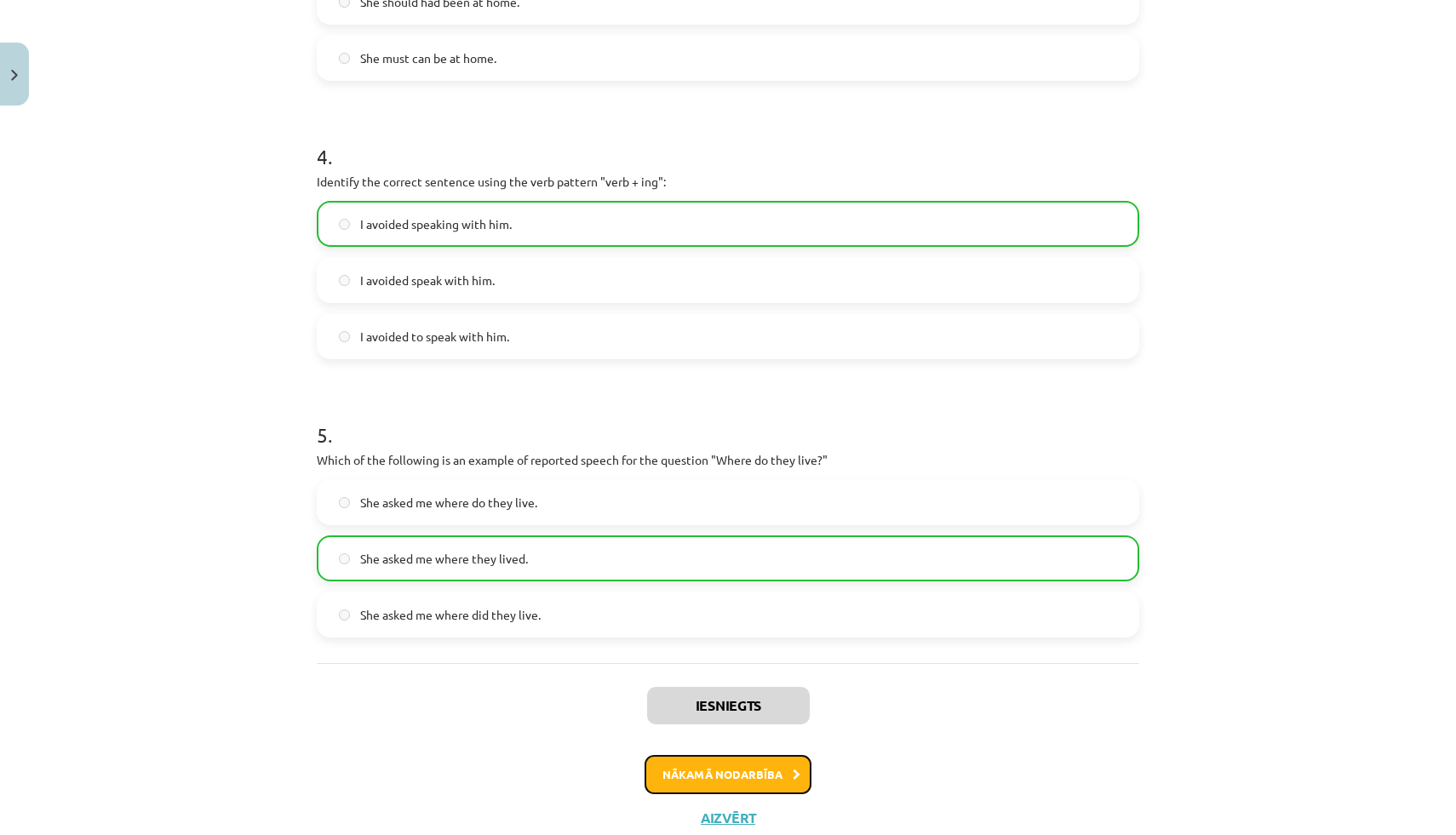
click at [708, 771] on button "Nākamā nodarbība" at bounding box center [728, 774] width 166 height 39
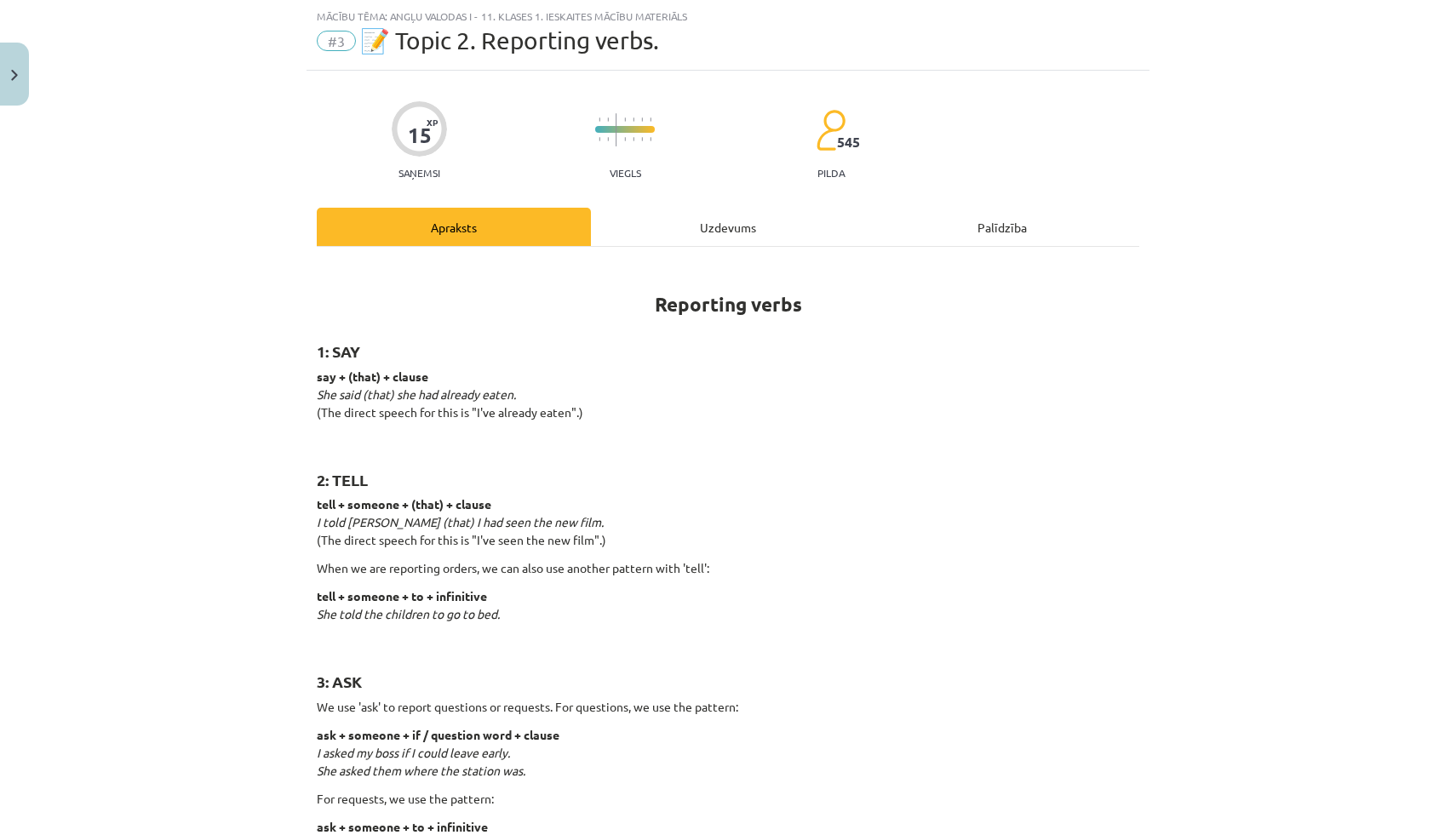
scroll to position [43, 0]
click at [693, 240] on div "Uzdevums" at bounding box center [728, 226] width 274 height 38
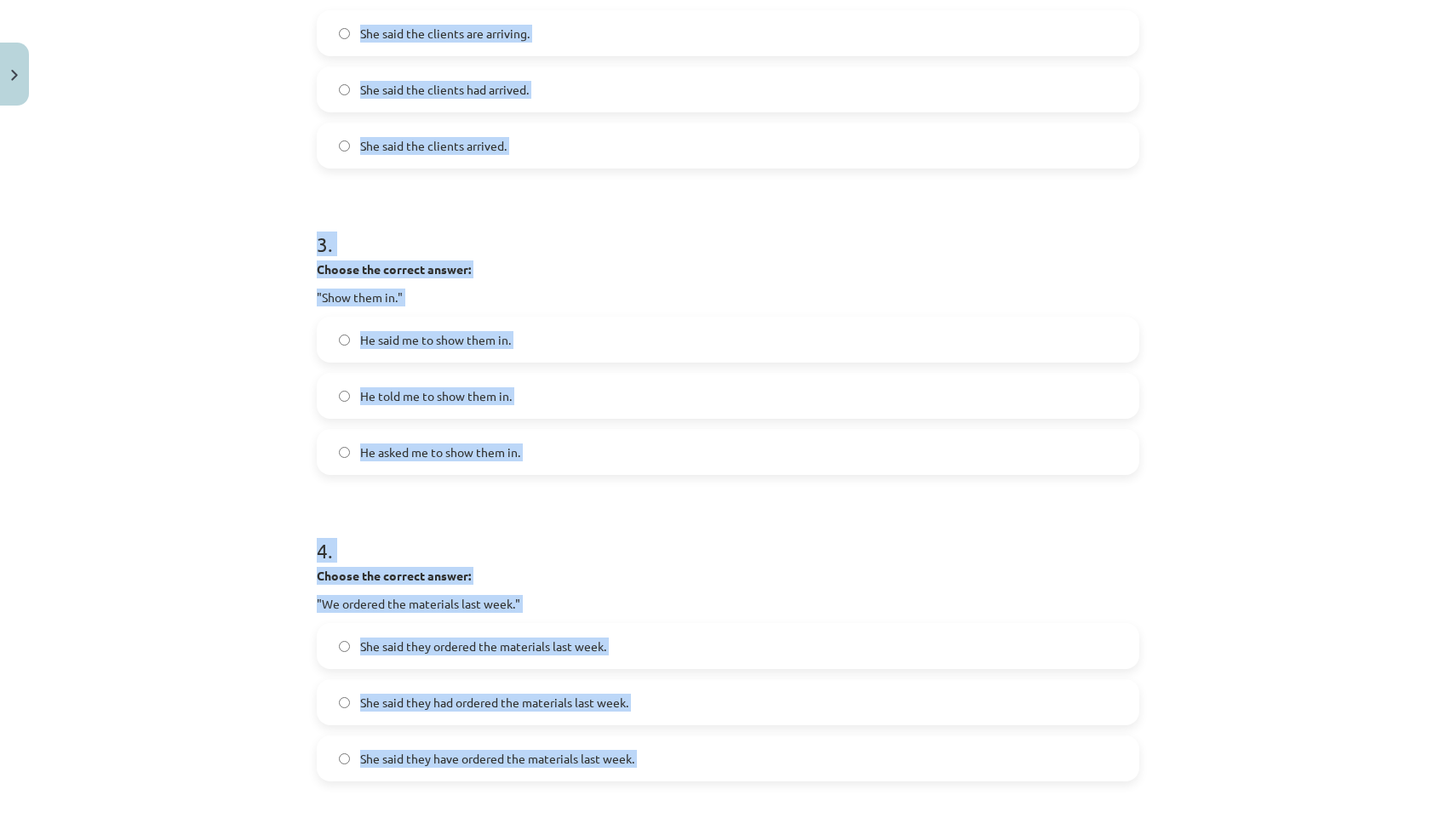
scroll to position [0, 0]
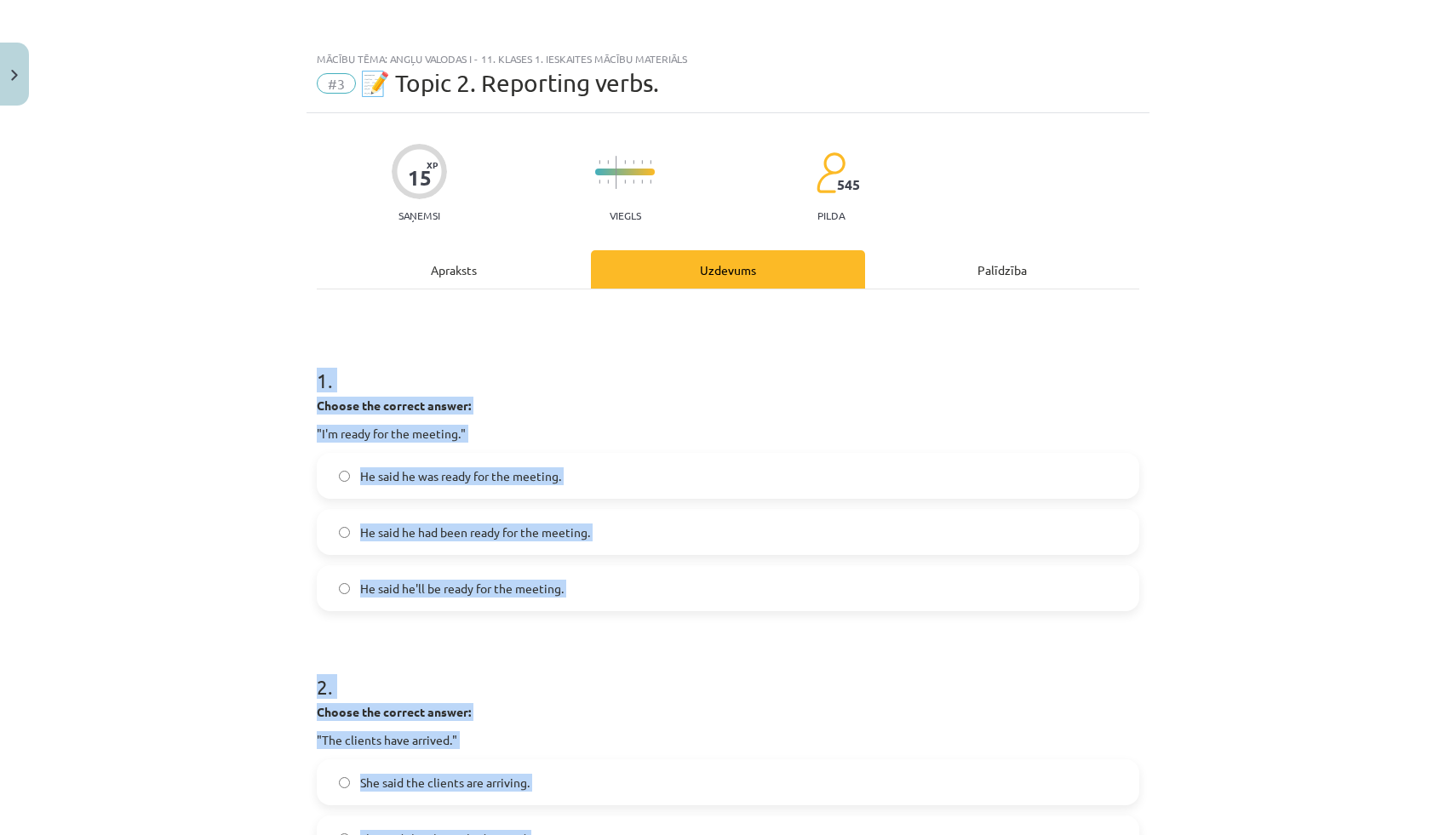
drag, startPoint x: 643, startPoint y: 616, endPoint x: 307, endPoint y: 374, distance: 414.1
copy form "1 . Choose the correct answer: "I'm ready for the meeting." He said he was read…"
click at [440, 459] on label "He said he was ready for the meeting." at bounding box center [728, 475] width 819 height 43
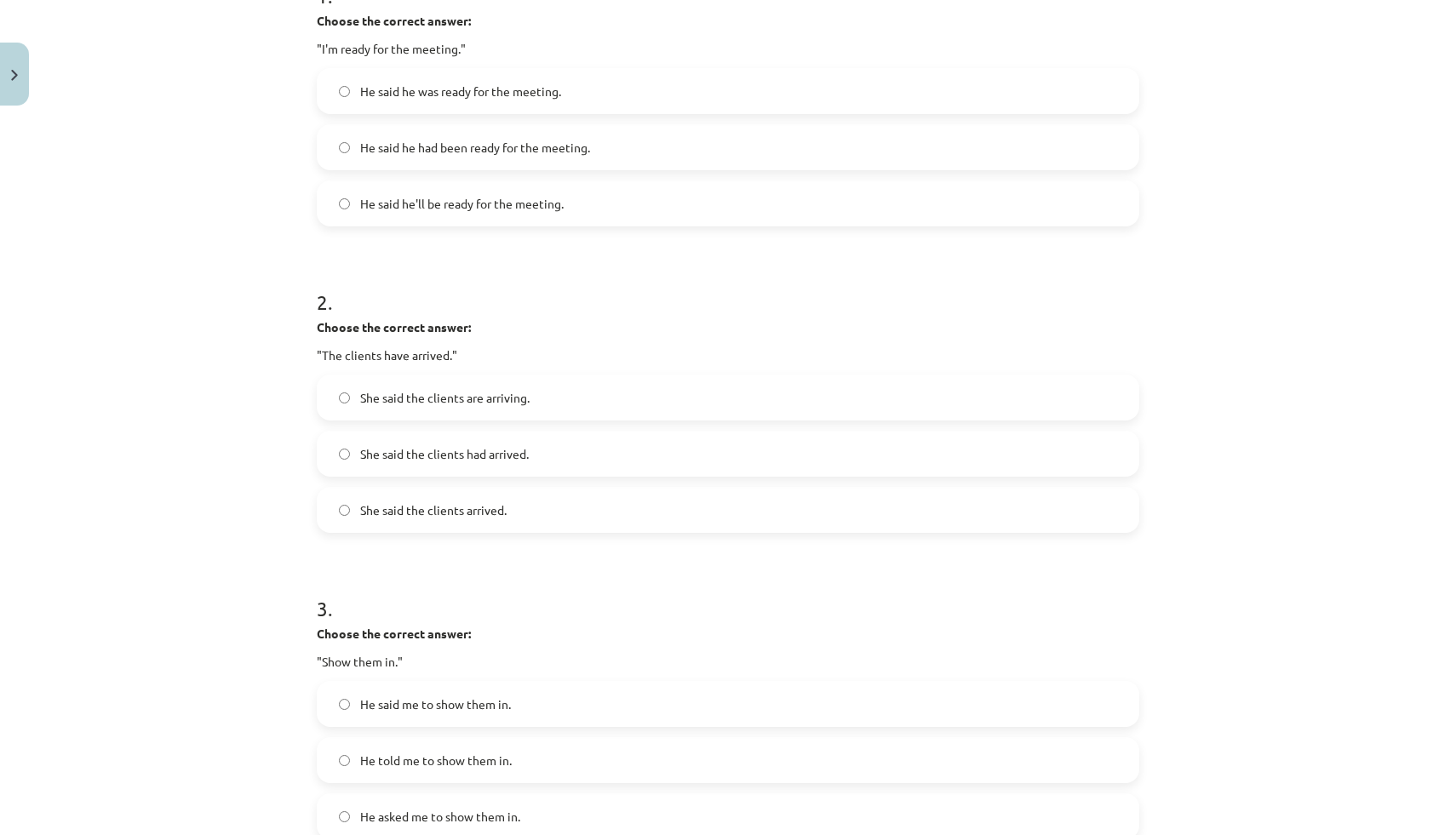
scroll to position [406, 0]
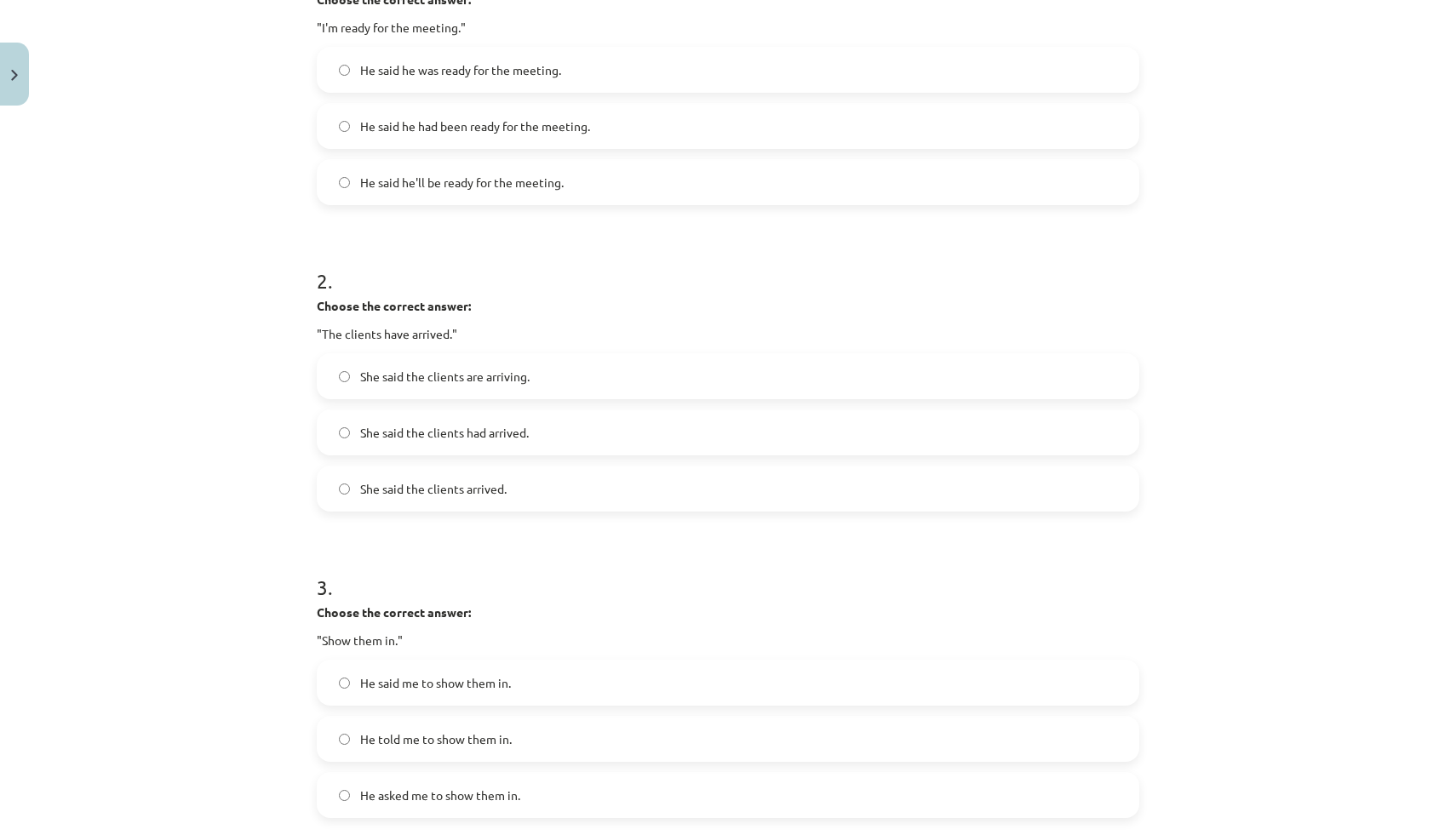
click at [397, 435] on span "She said the clients had arrived." at bounding box center [443, 432] width 168 height 18
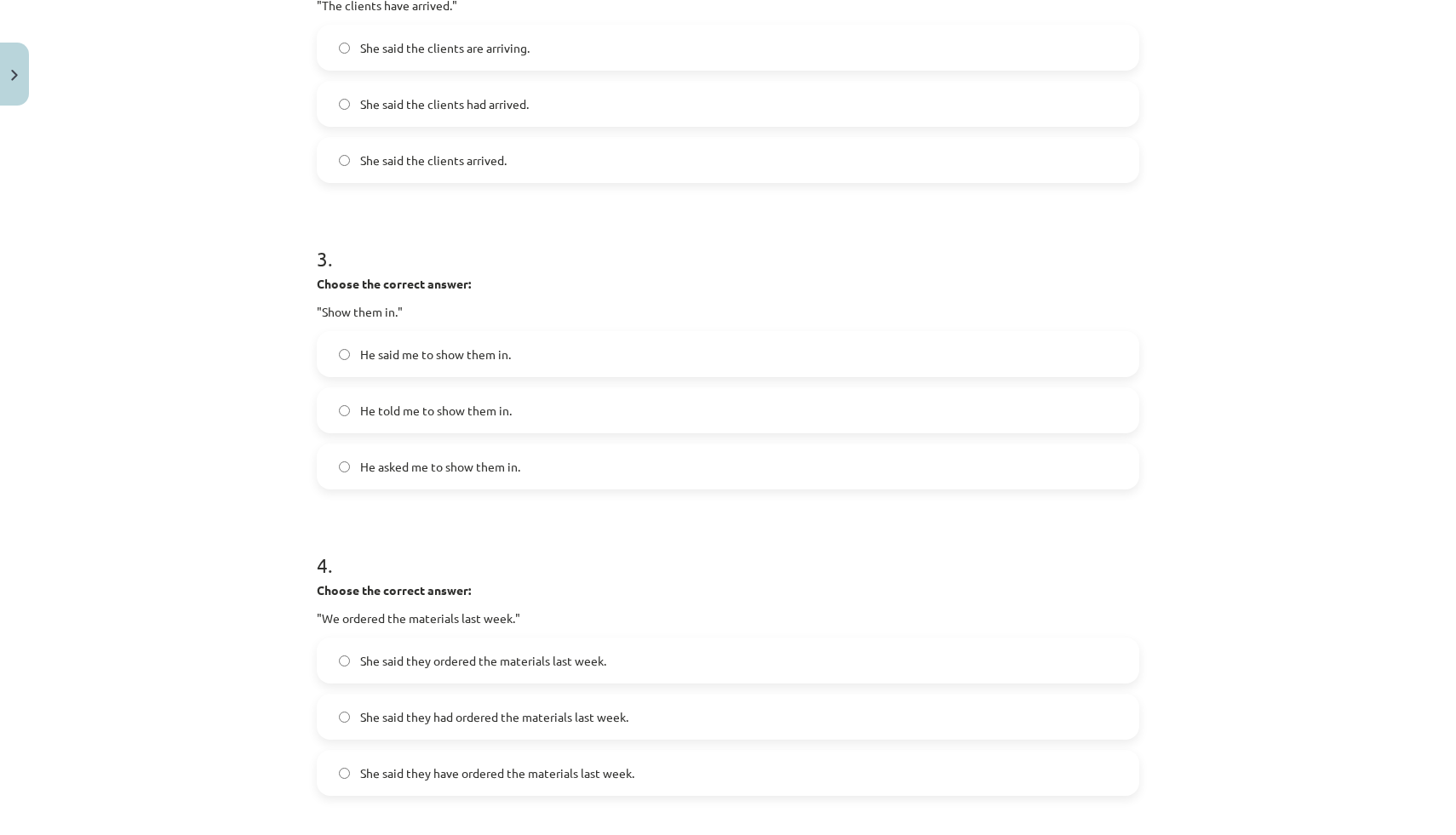
scroll to position [736, 0]
click at [391, 411] on span "He told me to show them in." at bounding box center [436, 409] width 151 height 18
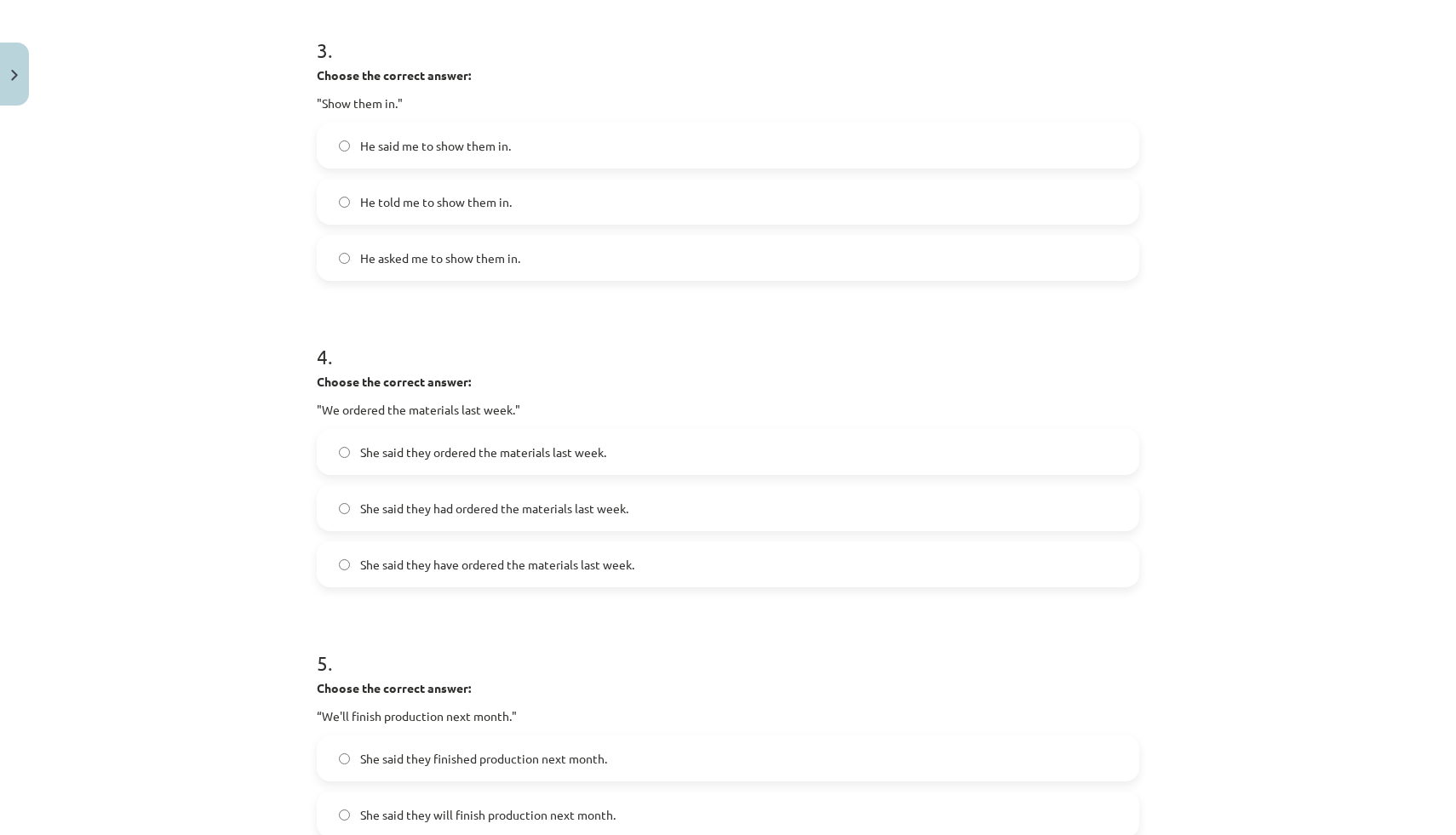
scroll to position [961, 0]
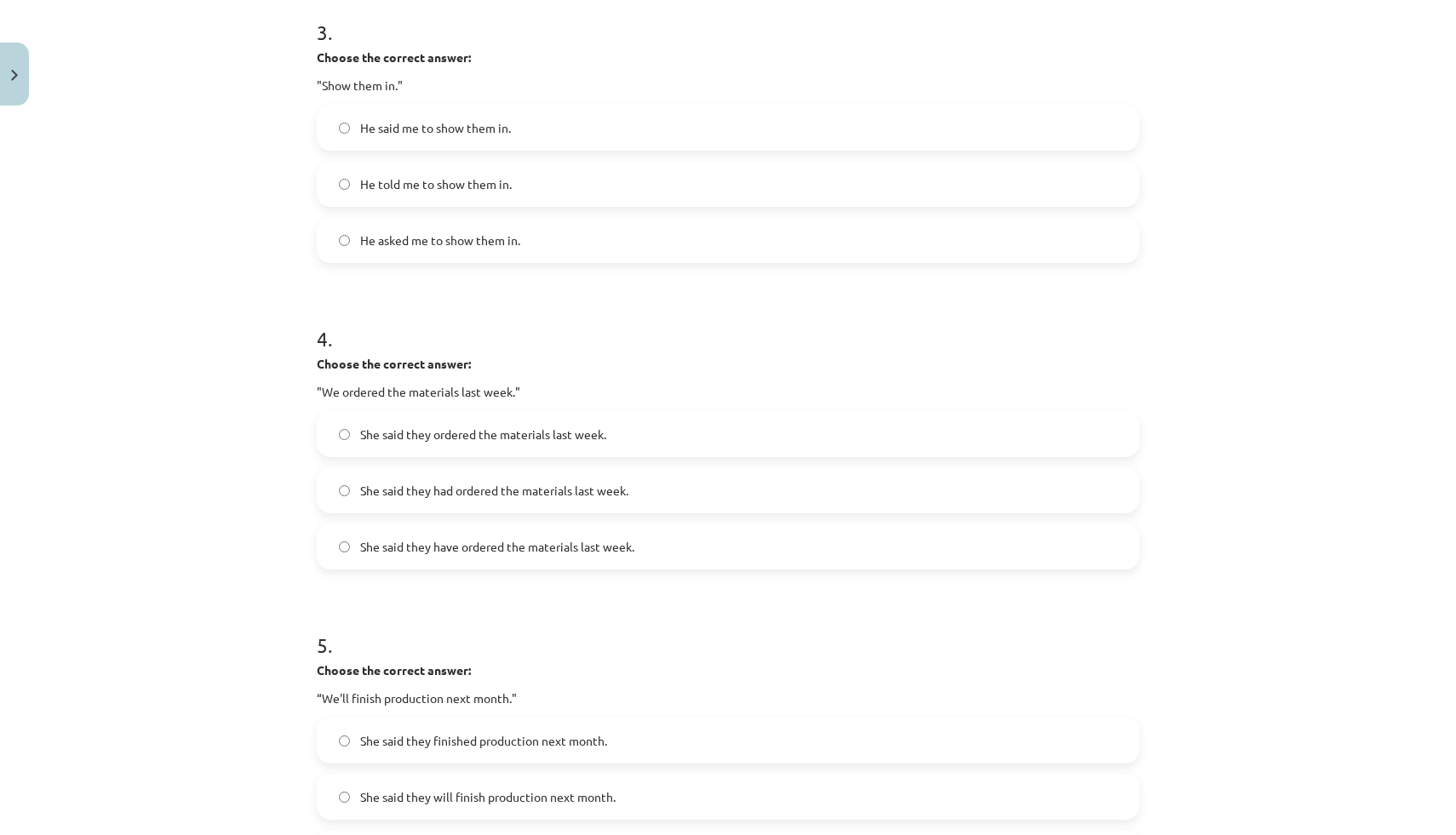
click at [405, 489] on span "She said they had ordered the materials last week." at bounding box center [493, 490] width 268 height 18
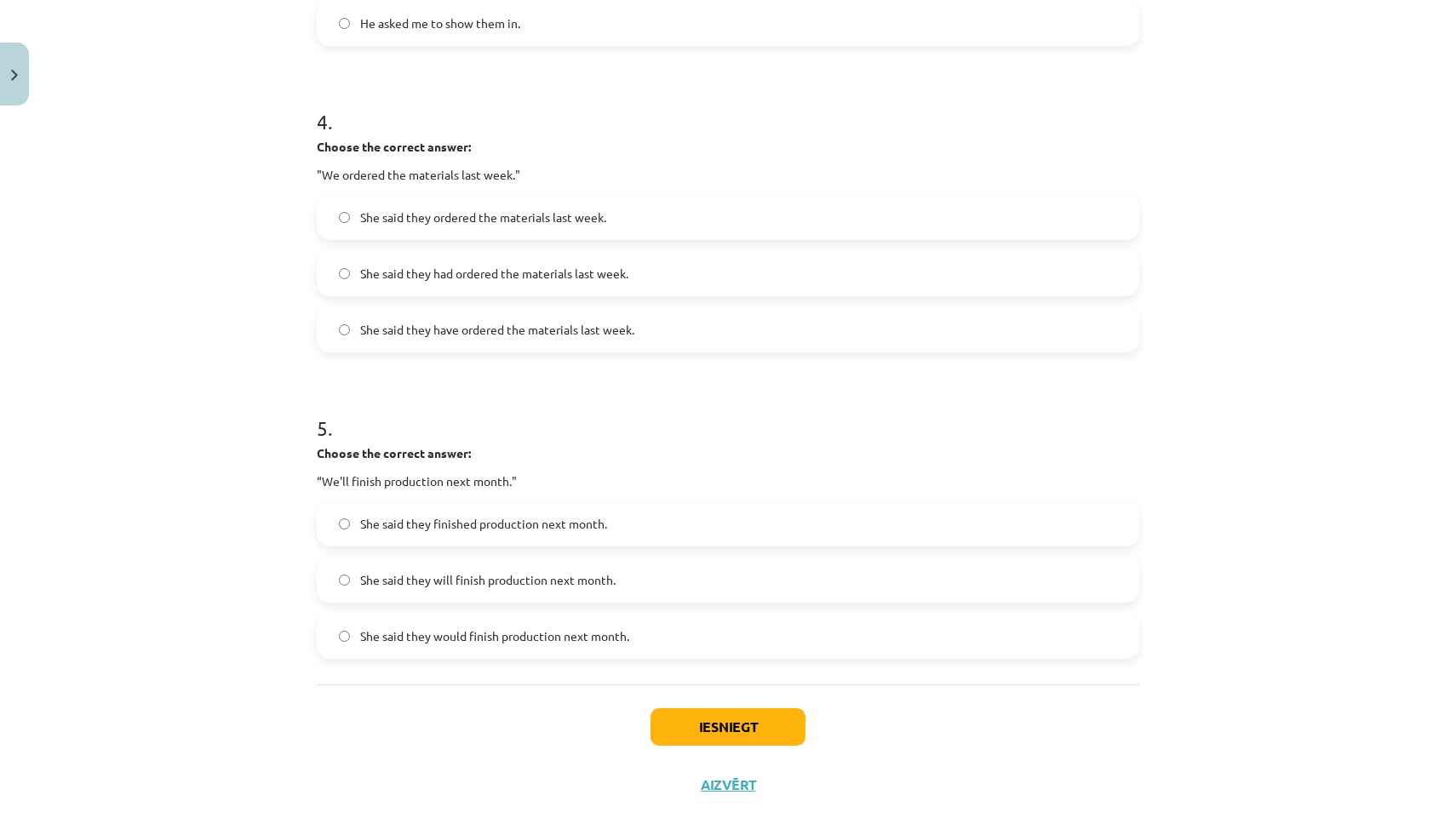
scroll to position [1199, 0]
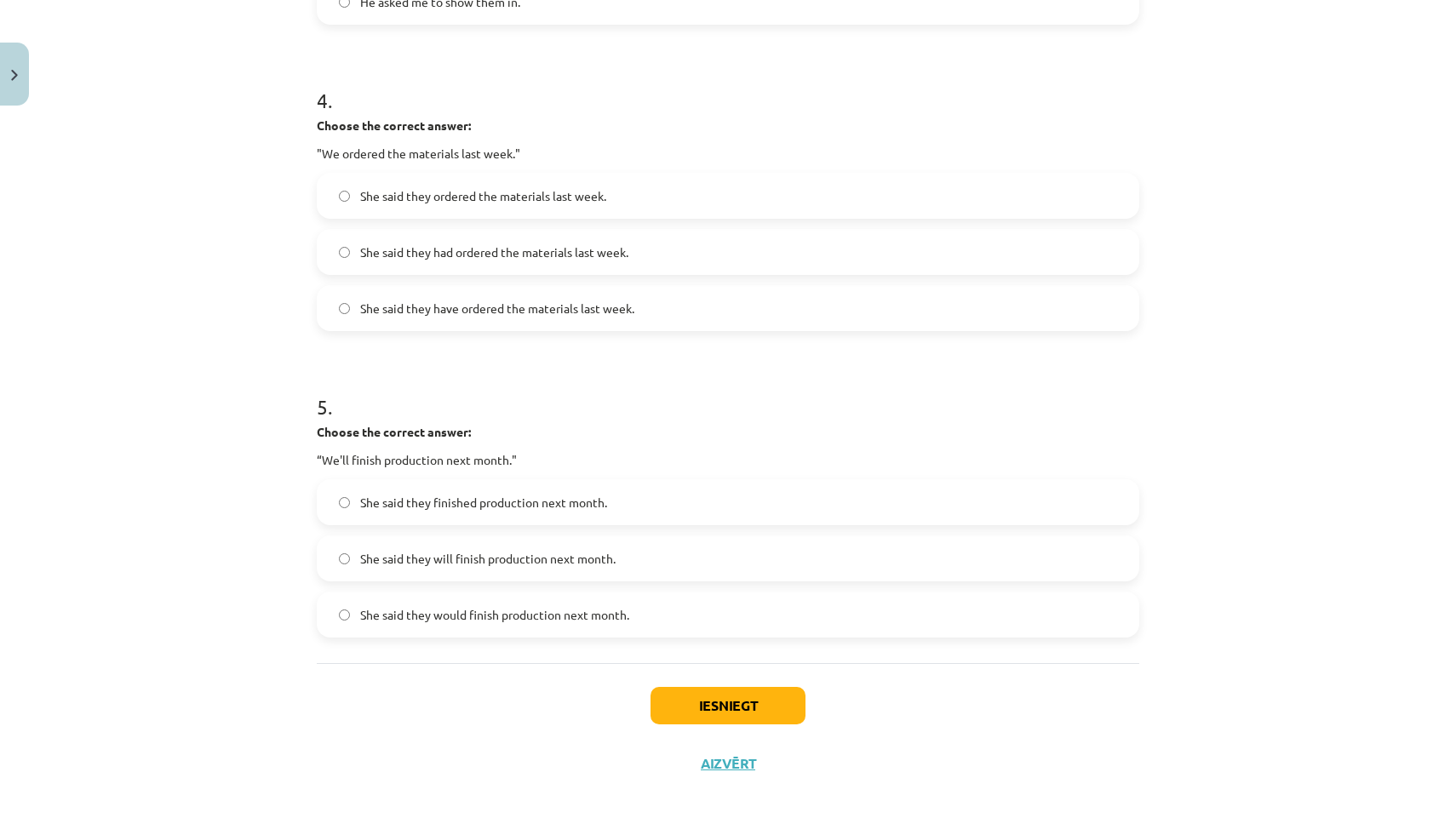
click at [449, 626] on label "She said they would finish production next month." at bounding box center [728, 614] width 819 height 43
click at [779, 704] on button "Iesniegt" at bounding box center [728, 705] width 154 height 38
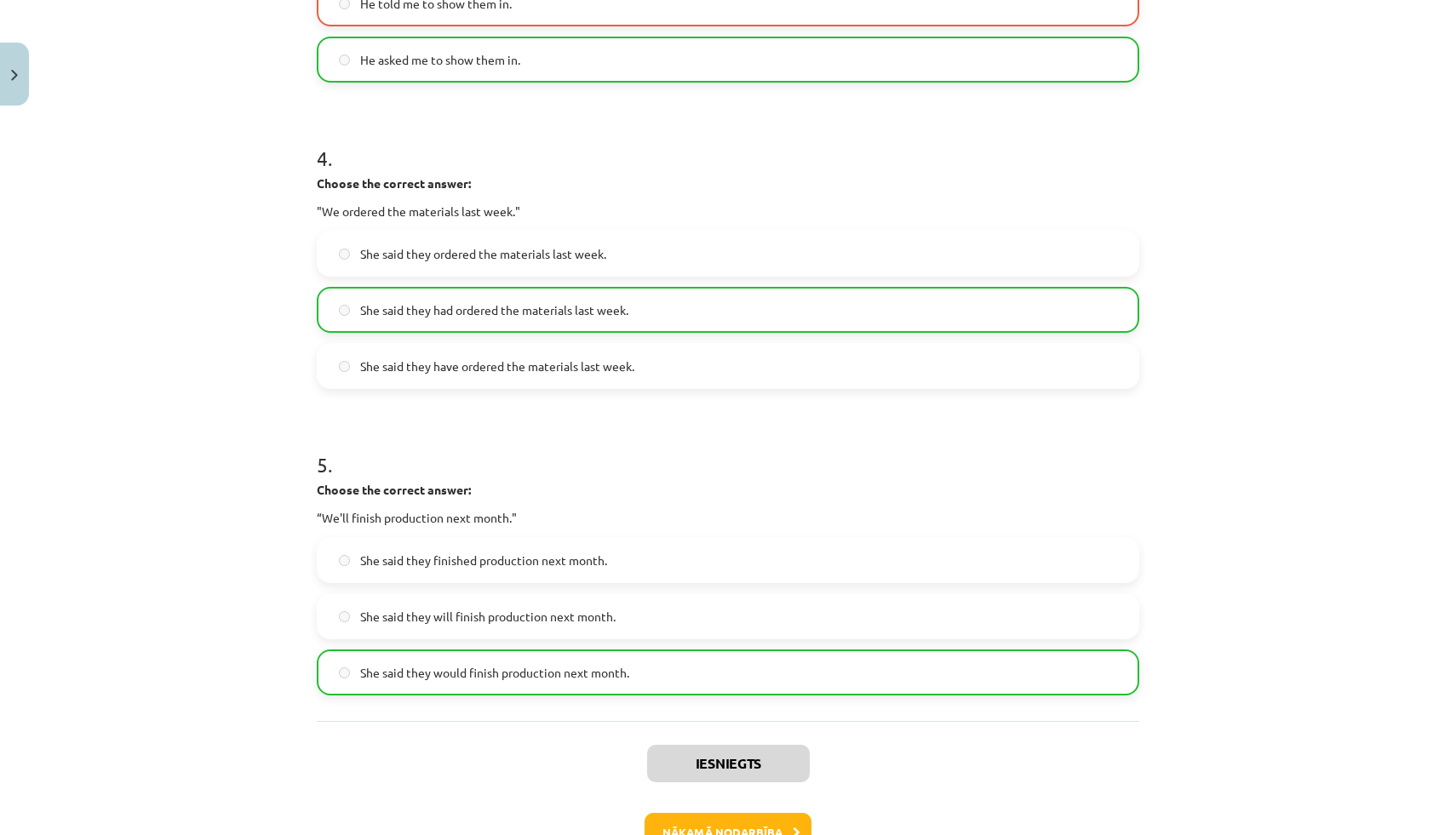
scroll to position [1252, 0]
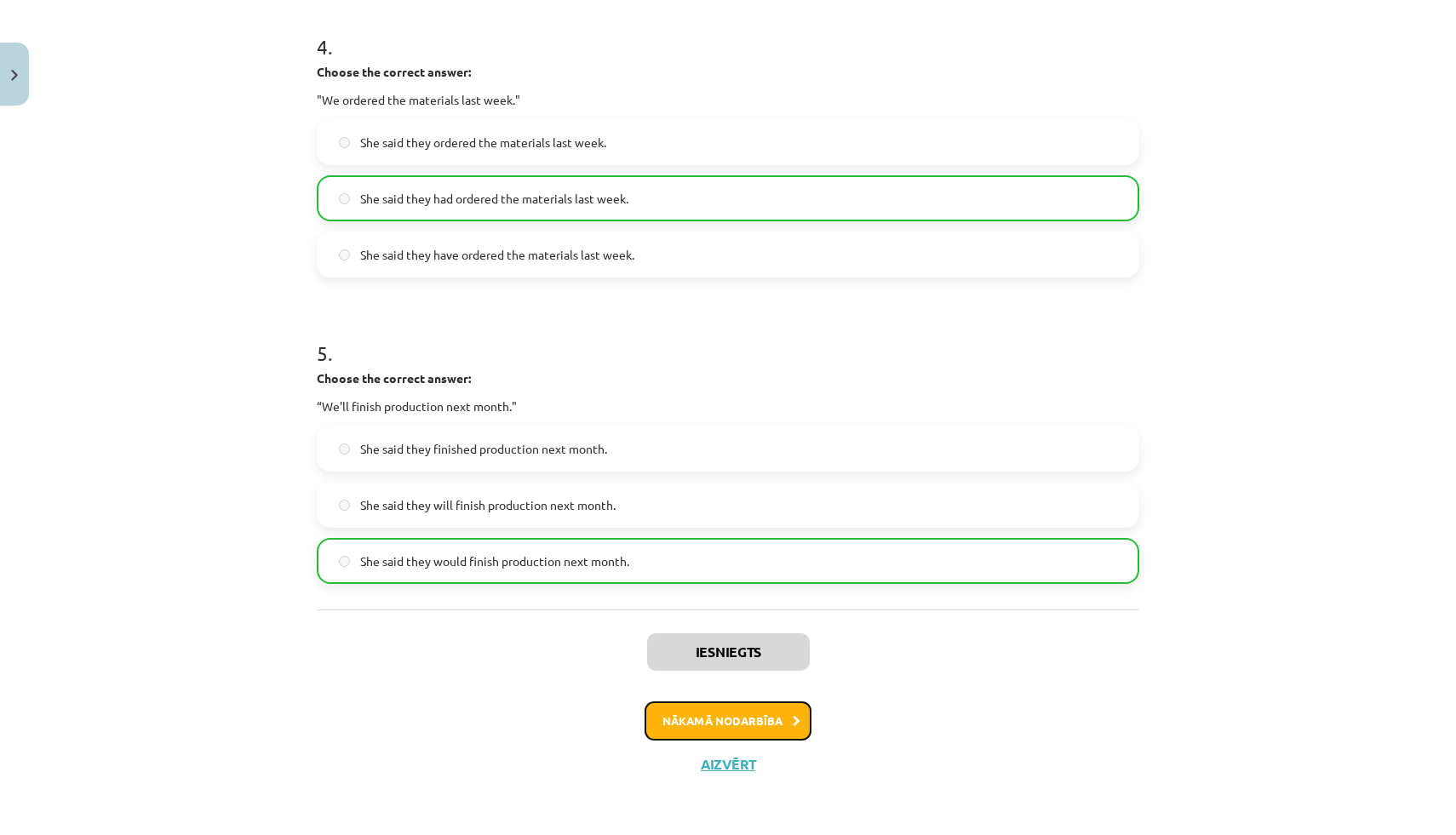
click at [735, 716] on button "Nākamā nodarbība" at bounding box center [728, 720] width 166 height 39
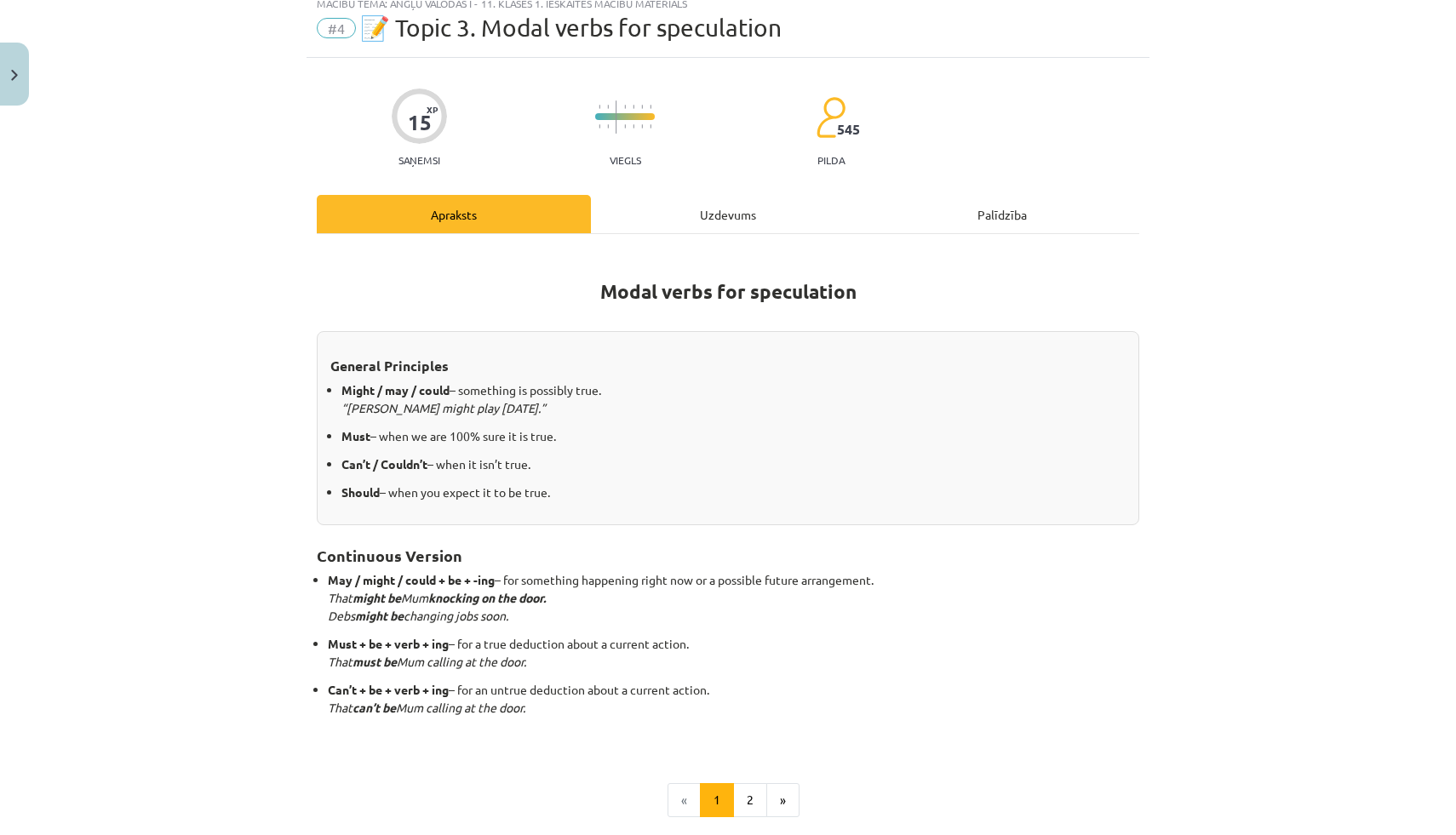
scroll to position [43, 0]
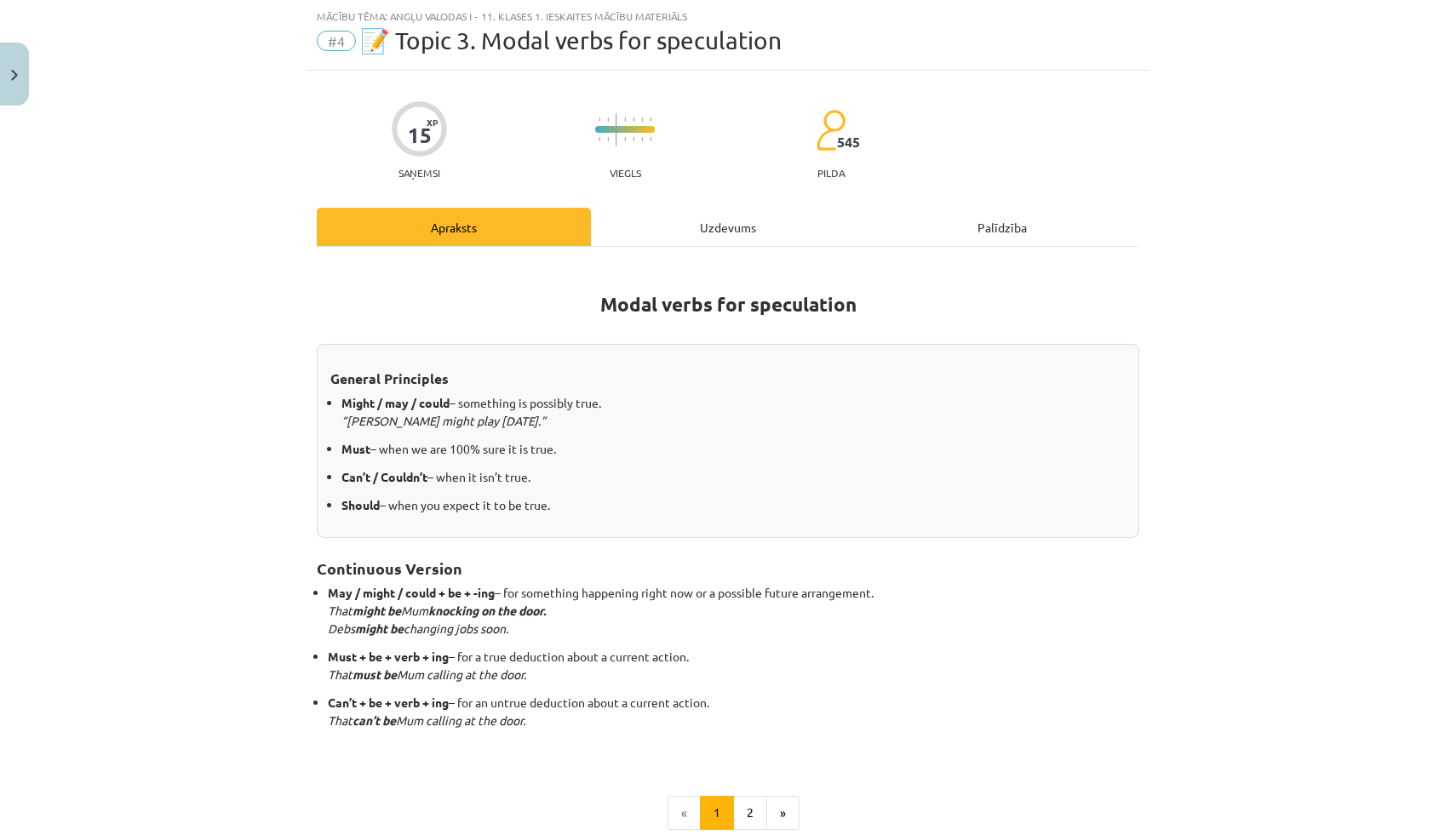
click at [708, 218] on div "Uzdevums" at bounding box center [728, 226] width 274 height 38
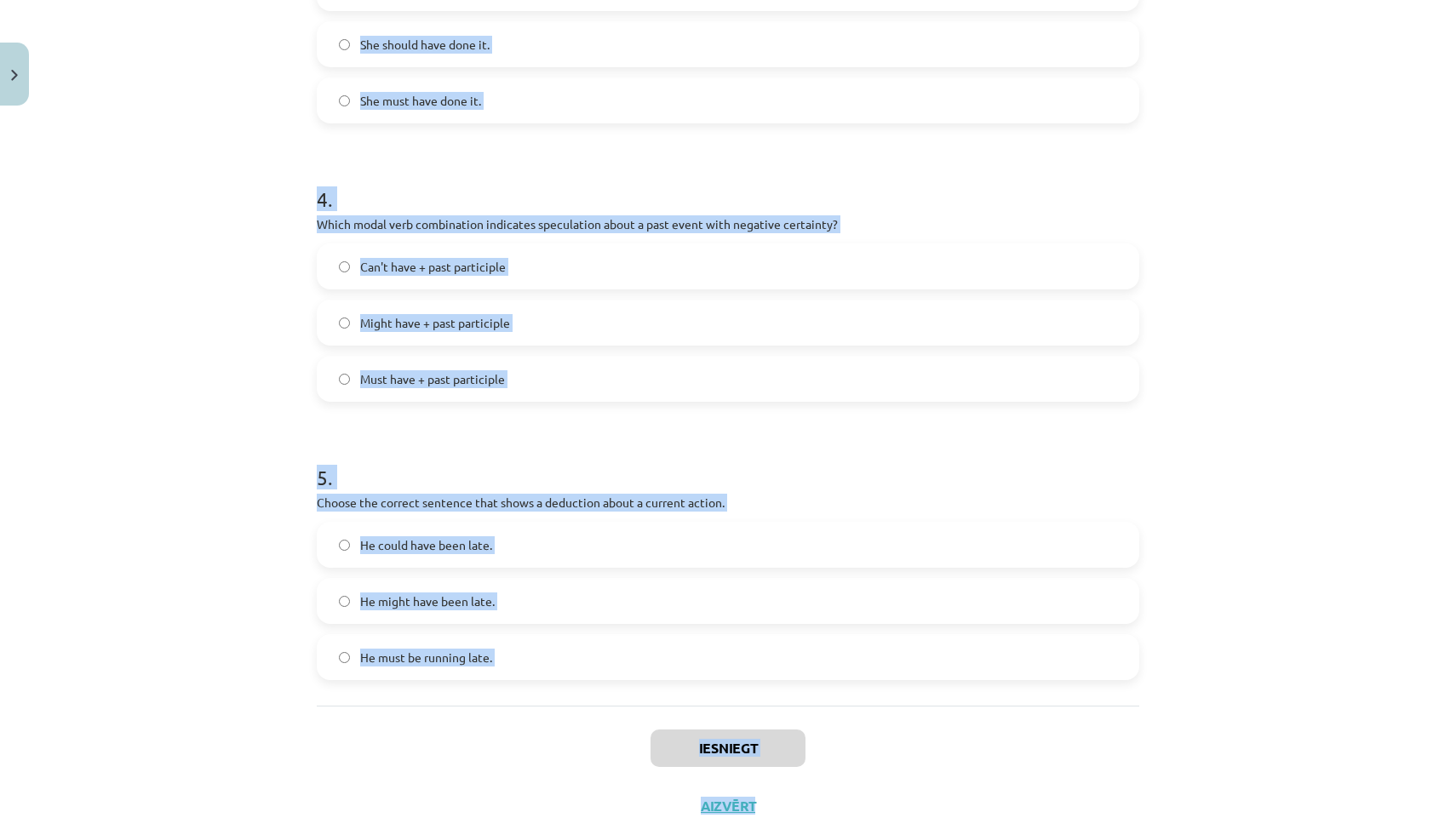
scroll to position [1058, 0]
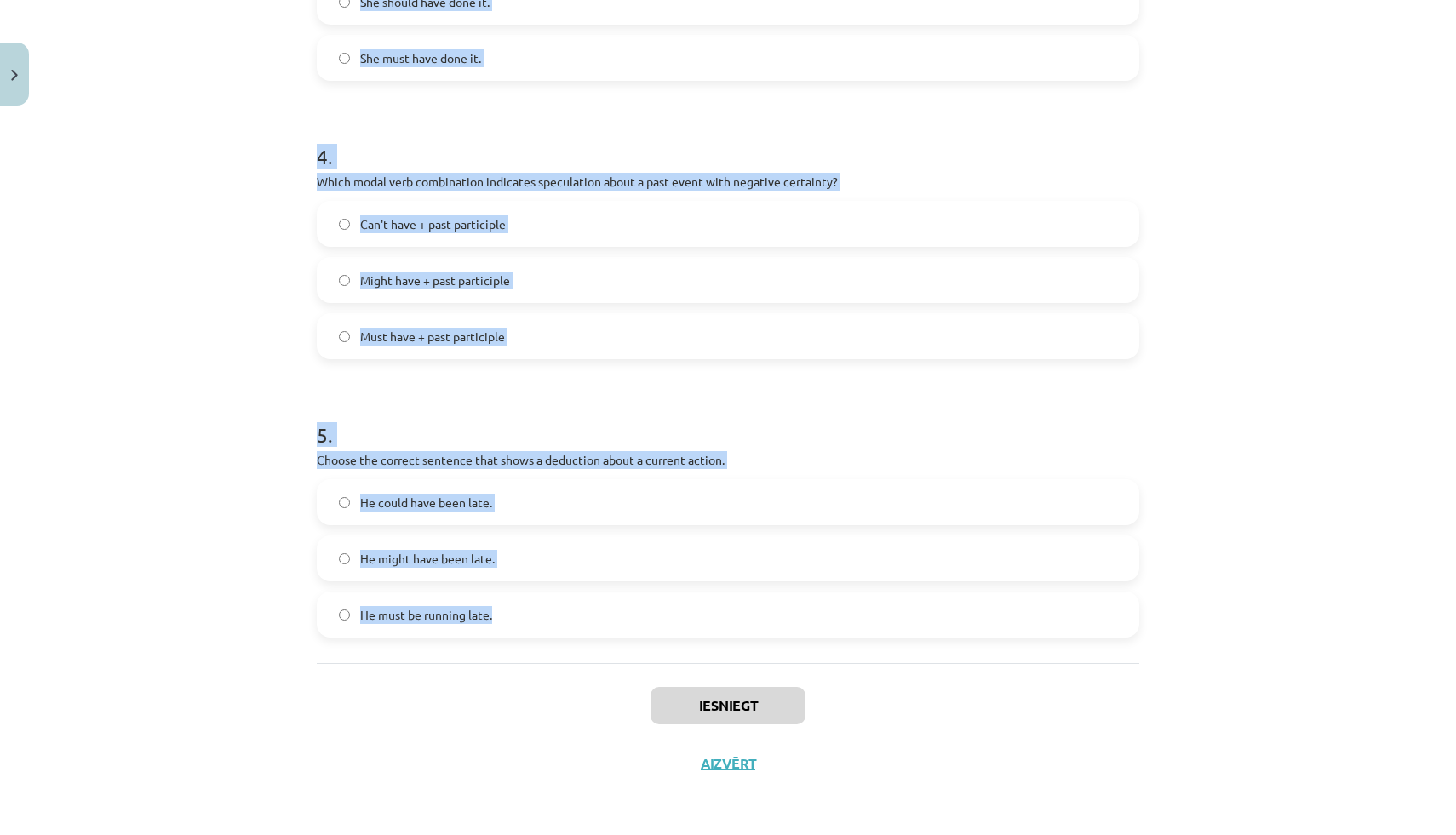
drag, startPoint x: 320, startPoint y: 336, endPoint x: 657, endPoint y: 623, distance: 442.6
copy form "1 . Which modal verb would you use to speculate about something that is possibl…"
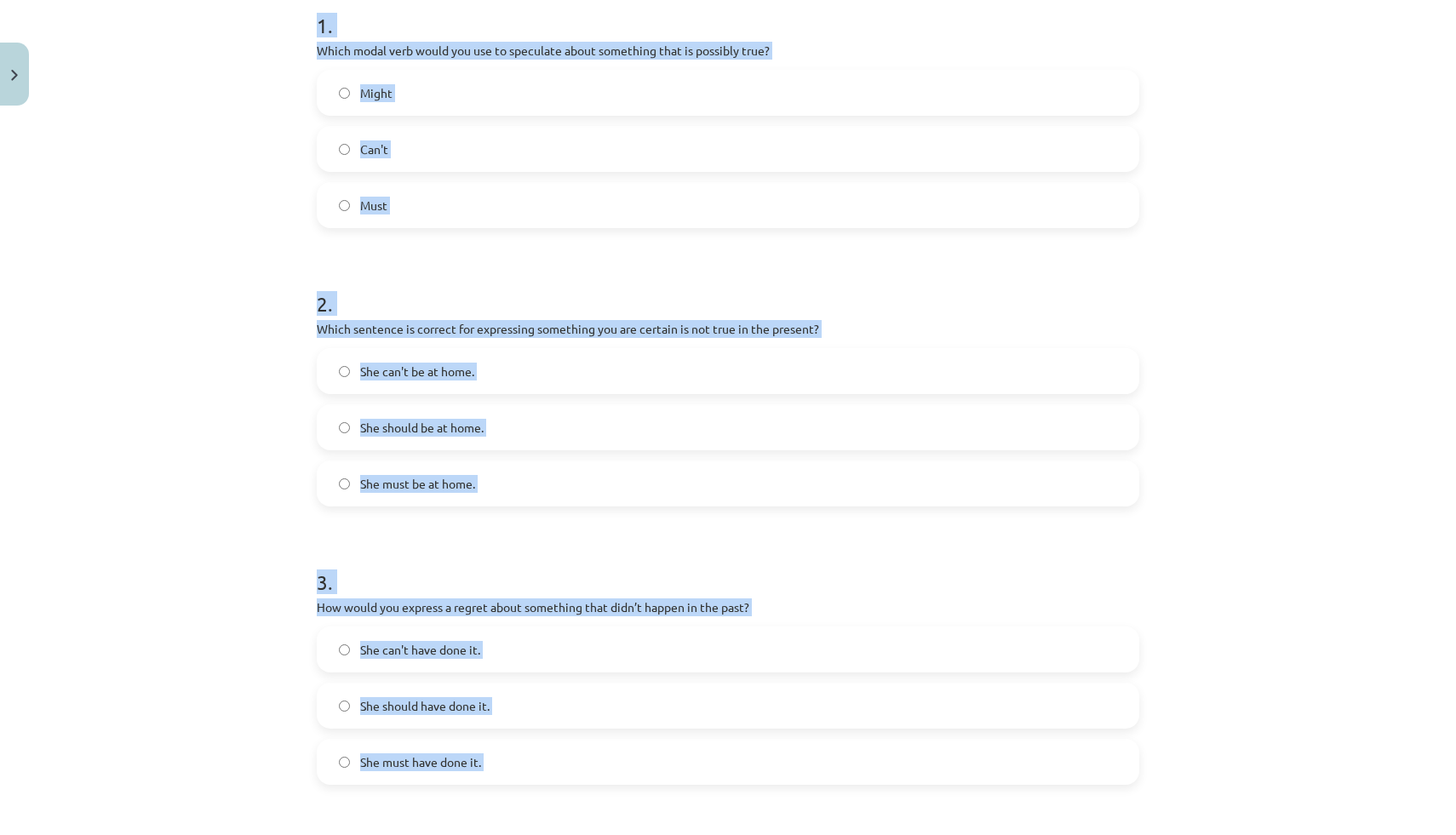
scroll to position [0, 0]
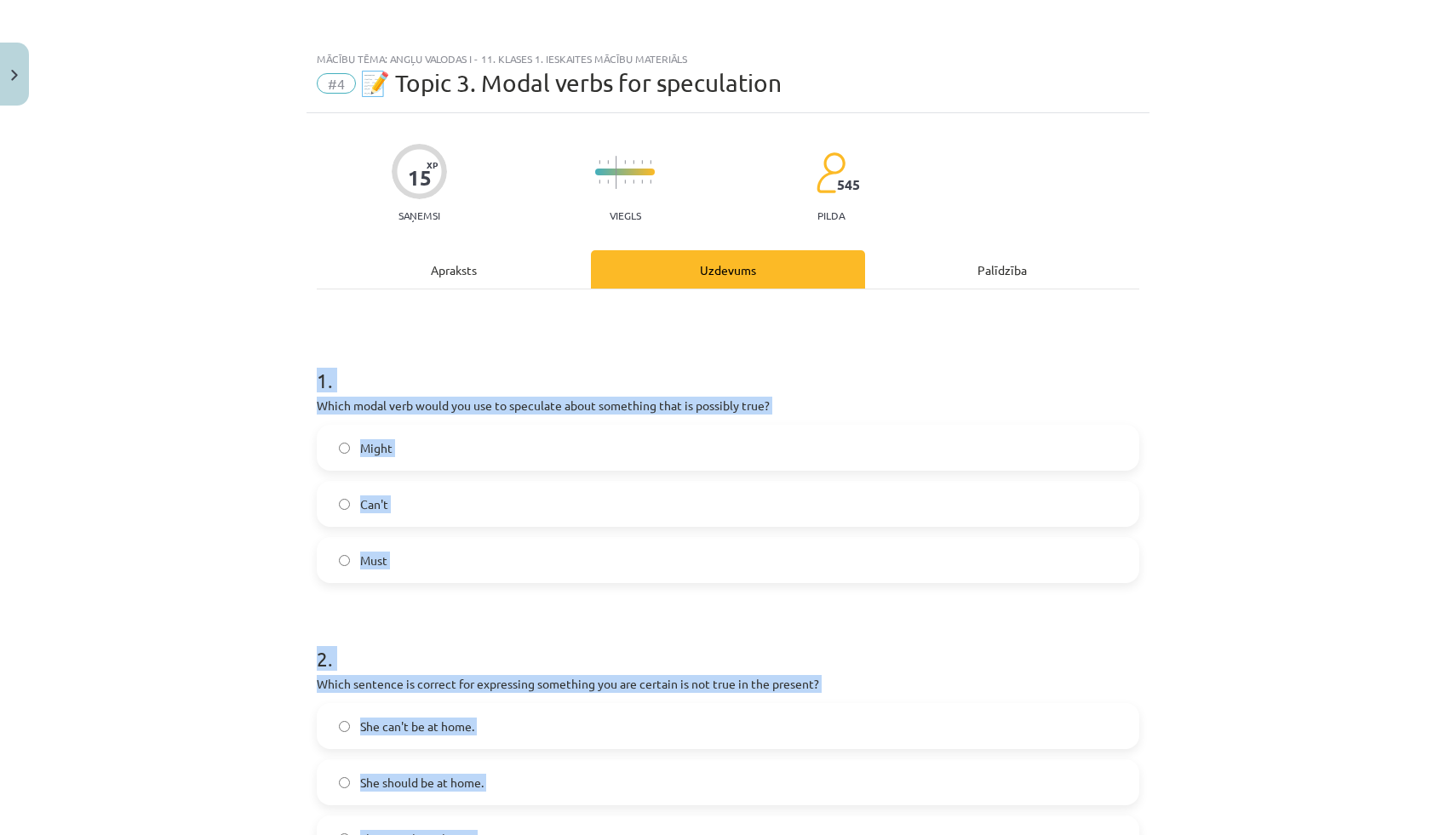
click at [394, 489] on label "Can't" at bounding box center [728, 503] width 819 height 43
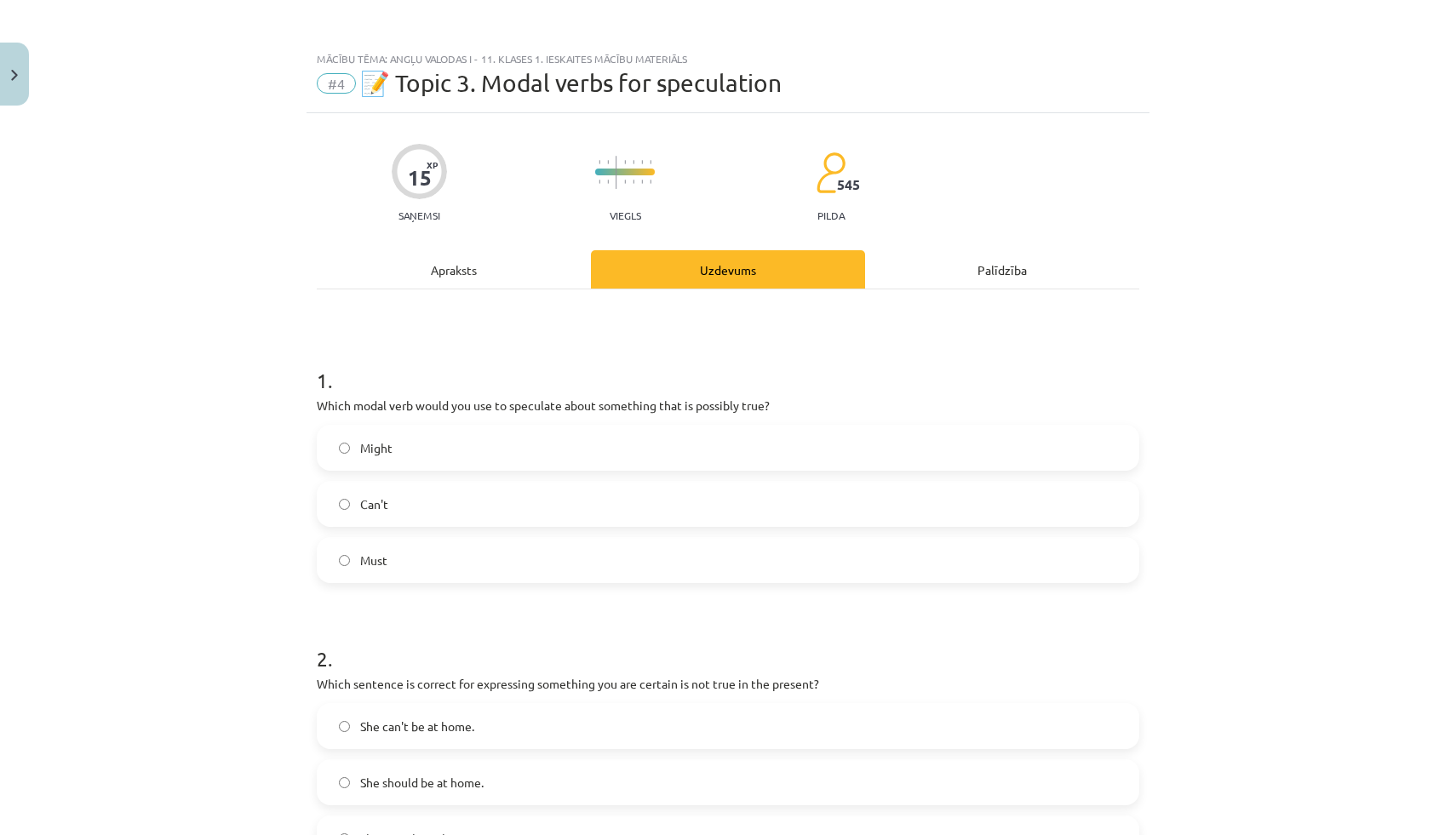
click at [404, 444] on label "Might" at bounding box center [728, 447] width 819 height 43
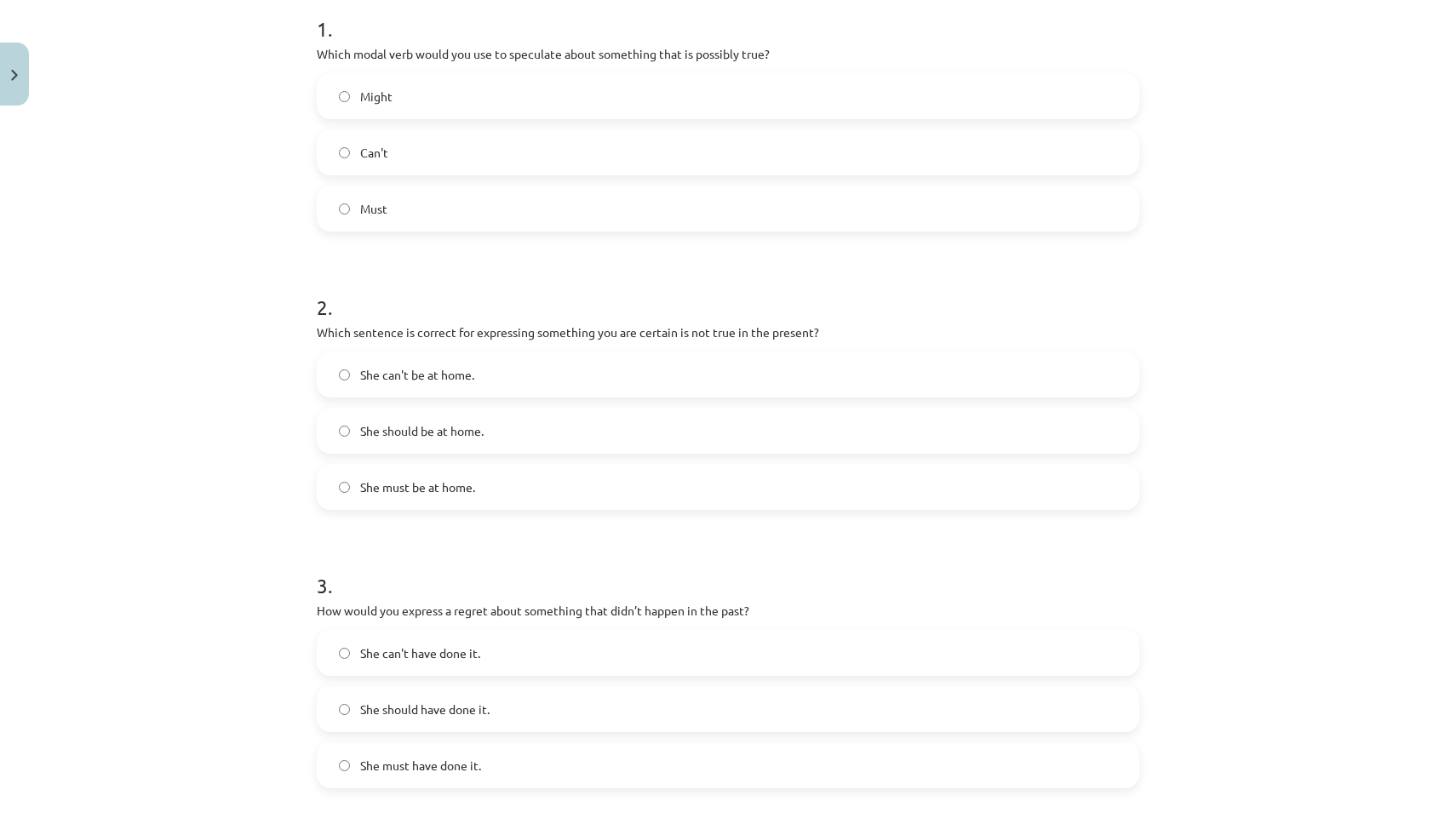
scroll to position [353, 0]
click at [410, 359] on label "She can't be at home." at bounding box center [728, 374] width 819 height 43
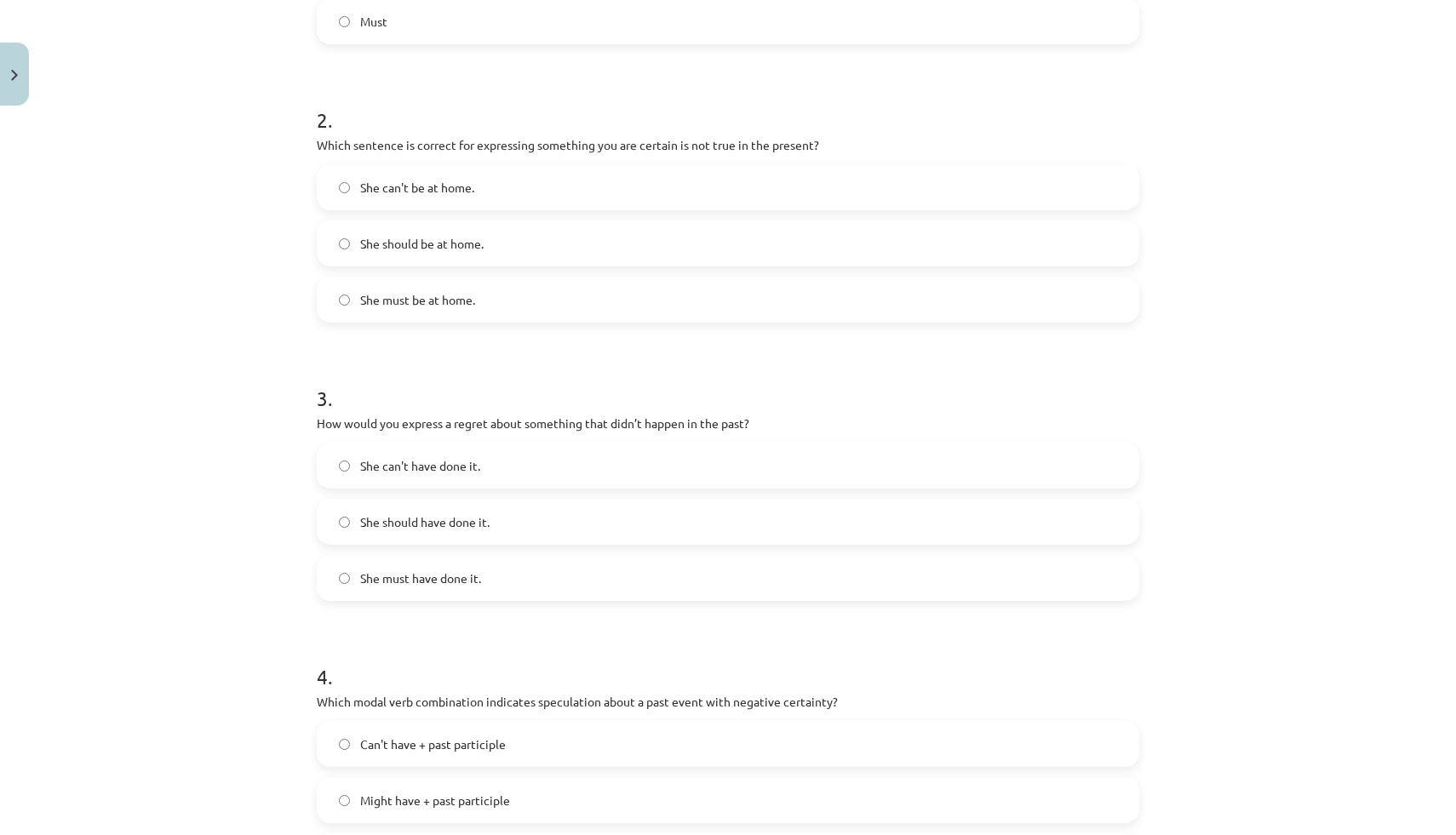
scroll to position [547, 0]
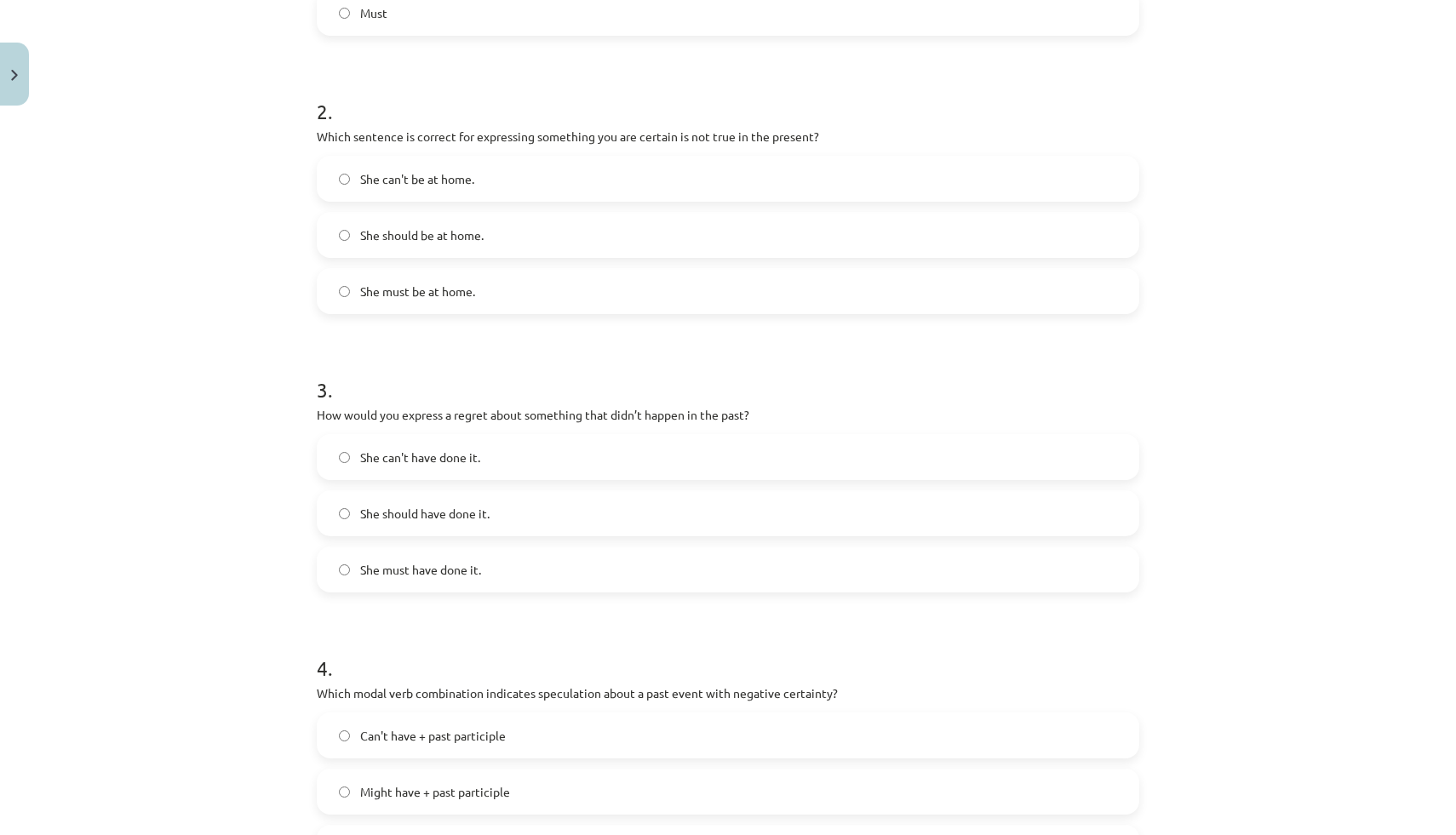
click at [434, 517] on span "She should have done it." at bounding box center [425, 513] width 130 height 18
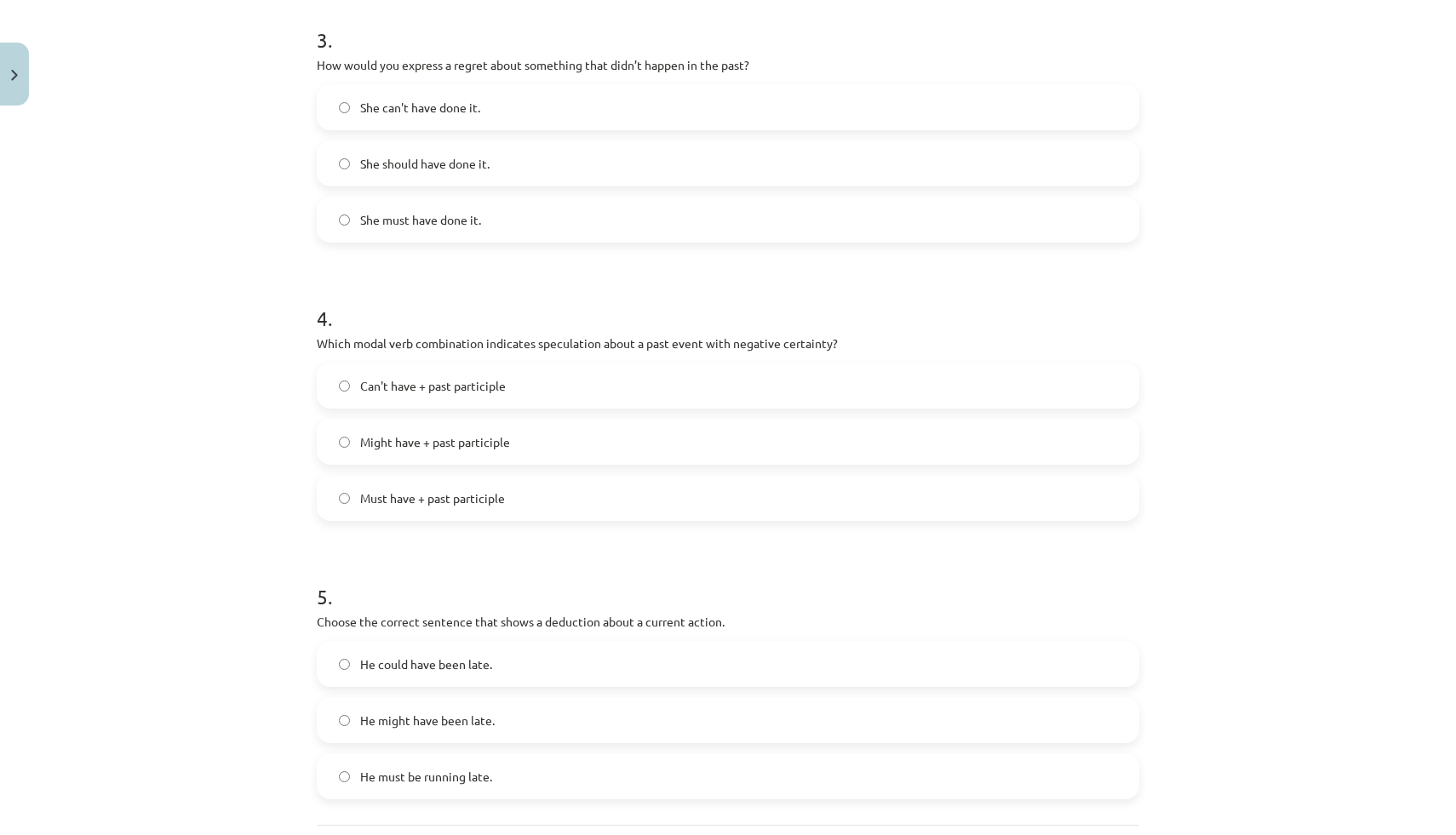
scroll to position [898, 0]
click at [459, 406] on label "Can't have + past participle" at bounding box center [728, 385] width 819 height 43
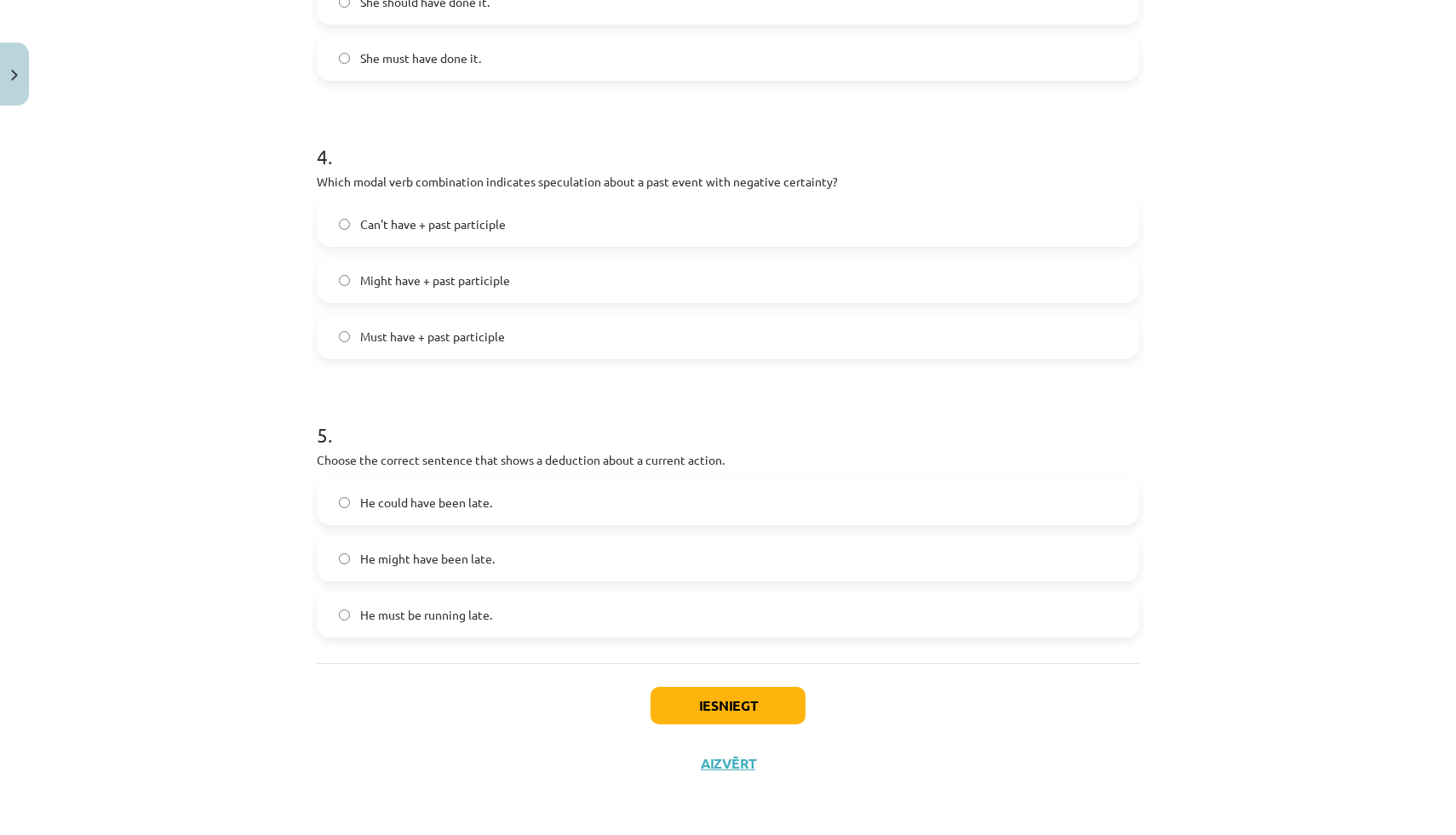
click at [429, 609] on span "He must be running late." at bounding box center [426, 615] width 132 height 18
click at [809, 729] on div "Iesniegt Aizvērt" at bounding box center [728, 722] width 822 height 120
click at [764, 698] on button "Iesniegt" at bounding box center [728, 705] width 154 height 38
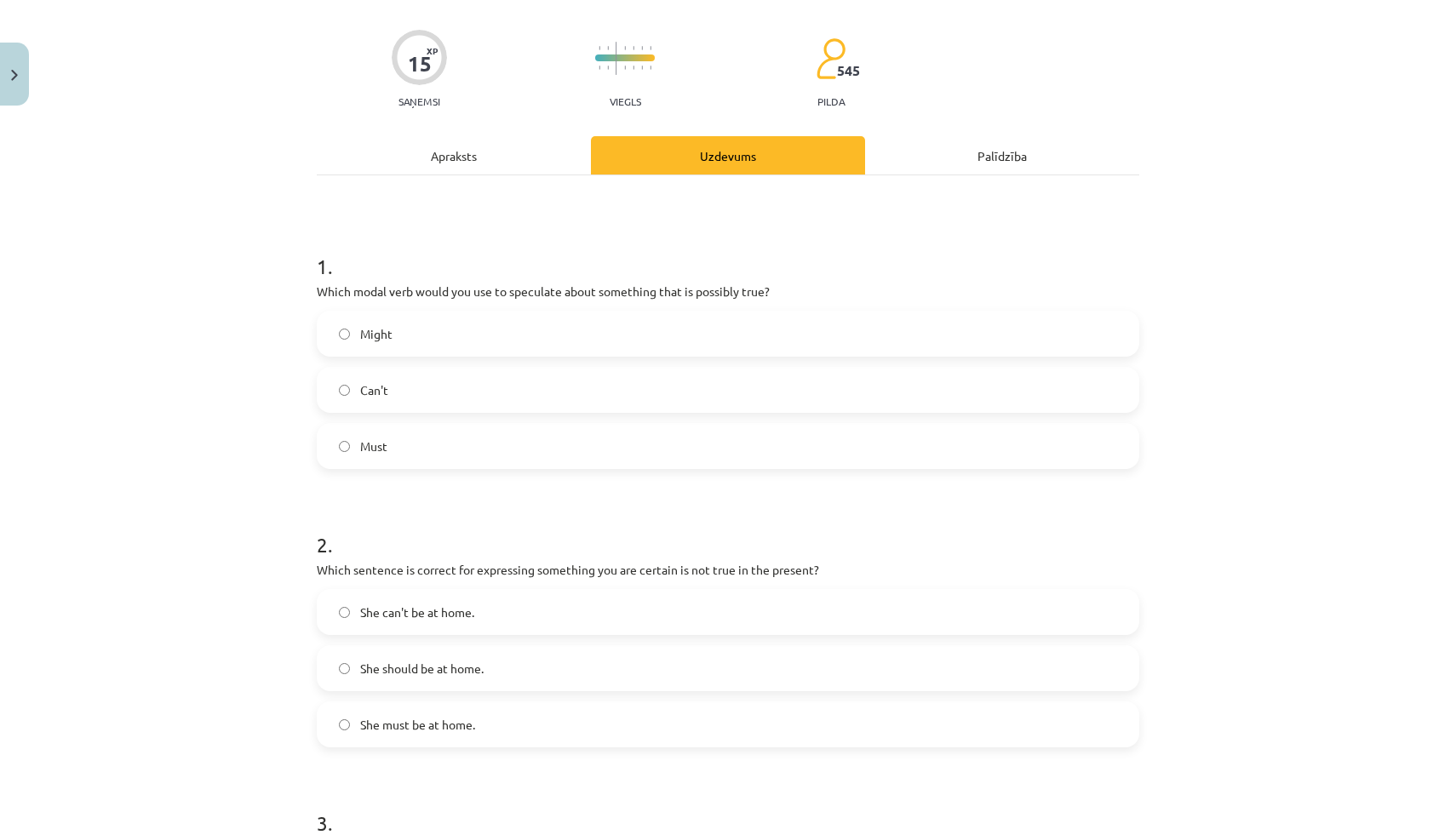
scroll to position [0, 0]
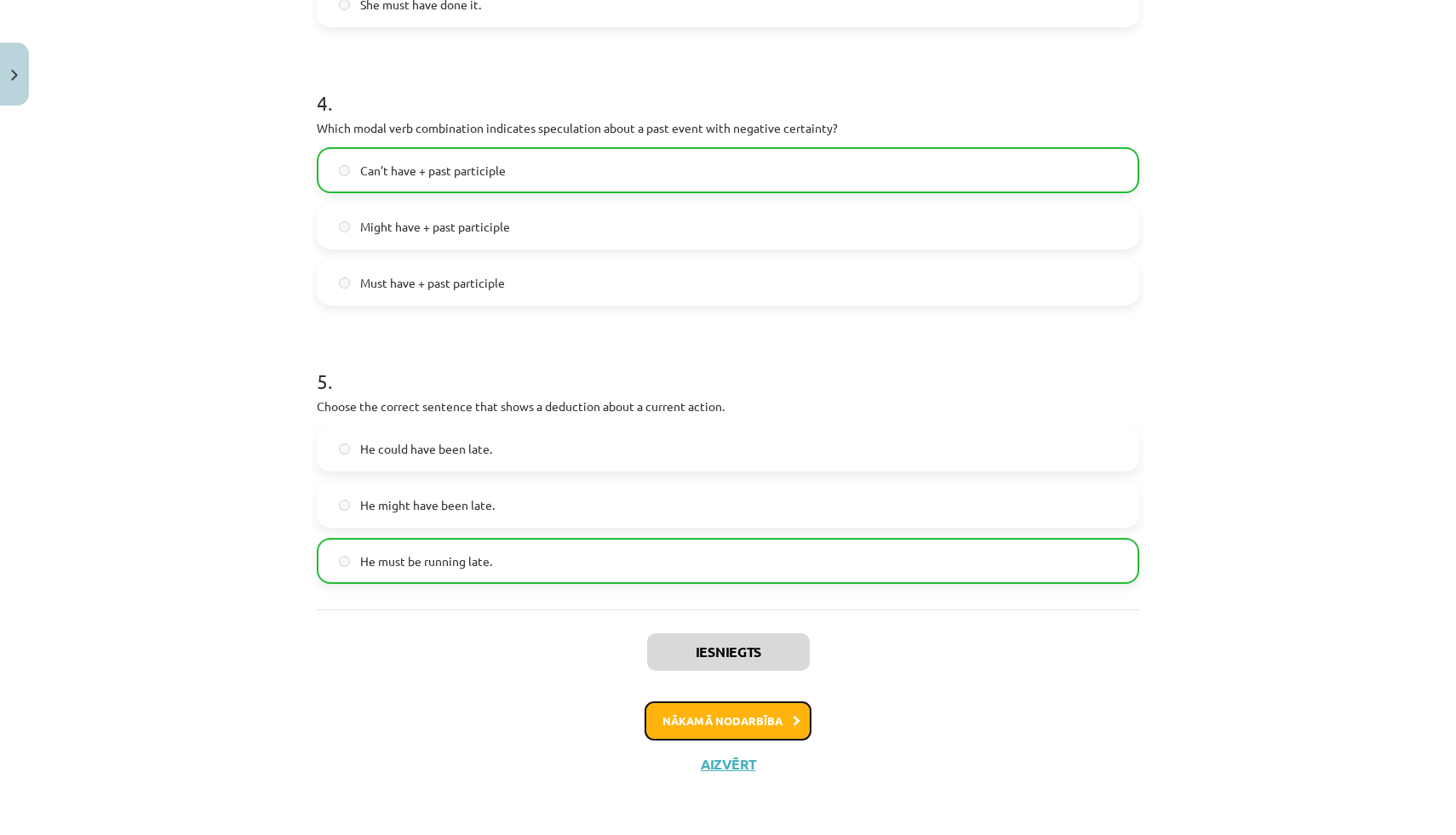
click at [727, 726] on button "Nākamā nodarbība" at bounding box center [728, 720] width 166 height 39
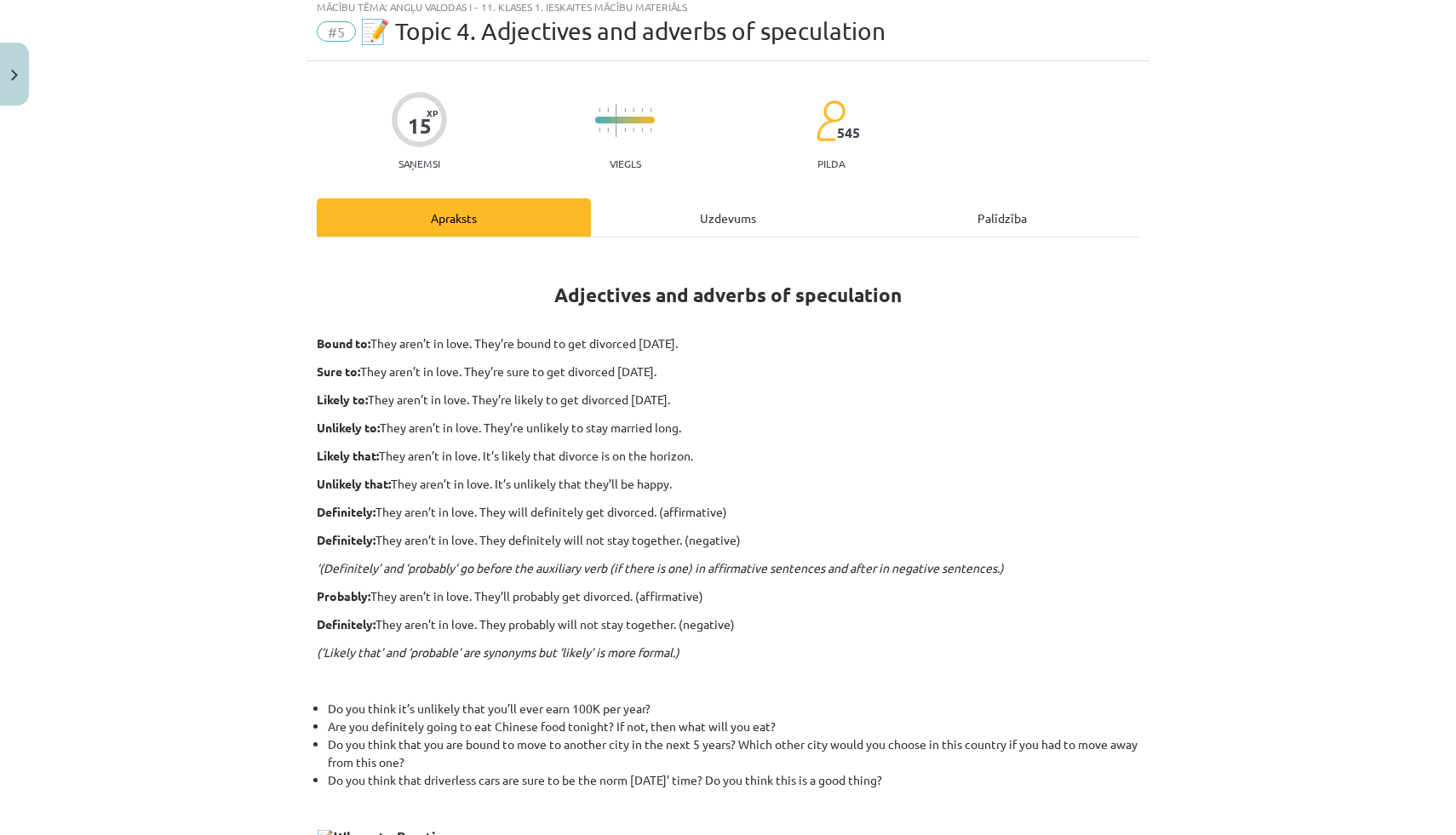
scroll to position [43, 0]
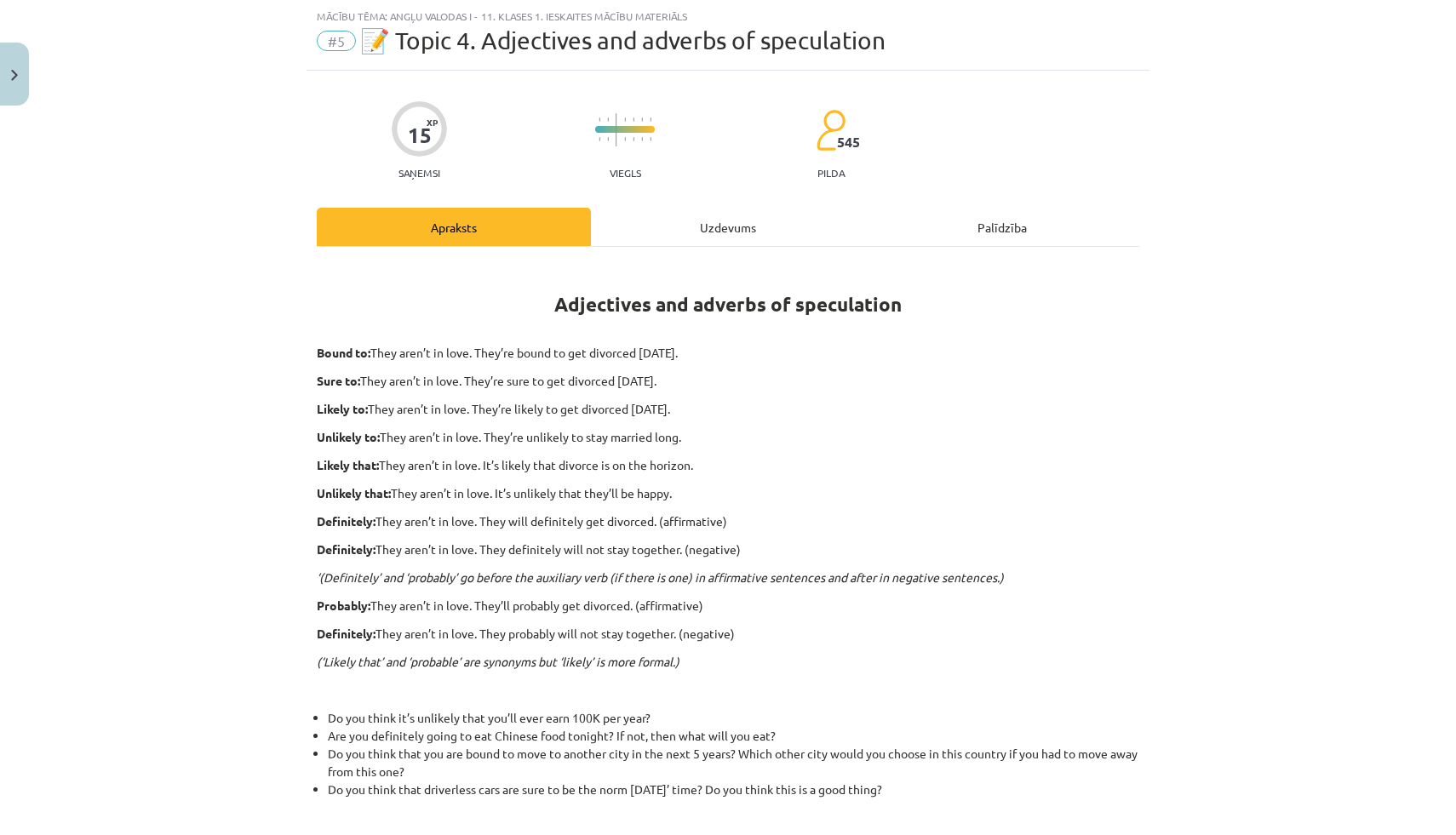
click at [718, 215] on div "Uzdevums" at bounding box center [728, 226] width 274 height 38
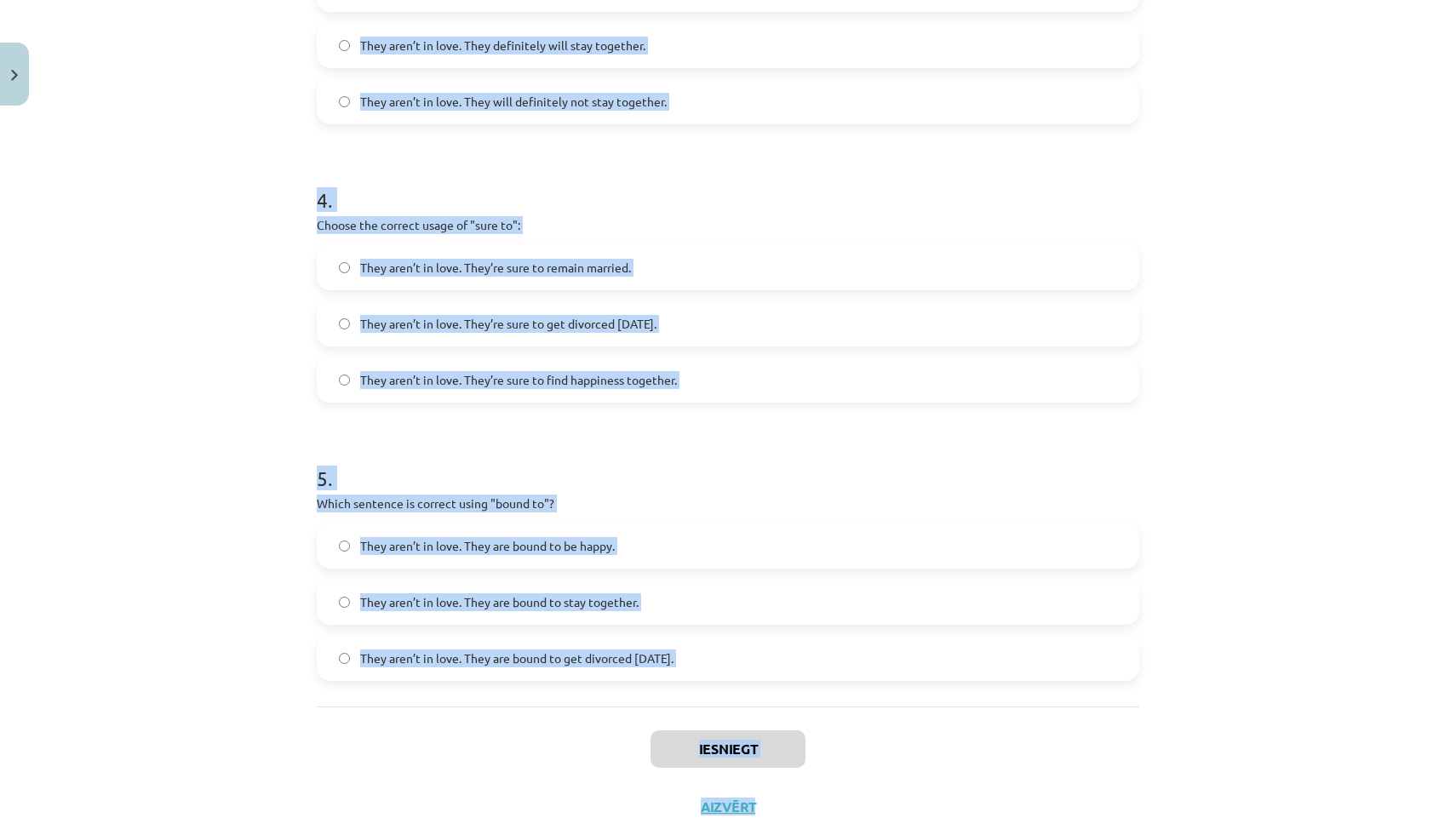
scroll to position [1087, 0]
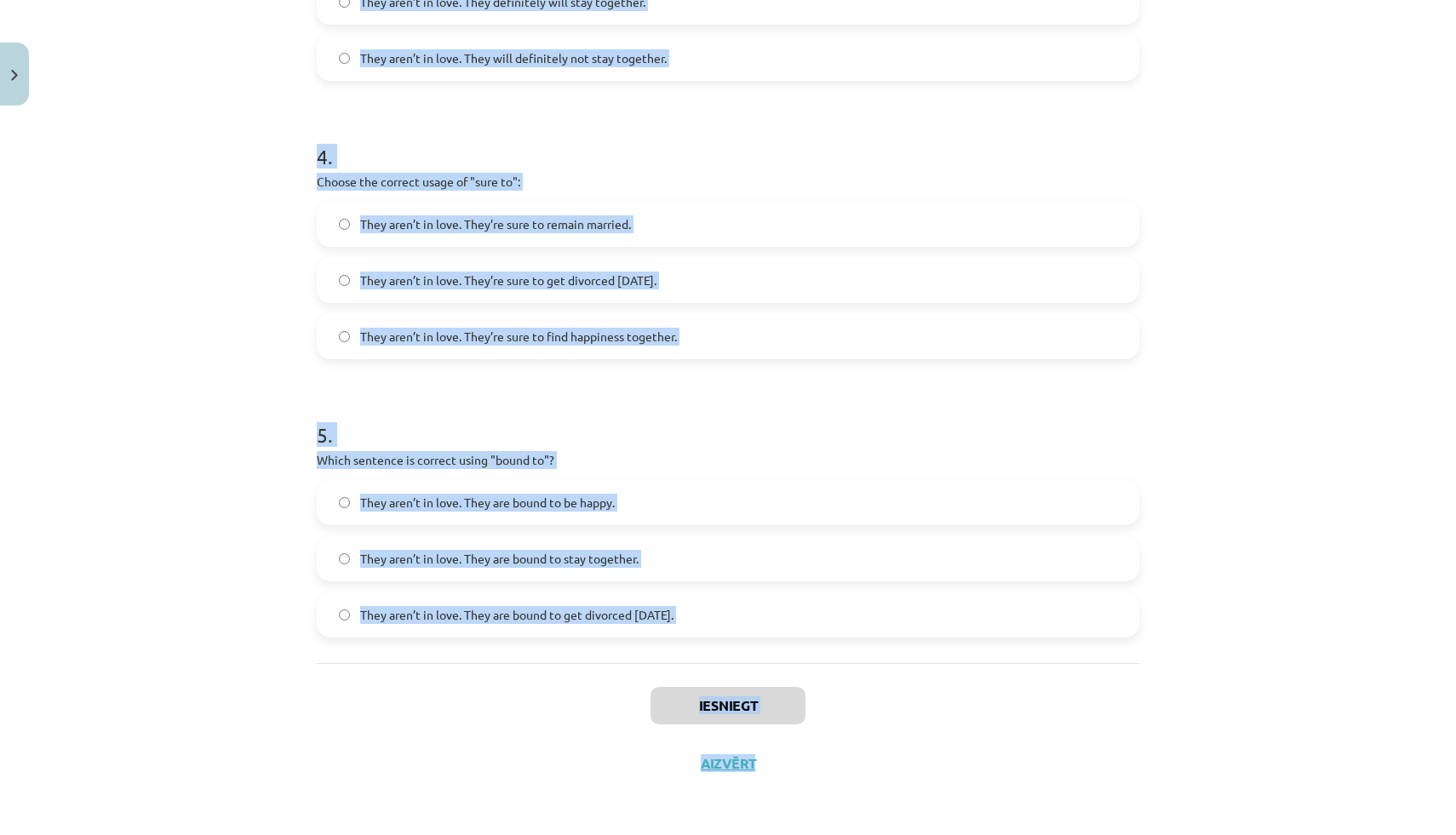
drag, startPoint x: 306, startPoint y: 333, endPoint x: 884, endPoint y: 627, distance: 648.5
copy form "0 . Loremi dol sitamet consecte adipi "elitsedd" ei te incididuntu laboree: Dol…"
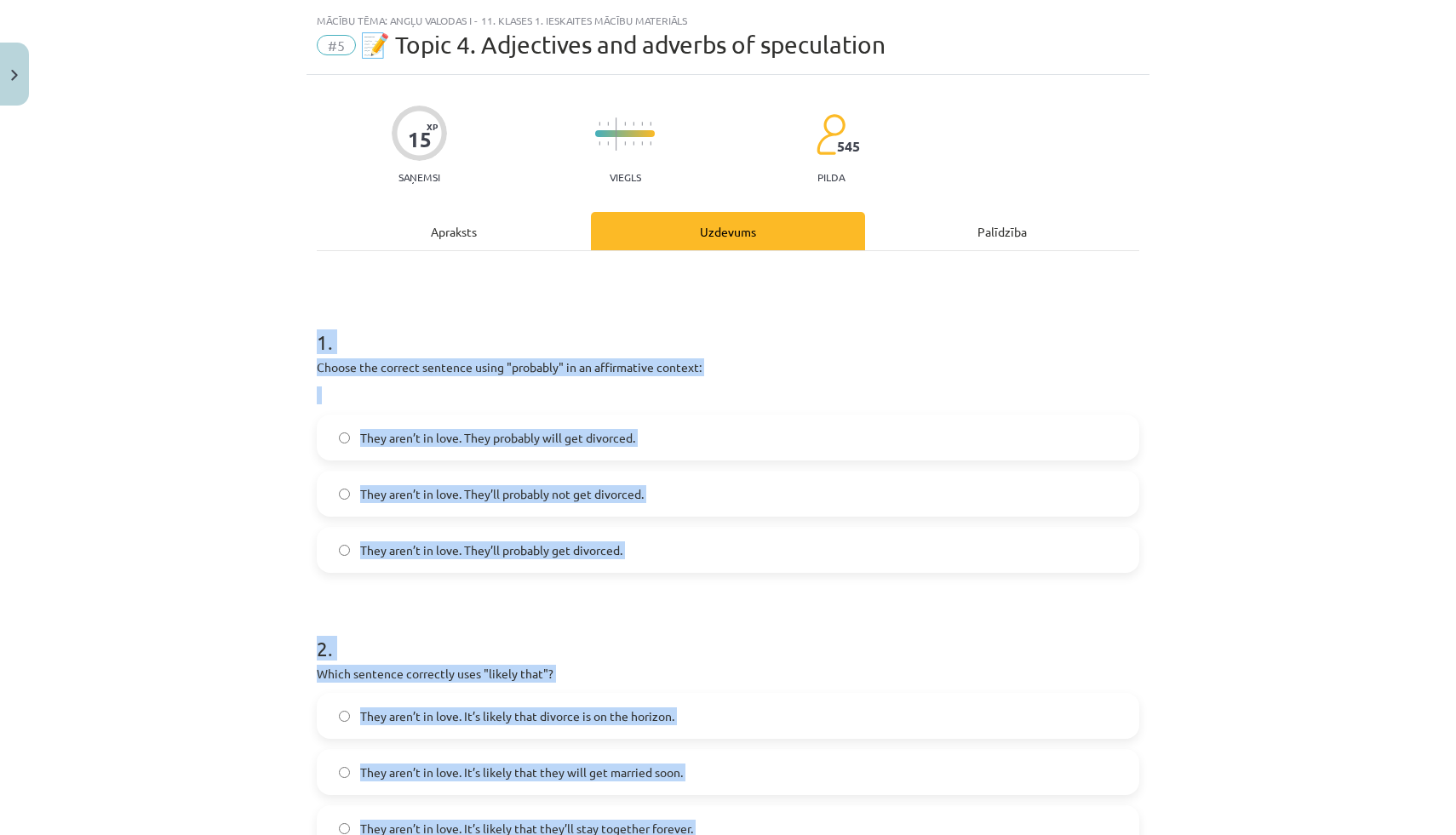
scroll to position [0, 0]
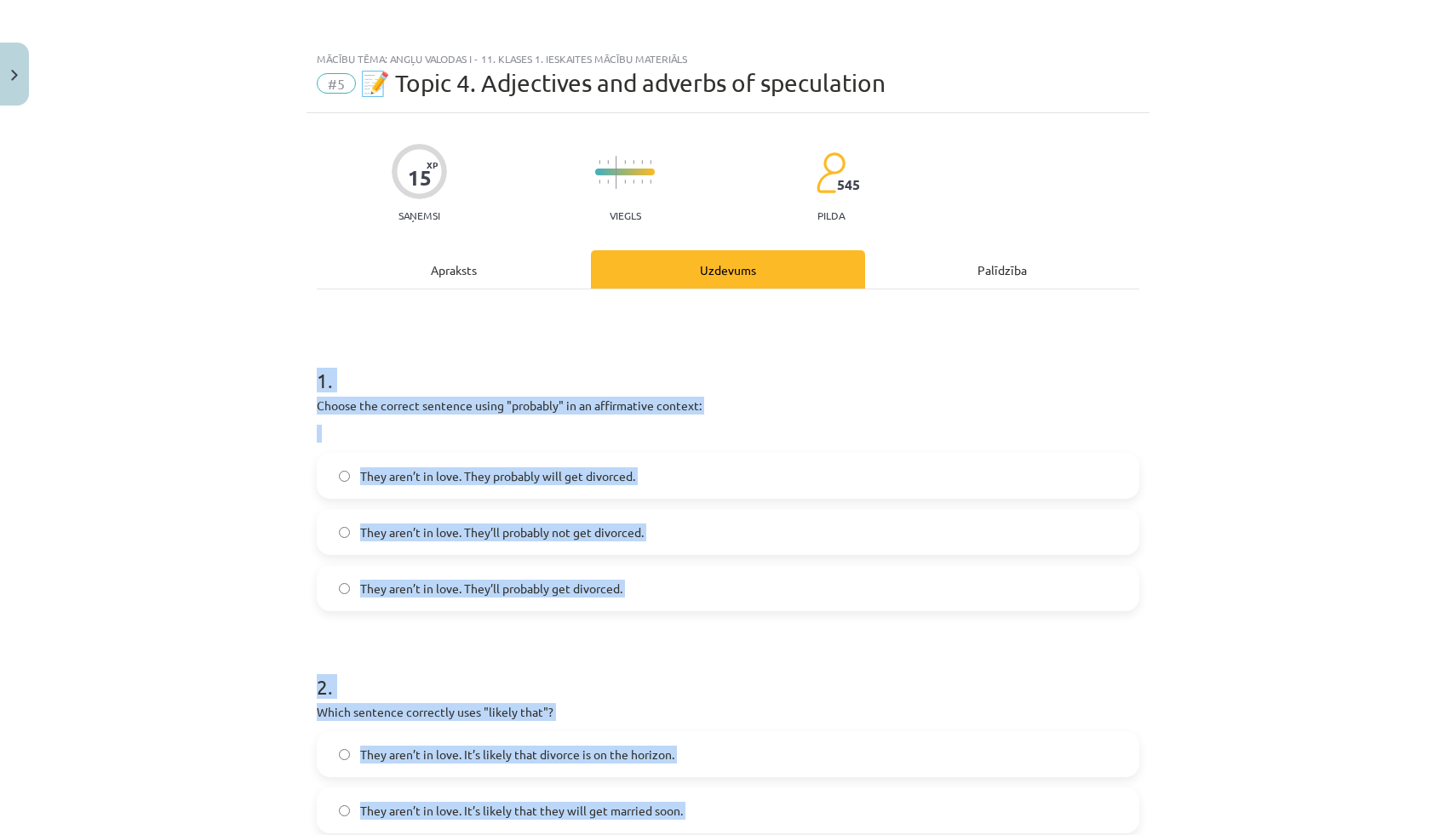
click at [287, 378] on div "Mācību tēma: Angļu valodas i - 11. klases 1. ieskaites mācību materiāls #5 📝 To…" at bounding box center [728, 418] width 1456 height 835
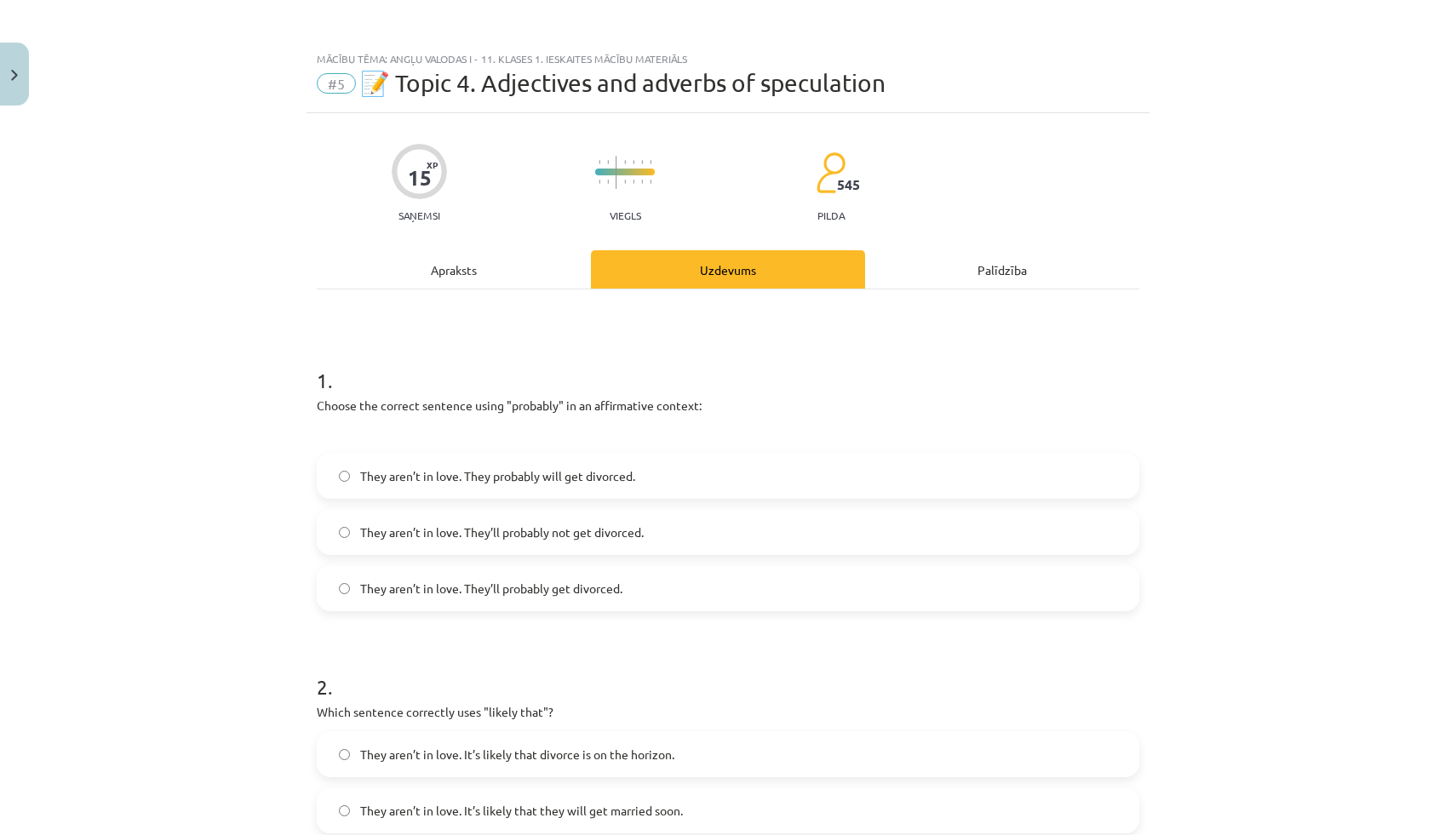
scroll to position [67, 0]
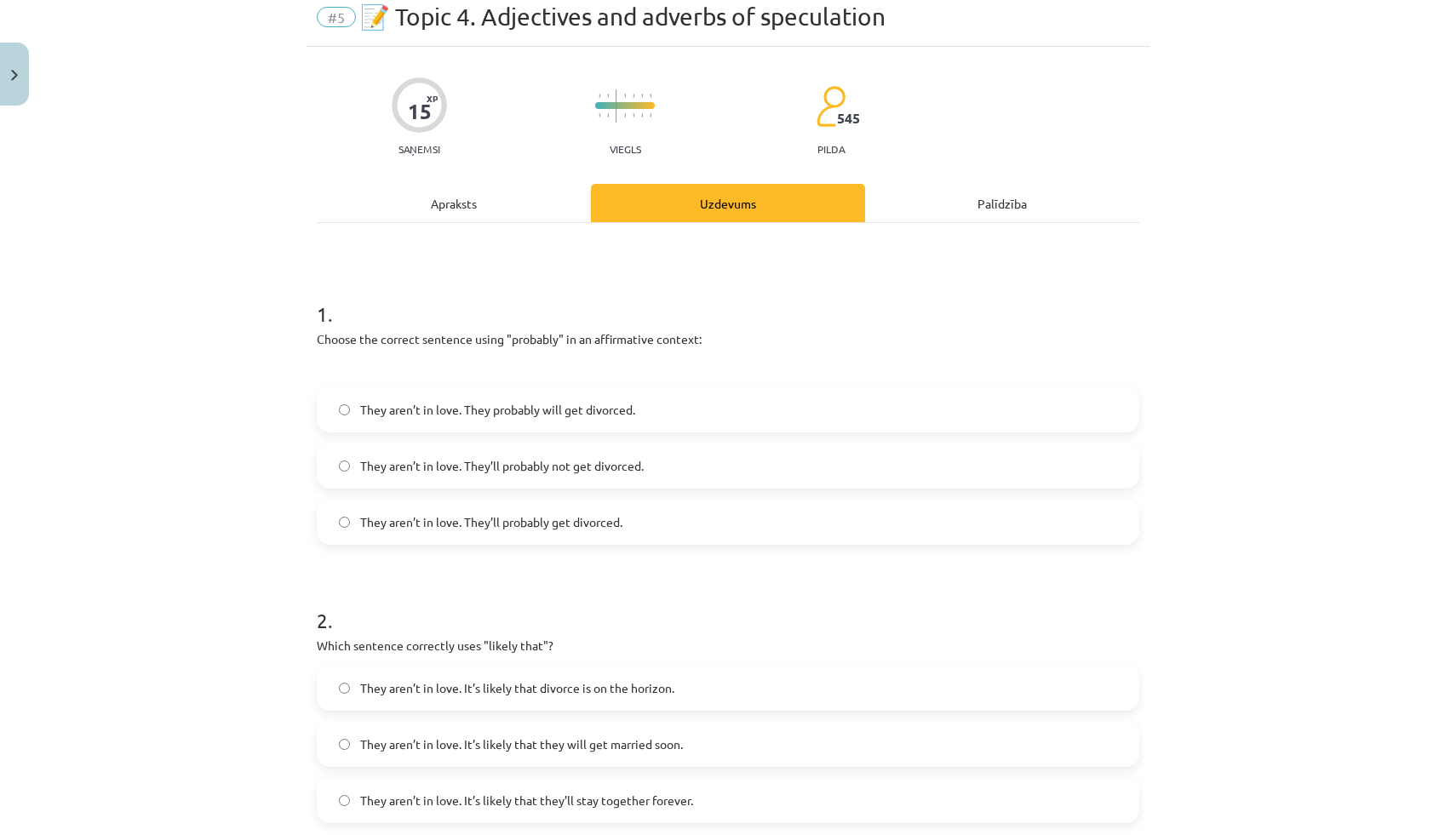
click at [486, 517] on span "They aren’t in love. They’ll probably get divorced." at bounding box center [490, 522] width 262 height 18
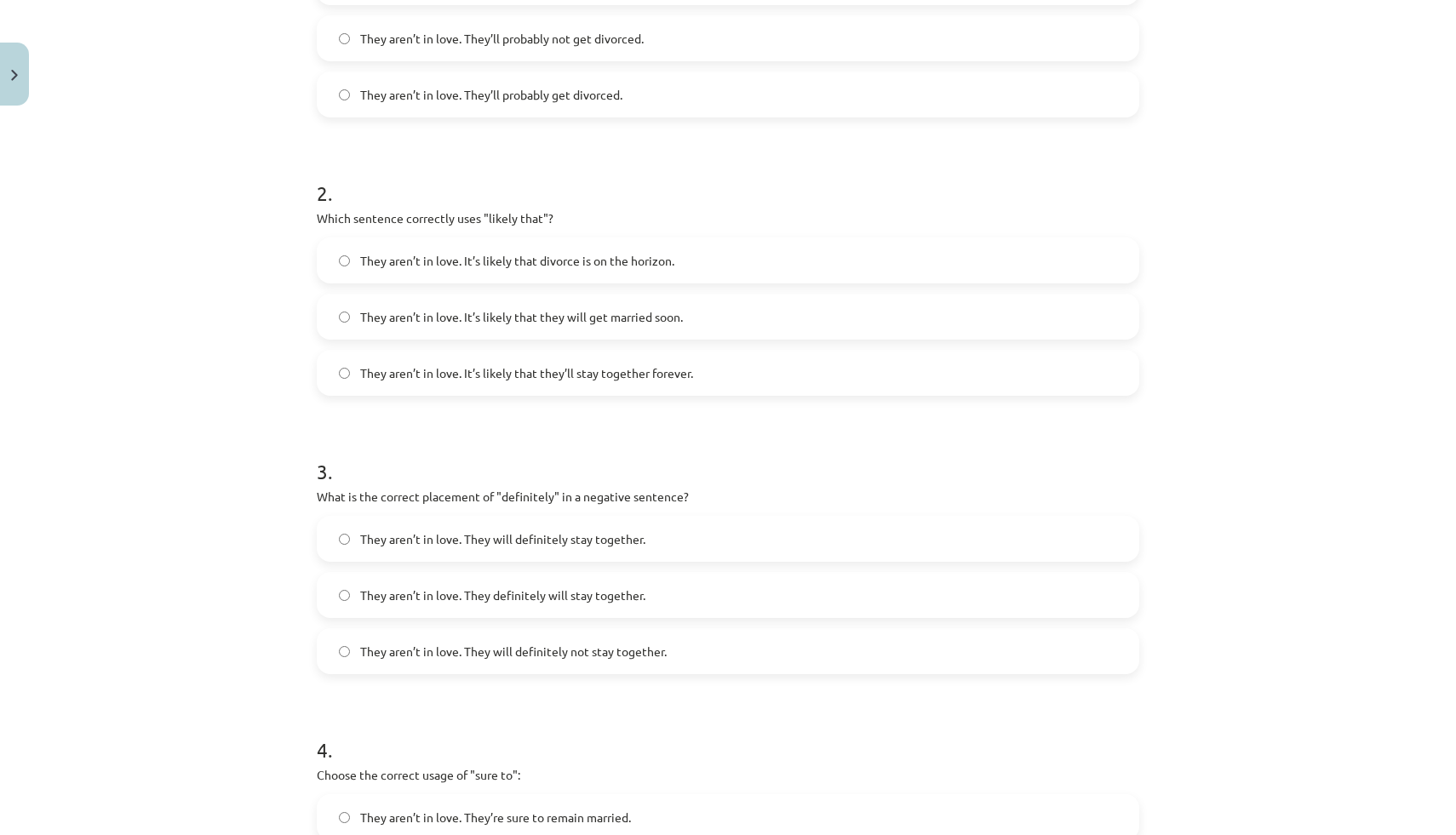
scroll to position [503, 0]
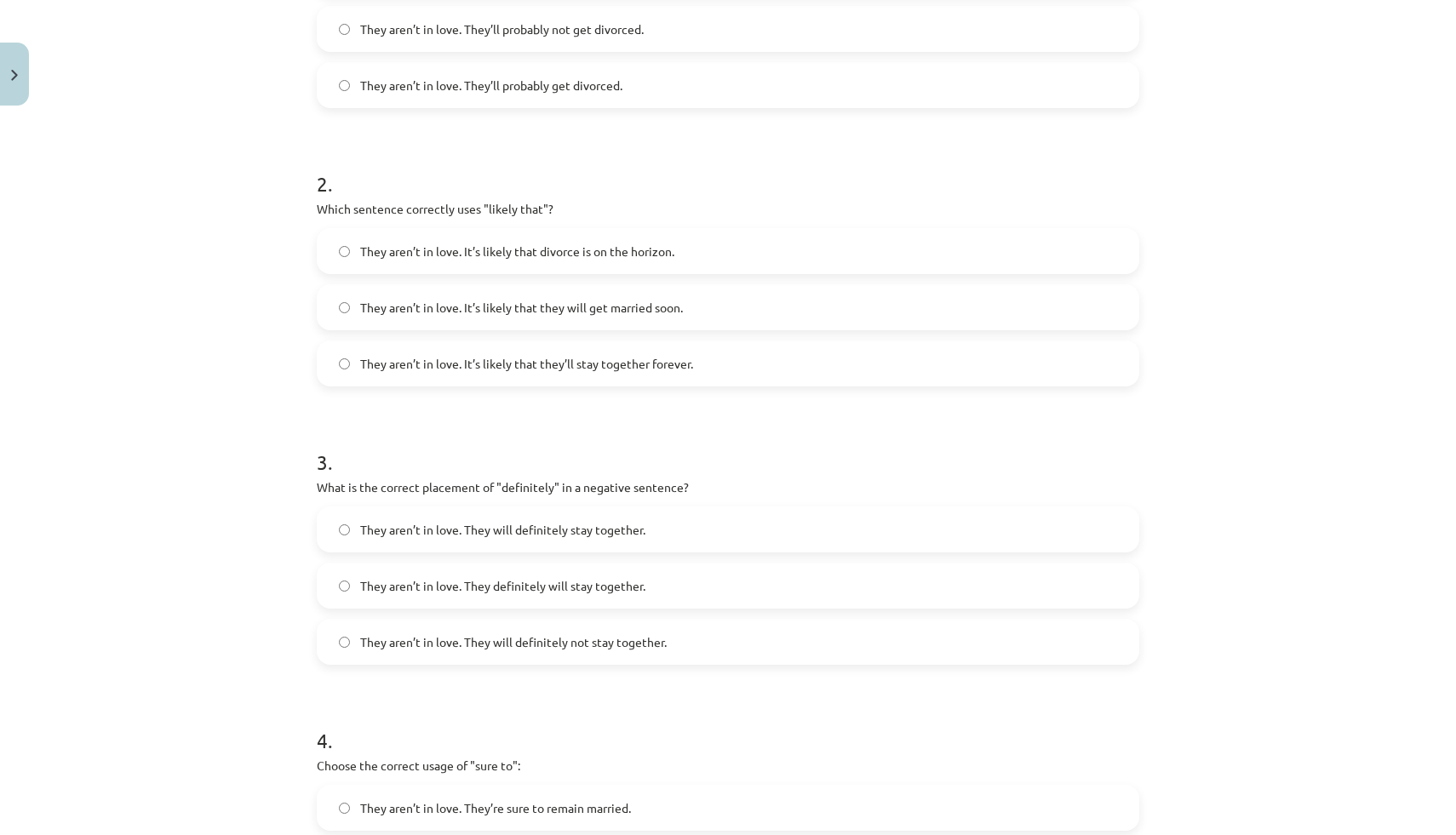
click at [457, 250] on span "They aren’t in love. It’s likely that divorce is on the horizon." at bounding box center [516, 251] width 314 height 18
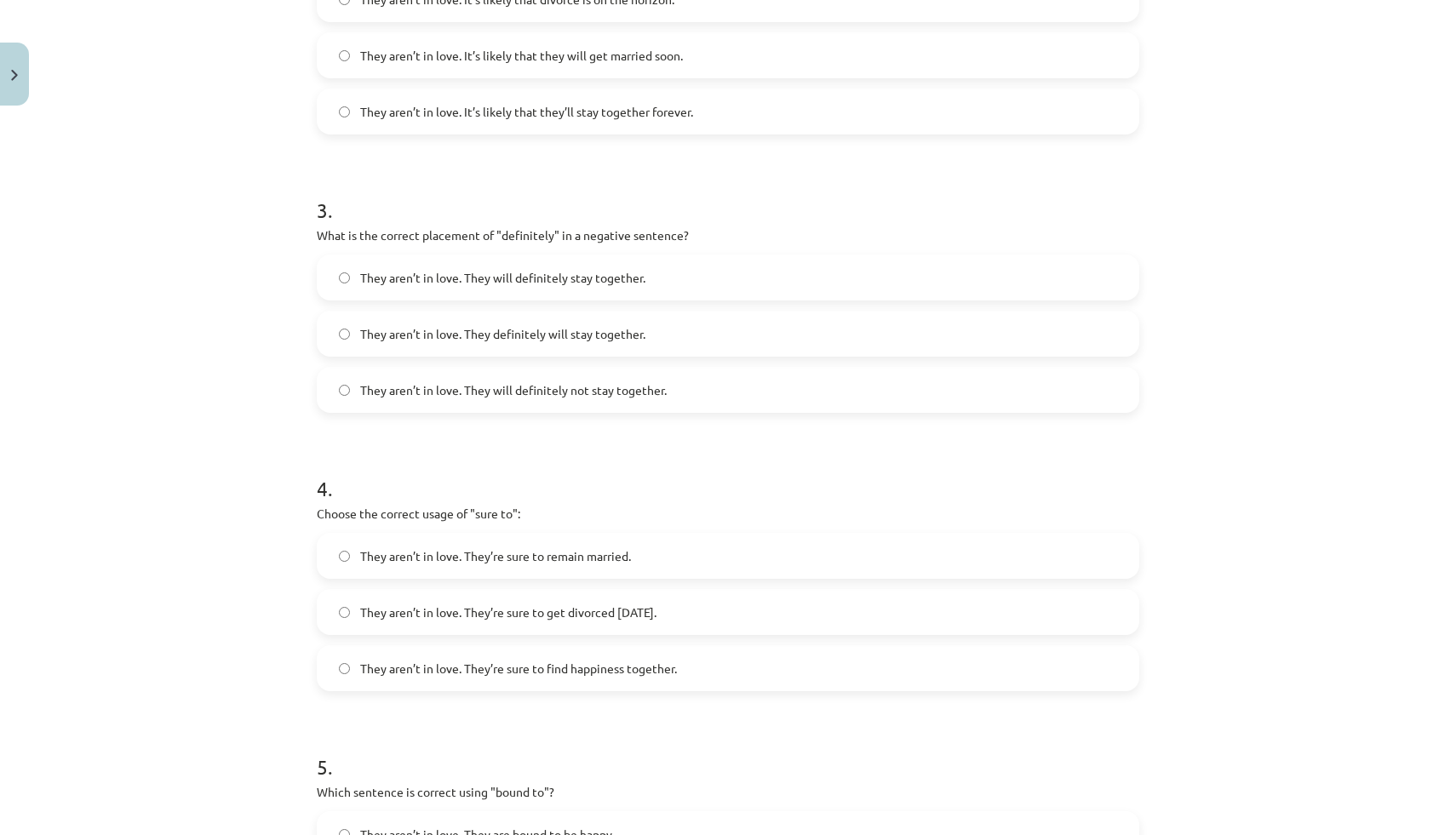
scroll to position [769, 0]
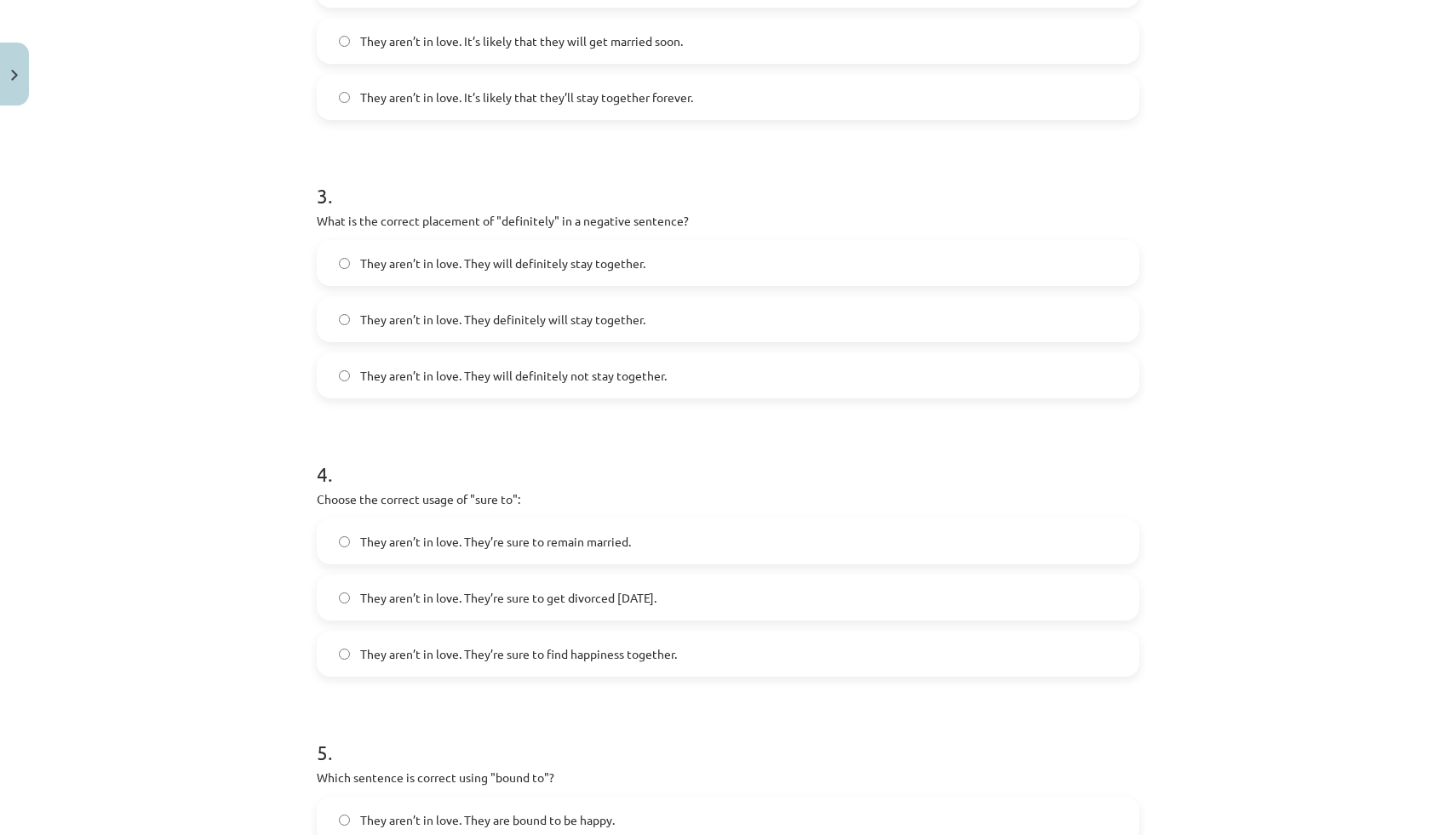
click at [416, 259] on span "They aren’t in love. They will definitely stay together." at bounding box center [502, 263] width 285 height 18
click at [462, 377] on span "They aren’t in love. They will definitely not stay together." at bounding box center [512, 376] width 306 height 18
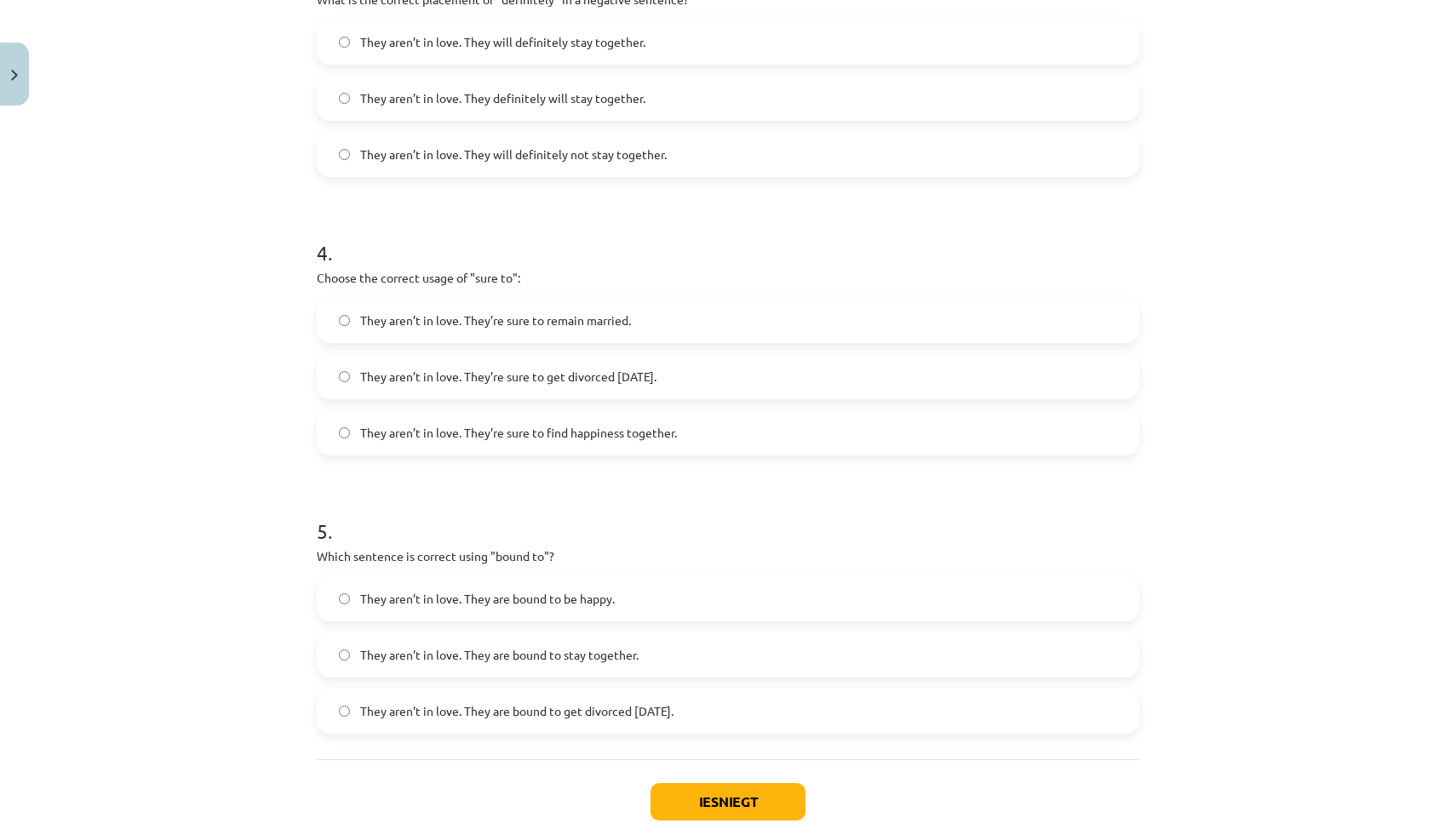
click at [474, 381] on span "They aren’t in love. They’re sure to get divorced [DATE]." at bounding box center [507, 377] width 296 height 18
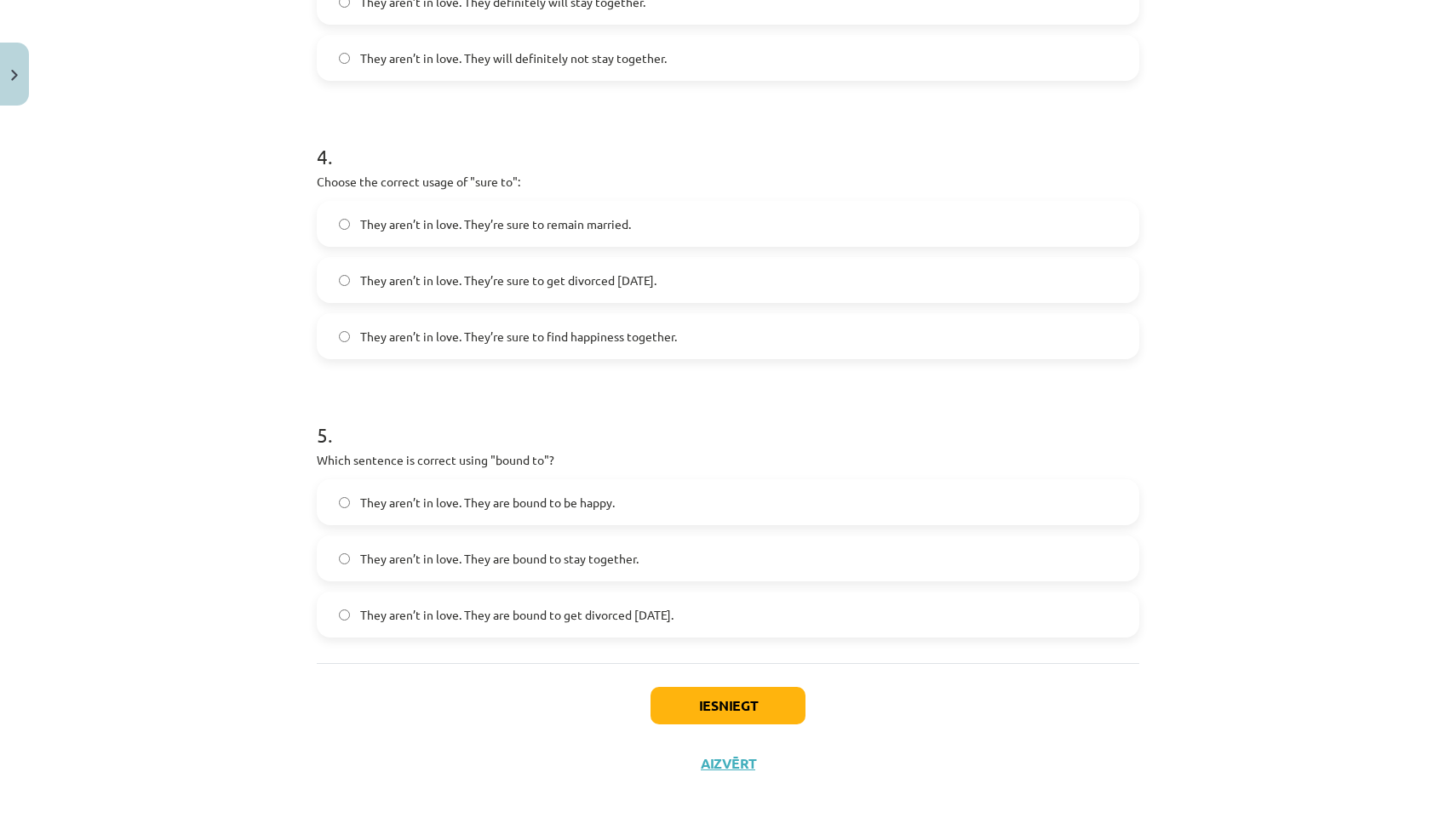
click at [453, 610] on span "They aren’t in love. They are bound to get divorced [DATE]." at bounding box center [516, 615] width 313 height 18
click at [723, 698] on button "Iesniegt" at bounding box center [728, 705] width 154 height 38
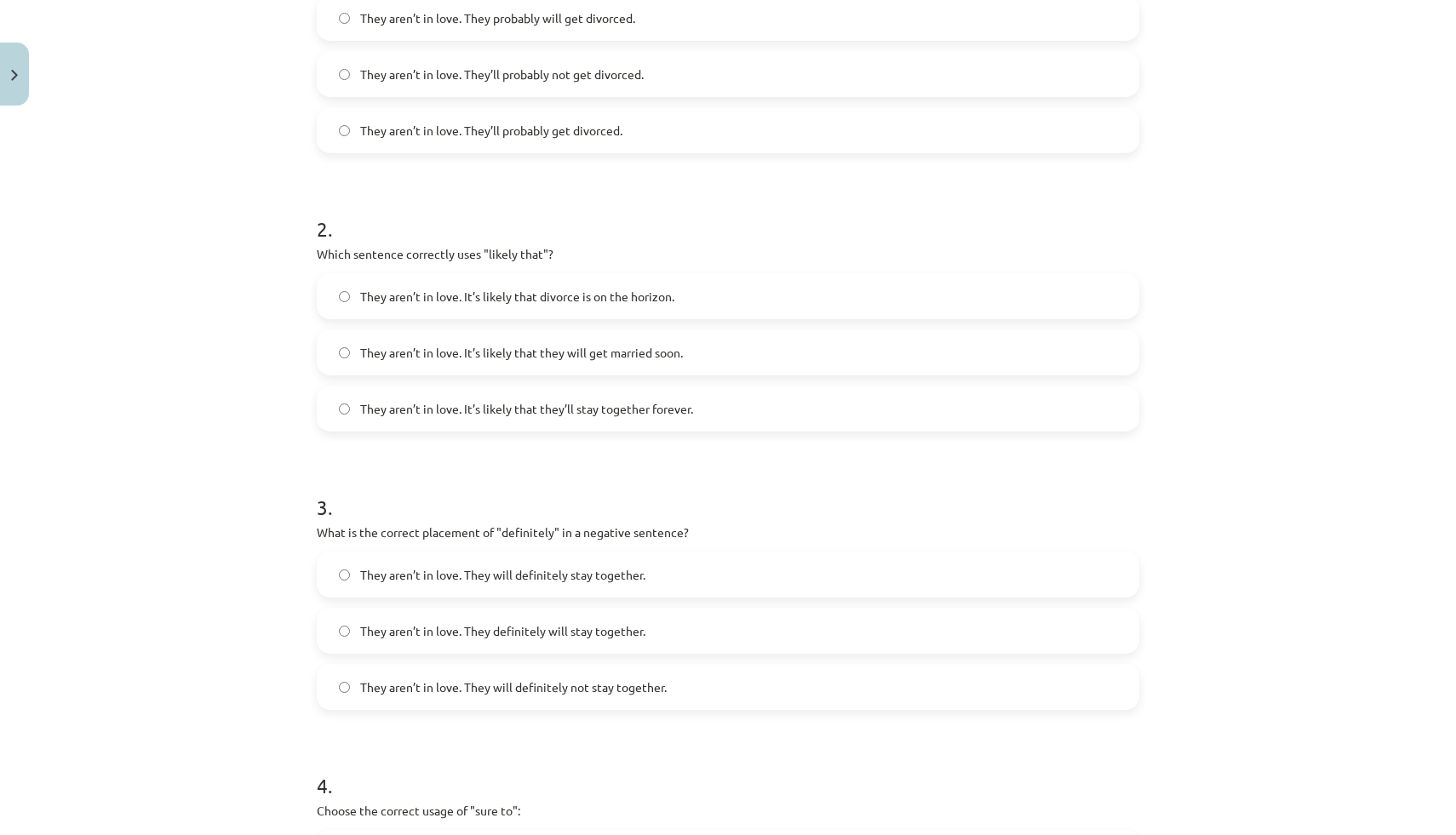
scroll to position [0, 0]
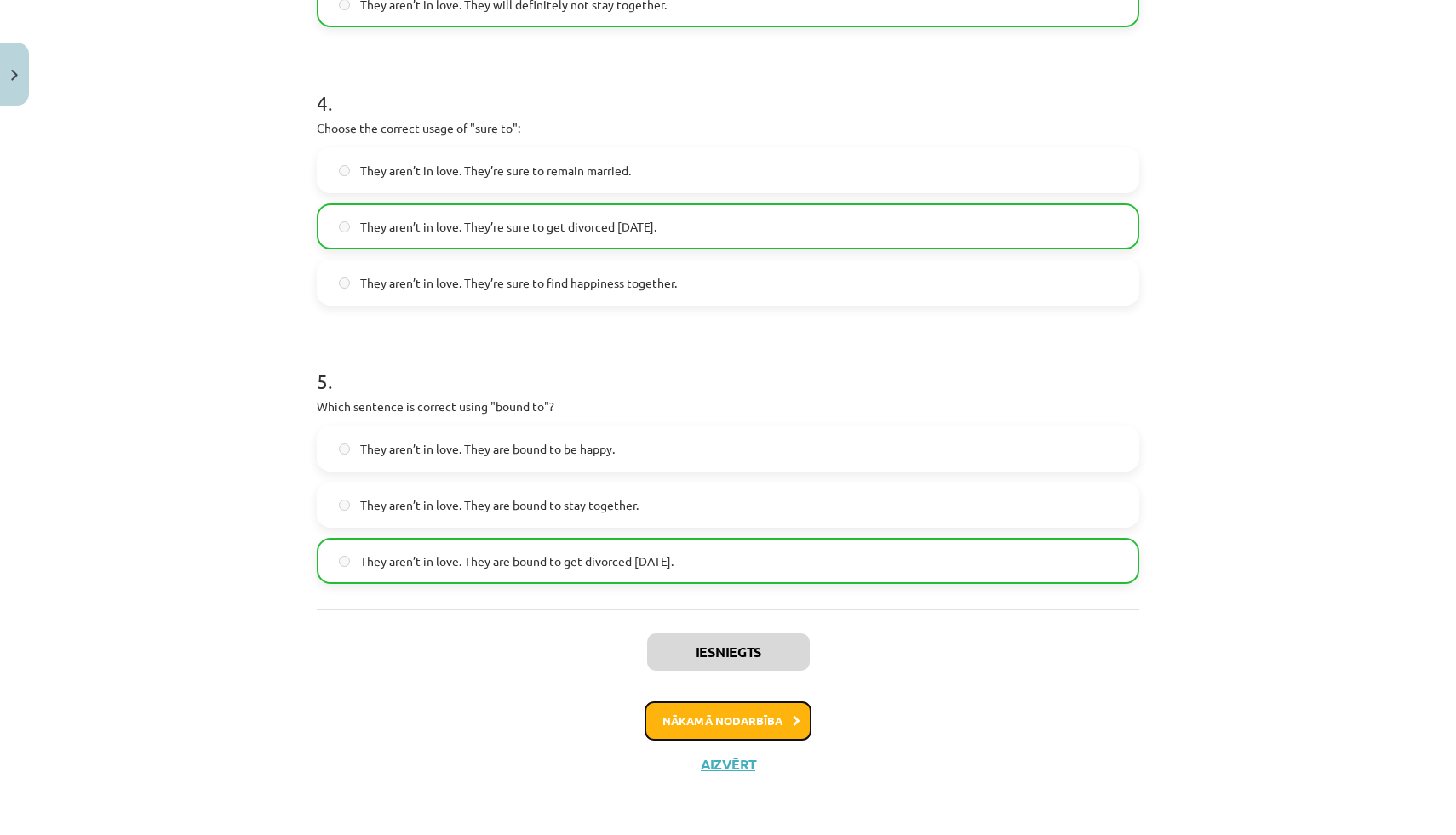
click at [720, 725] on button "Nākamā nodarbība" at bounding box center [728, 720] width 166 height 39
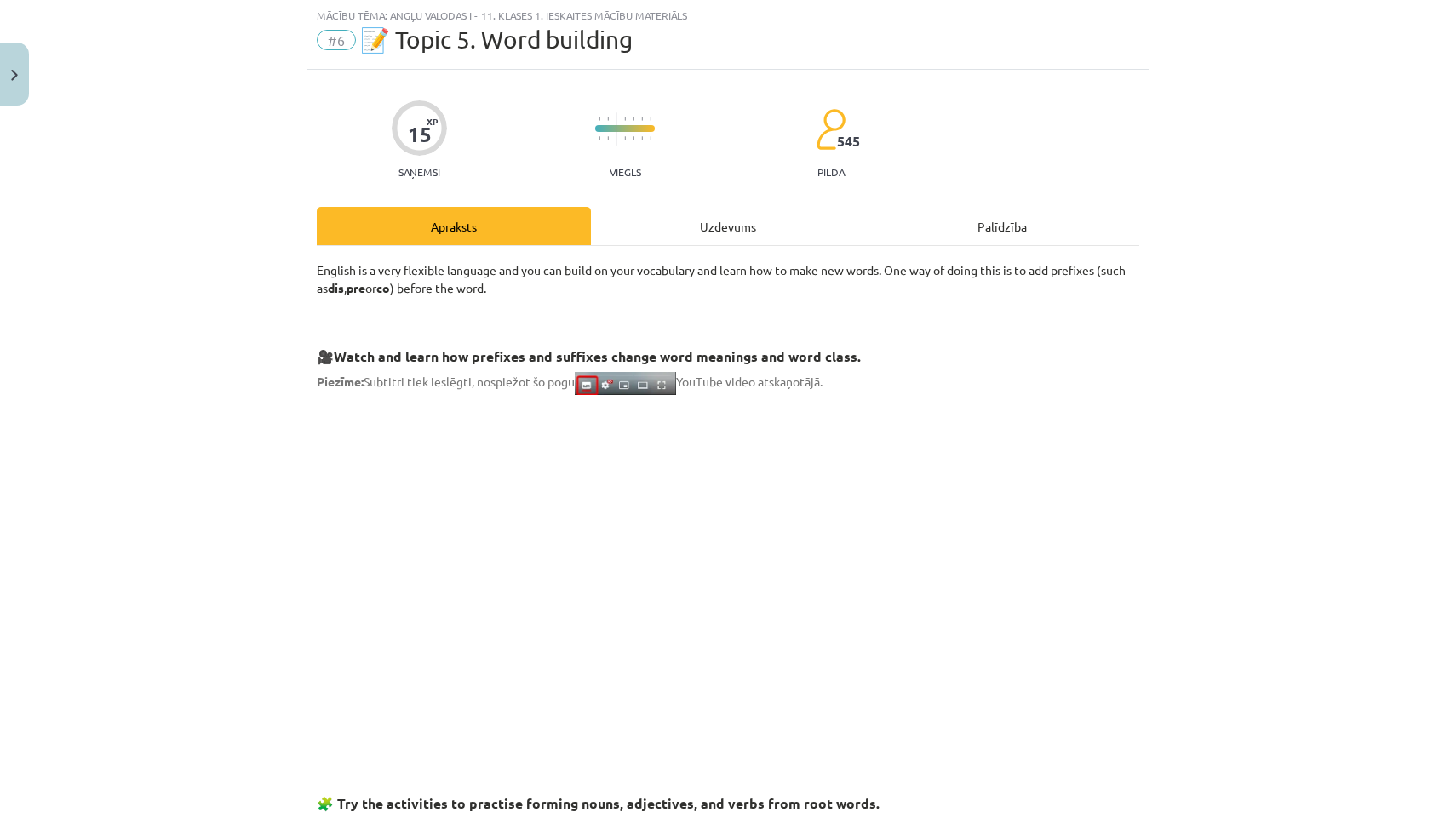
scroll to position [43, 0]
click at [739, 213] on div "Uzdevums" at bounding box center [728, 226] width 274 height 38
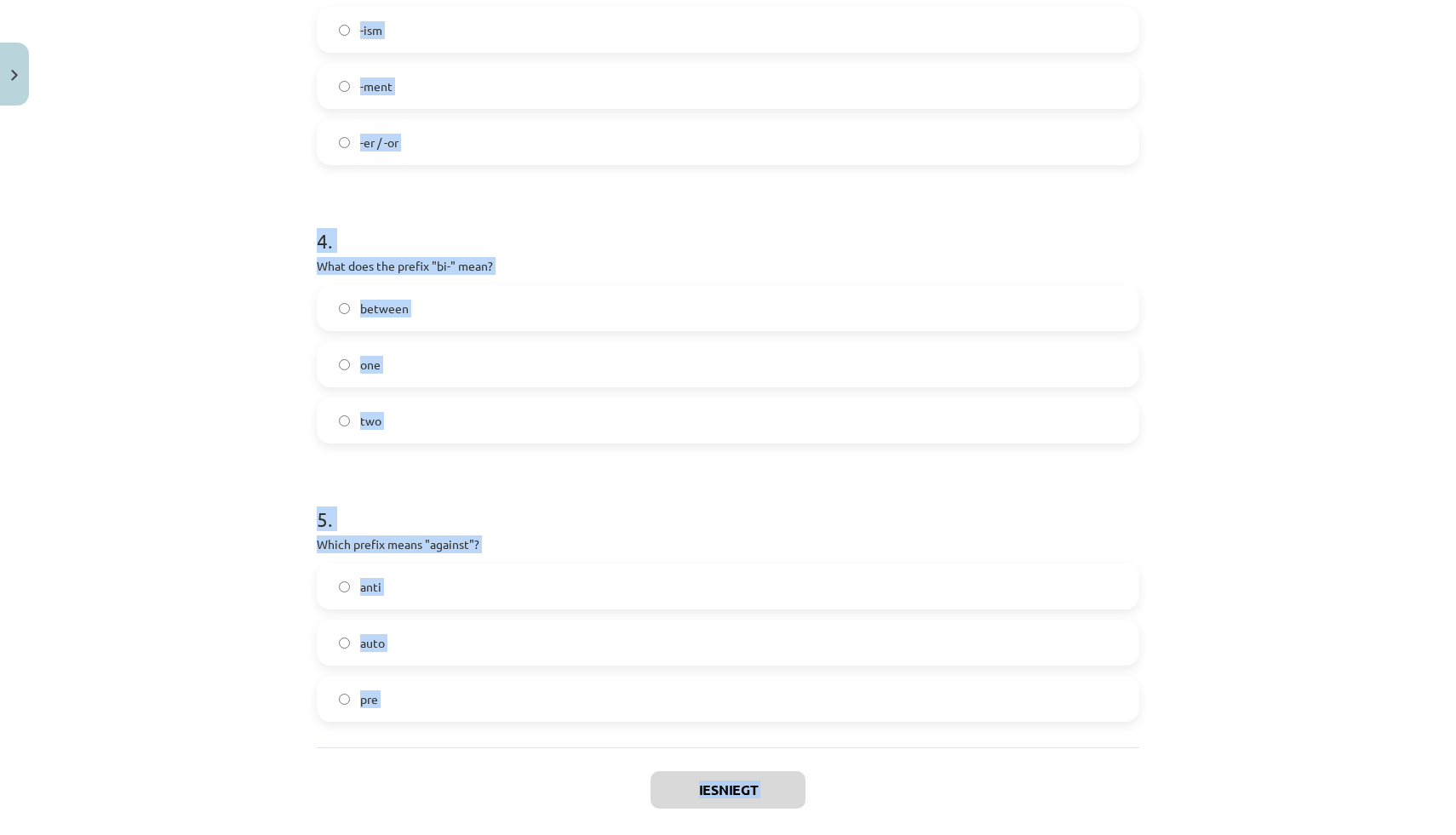
scroll to position [1039, 0]
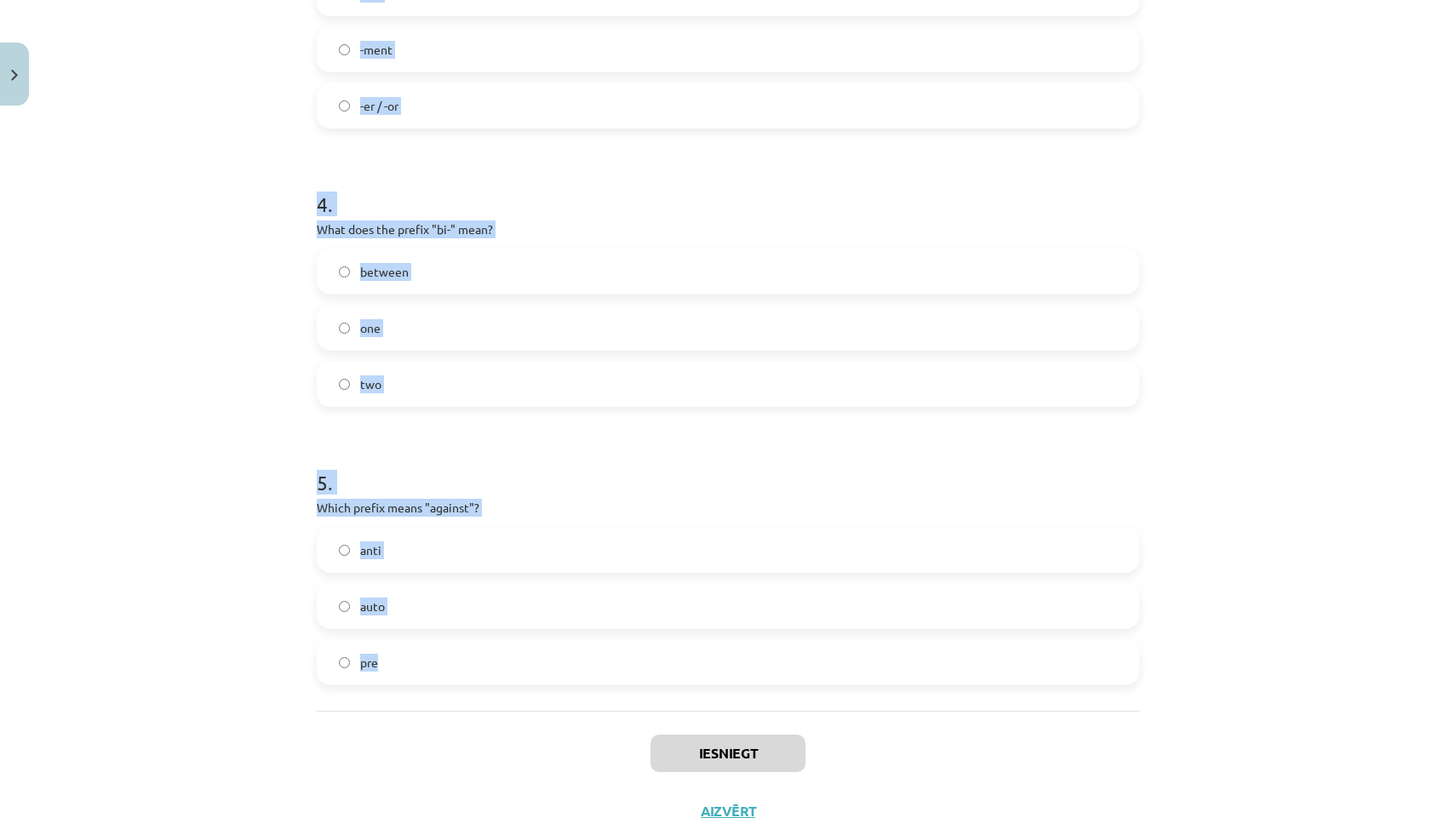
drag, startPoint x: 314, startPoint y: 339, endPoint x: 512, endPoint y: 659, distance: 376.3
copy form "1 . What does the prefix "sub-" mean? under above across 2 . Which of the follo…"
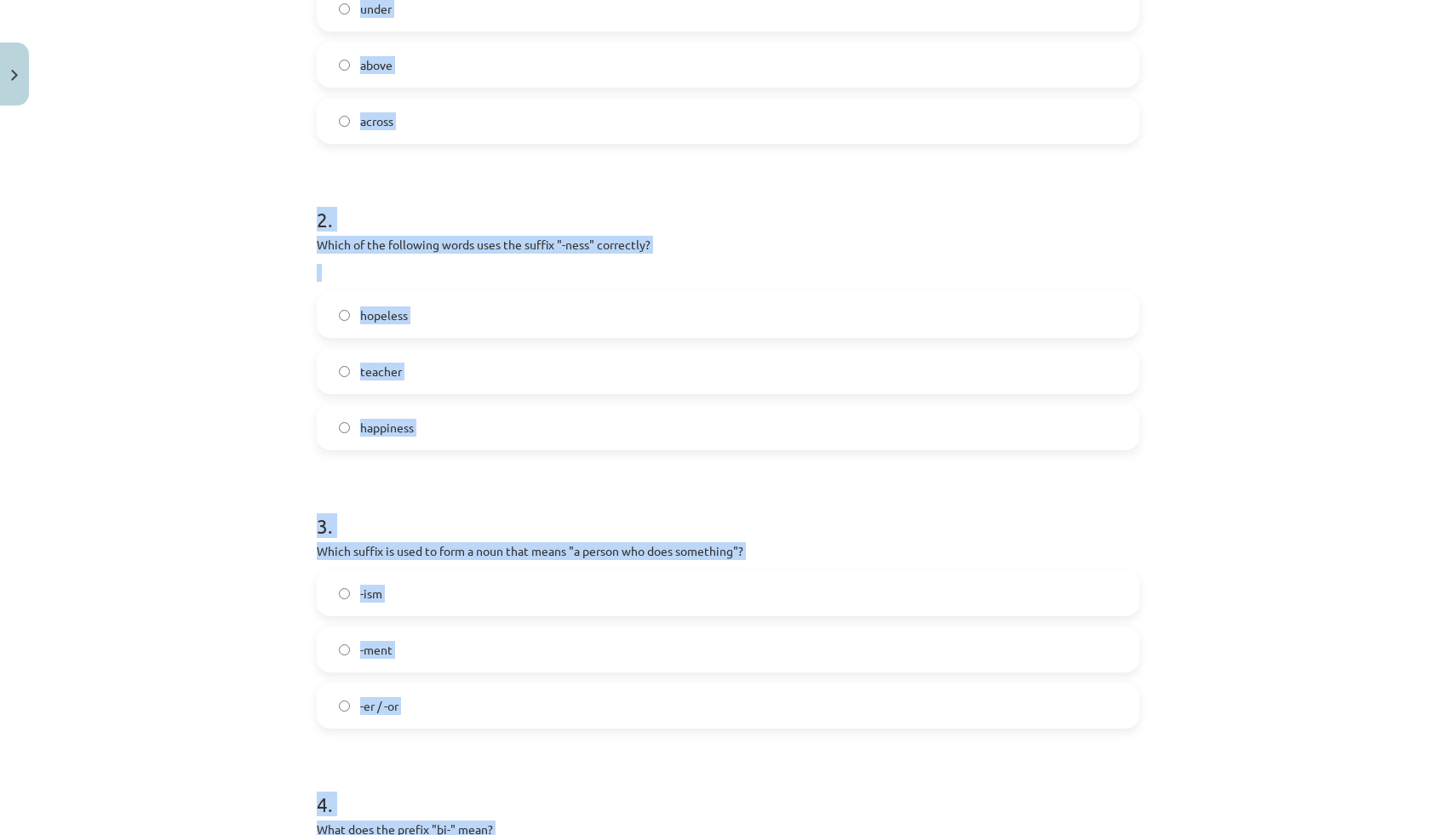
scroll to position [0, 0]
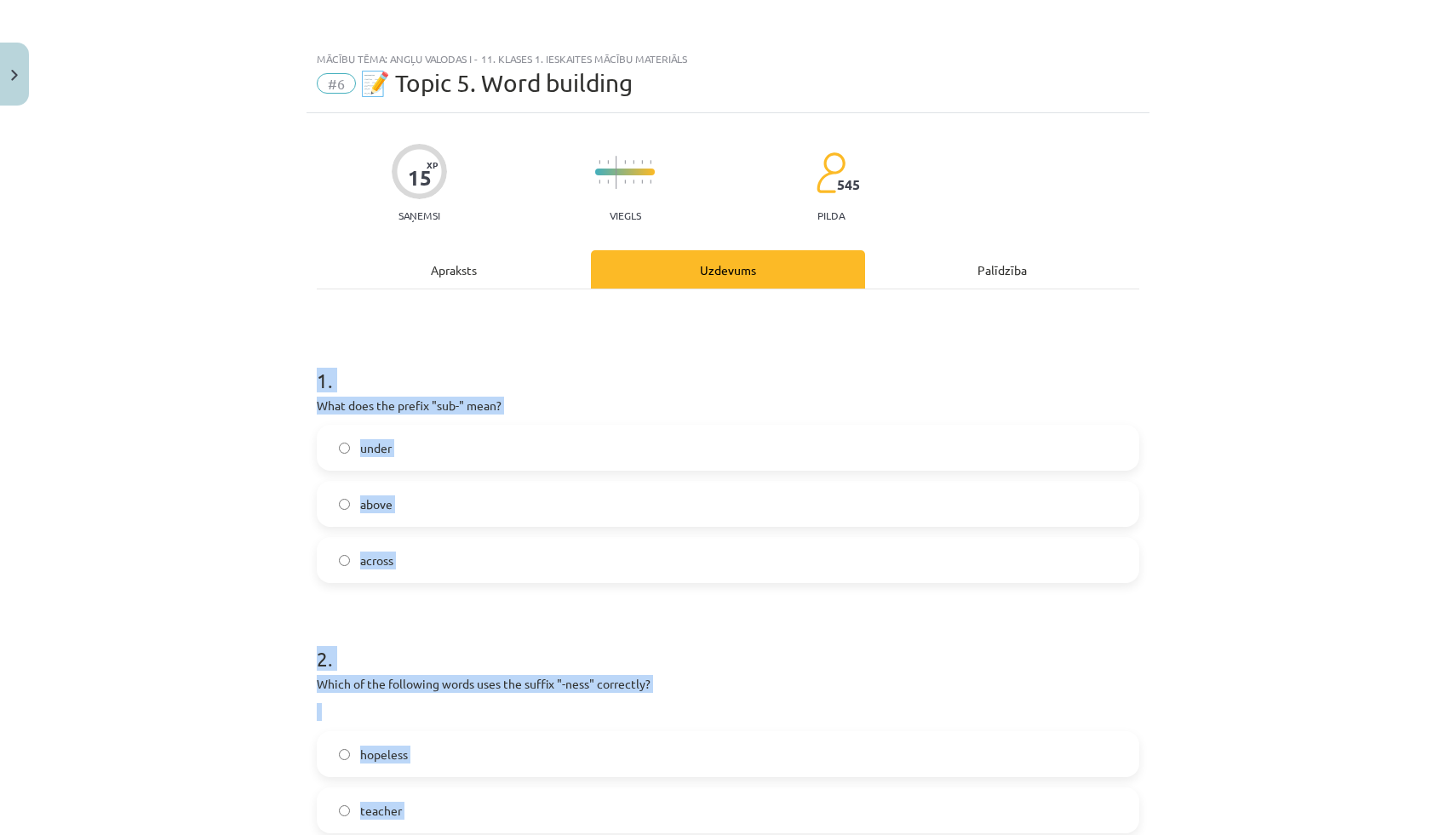
click at [398, 452] on label "under" at bounding box center [728, 447] width 819 height 43
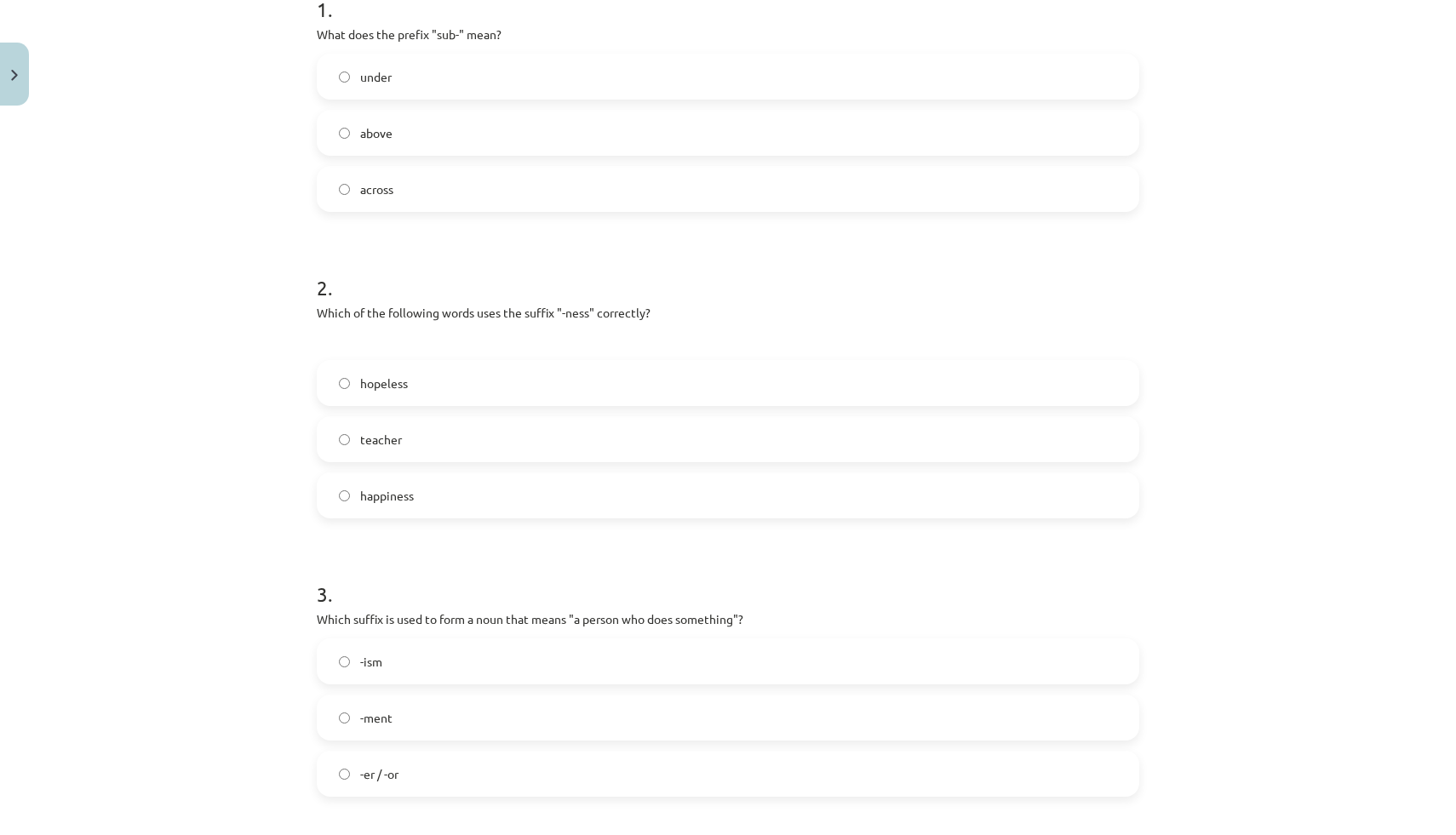
scroll to position [377, 0]
click at [395, 487] on span "happiness" at bounding box center [387, 490] width 54 height 18
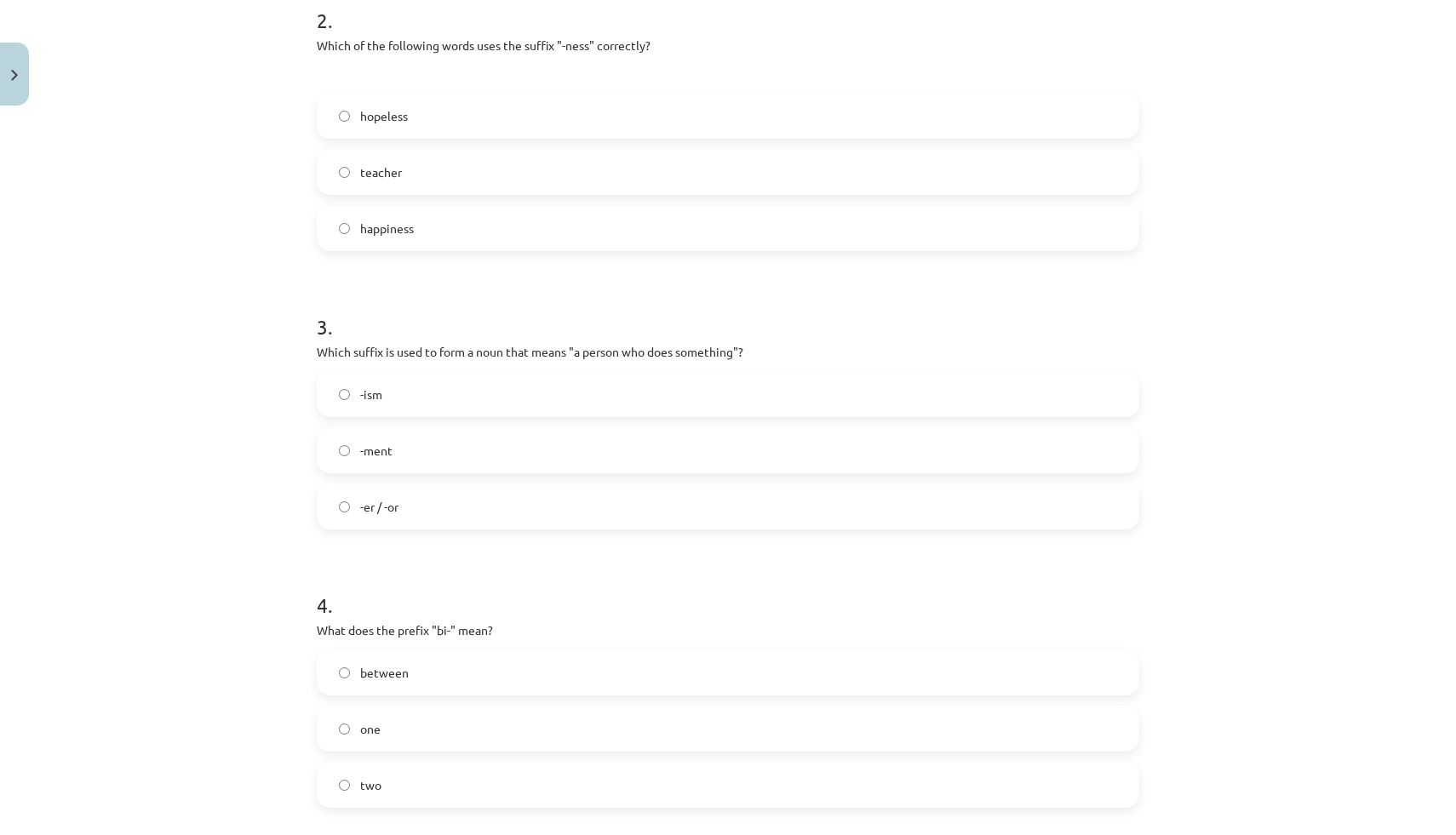
click at [396, 495] on label "-er / -or" at bounding box center [728, 506] width 819 height 43
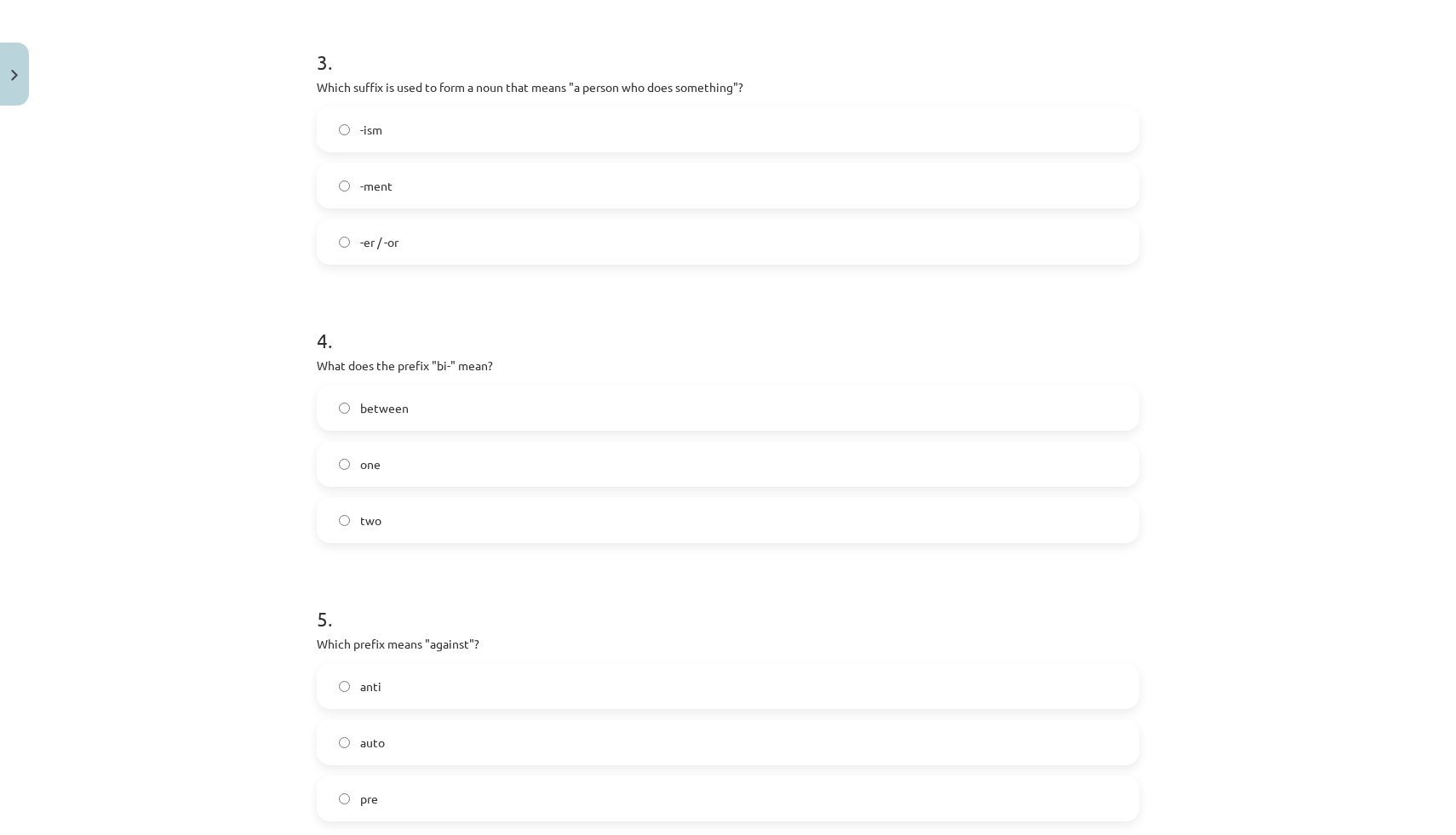
scroll to position [921, 0]
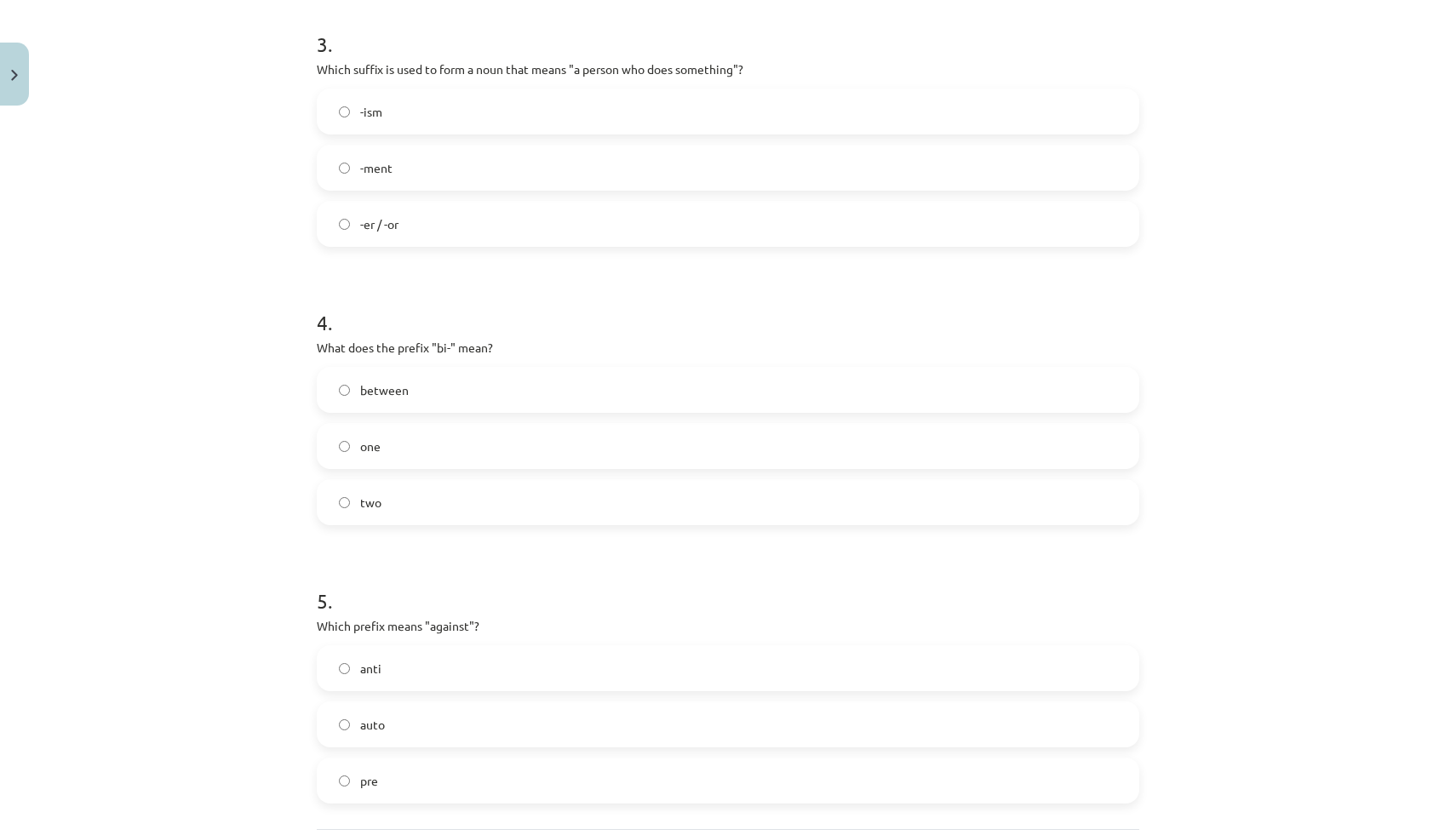
click at [373, 511] on label "two" at bounding box center [728, 502] width 819 height 43
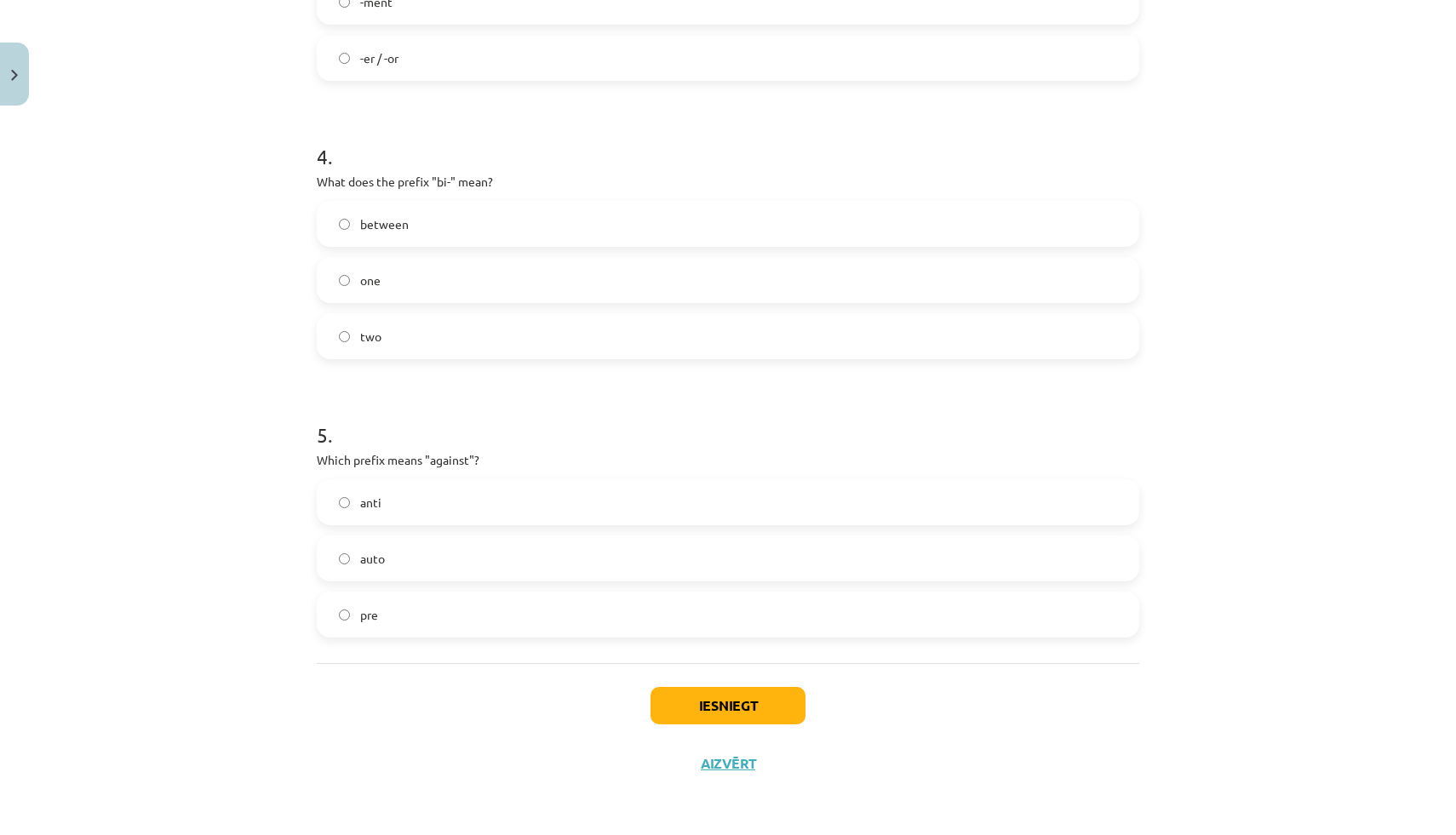
click at [375, 499] on span "anti" at bounding box center [370, 502] width 21 height 18
click at [692, 707] on button "Iesniegt" at bounding box center [728, 705] width 154 height 38
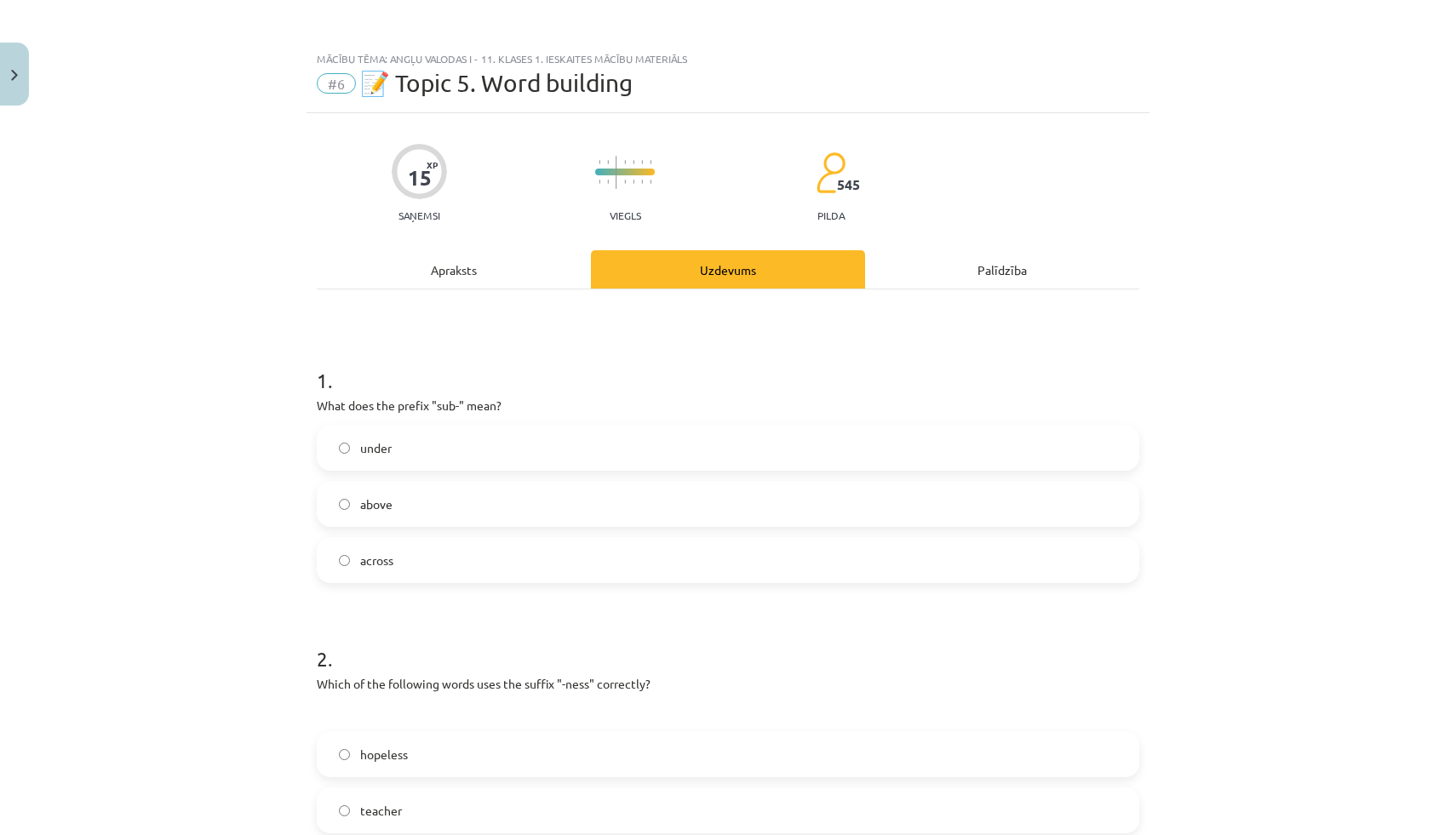
scroll to position [1140, 0]
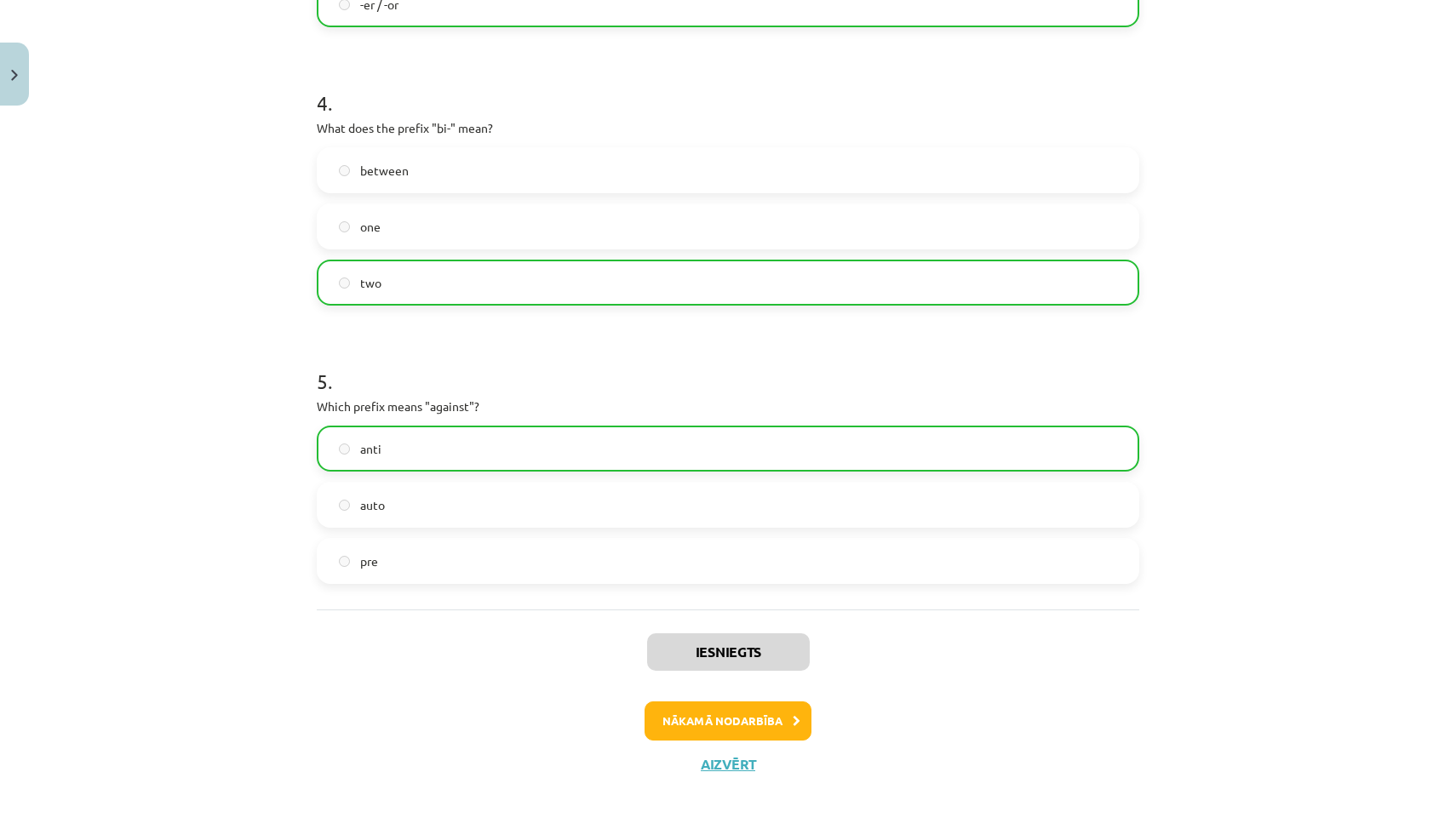
click at [747, 751] on div "Iesniegts Nākamā nodarbība Aizvērt" at bounding box center [728, 696] width 822 height 173
click at [747, 723] on button "Nākamā nodarbība" at bounding box center [728, 720] width 166 height 39
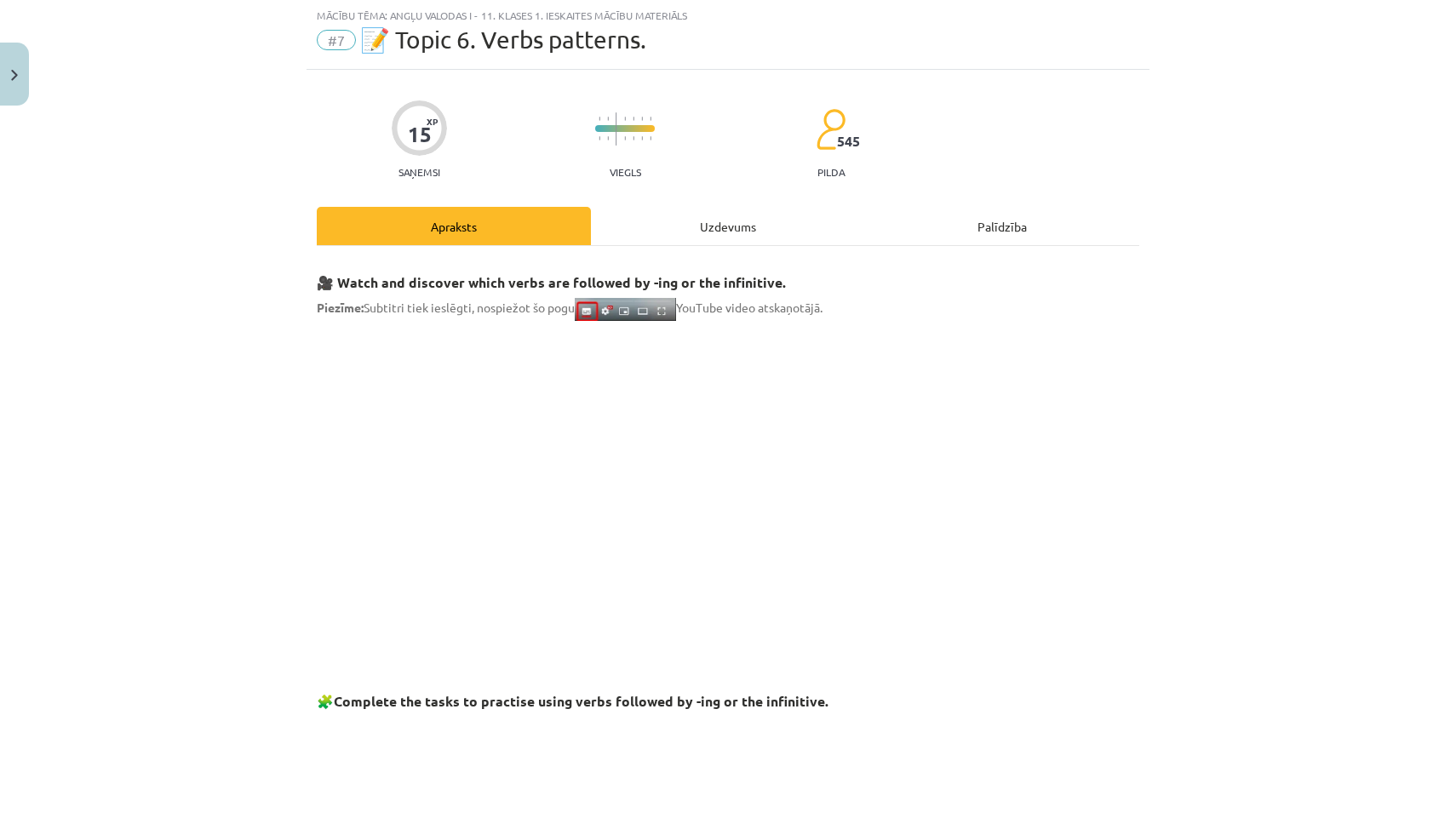
scroll to position [43, 0]
click at [681, 230] on div "Uzdevums" at bounding box center [728, 226] width 274 height 38
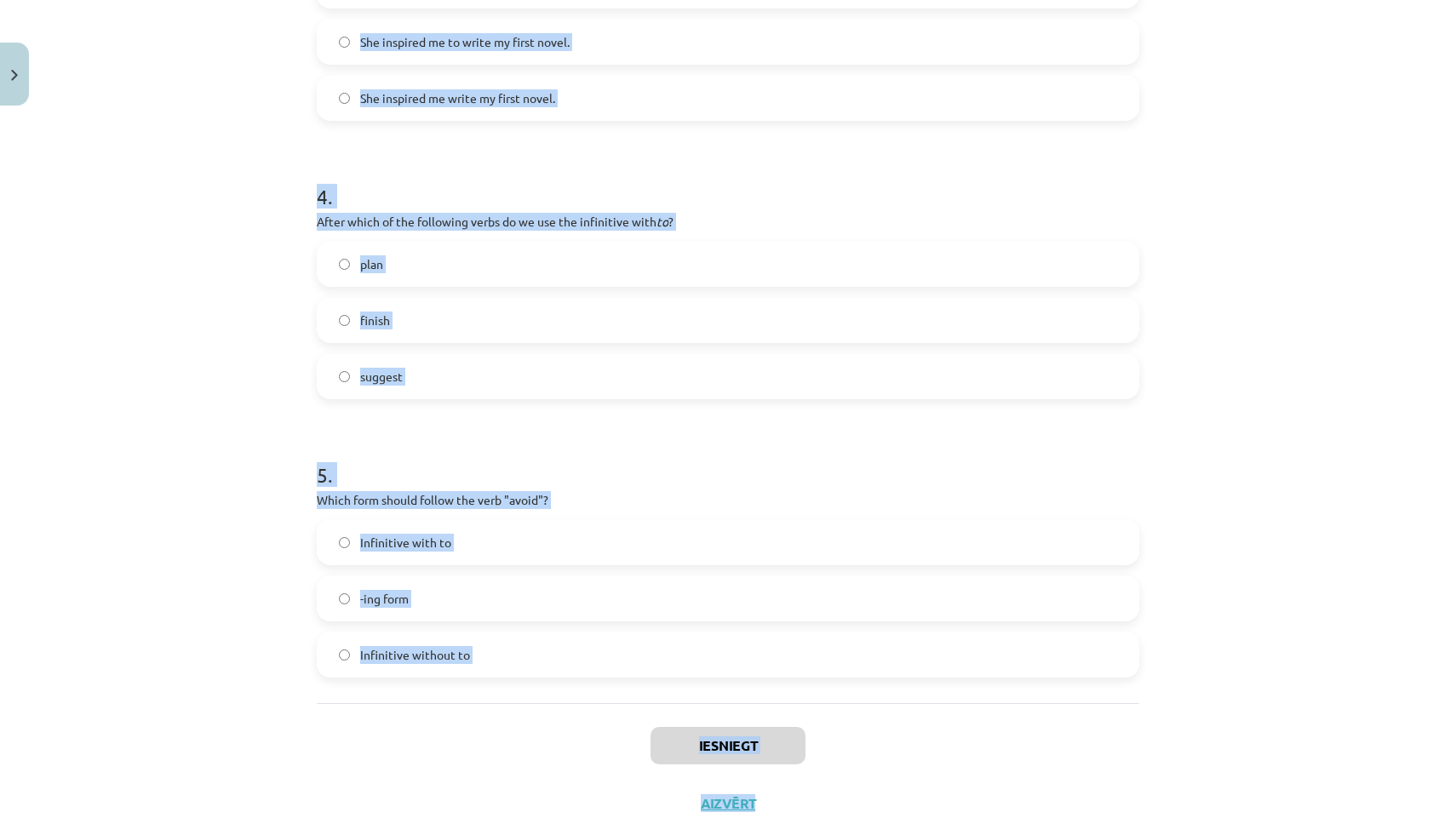
scroll to position [1026, 0]
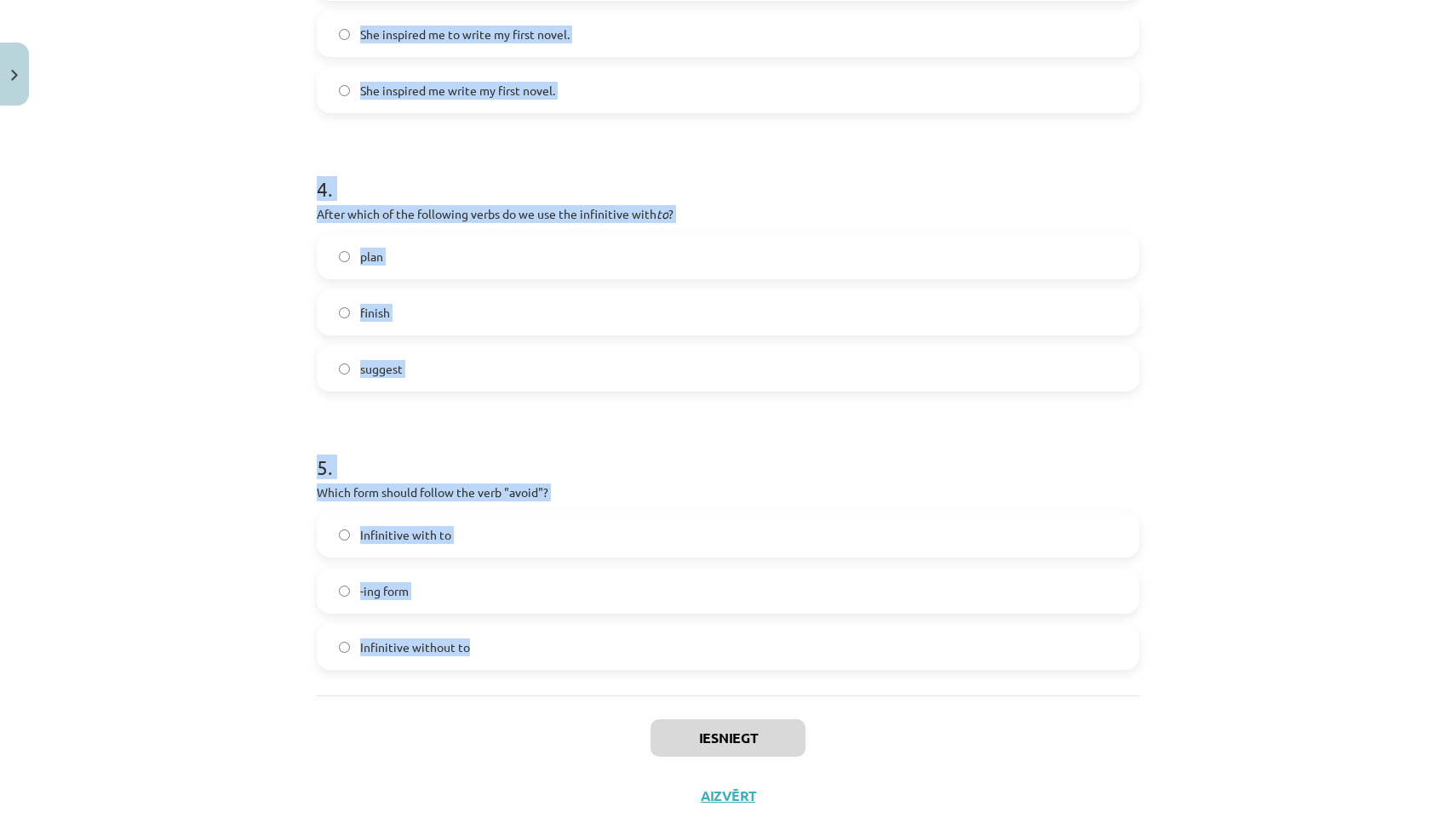
drag, startPoint x: 302, startPoint y: 324, endPoint x: 674, endPoint y: 694, distance: 524.7
click at [674, 694] on div "Mācību tēma: Angļu valodas i - 11. klases 1. ieskaites mācību materiāls #7 📝 To…" at bounding box center [728, 418] width 1456 height 835
copy form "1 . What is the difference in meaning between "stop talking" and "stop to talk"…"
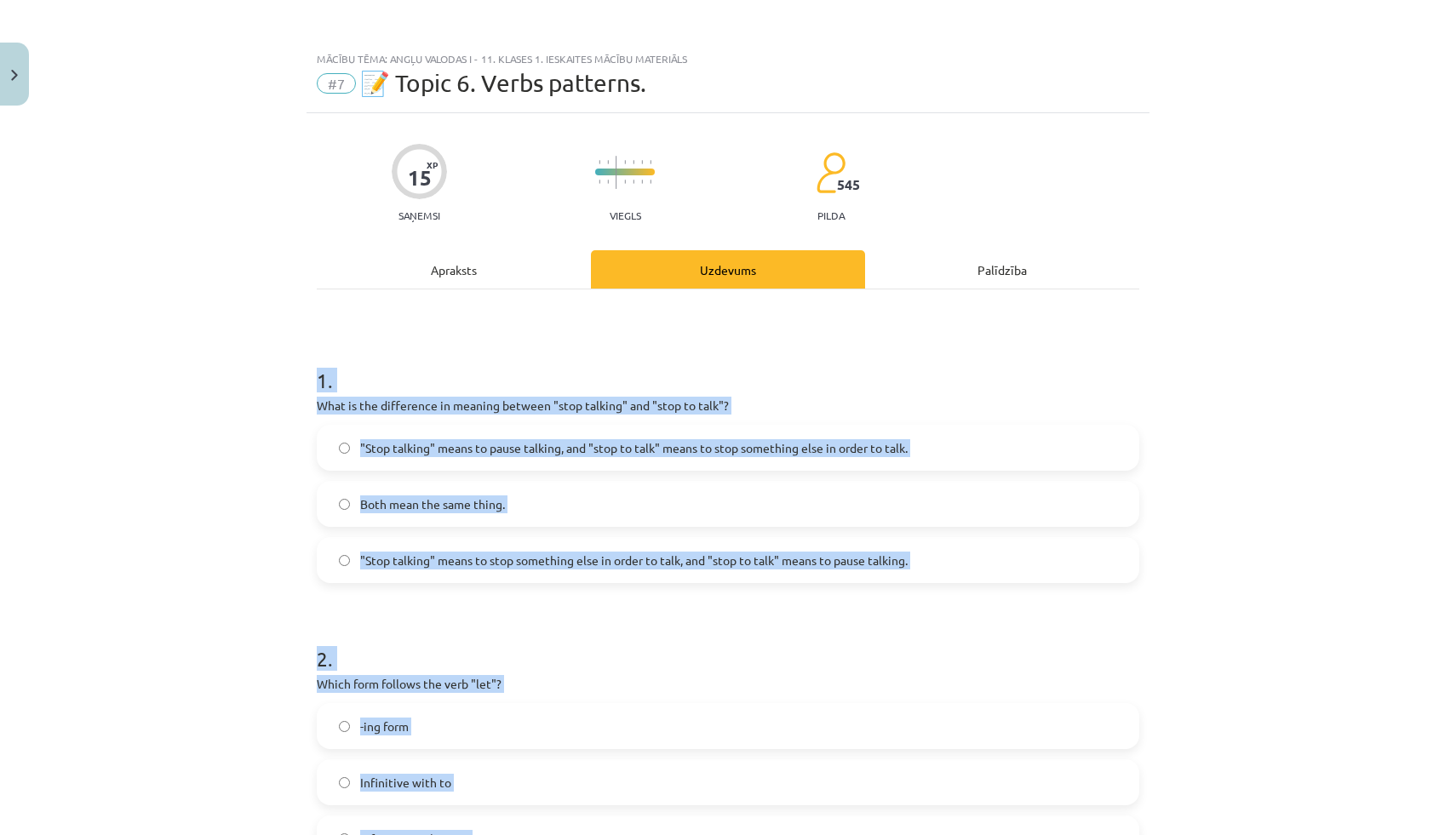
click at [274, 418] on div "Mācību tēma: Angļu valodas i - 11. klases 1. ieskaites mācību materiāls #7 📝 To…" at bounding box center [728, 418] width 1456 height 835
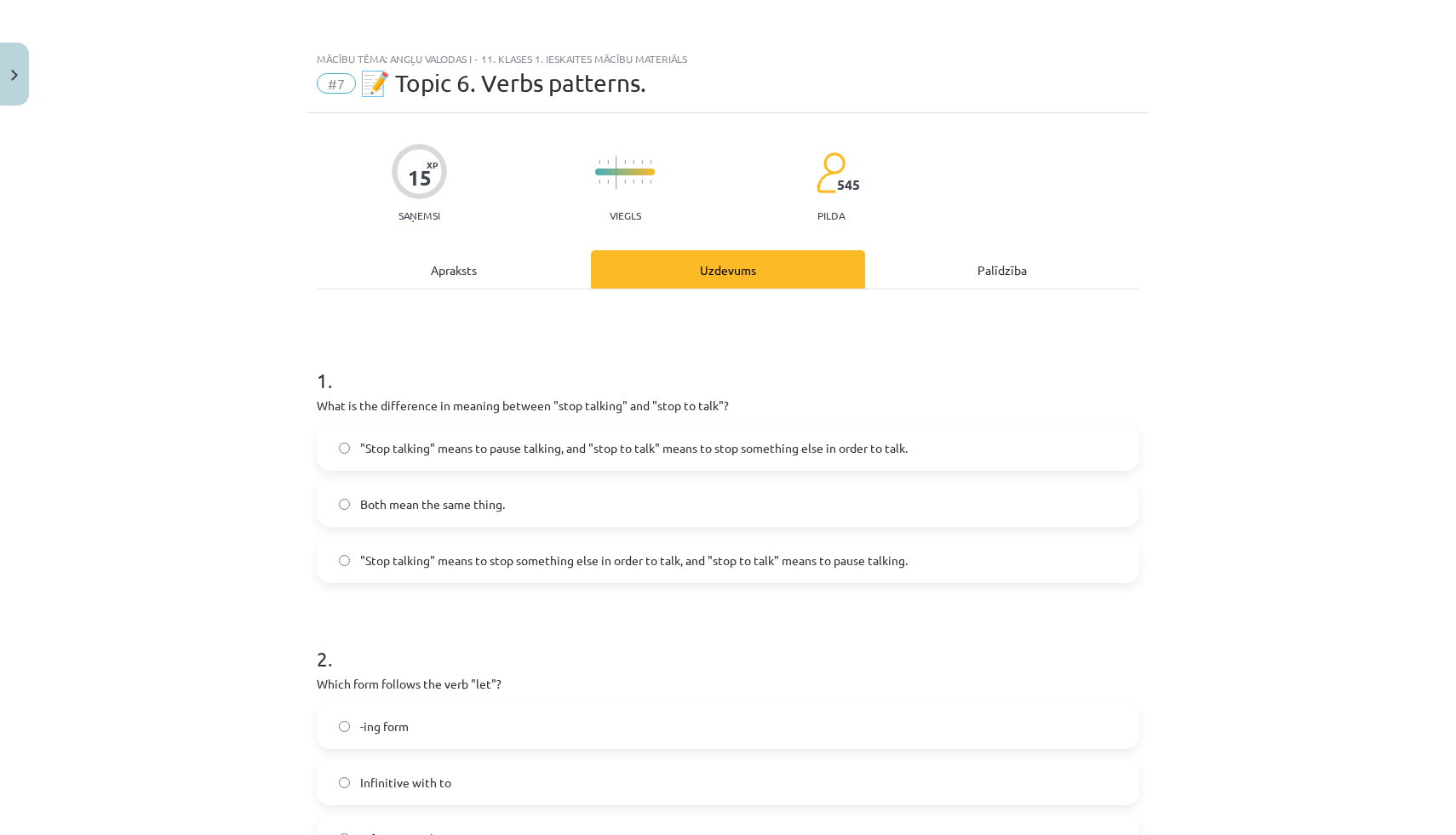
click at [460, 451] on span ""Stop talking" means to pause talking, and "stop to talk" means to stop somethi…" at bounding box center [633, 448] width 547 height 18
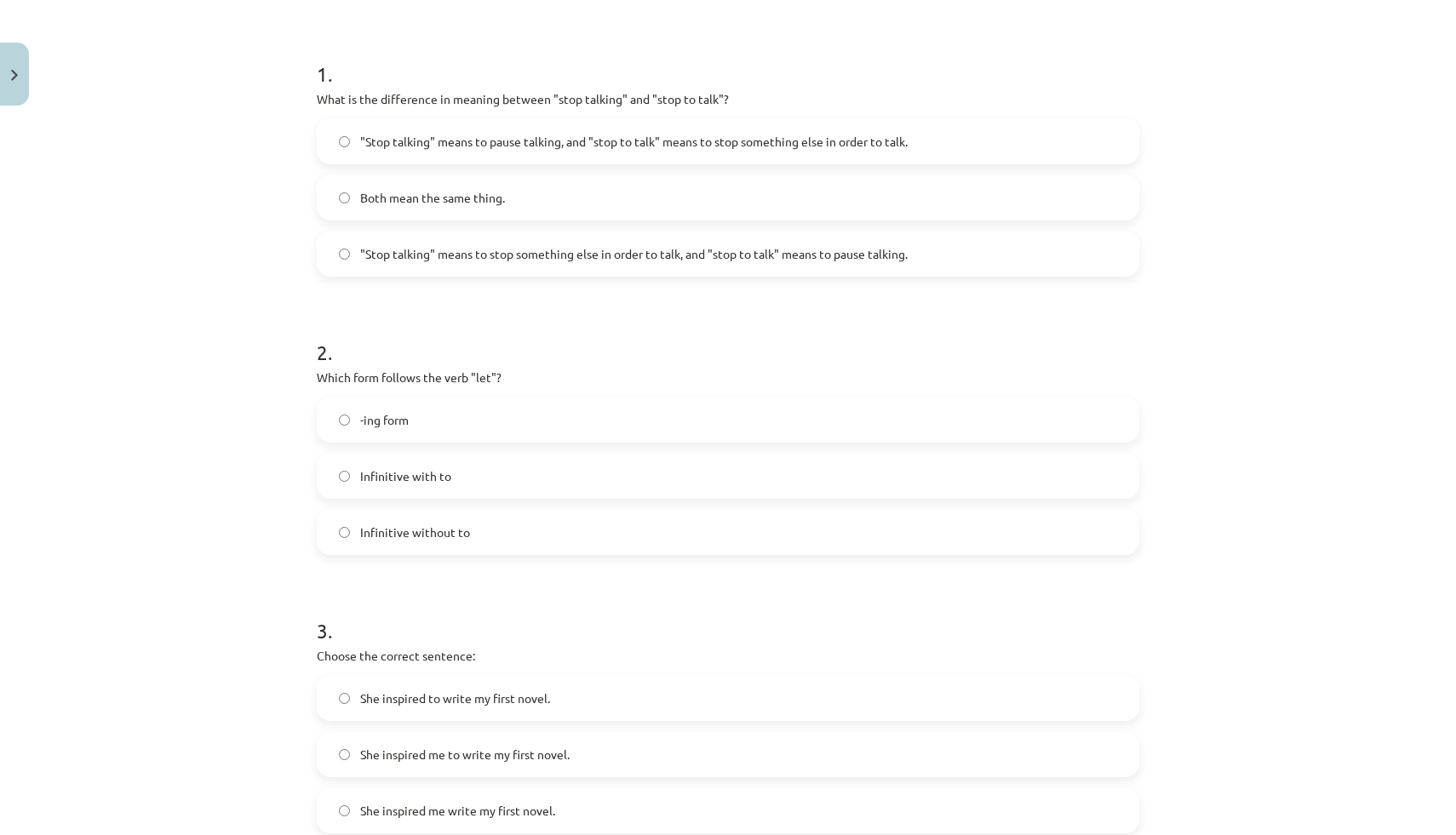
scroll to position [307, 0]
click at [411, 475] on span "Infinitive with to" at bounding box center [405, 475] width 91 height 18
click at [401, 524] on span "Infinitive without to" at bounding box center [415, 531] width 110 height 18
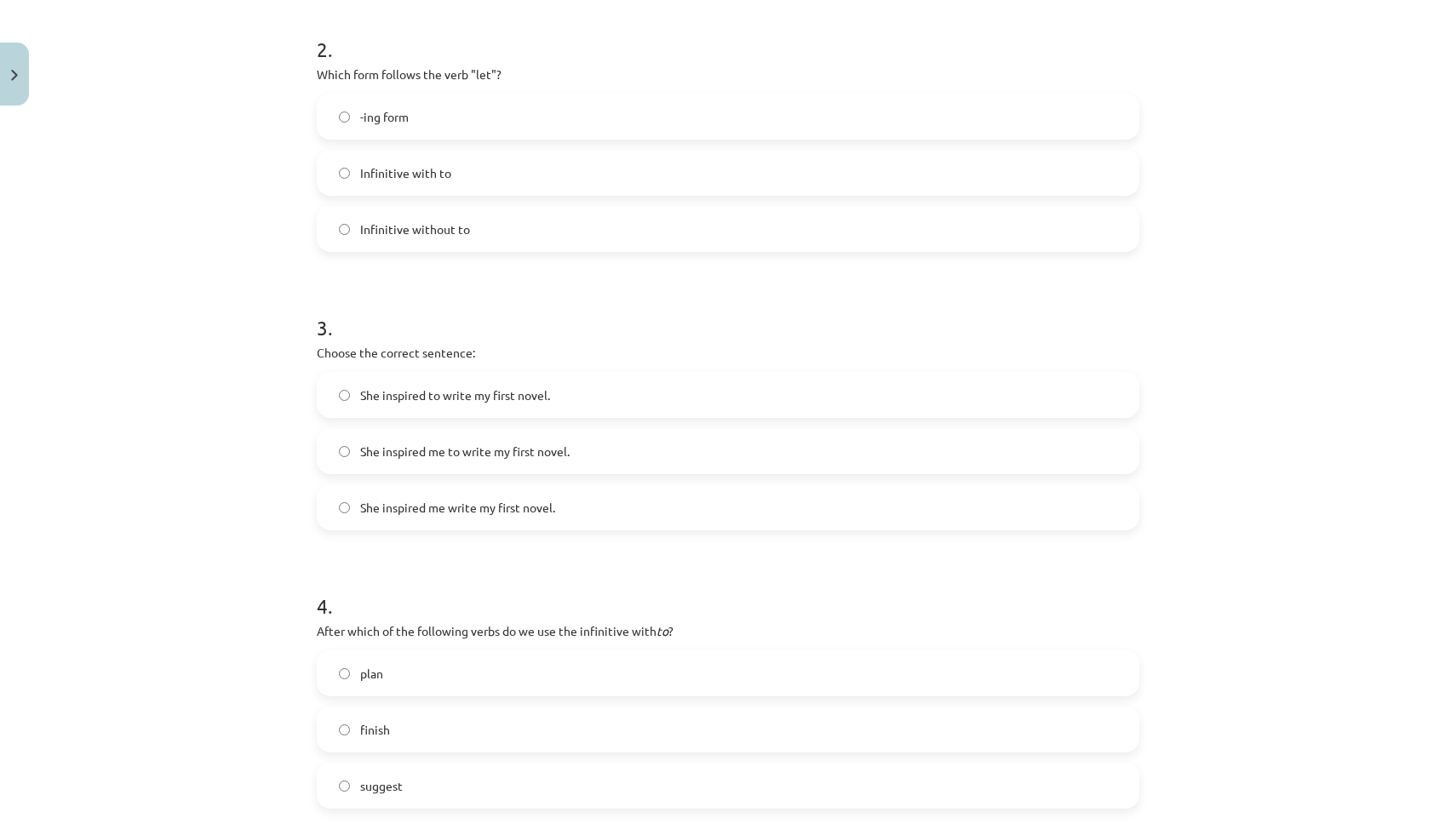
scroll to position [614, 0]
click at [385, 440] on span "She inspired me to write my first novel." at bounding box center [464, 447] width 209 height 18
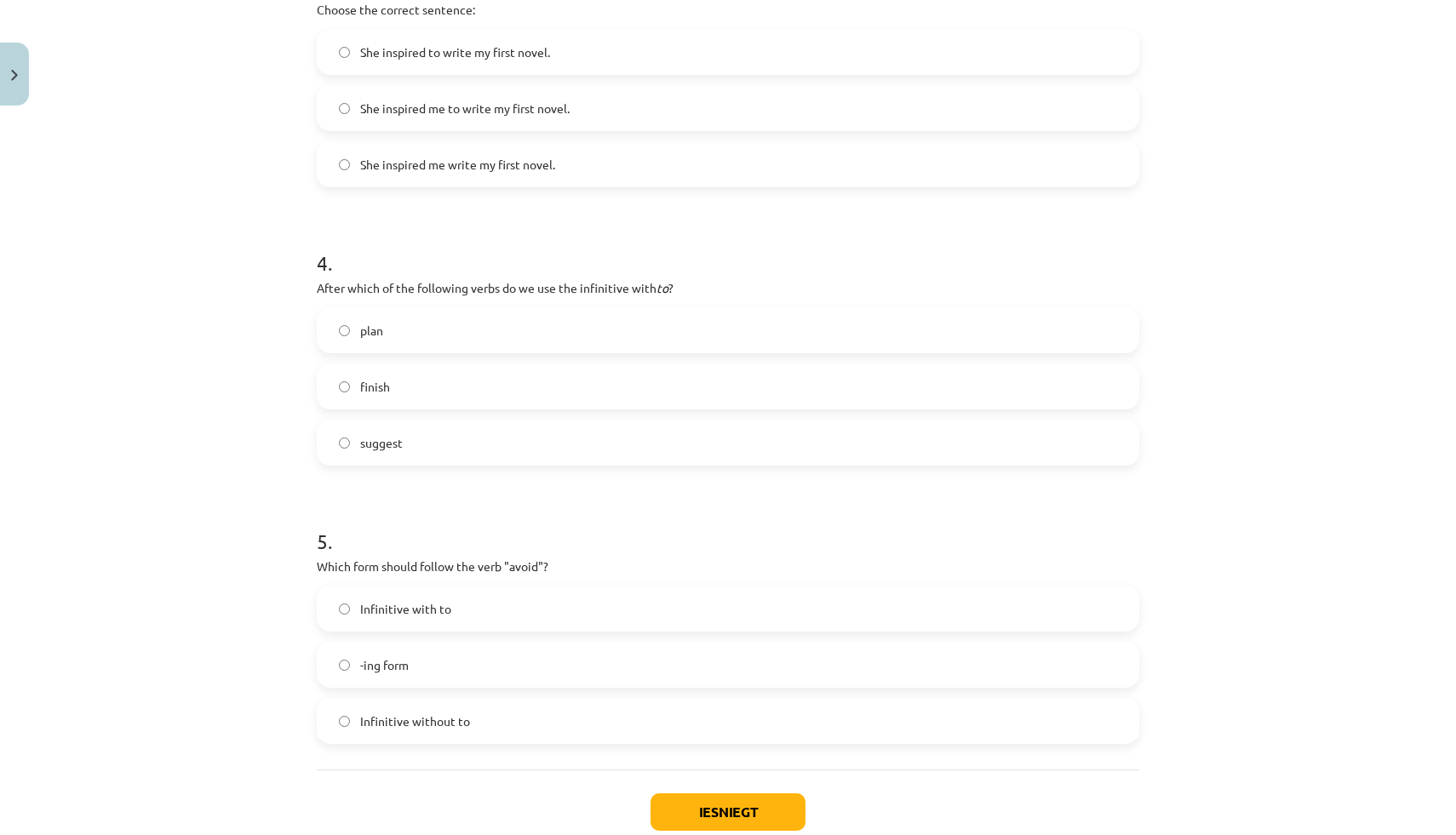
scroll to position [971, 0]
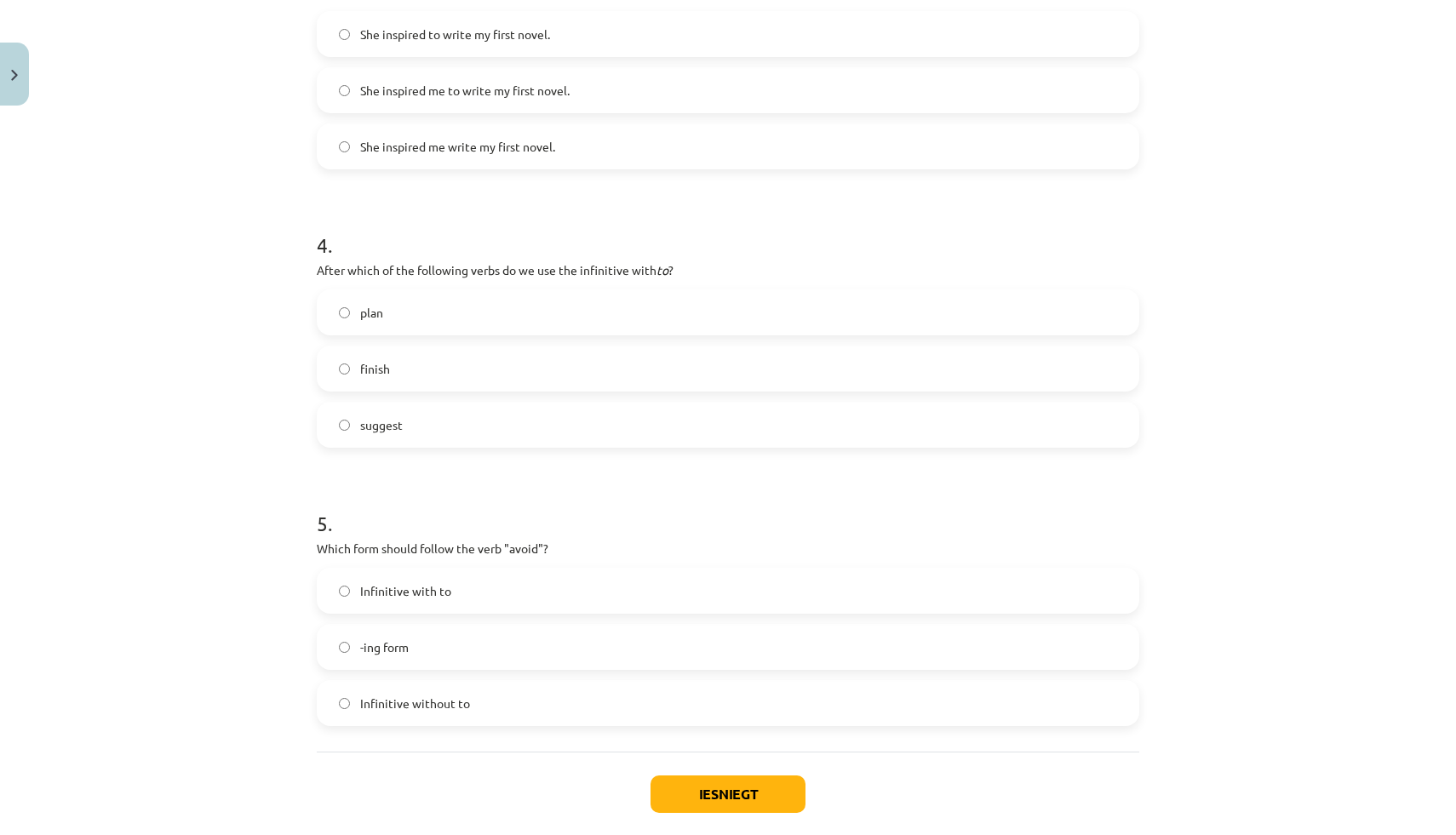
click at [368, 328] on label "plan" at bounding box center [728, 312] width 819 height 43
click at [437, 668] on label "-ing form" at bounding box center [728, 647] width 819 height 43
click at [685, 786] on button "Iesniegt" at bounding box center [728, 794] width 154 height 38
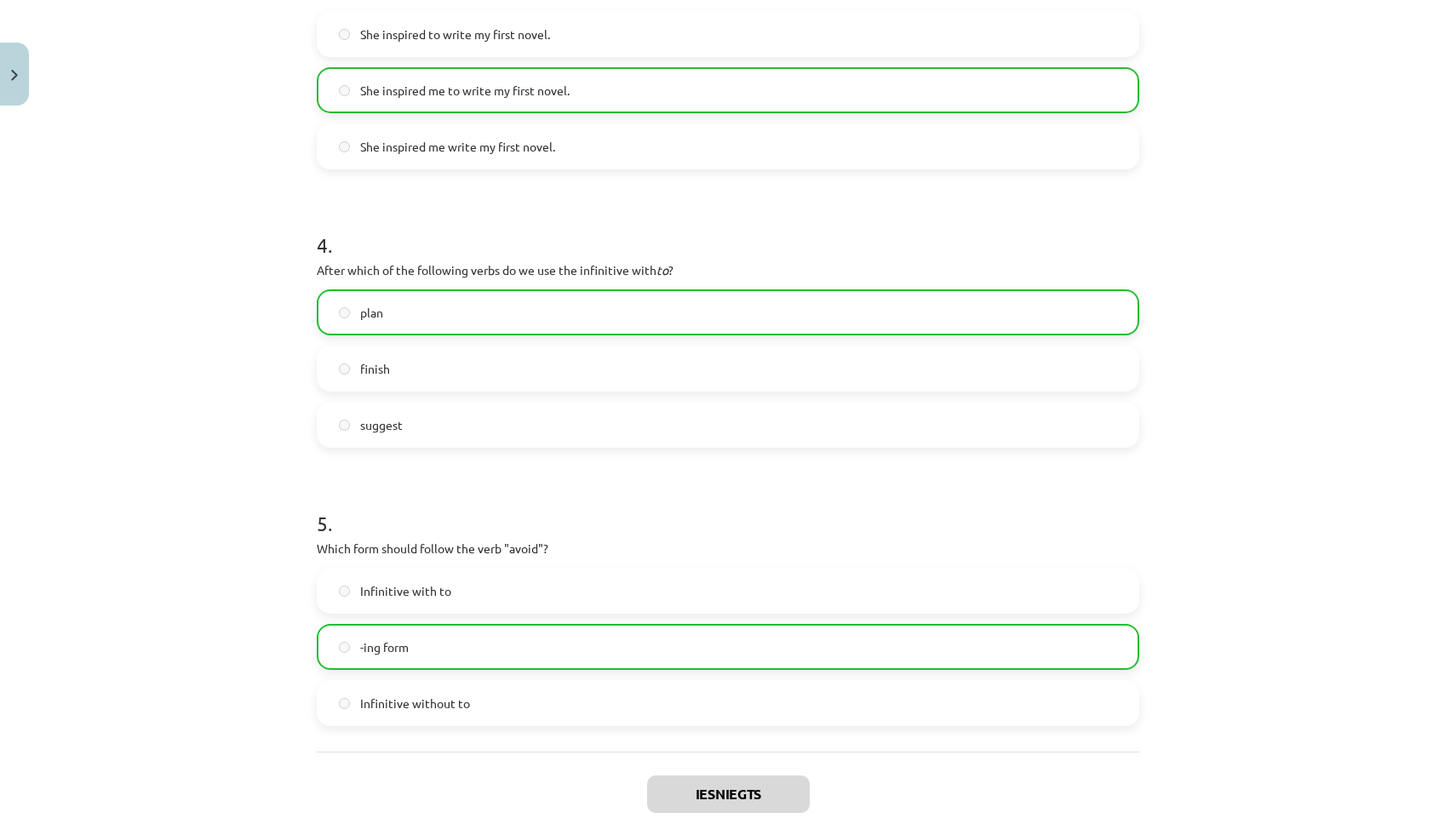
scroll to position [0, 0]
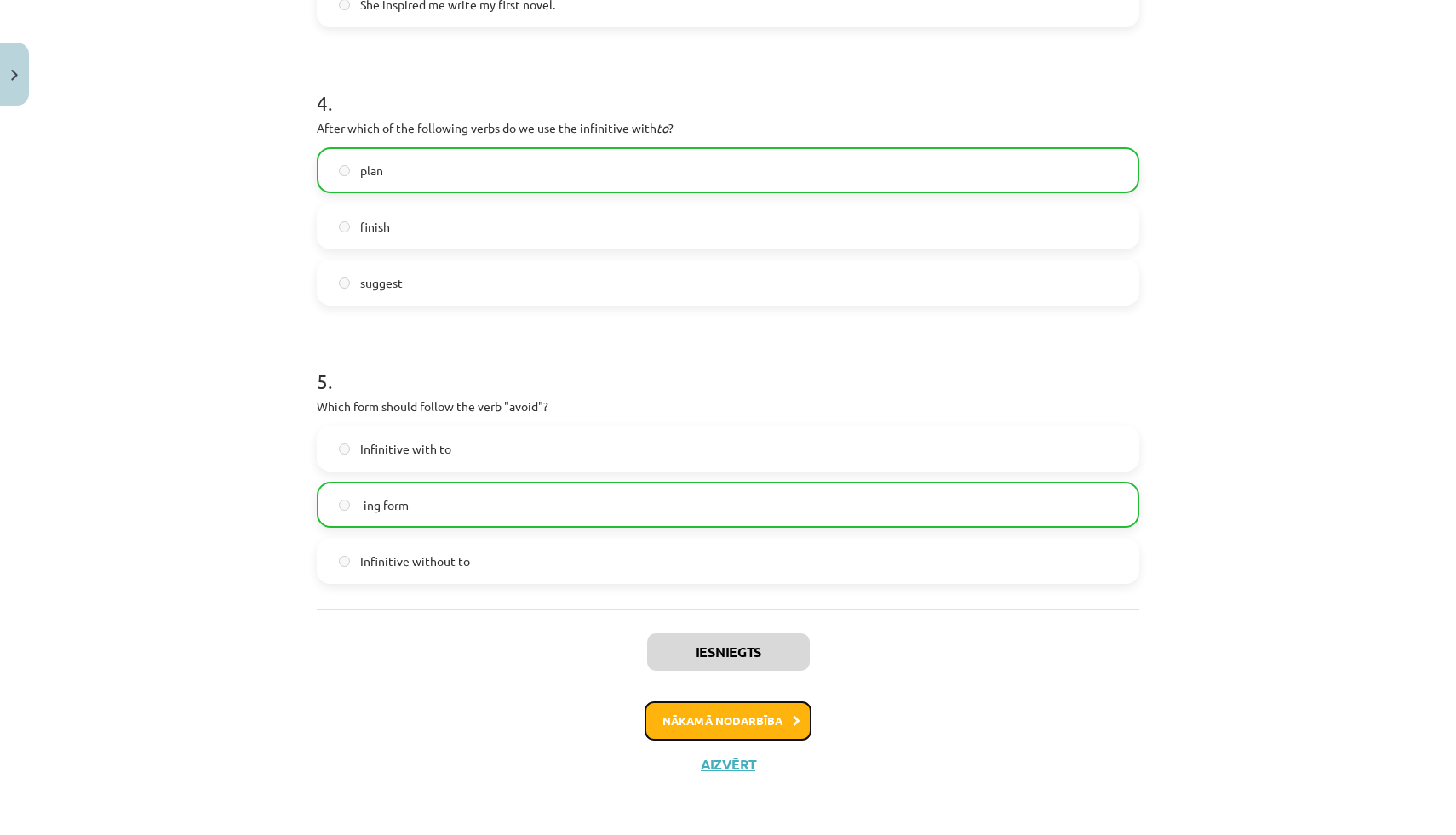
click at [737, 708] on button "Nākamā nodarbība" at bounding box center [728, 720] width 166 height 39
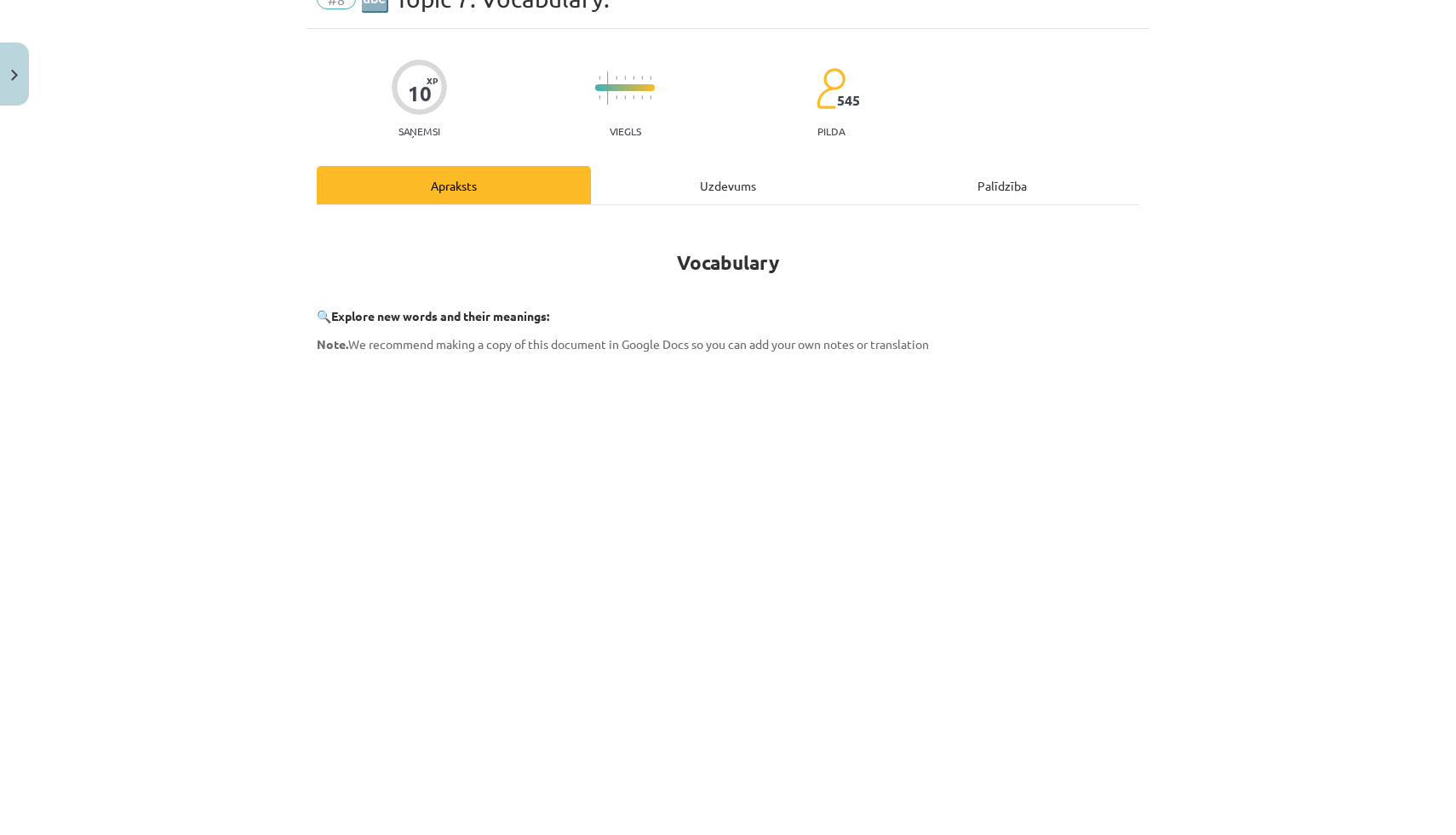
scroll to position [43, 0]
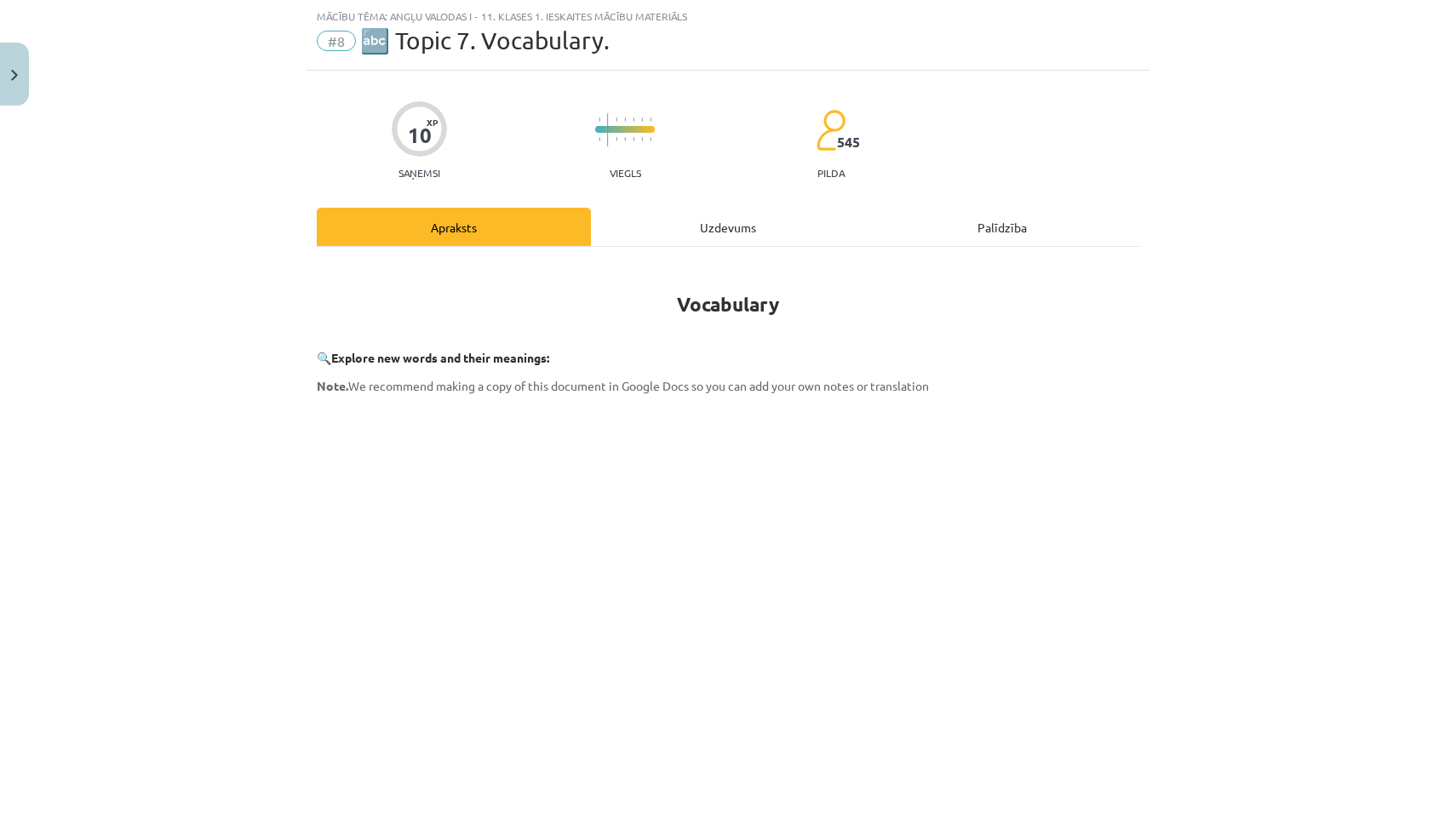
click at [718, 228] on div "Uzdevums" at bounding box center [728, 226] width 274 height 38
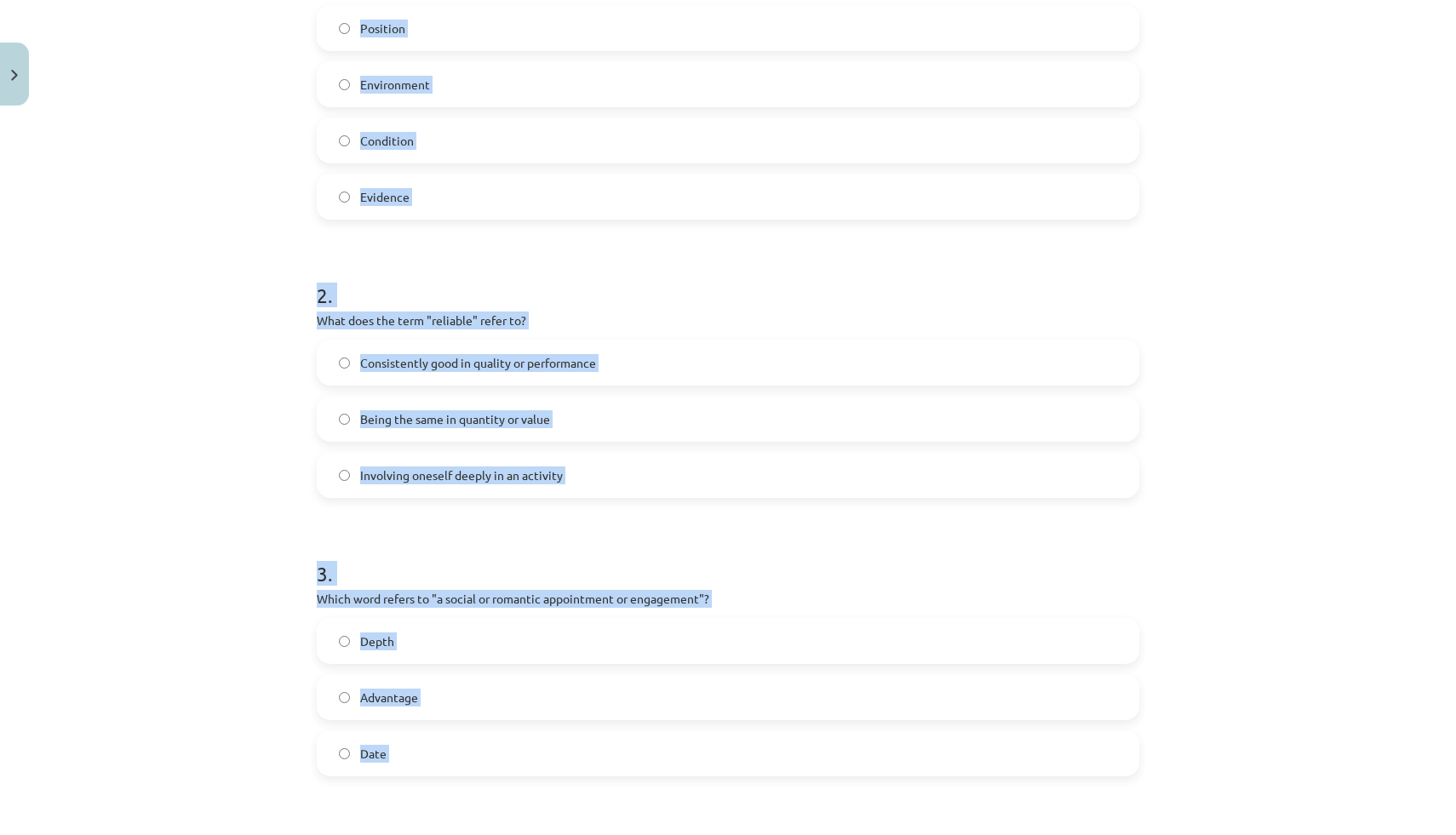
scroll to position [0, 0]
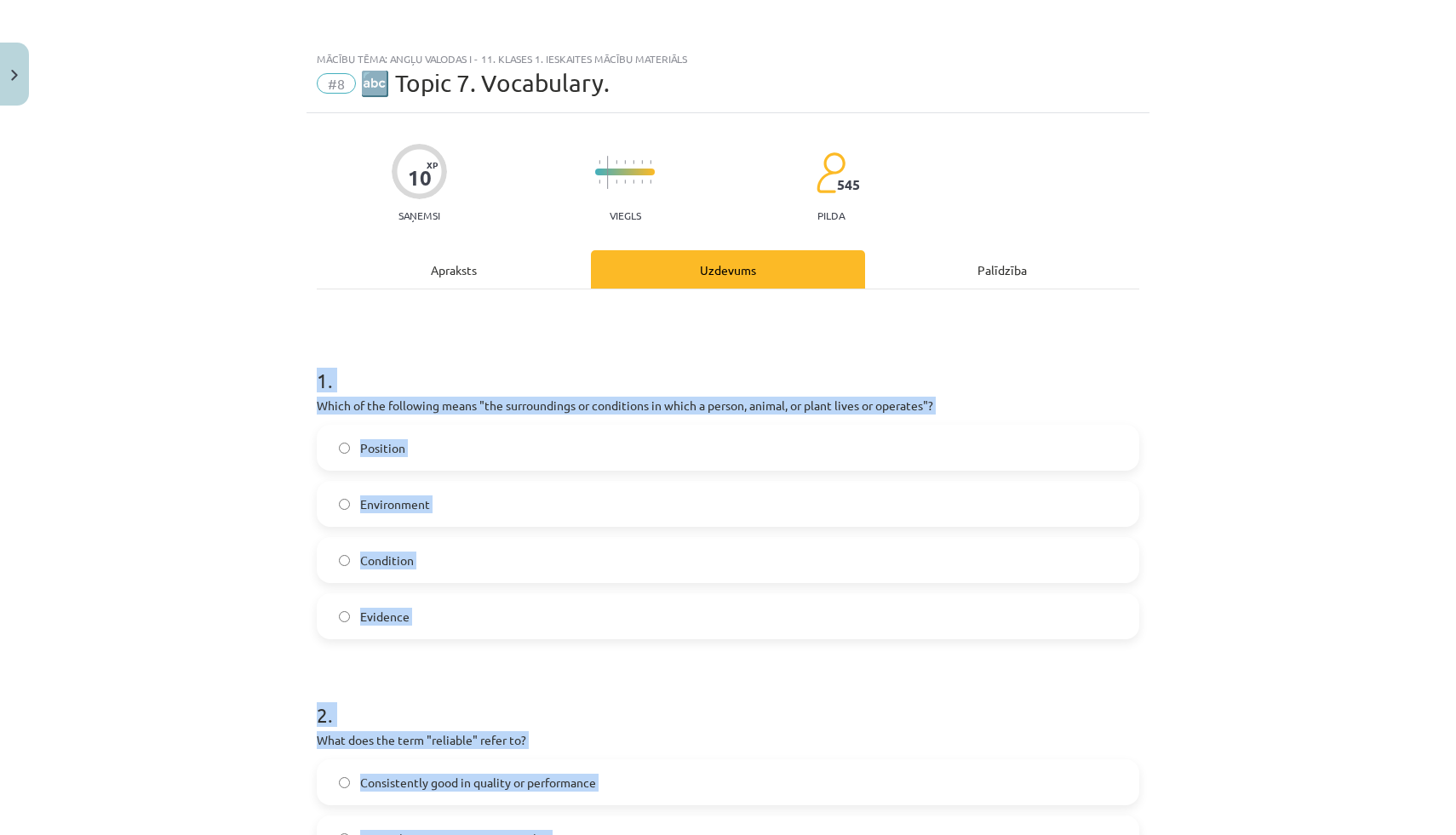
drag, startPoint x: 471, startPoint y: 617, endPoint x: 316, endPoint y: 382, distance: 281.5
copy form "1 . Which of the following means "the surroundings or conditions in which a per…"
click at [419, 519] on label "Environment" at bounding box center [728, 503] width 819 height 43
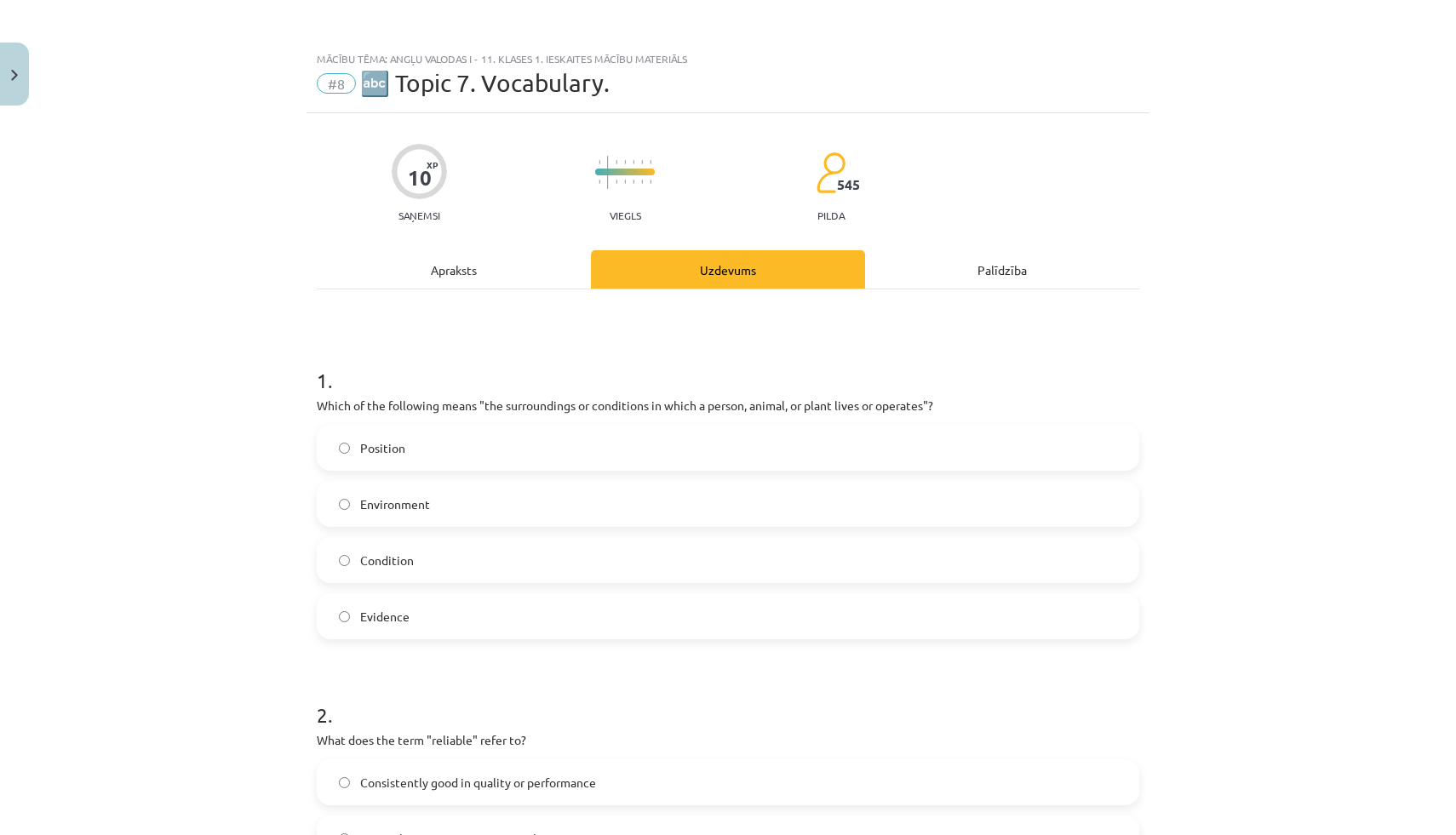
scroll to position [265, 0]
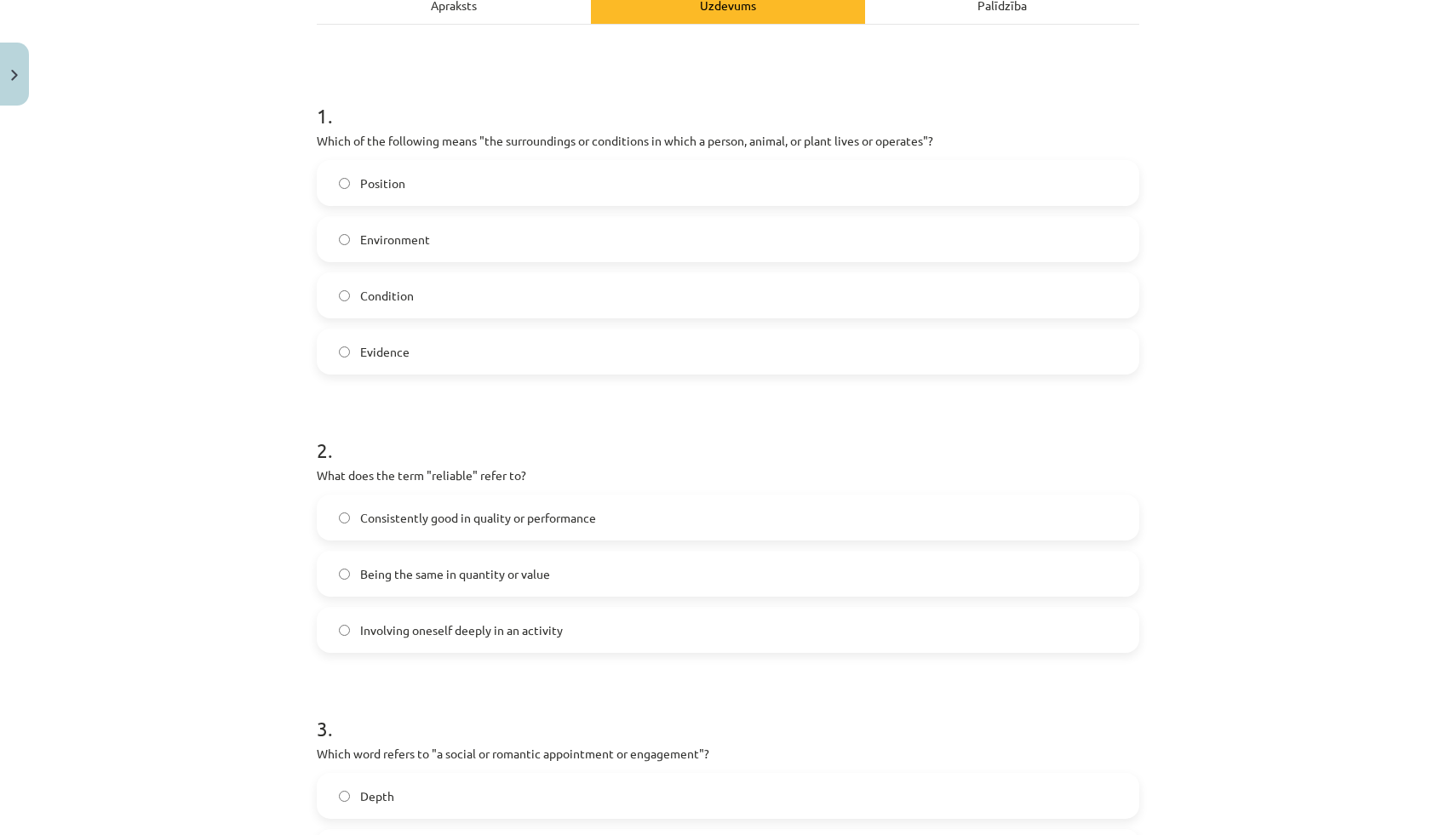
click at [419, 515] on span "Consistently good in quality or performance" at bounding box center [477, 518] width 236 height 18
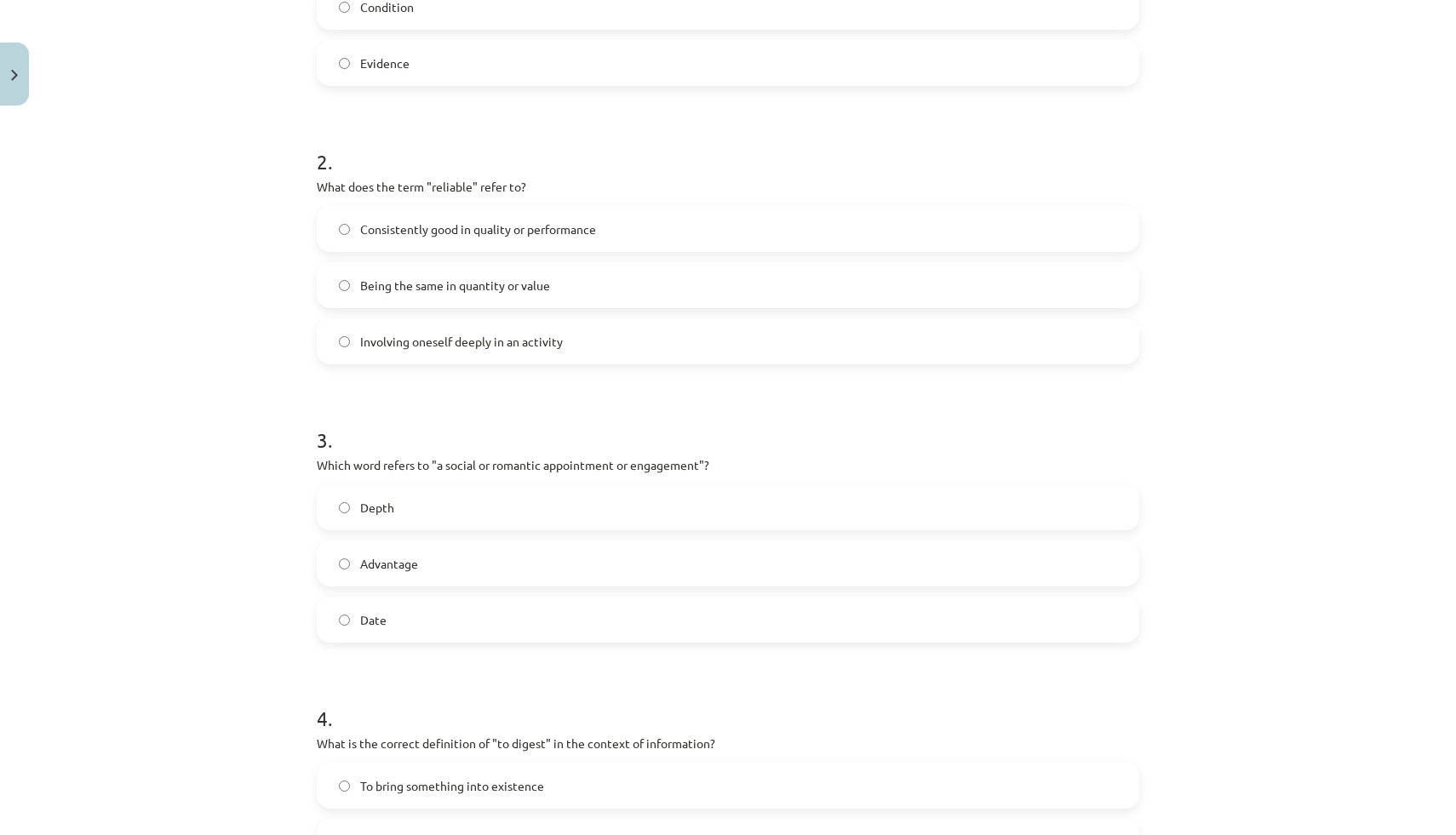
scroll to position [555, 0]
click at [392, 596] on div "Date" at bounding box center [728, 618] width 822 height 46
click at [391, 619] on label "Date" at bounding box center [728, 618] width 819 height 43
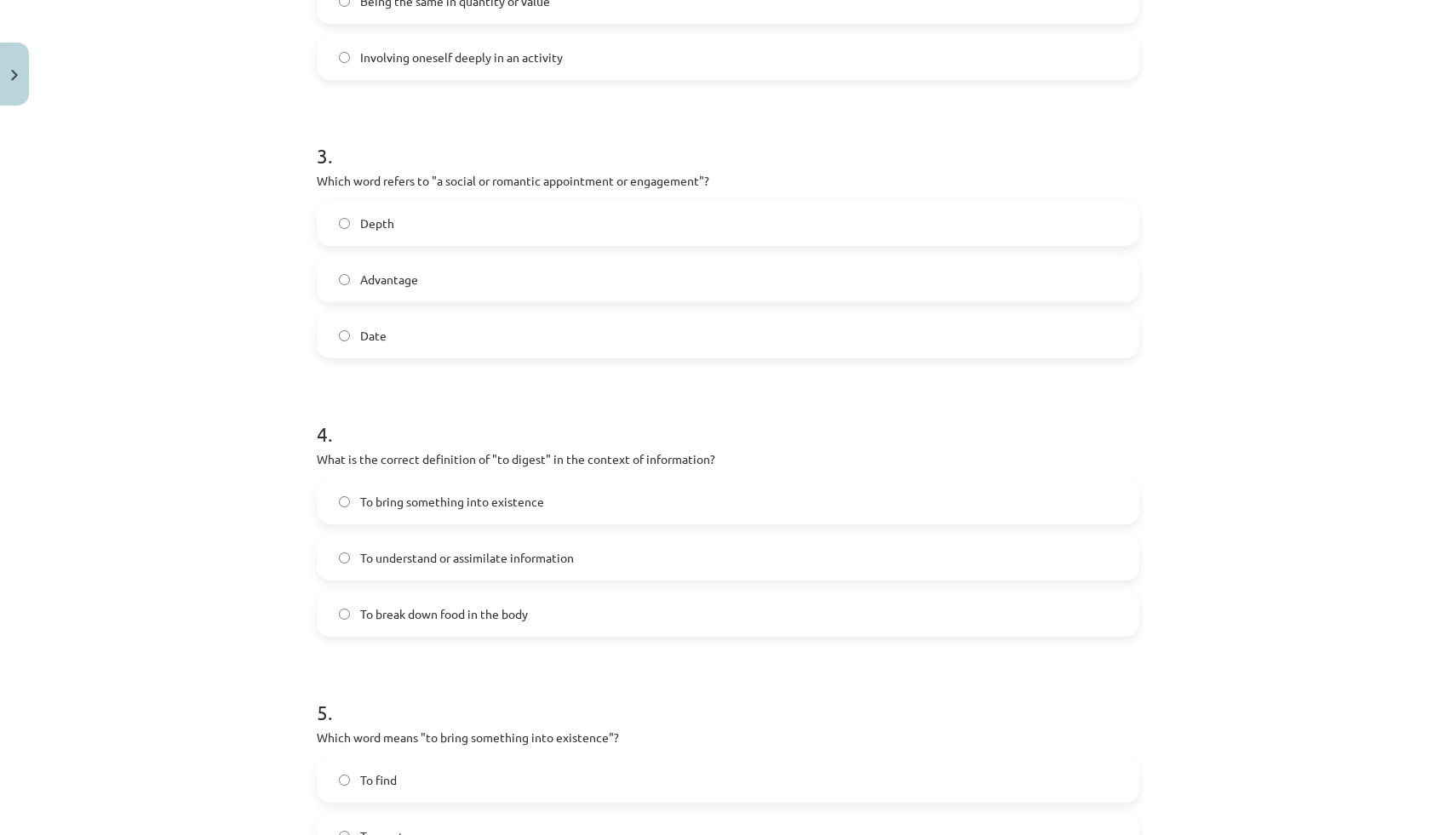
scroll to position [840, 0]
click at [449, 580] on div "To bring something into existence To understand or assimilate information To br…" at bounding box center [728, 554] width 822 height 158
click at [452, 563] on span "To understand or assimilate information" at bounding box center [466, 555] width 213 height 18
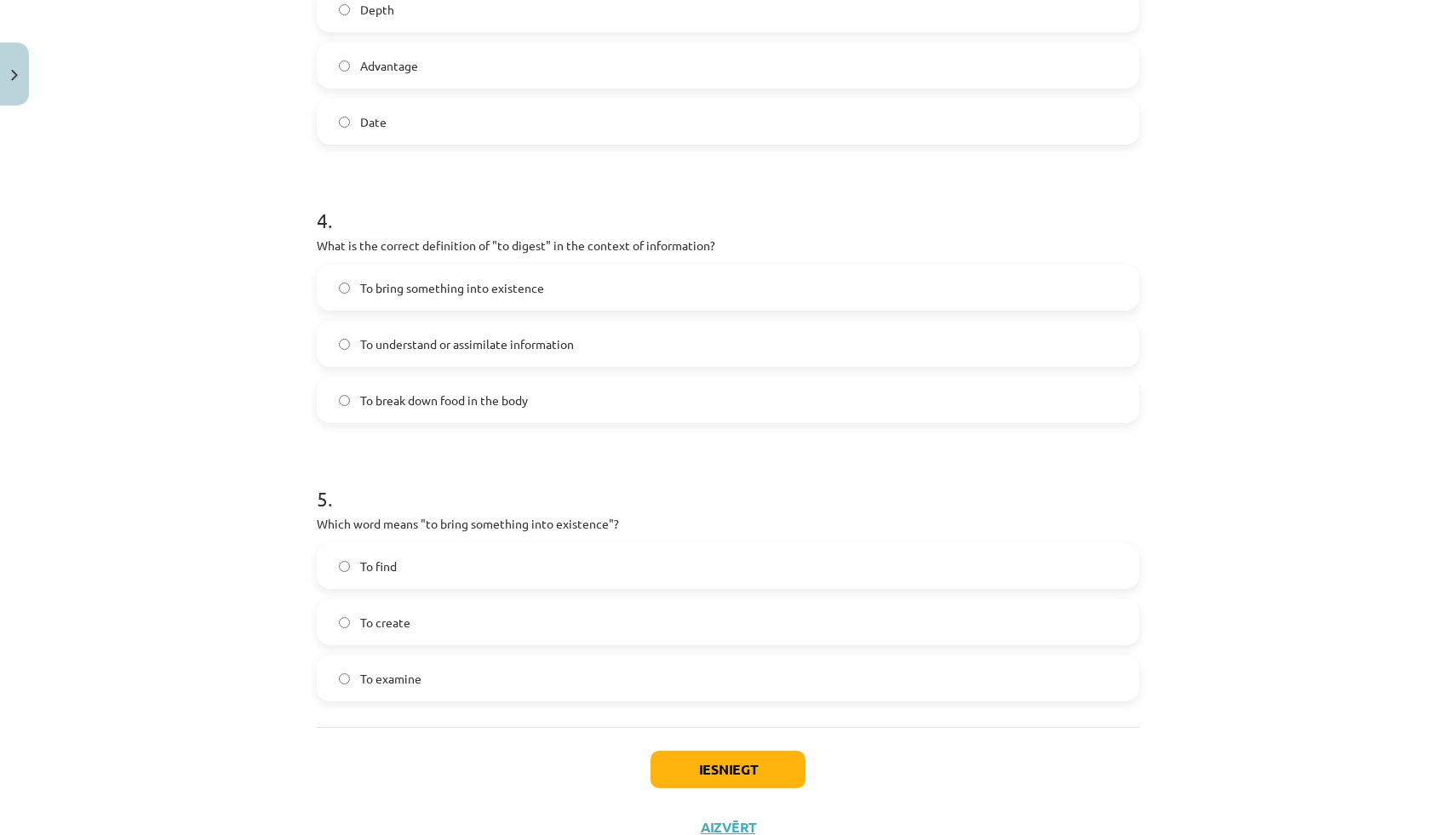
scroll to position [1062, 0]
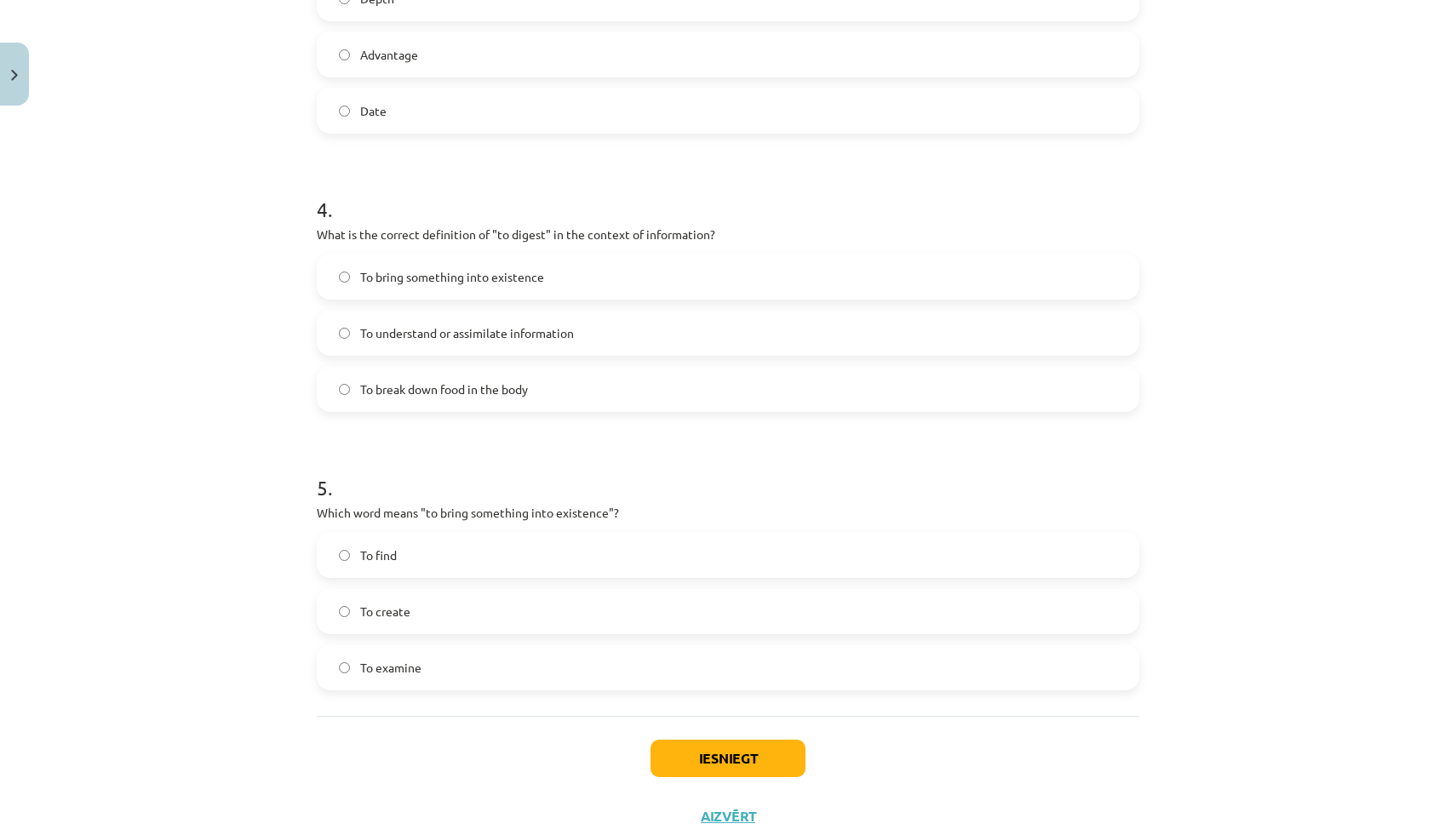
click at [396, 652] on label "To examine" at bounding box center [728, 667] width 819 height 43
click at [399, 624] on label "To create" at bounding box center [728, 611] width 819 height 43
click at [740, 784] on div "Iesniegt Aizvērt" at bounding box center [728, 775] width 822 height 120
click at [740, 767] on button "Iesniegt" at bounding box center [728, 758] width 154 height 38
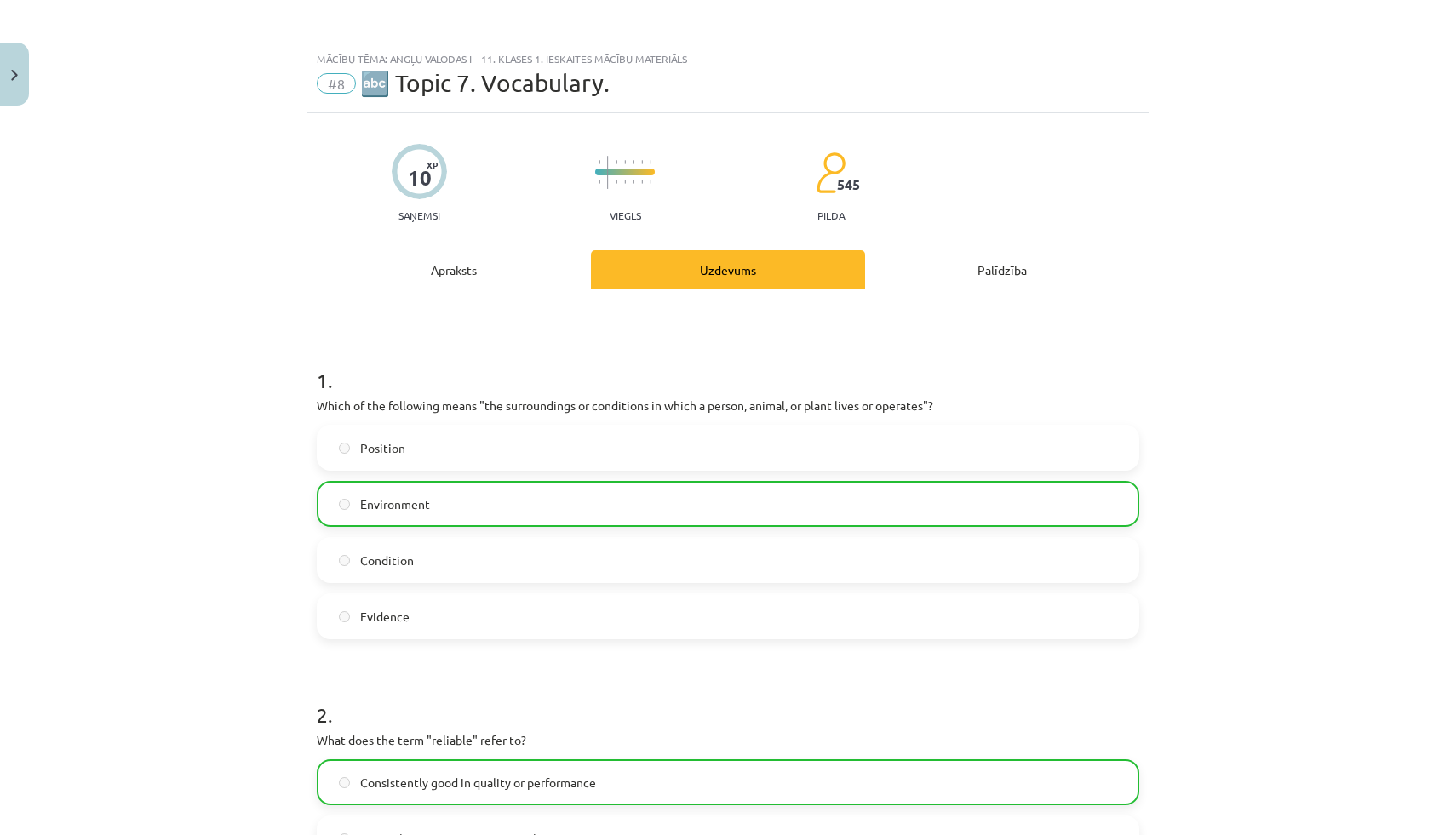
scroll to position [1169, 0]
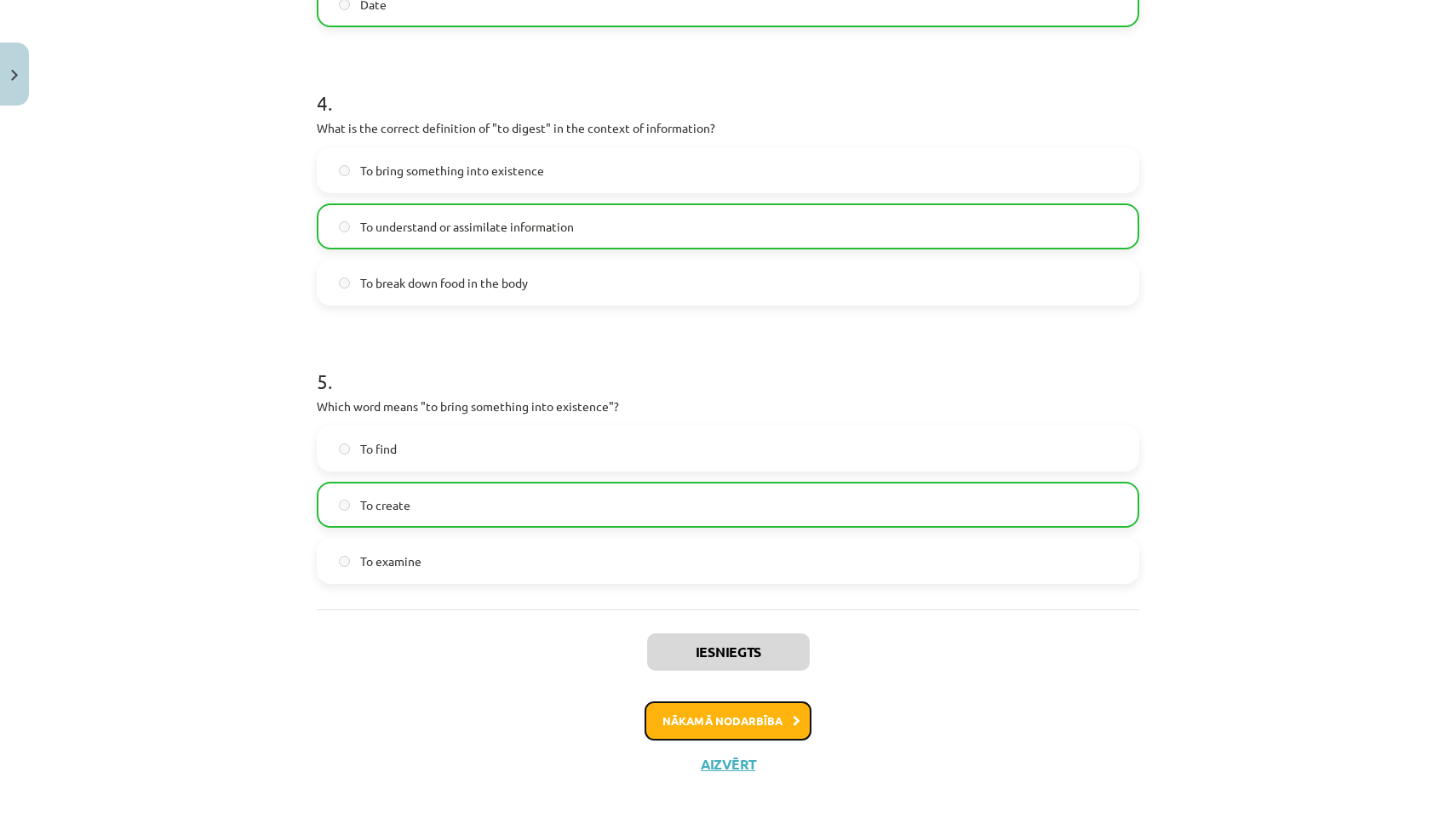
click at [728, 732] on button "Nākamā nodarbība" at bounding box center [728, 720] width 166 height 39
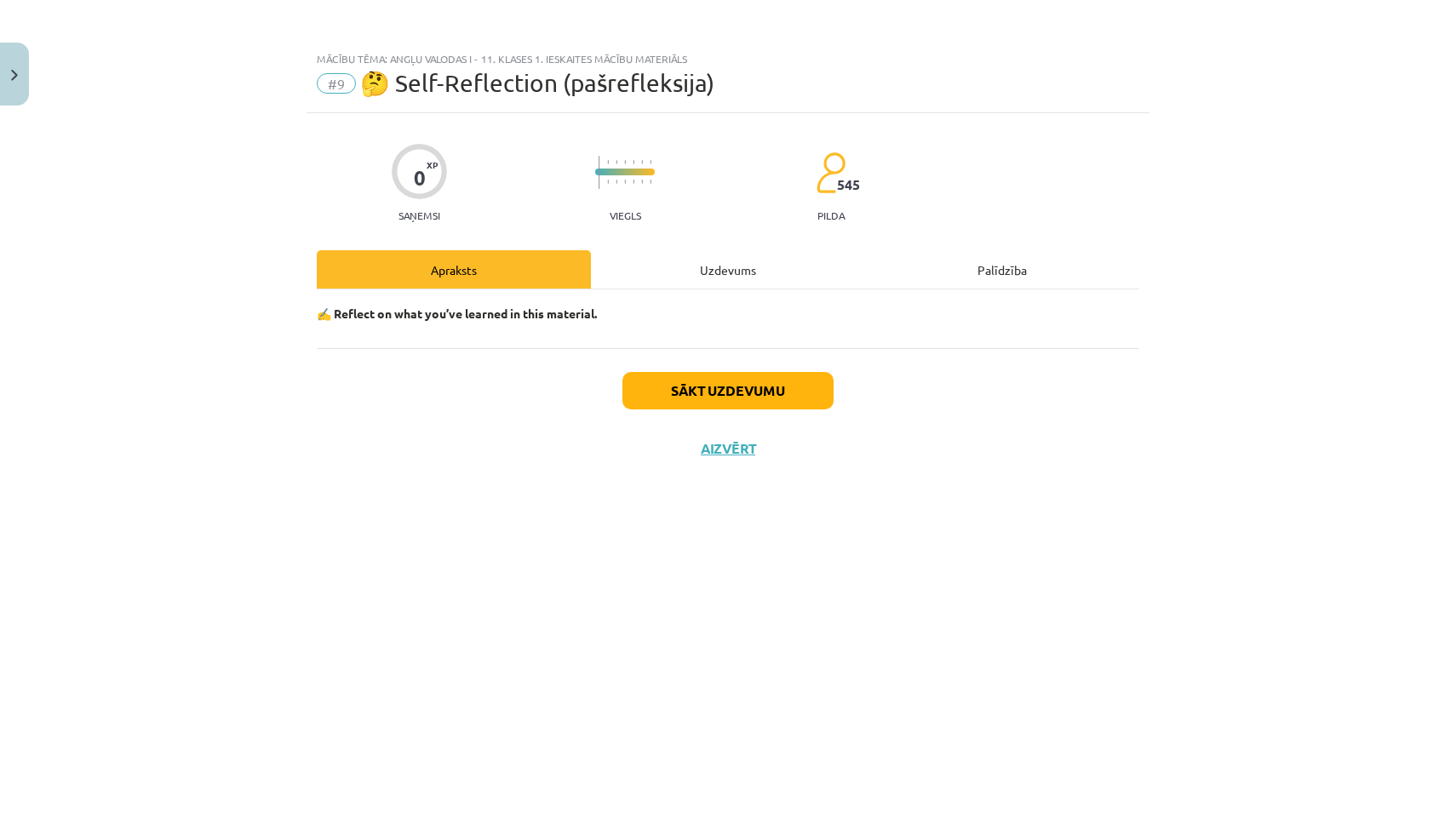
scroll to position [0, 0]
click at [689, 257] on div "Uzdevums" at bounding box center [728, 269] width 274 height 38
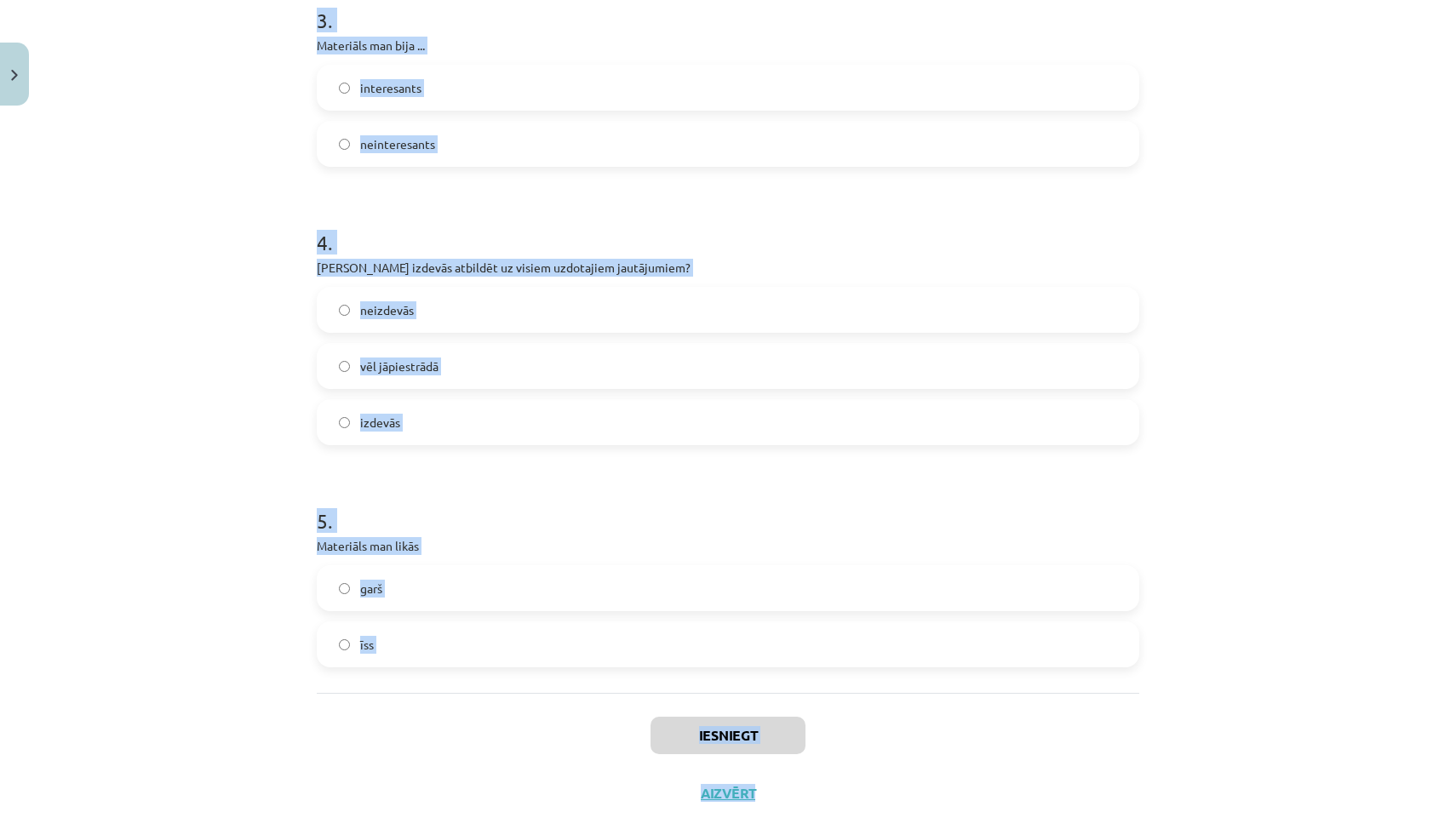
scroll to position [834, 0]
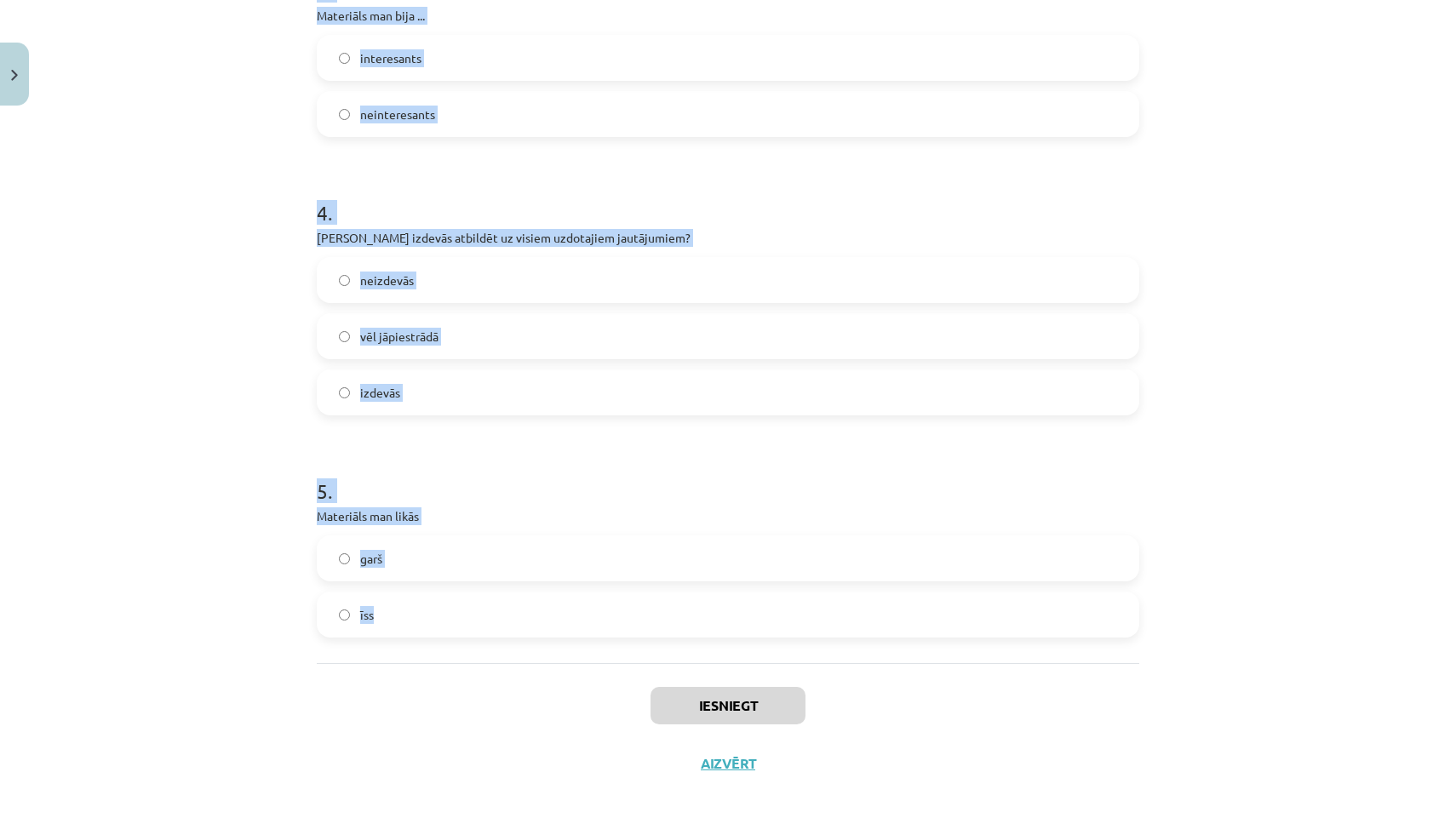
drag, startPoint x: 311, startPoint y: 382, endPoint x: 378, endPoint y: 630, distance: 256.9
click at [378, 630] on div "0 XP Saņemsi Viegls 545 pilda Apraksts Uzdevums Palīdzība 1 . Materiāla apguves…" at bounding box center [728, 36] width 843 height 1514
copy form "1 . Materiāla apguves laikā es nenoguru noguru 2 . Mans noskaņojums pasliktināj…"
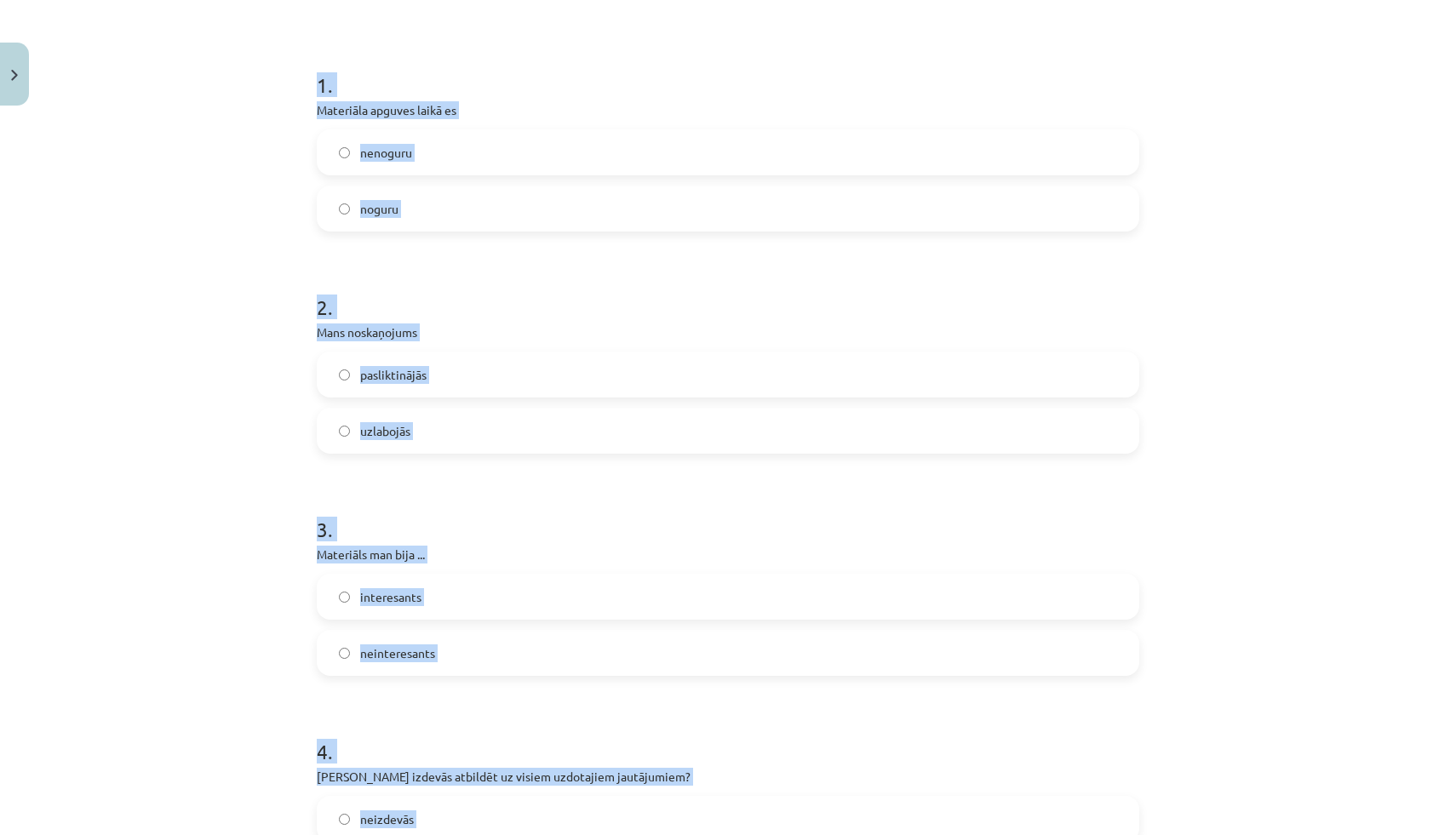
scroll to position [0, 0]
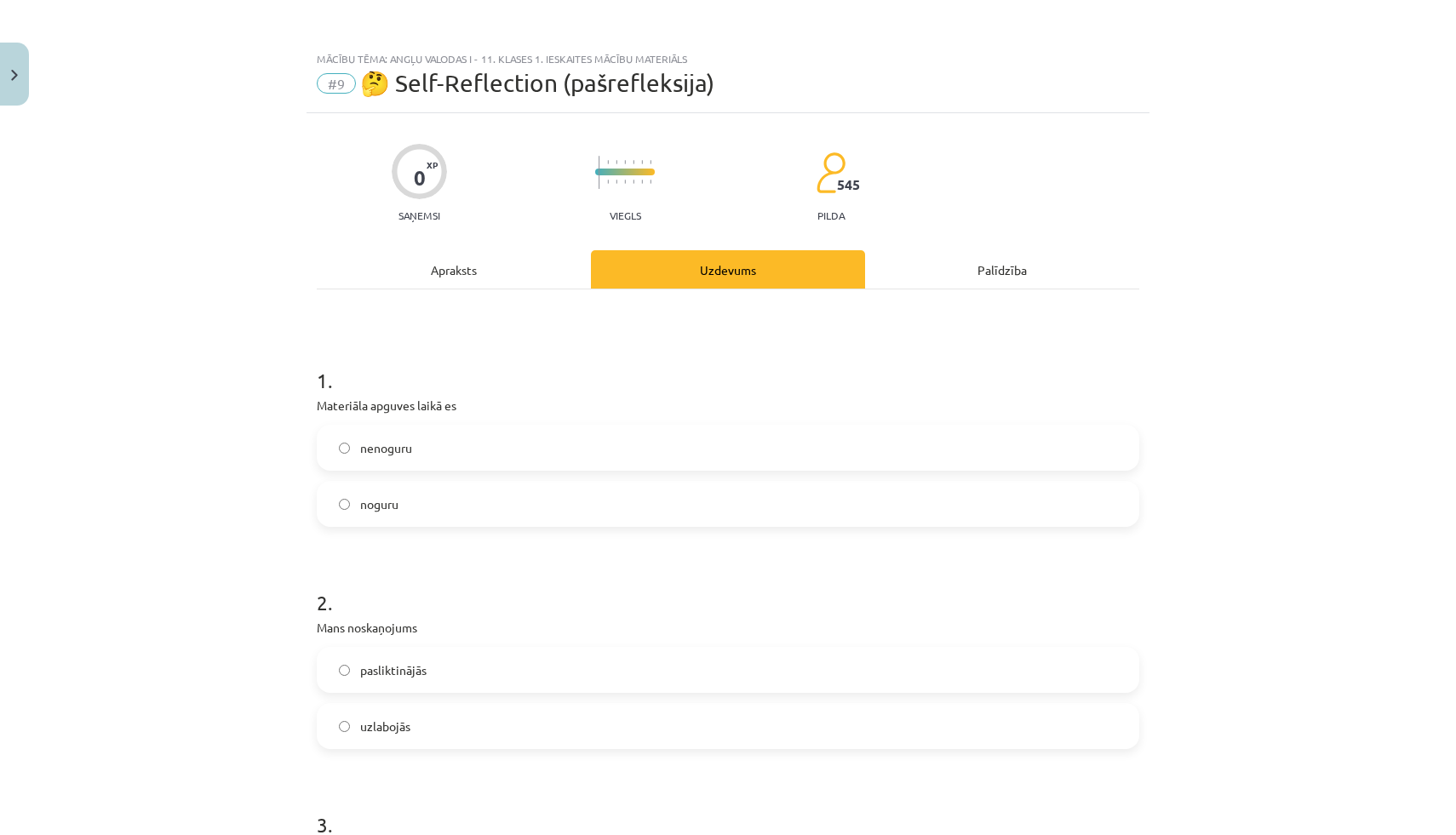
click at [391, 513] on label "noguru" at bounding box center [728, 503] width 819 height 43
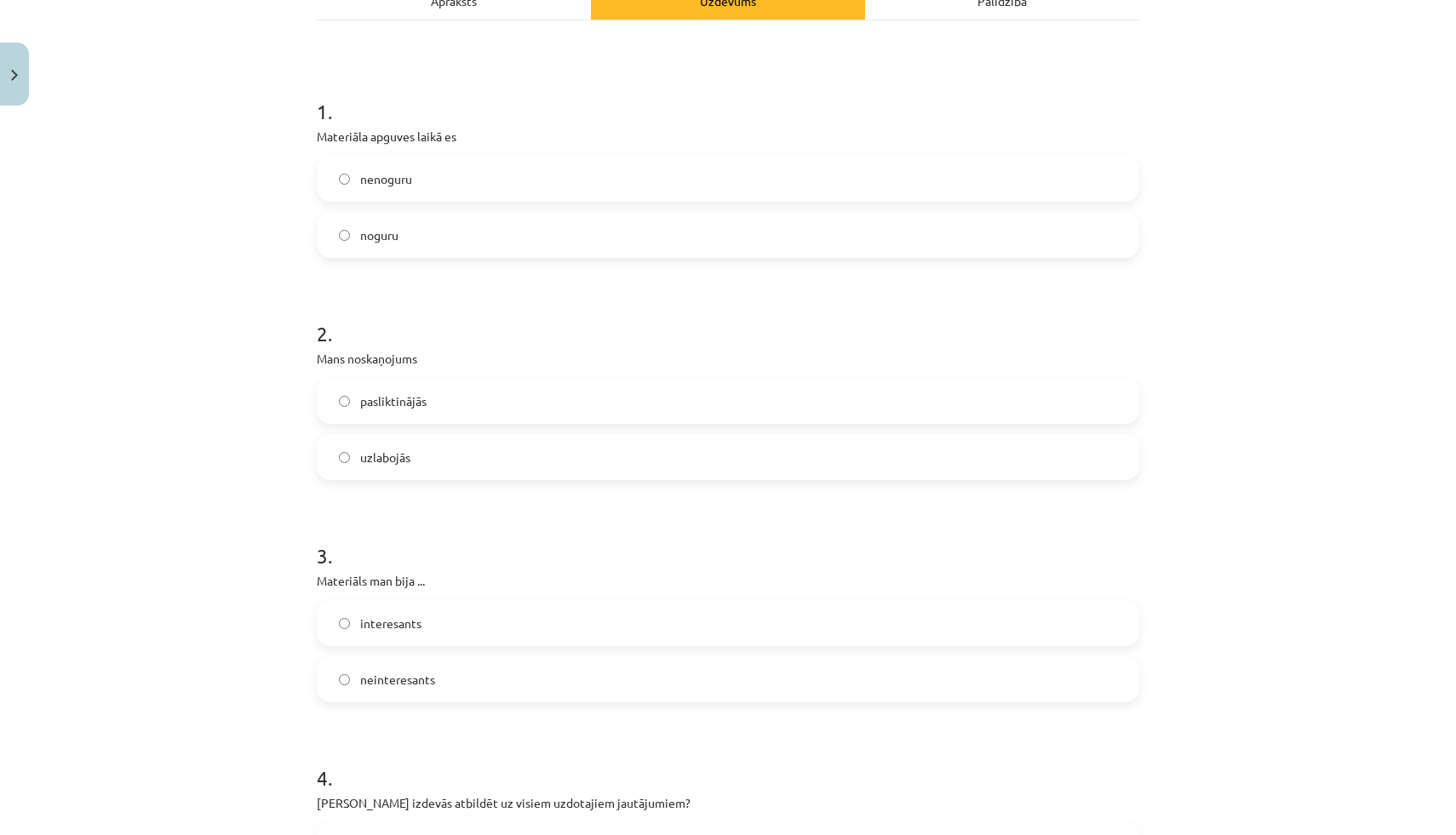
scroll to position [271, 0]
click at [388, 465] on label "uzlabojās" at bounding box center [728, 455] width 819 height 43
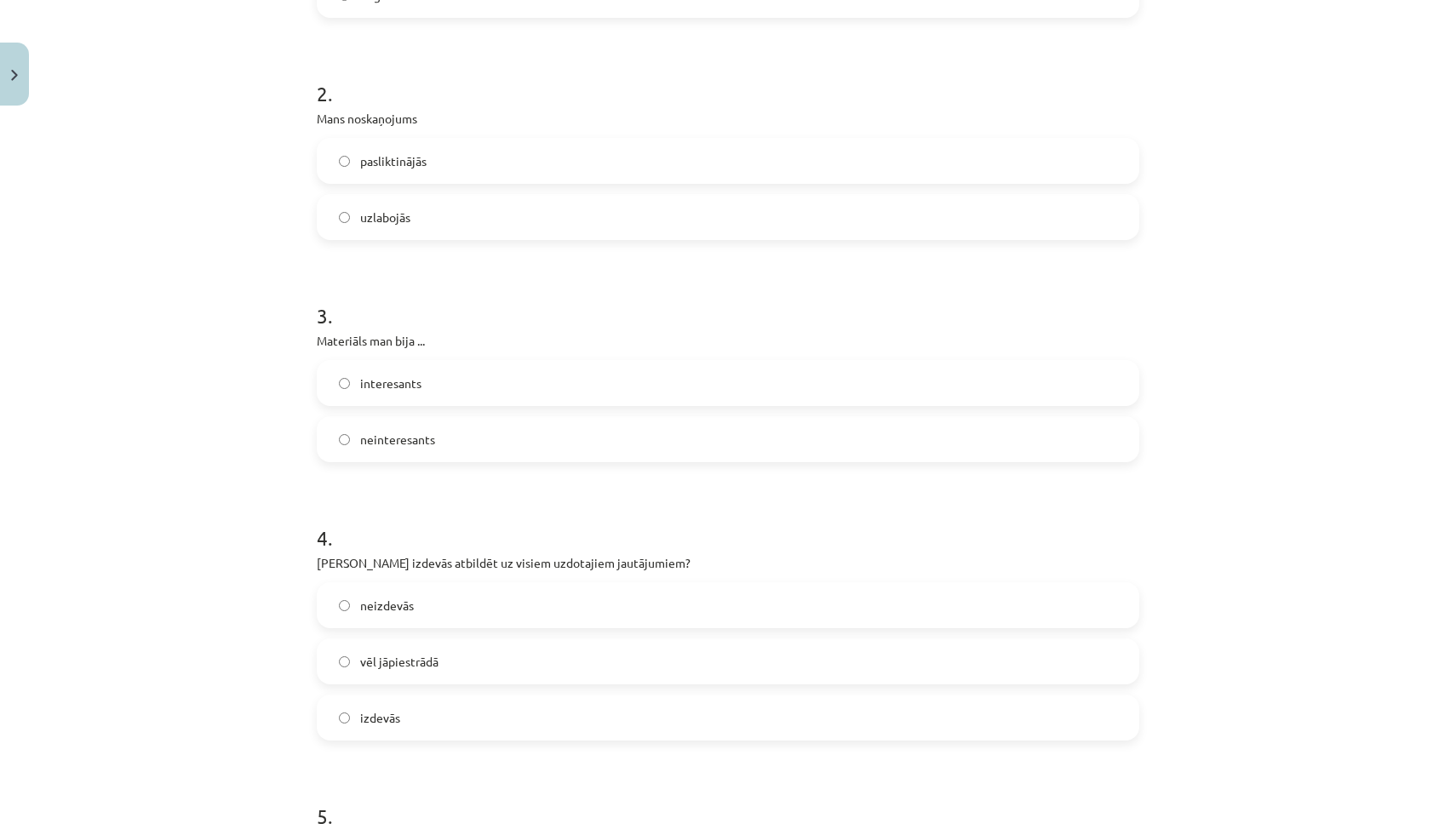
click at [394, 396] on label "interesants" at bounding box center [728, 383] width 819 height 43
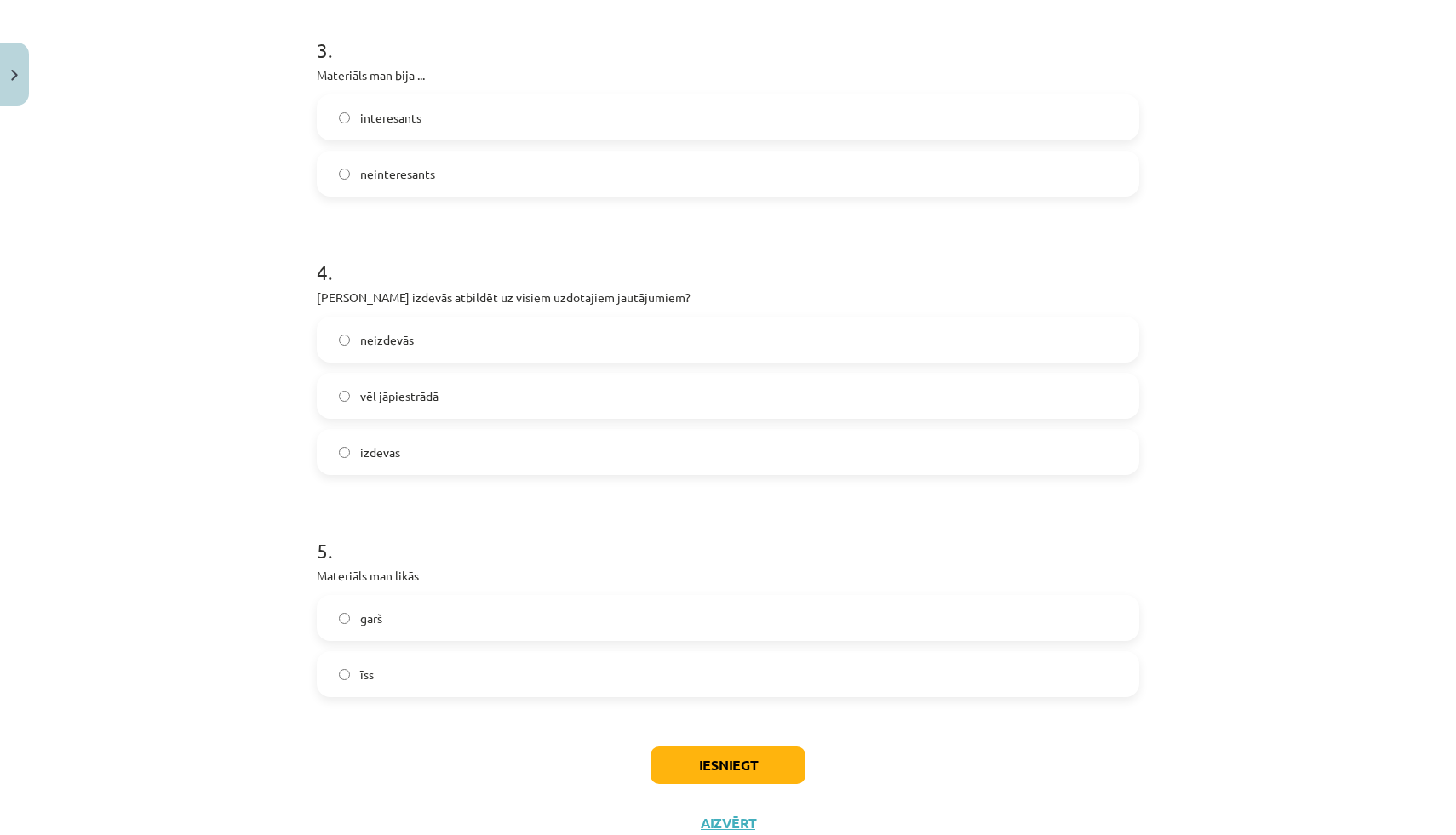
click at [389, 404] on span "vēl jāpiestrādā" at bounding box center [399, 397] width 79 height 18
click at [380, 633] on label "garš" at bounding box center [728, 618] width 819 height 43
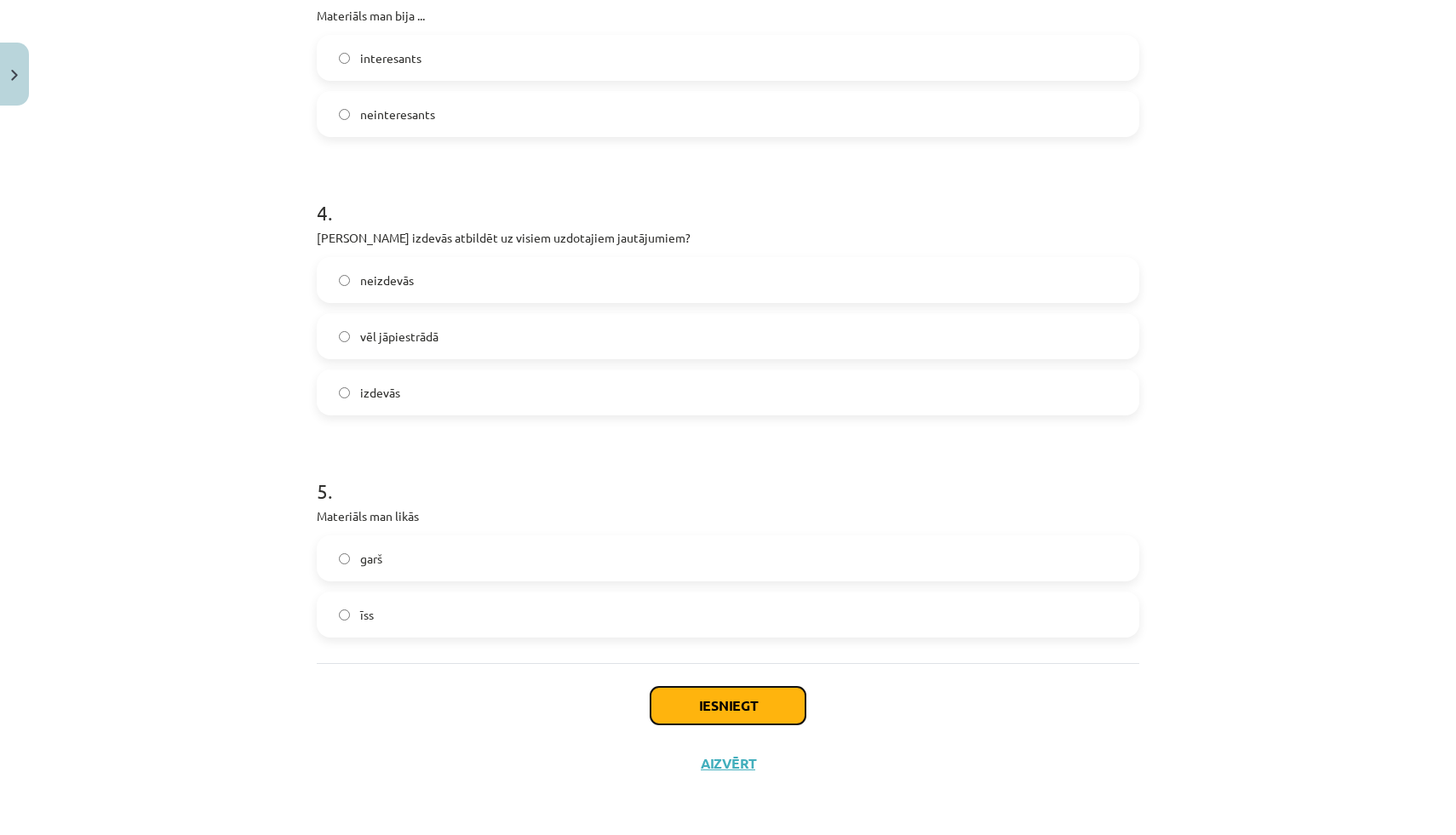
click at [669, 709] on button "Iesniegt" at bounding box center [728, 705] width 154 height 38
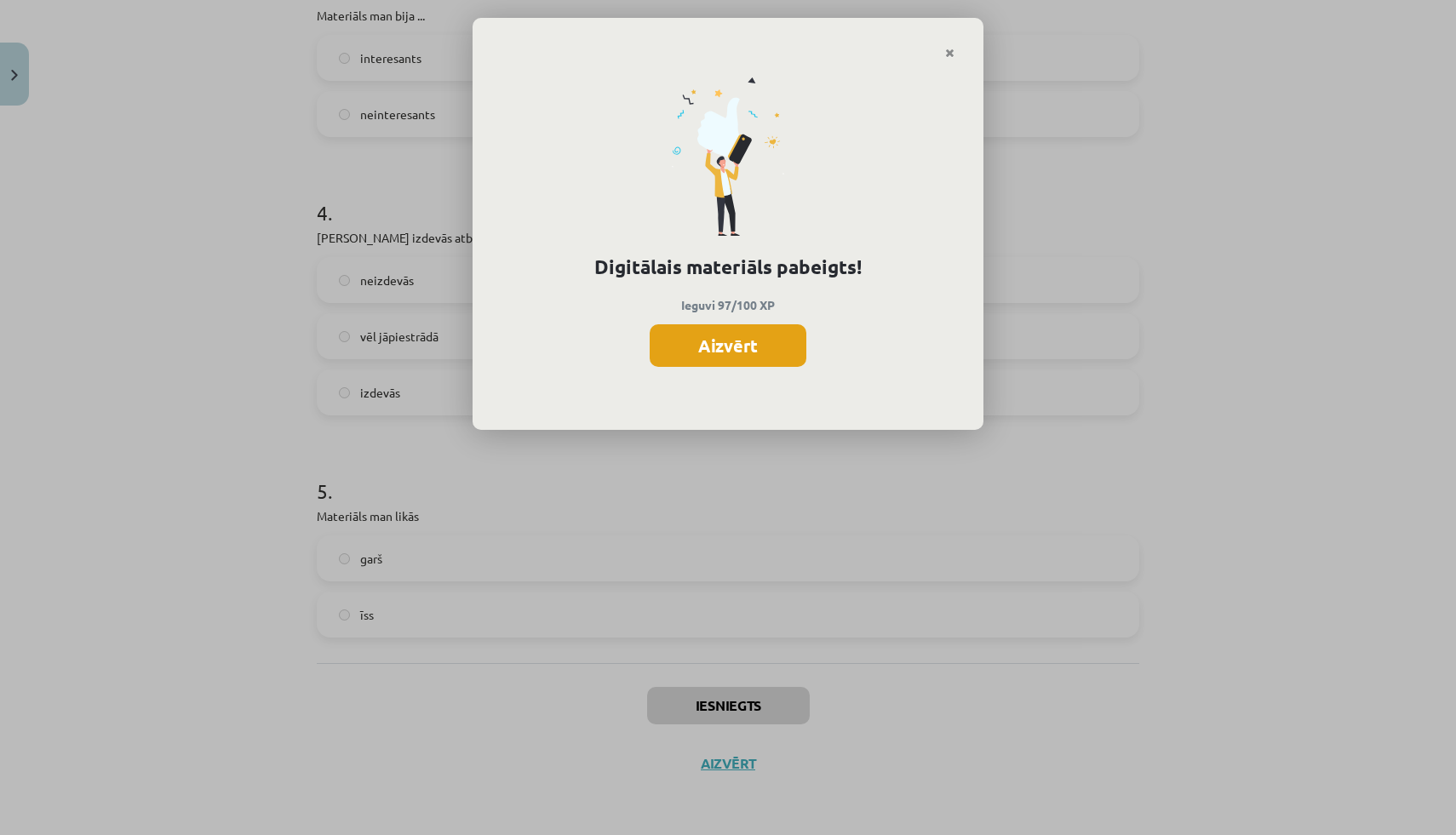
click at [758, 341] on button "Aizvērt" at bounding box center [728, 345] width 156 height 43
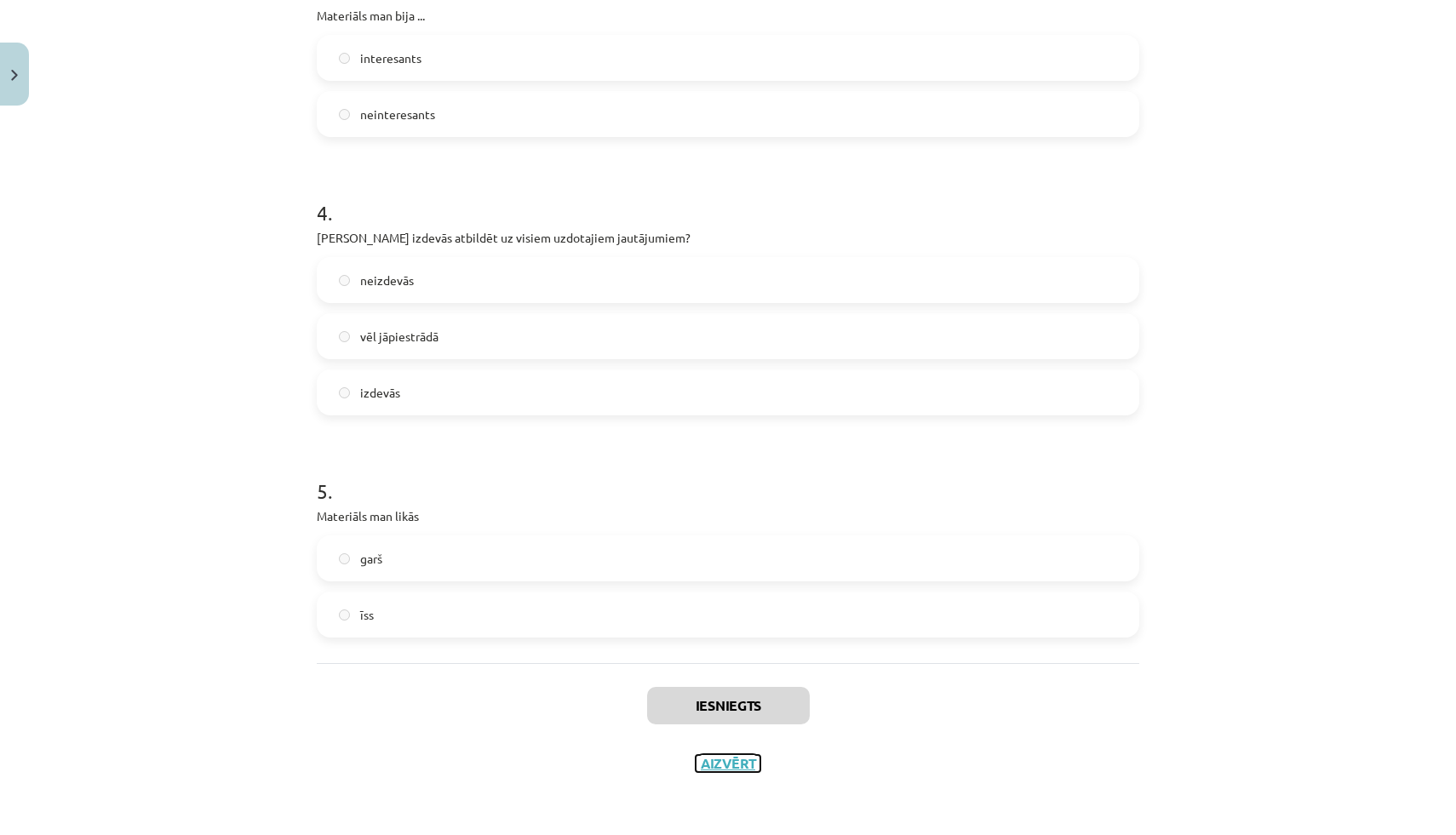
click at [738, 761] on button "Aizvērt" at bounding box center [728, 763] width 65 height 17
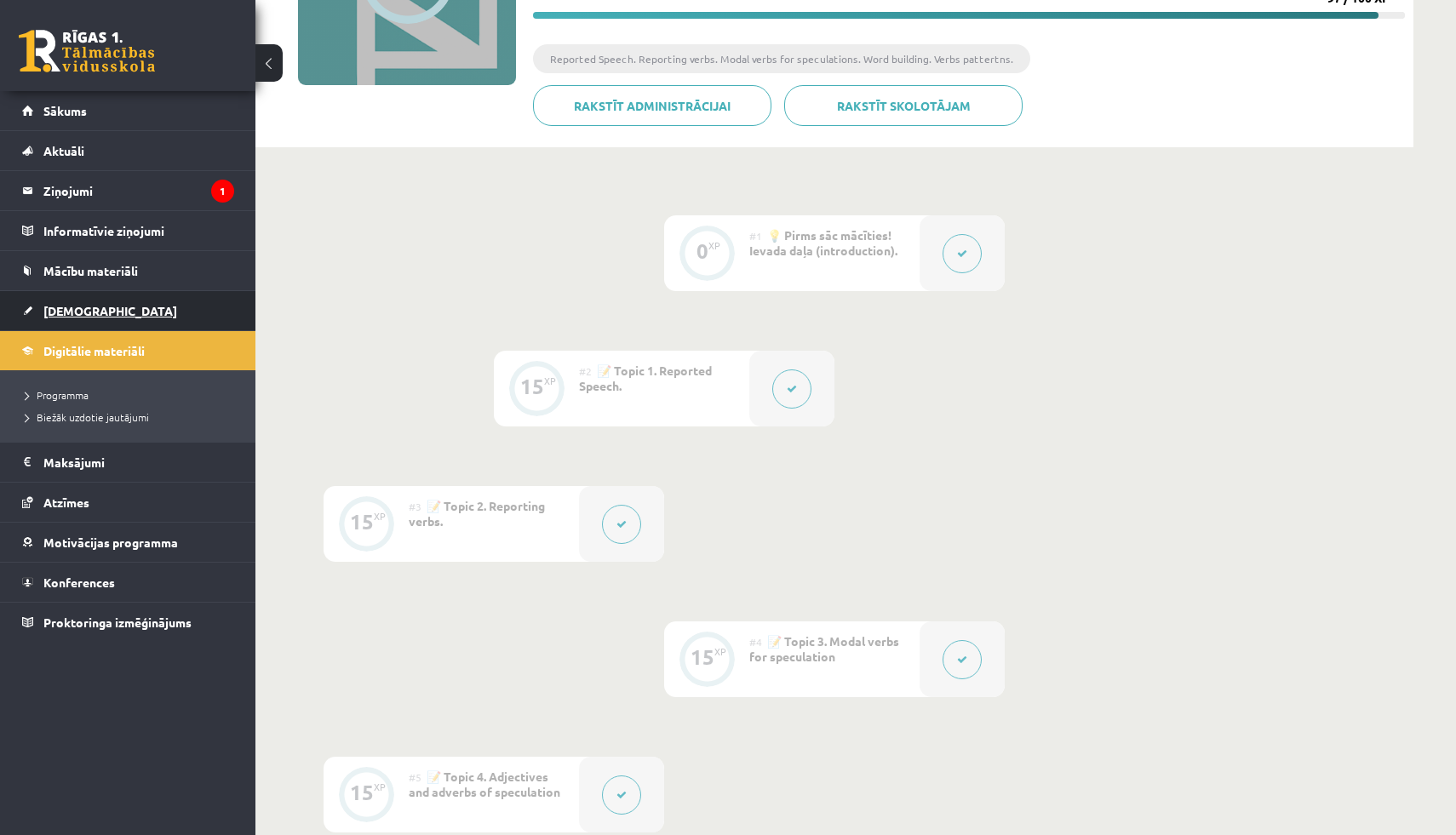
click at [78, 322] on link "[DEMOGRAPHIC_DATA]" at bounding box center [128, 310] width 212 height 39
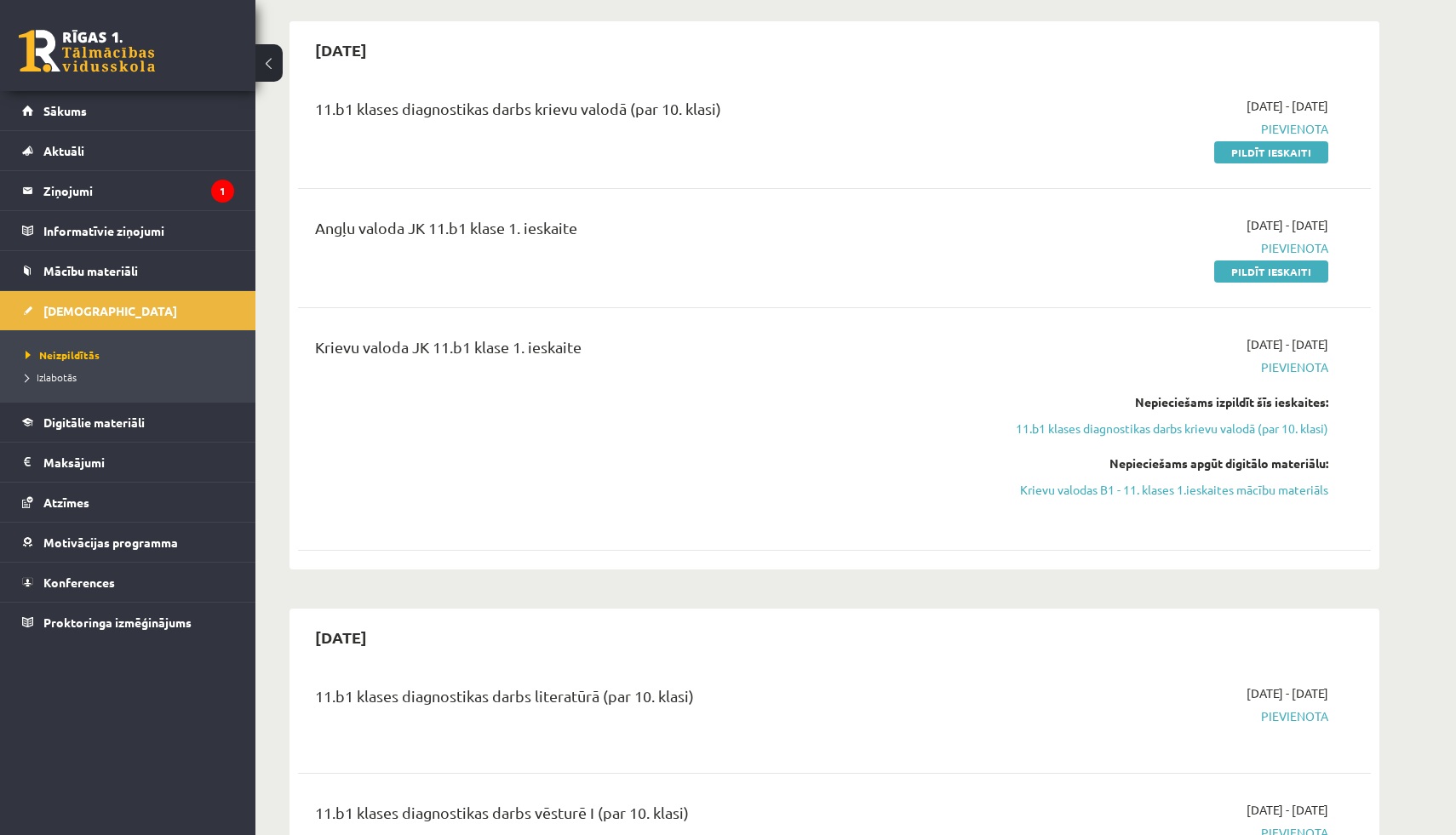
scroll to position [147, 0]
click at [1245, 277] on link "Pildīt ieskaiti" at bounding box center [1271, 270] width 114 height 22
